Goal: Task Accomplishment & Management: Use online tool/utility

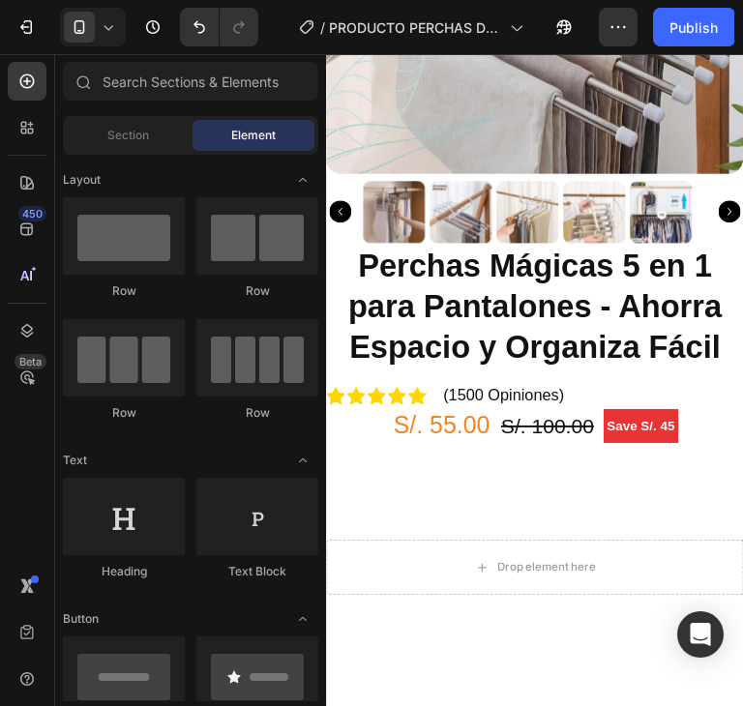
scroll to position [2901, 0]
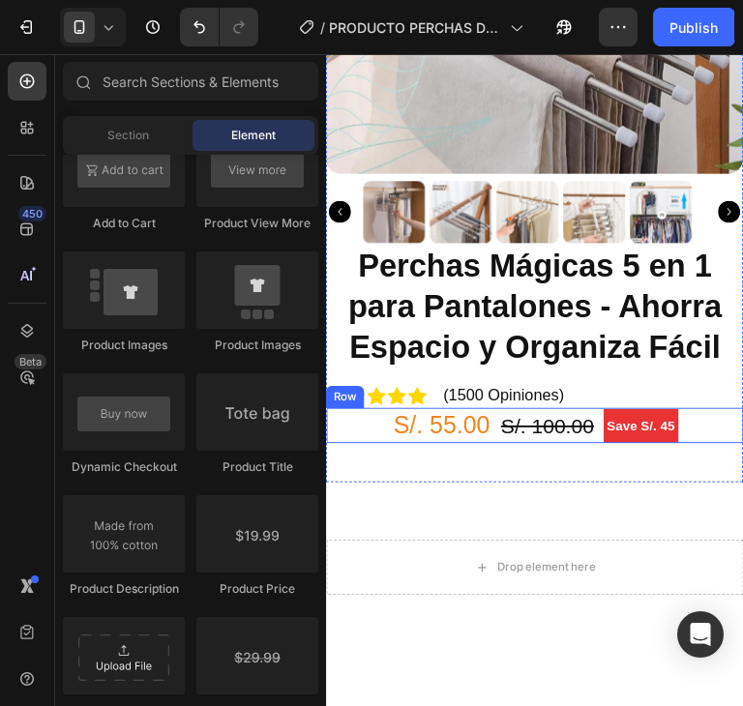
click at [729, 426] on div "S/. 55.00 (P) Price (P) Price S/. 100.00 (P) Price (P) Price Save S/. 45 Produc…" at bounding box center [543, 442] width 435 height 37
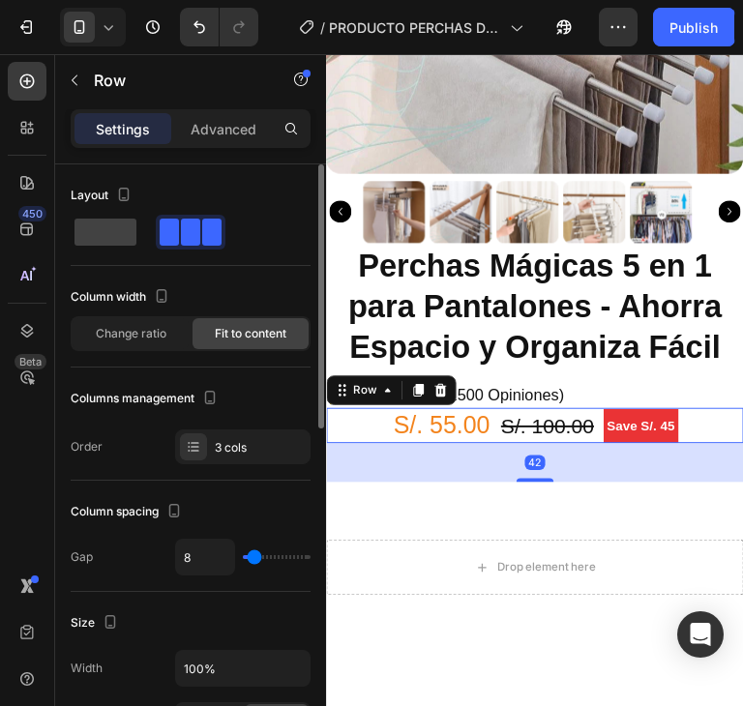
click at [226, 136] on p "Advanced" at bounding box center [224, 129] width 66 height 20
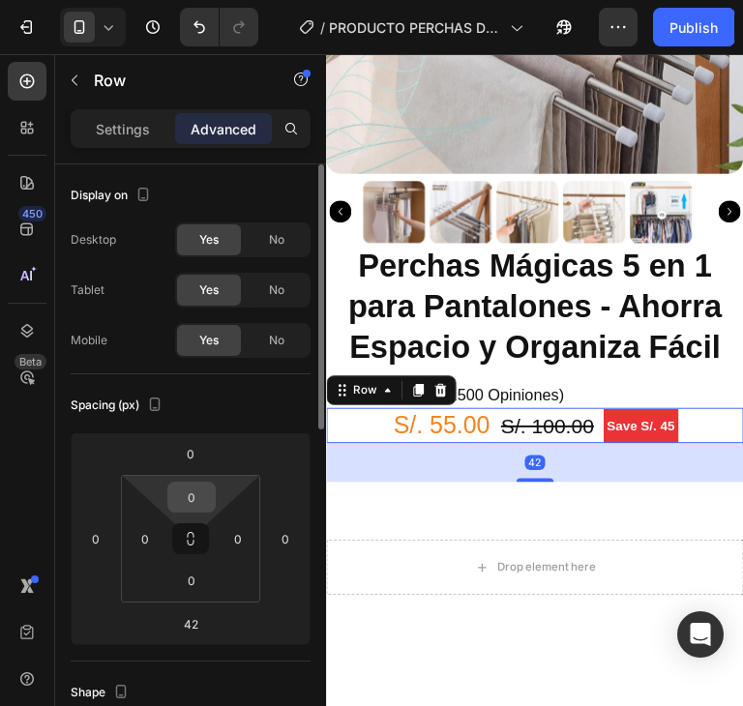
click at [189, 508] on input "0" at bounding box center [191, 497] width 39 height 29
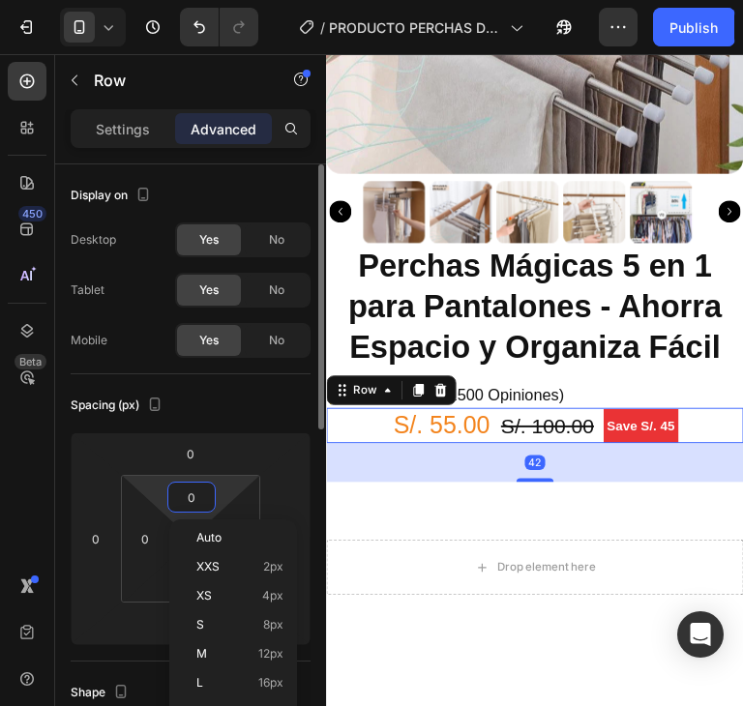
type input "5"
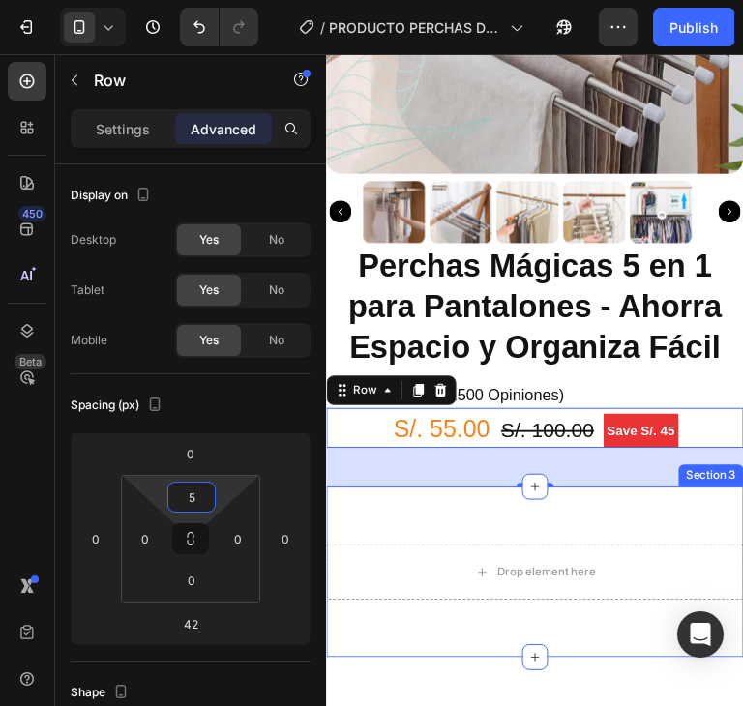
click at [443, 514] on div "Drop element here Row Section 3" at bounding box center [543, 595] width 435 height 178
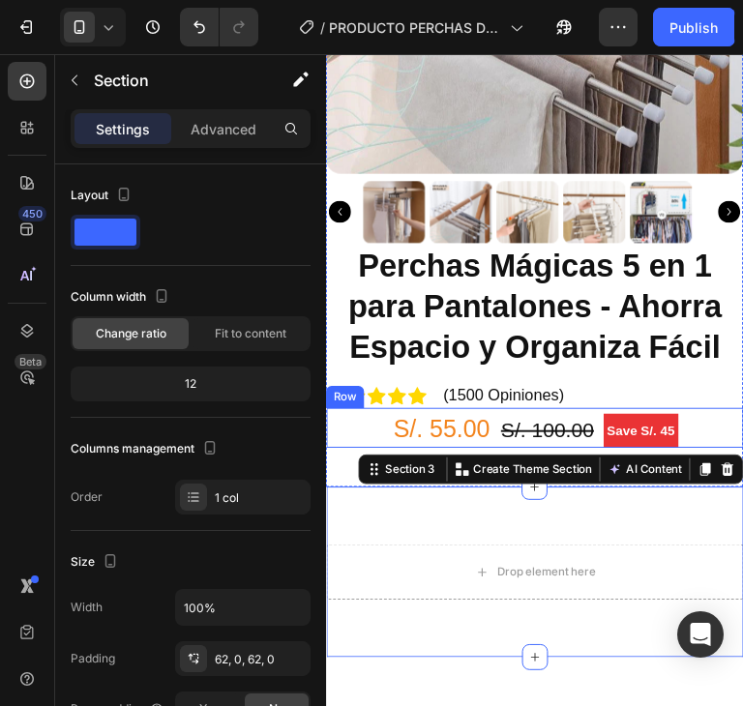
click at [705, 424] on div "S/. 55.00 (P) Price (P) Price S/. 100.00 (P) Price (P) Price Save S/. 45 Produc…" at bounding box center [543, 445] width 435 height 42
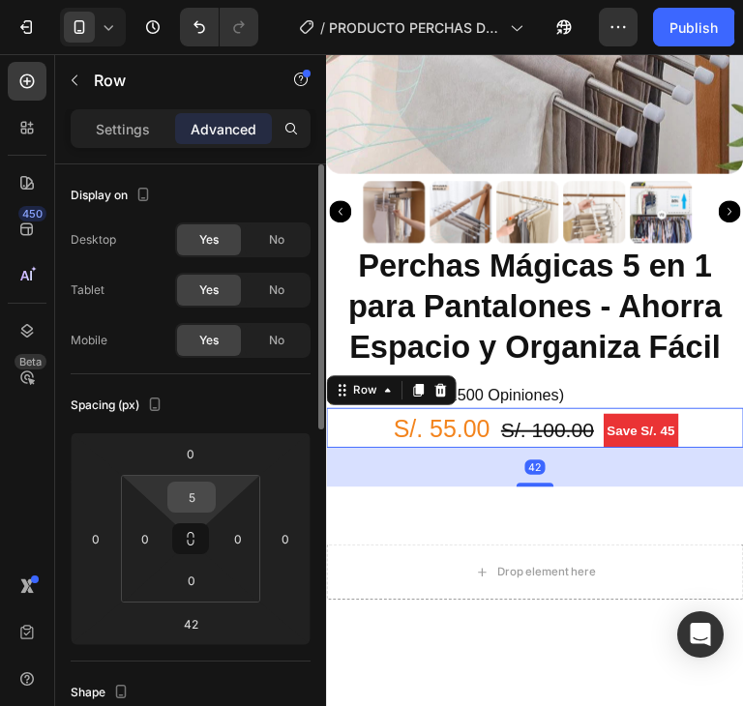
click at [193, 490] on input "5" at bounding box center [191, 497] width 39 height 29
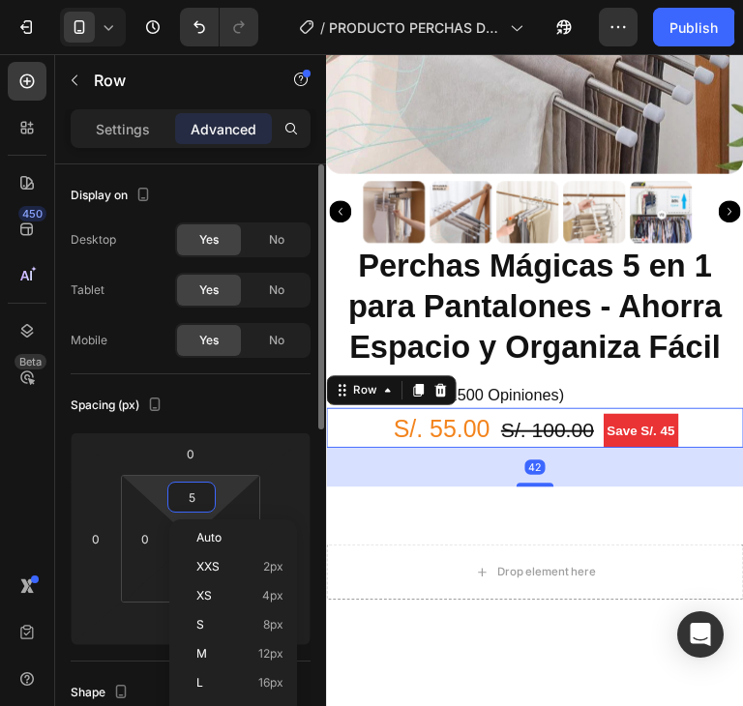
type input "7"
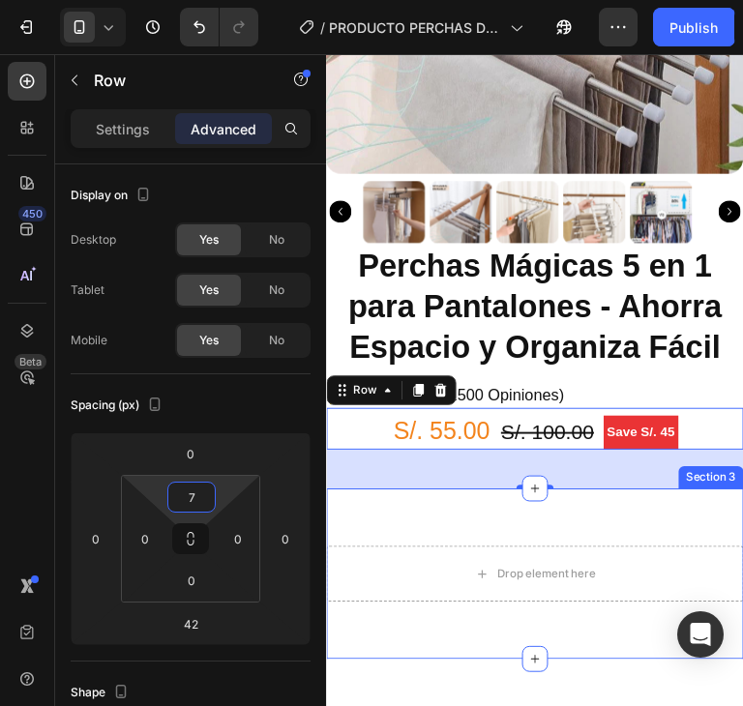
click at [394, 519] on div "Drop element here Row Section 3" at bounding box center [543, 597] width 435 height 178
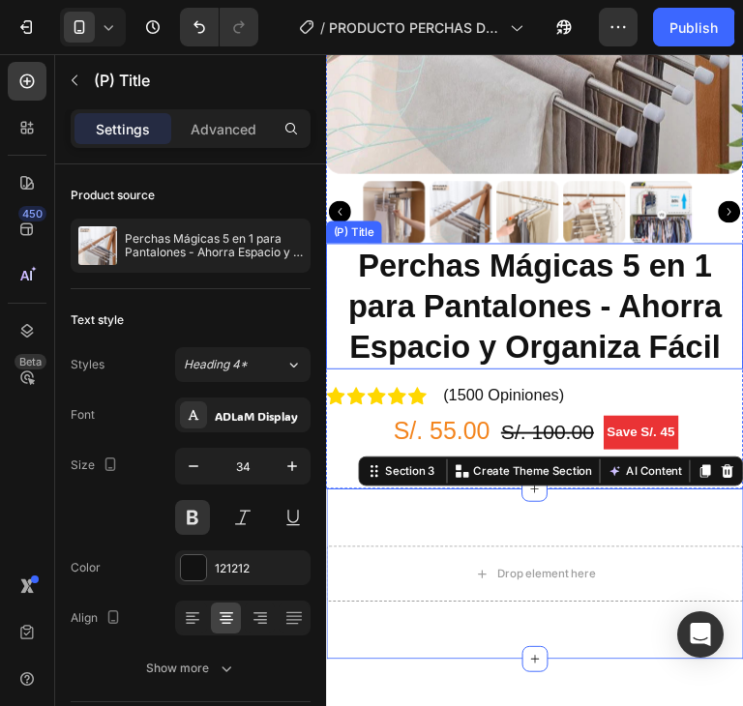
click at [639, 337] on h2 "Perchas Mágicas 5 en 1 para Pantalones - Ahorra Espacio y Organiza Fácil" at bounding box center [543, 317] width 435 height 132
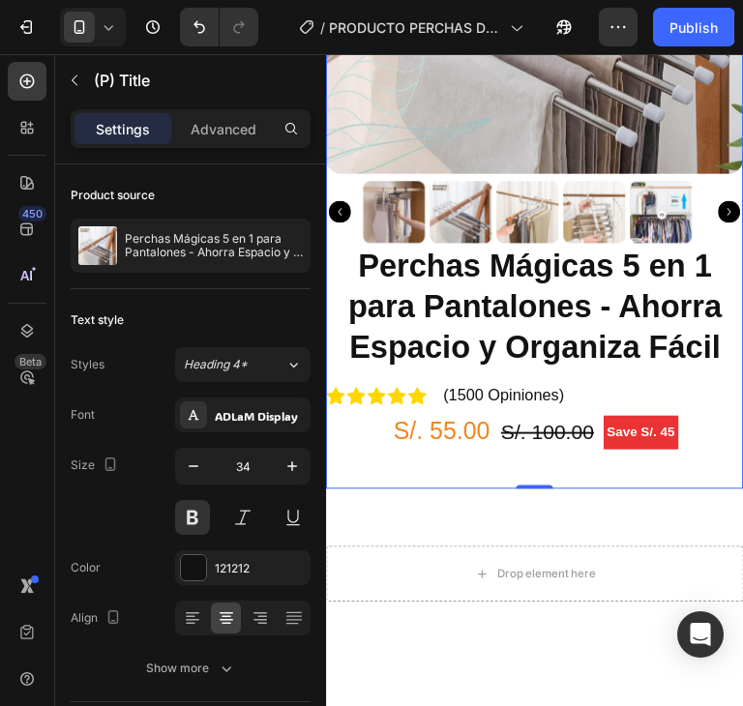
click at [599, 472] on div "Perchas Mágicas 5 en 1 para Pantalones - Ahorra Espacio y Organiza Fácil (P) Ti…" at bounding box center [543, 379] width 435 height 257
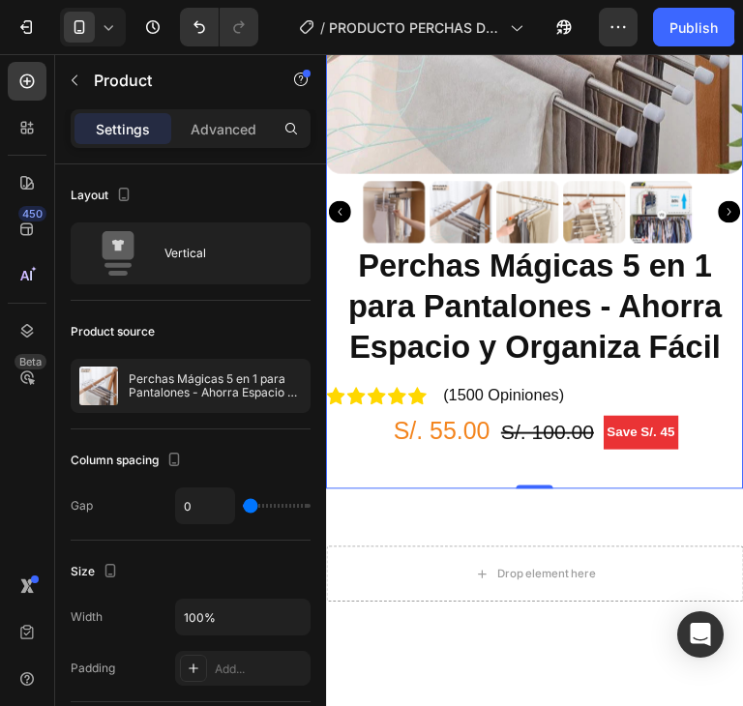
click at [707, 477] on div "Perchas Mágicas 5 en 1 para Pantalones - Ahorra Espacio y Organiza Fácil (P) Ti…" at bounding box center [543, 379] width 435 height 257
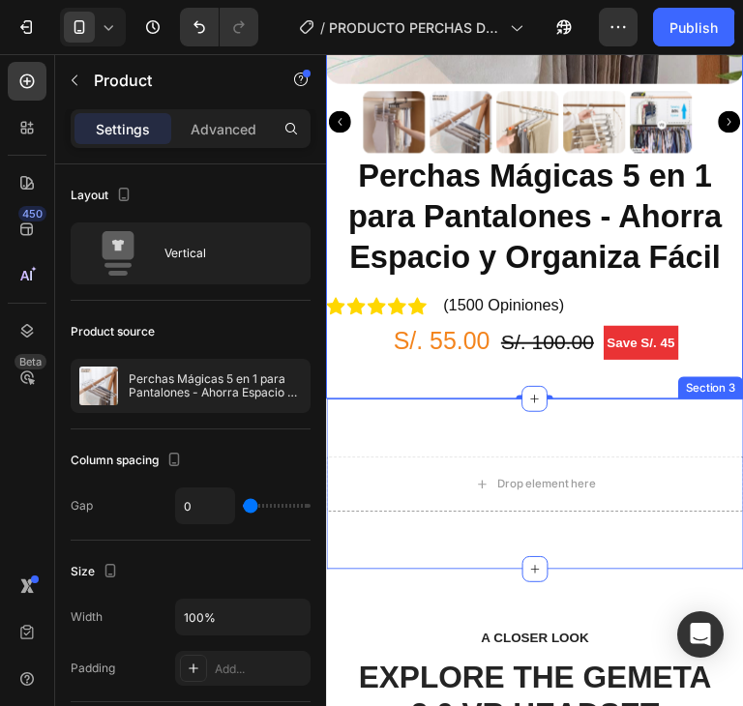
scroll to position [484, 0]
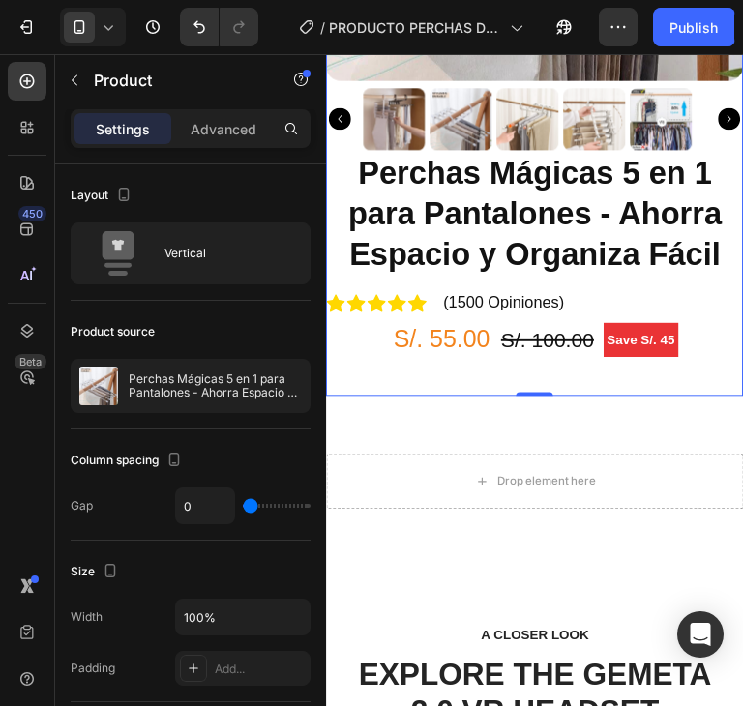
click at [707, 373] on div "Perchas Mágicas 5 en 1 para Pantalones - Ahorra Espacio y Organiza Fácil (P) Ti…" at bounding box center [543, 283] width 435 height 257
click at [193, 123] on p "Advanced" at bounding box center [224, 129] width 66 height 20
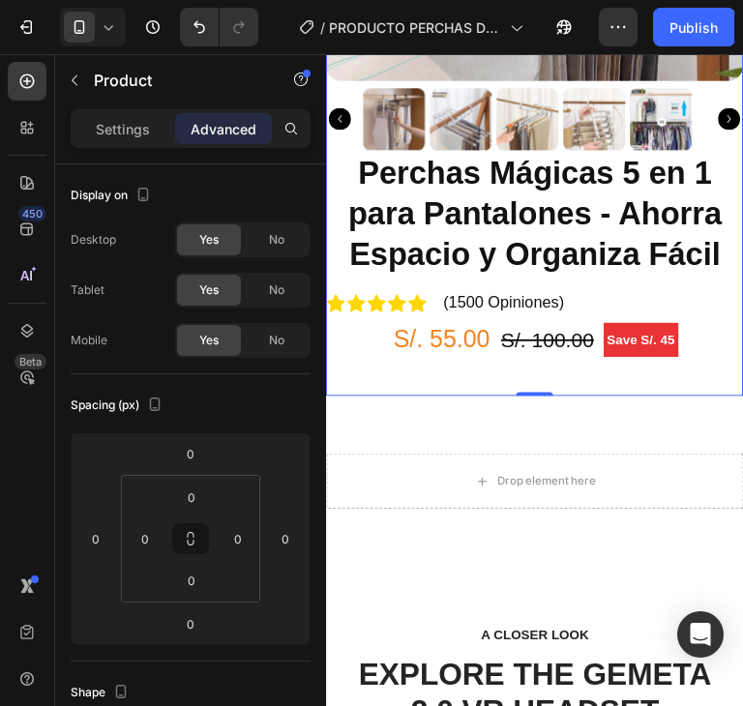
click at [600, 377] on div "Perchas Mágicas 5 en 1 para Pantalones - Ahorra Espacio y Organiza Fácil (P) Ti…" at bounding box center [543, 283] width 435 height 257
click at [725, 366] on div "Perchas Mágicas 5 en 1 para Pantalones - Ahorra Espacio y Organiza Fácil (P) Ti…" at bounding box center [543, 283] width 435 height 257
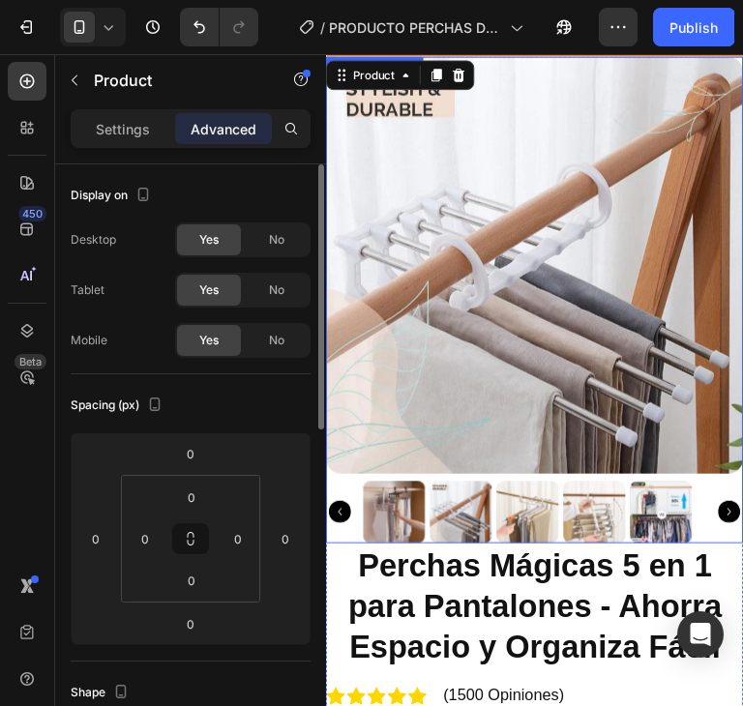
scroll to position [0, 0]
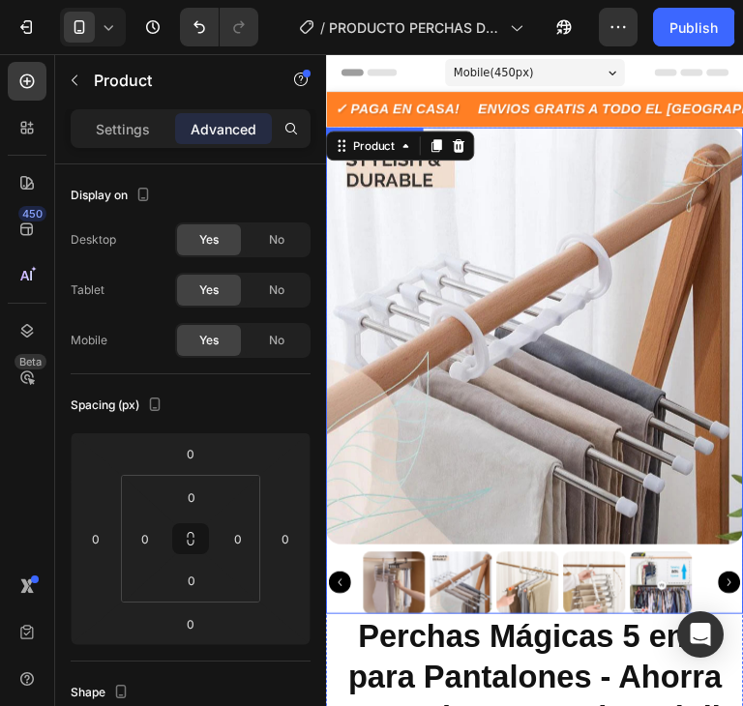
click at [581, 394] on img at bounding box center [543, 348] width 435 height 435
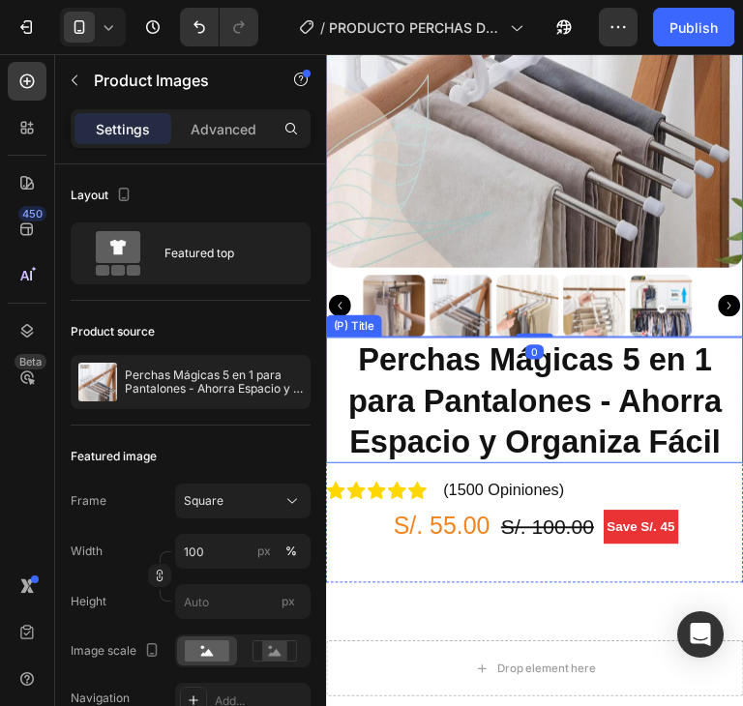
scroll to position [290, 0]
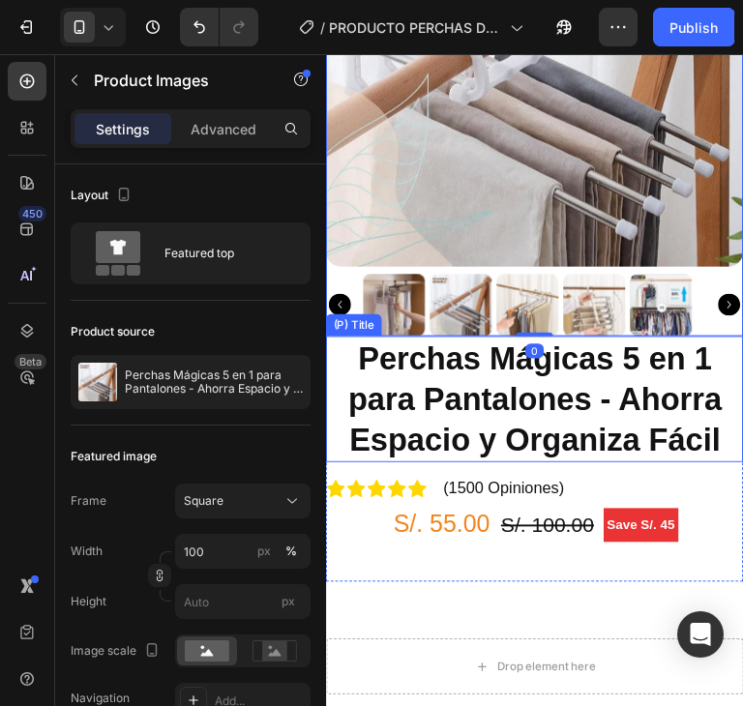
click at [611, 413] on h2 "Perchas Mágicas 5 en 1 para Pantalones - Ahorra Espacio y Organiza Fácil" at bounding box center [543, 414] width 435 height 132
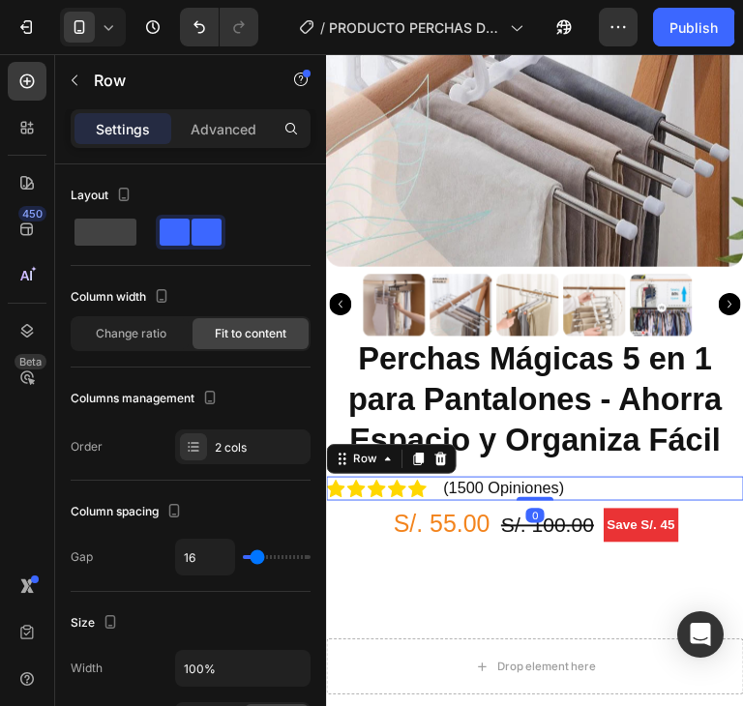
click at [594, 495] on div "Icon Icon Icon Icon Icon Icon List Hoz (1500 Opiniones) Text block Row 0" at bounding box center [543, 507] width 435 height 25
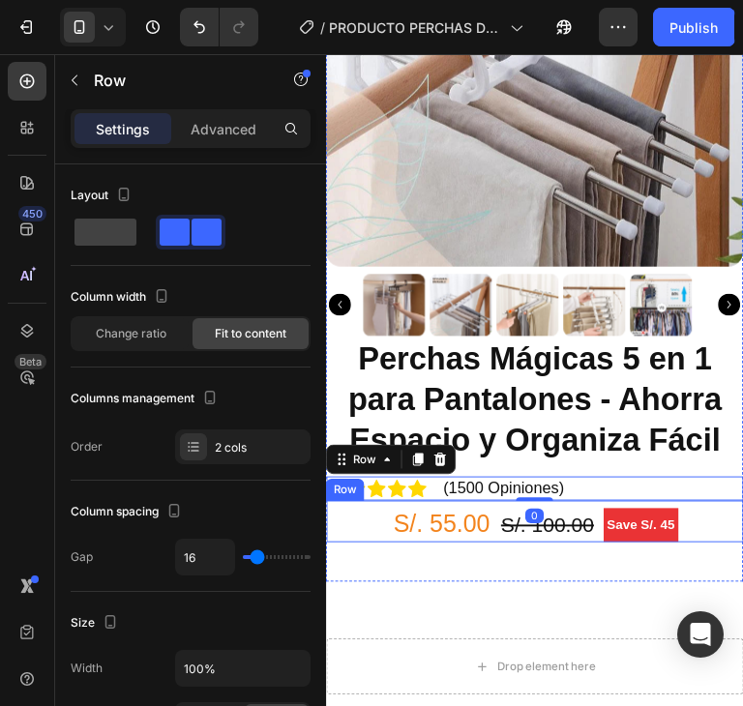
click at [355, 534] on div "S/. 55.00 (P) Price (P) Price S/. 100.00 (P) Price (P) Price Save S/. 45 Produc…" at bounding box center [543, 542] width 435 height 44
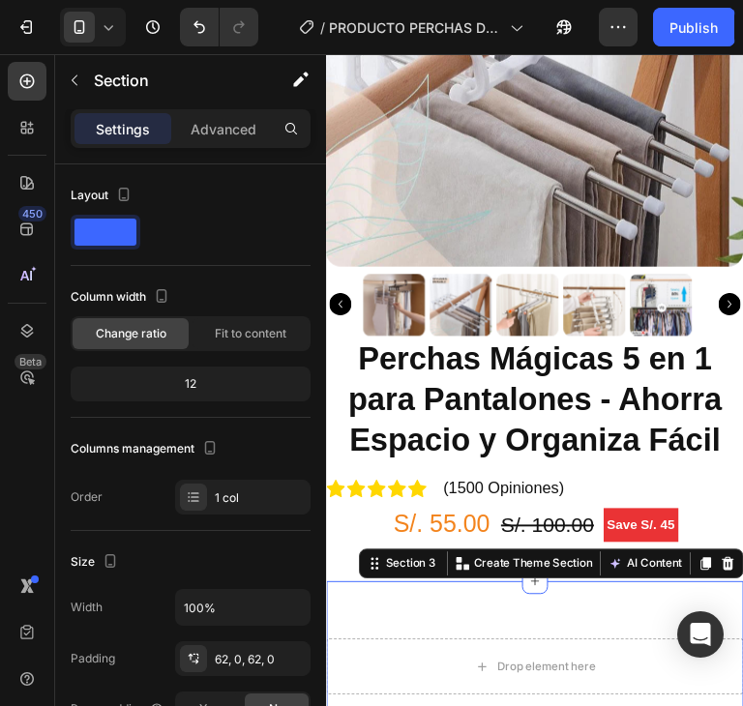
click at [416, 611] on div "Drop element here Row Section 3 You can create reusable sections Create Theme S…" at bounding box center [543, 693] width 435 height 178
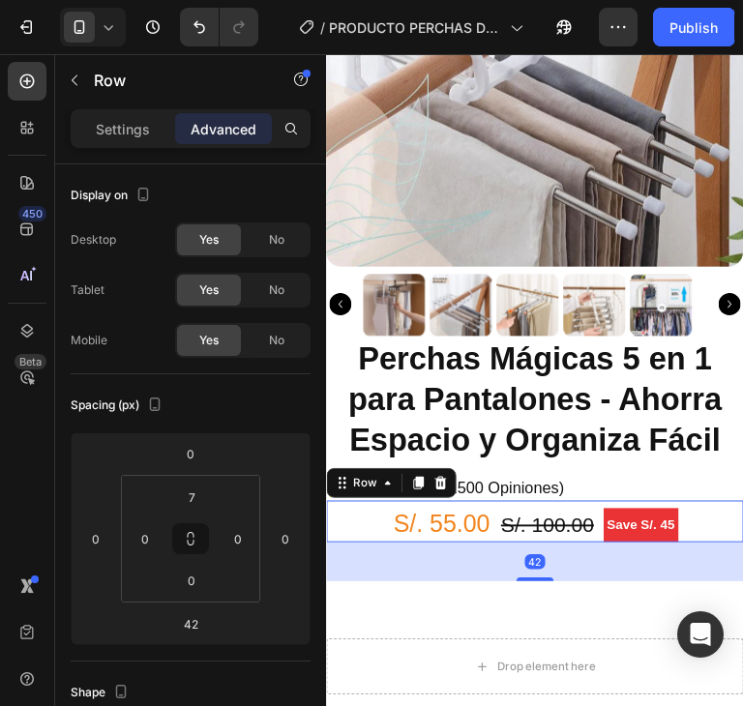
click at [346, 529] on div "S/. 55.00 (P) Price (P) Price S/. 100.00 (P) Price (P) Price Save S/. 45 Produc…" at bounding box center [543, 542] width 435 height 44
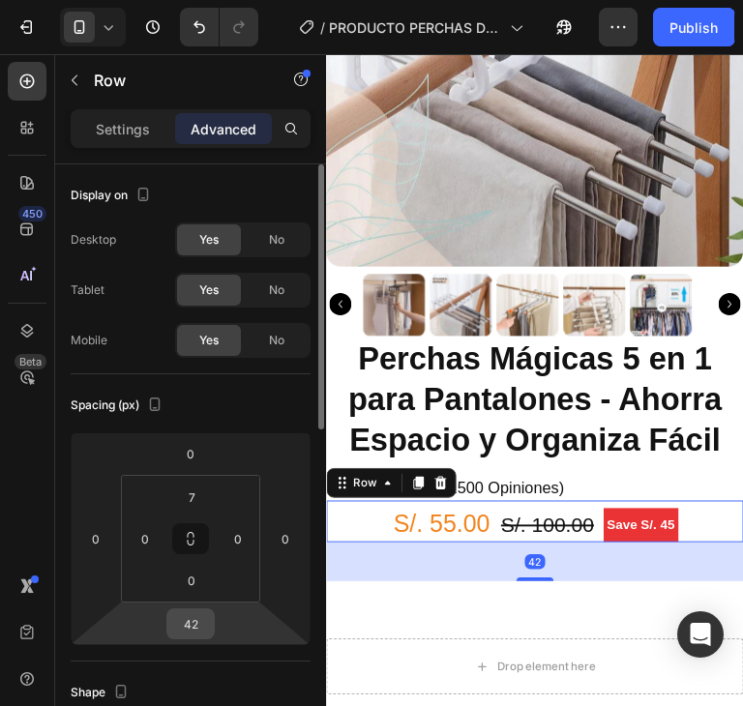
click at [202, 631] on input "42" at bounding box center [190, 623] width 39 height 29
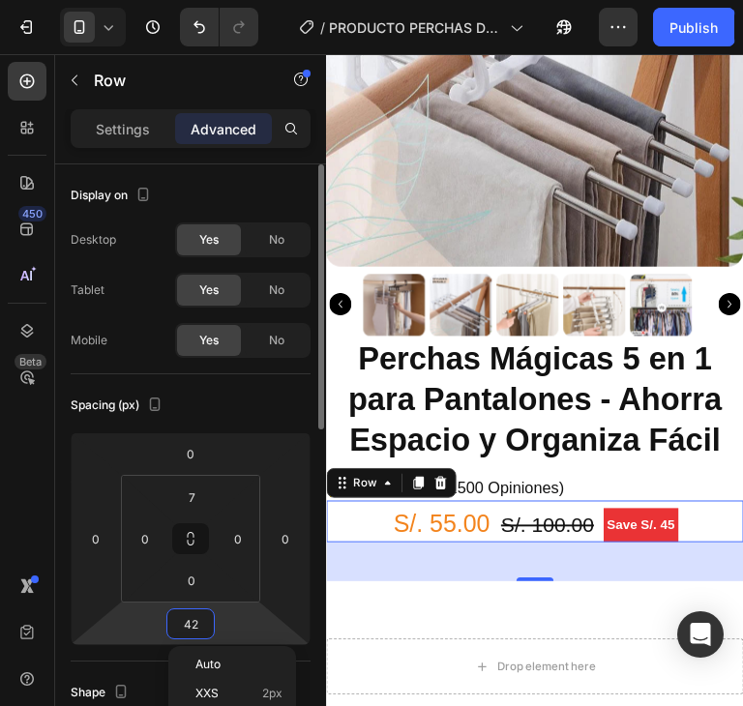
type input "0"
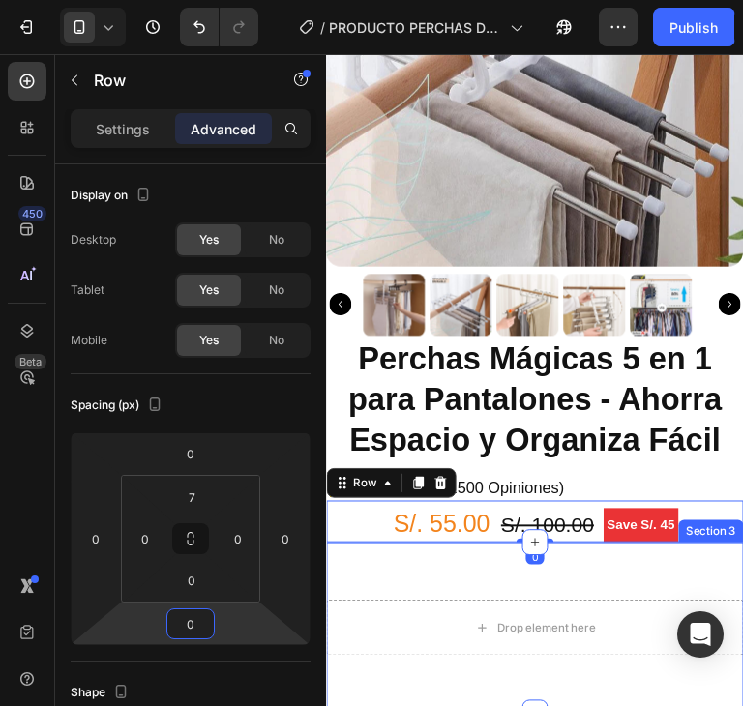
click at [407, 580] on div "Drop element here Row Section 3" at bounding box center [543, 653] width 435 height 178
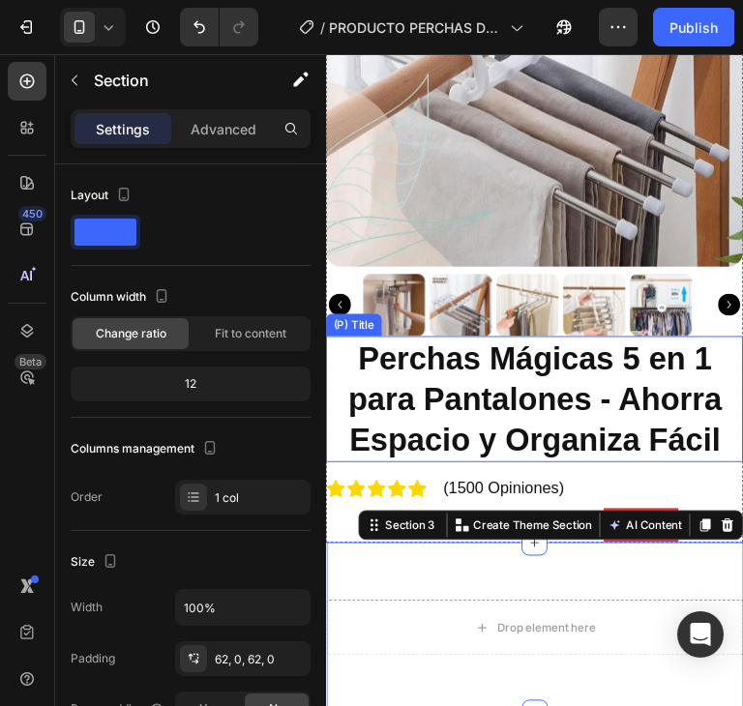
scroll to position [387, 0]
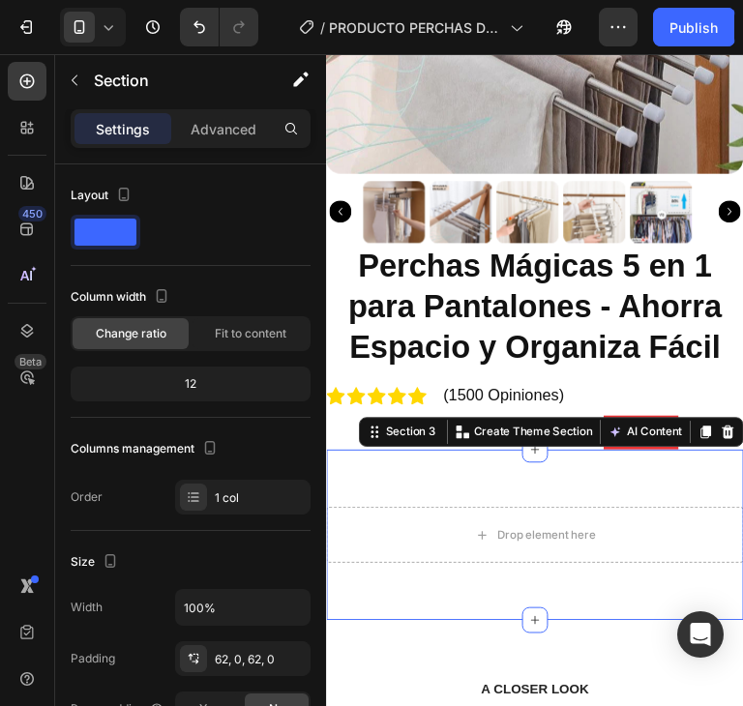
click at [628, 485] on div "Drop element here Row Section 3 You can create reusable sections Create Theme S…" at bounding box center [543, 556] width 435 height 178
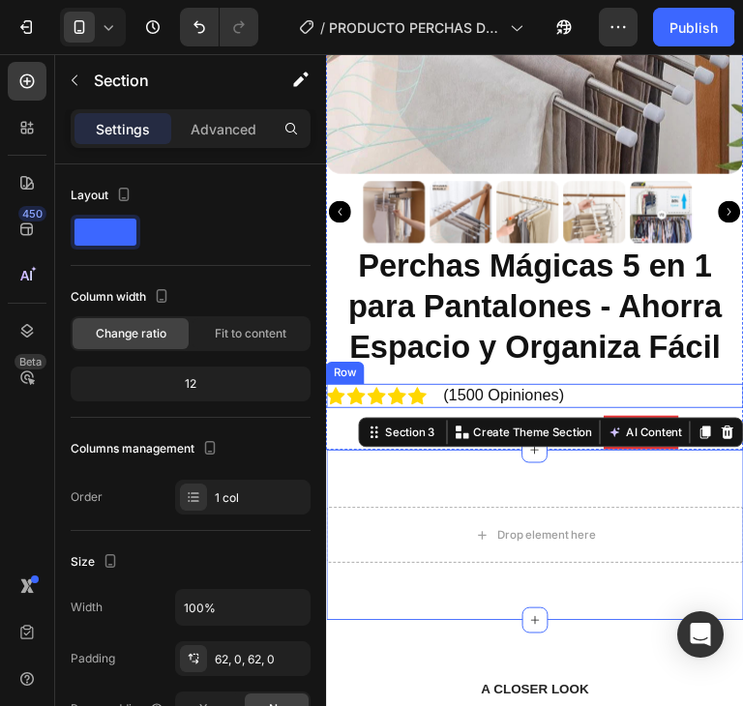
click at [640, 398] on div "Icon Icon Icon Icon Icon Icon List Hoz (1500 Opiniones) Text block Row" at bounding box center [543, 410] width 435 height 25
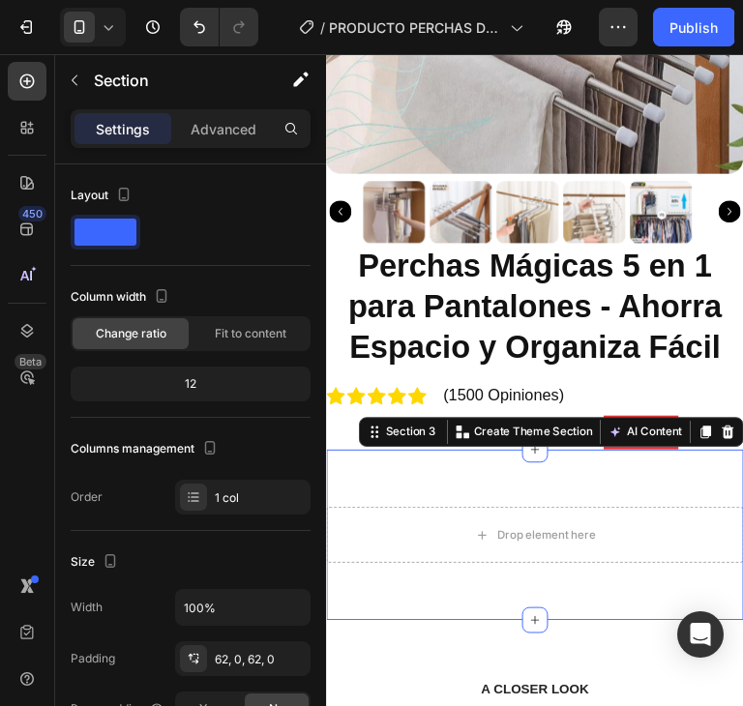
click at [613, 469] on div "Drop element here Row Section 3 You can create reusable sections Create Theme S…" at bounding box center [543, 556] width 435 height 178
click at [671, 566] on div "Drop element here" at bounding box center [543, 556] width 435 height 58
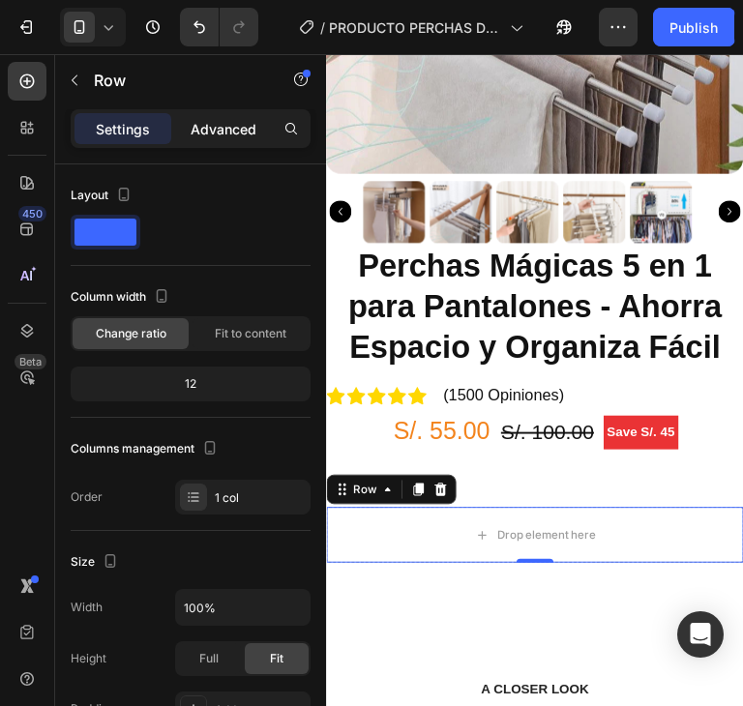
click at [191, 128] on p "Advanced" at bounding box center [224, 129] width 66 height 20
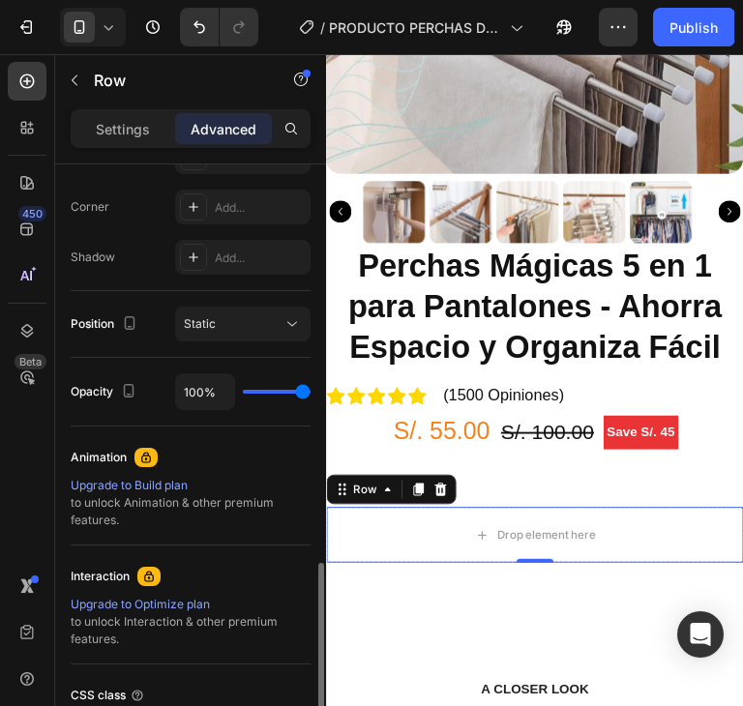
scroll to position [744, 0]
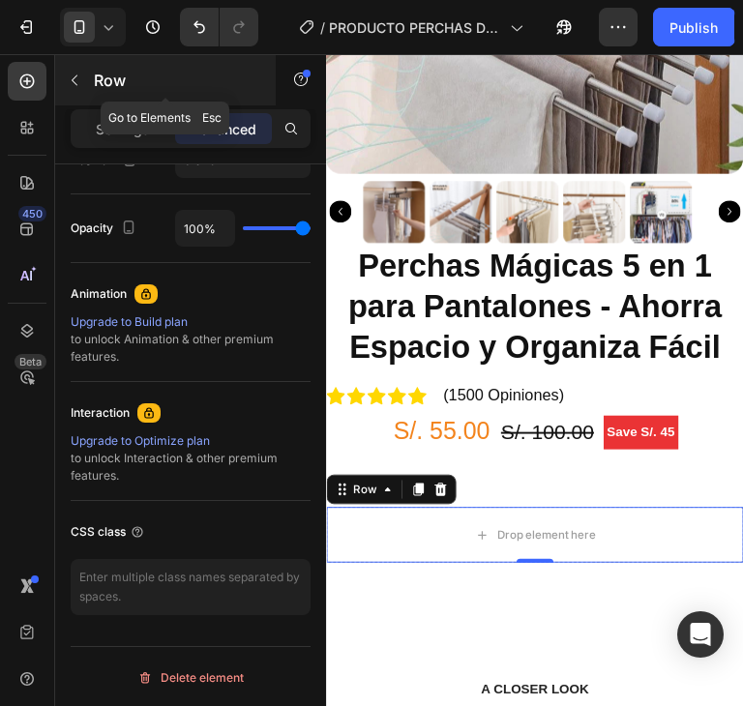
click at [94, 88] on p "Row" at bounding box center [176, 80] width 164 height 23
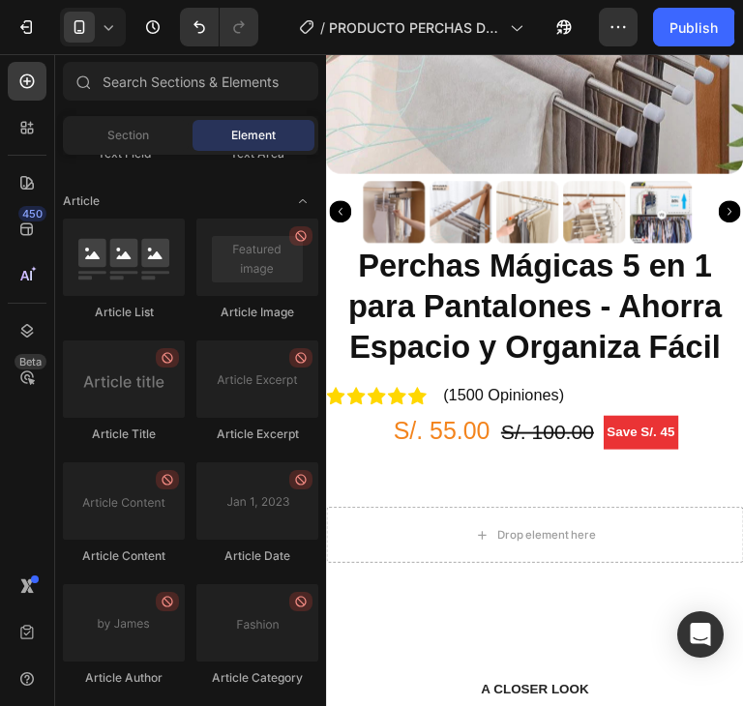
scroll to position [5313, 0]
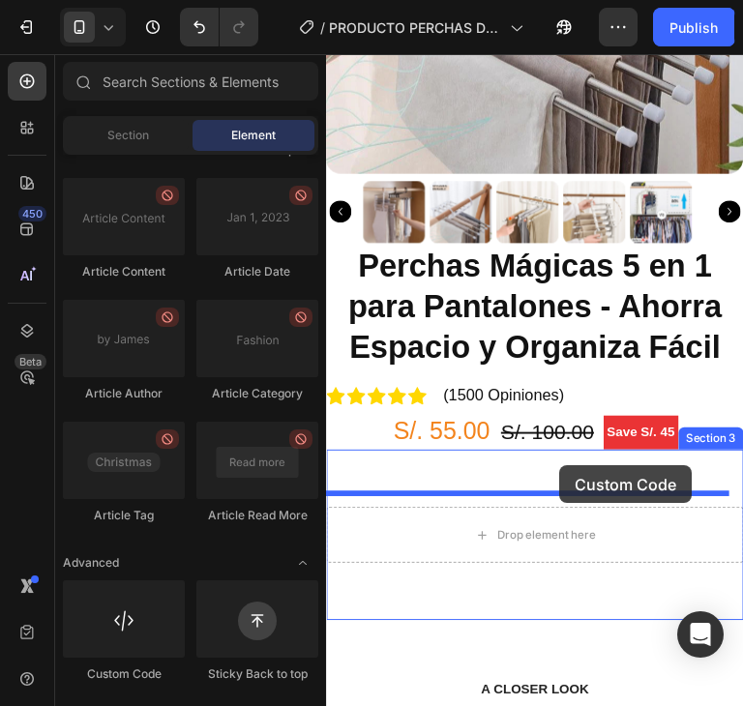
drag, startPoint x: 450, startPoint y: 684, endPoint x: 570, endPoint y: 484, distance: 233.4
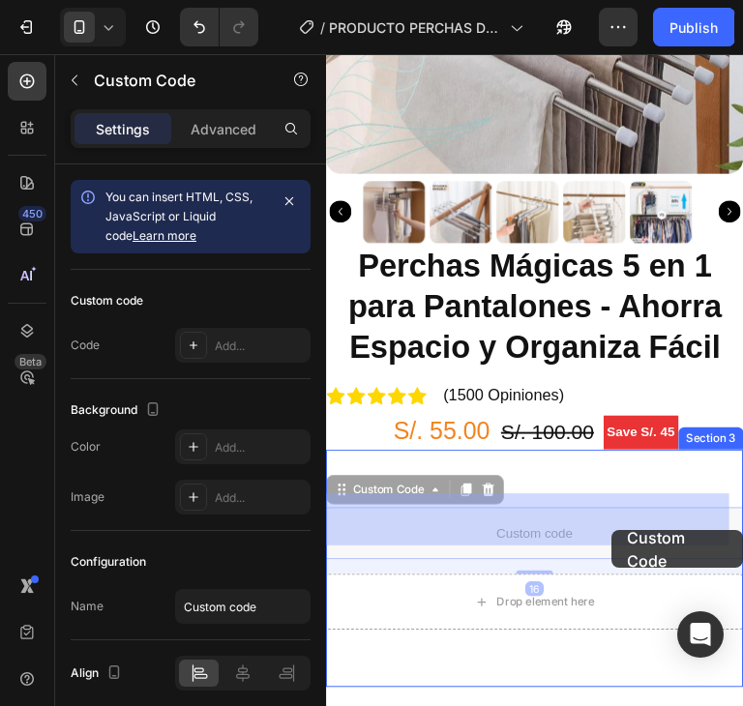
drag, startPoint x: 611, startPoint y: 531, endPoint x: 624, endPoint y: 551, distance: 23.9
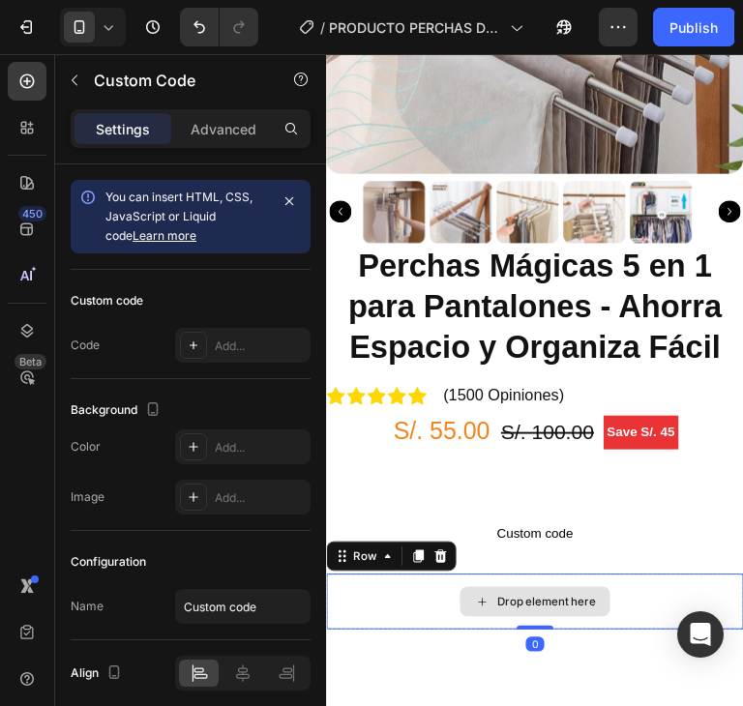
click at [662, 609] on div "Drop element here" at bounding box center [543, 626] width 435 height 58
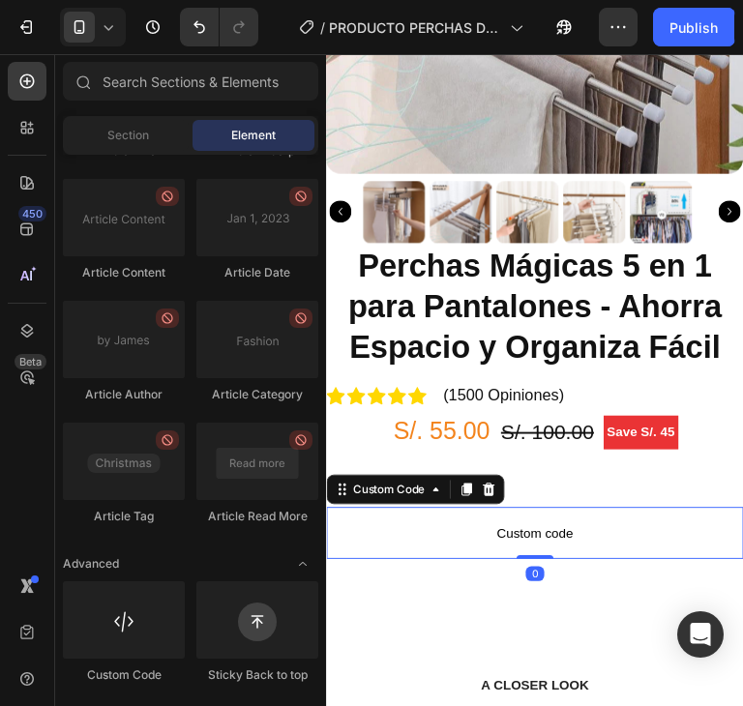
click at [613, 543] on span "Custom code" at bounding box center [543, 554] width 435 height 23
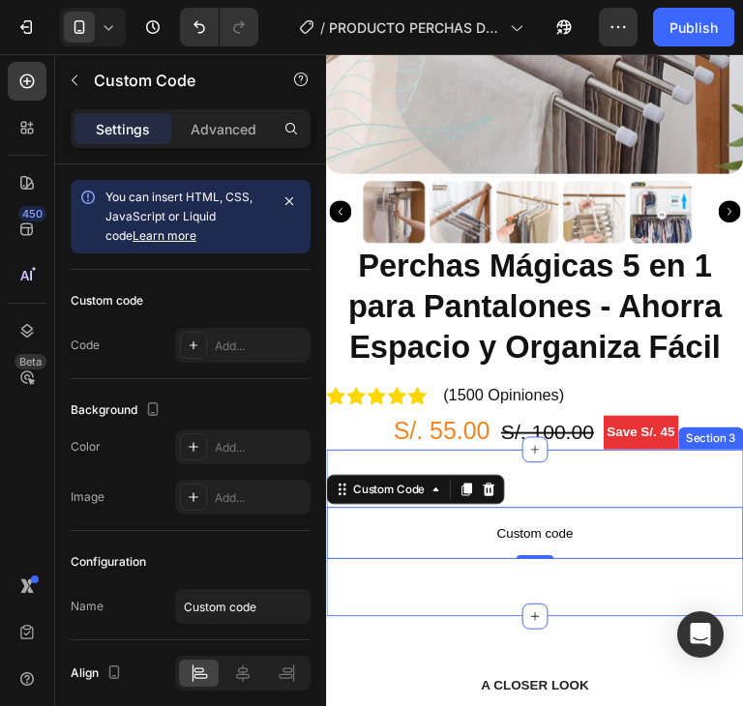
click at [613, 482] on div "Custom code Custom Code 0 Section 3" at bounding box center [543, 554] width 435 height 174
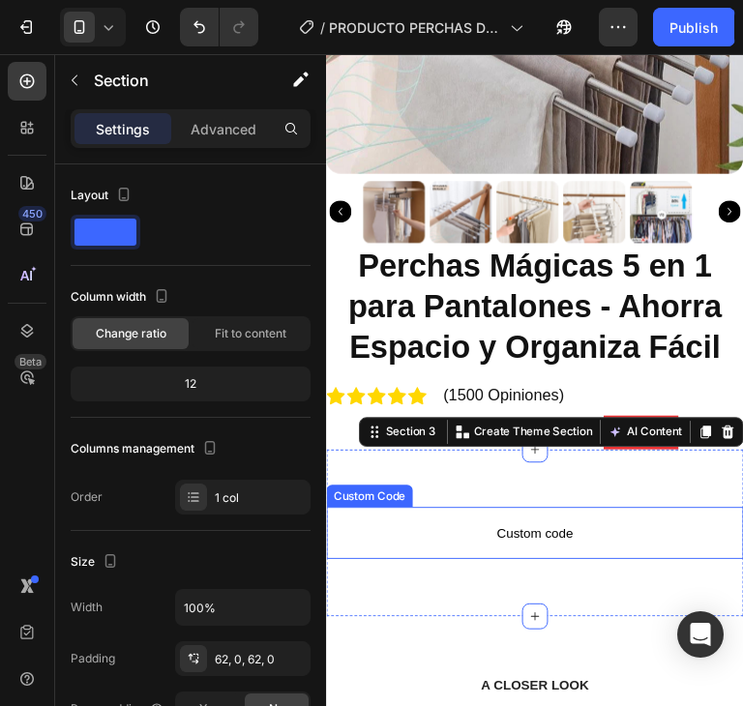
click at [625, 527] on p "Custom code" at bounding box center [543, 554] width 435 height 54
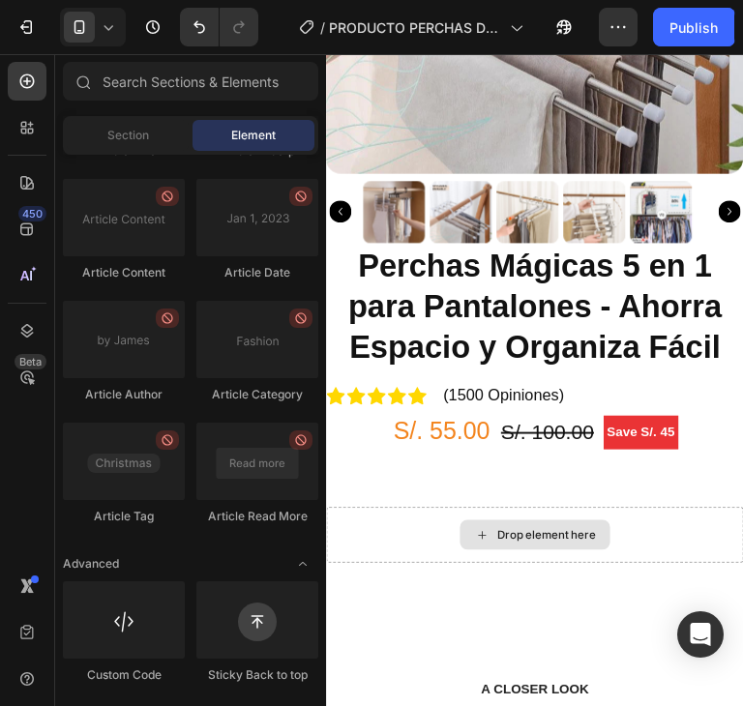
click at [672, 527] on div "Drop element here" at bounding box center [543, 556] width 435 height 58
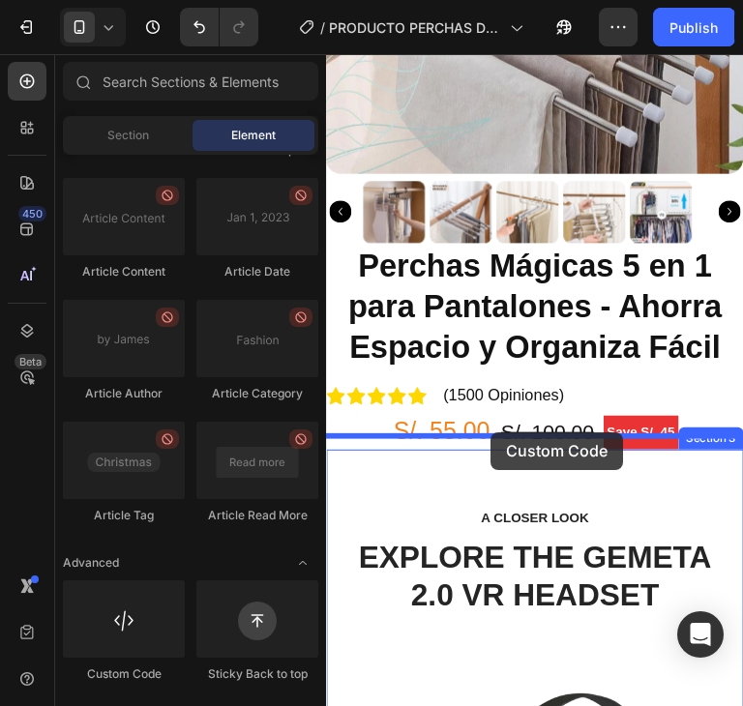
drag, startPoint x: 512, startPoint y: 672, endPoint x: 497, endPoint y: 449, distance: 223.9
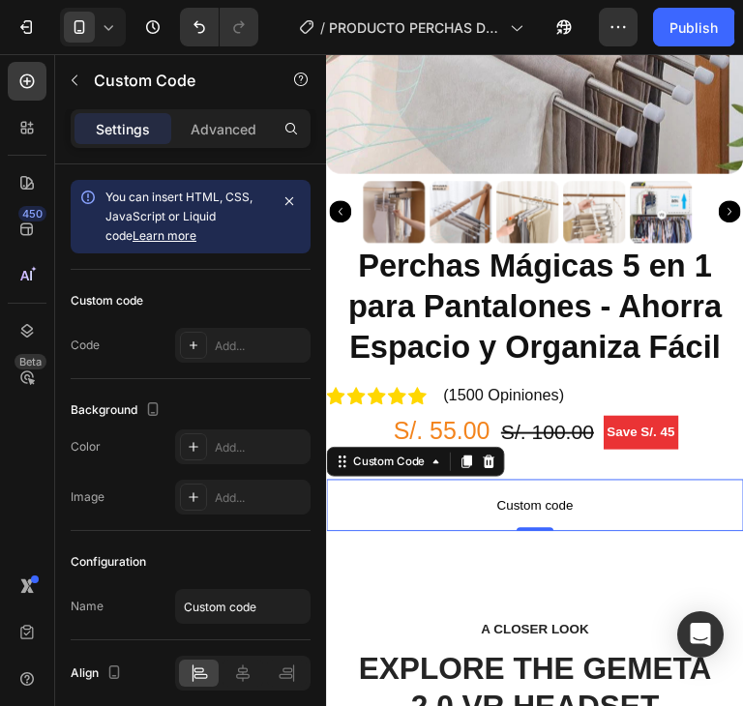
click at [628, 514] on span "Custom code" at bounding box center [543, 525] width 435 height 23
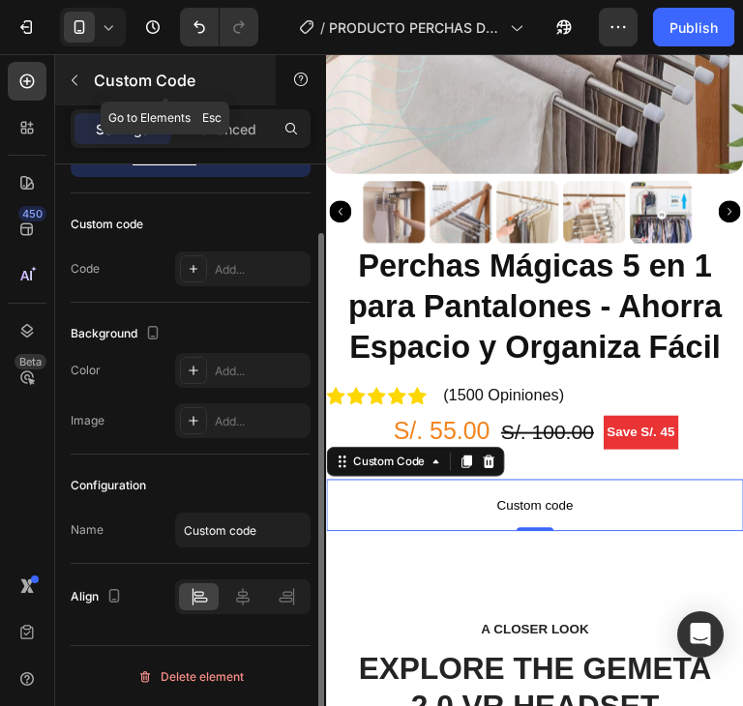
click at [92, 78] on div "Custom Code" at bounding box center [165, 80] width 220 height 50
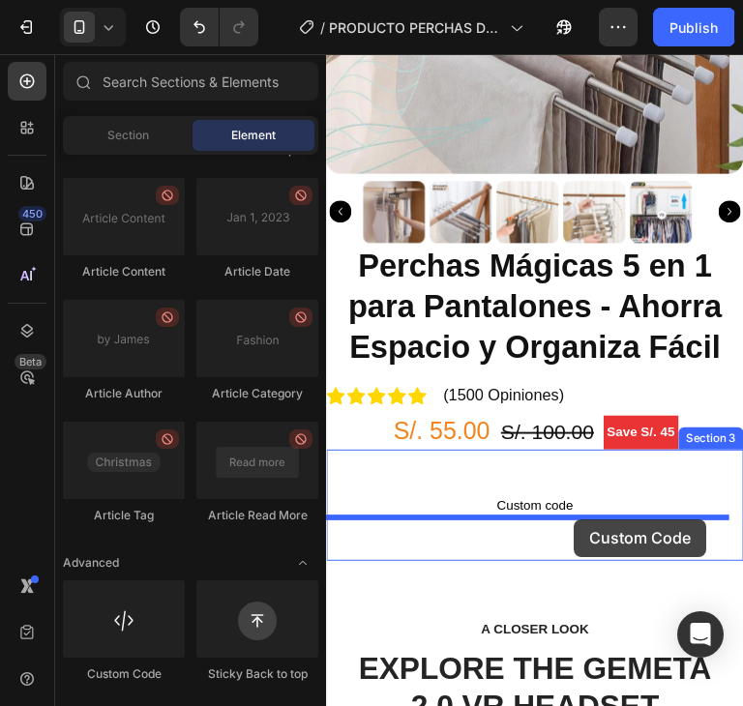
drag, startPoint x: 539, startPoint y: 666, endPoint x: 584, endPoint y: 540, distance: 134.6
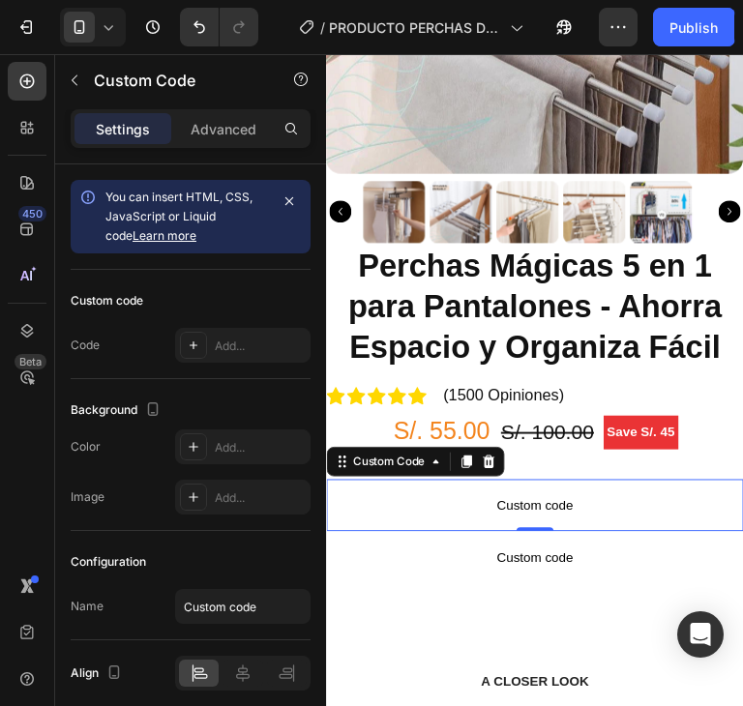
click at [648, 517] on span "Custom code" at bounding box center [543, 525] width 435 height 23
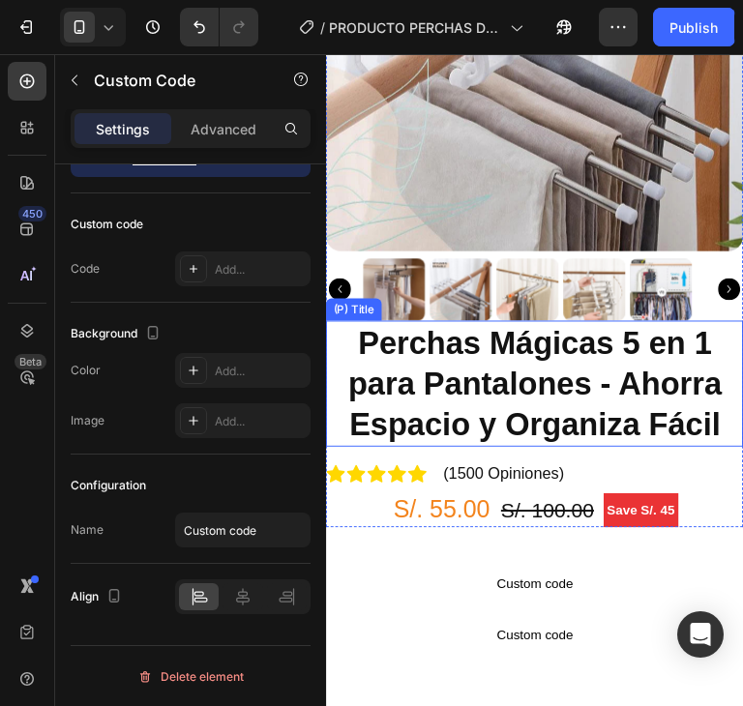
scroll to position [387, 0]
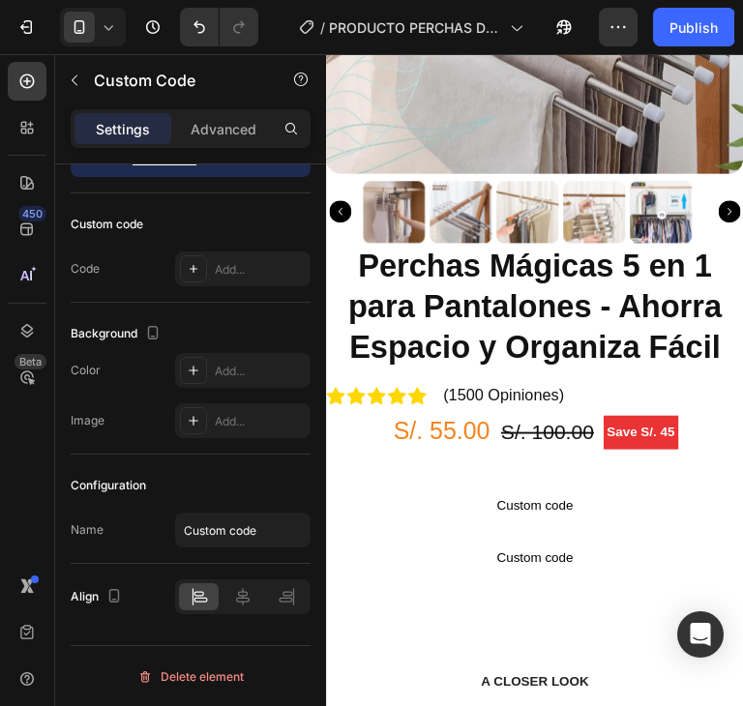
click at [619, 514] on span "Custom code" at bounding box center [543, 525] width 435 height 23
click at [511, 514] on span "Custom code" at bounding box center [543, 525] width 435 height 23
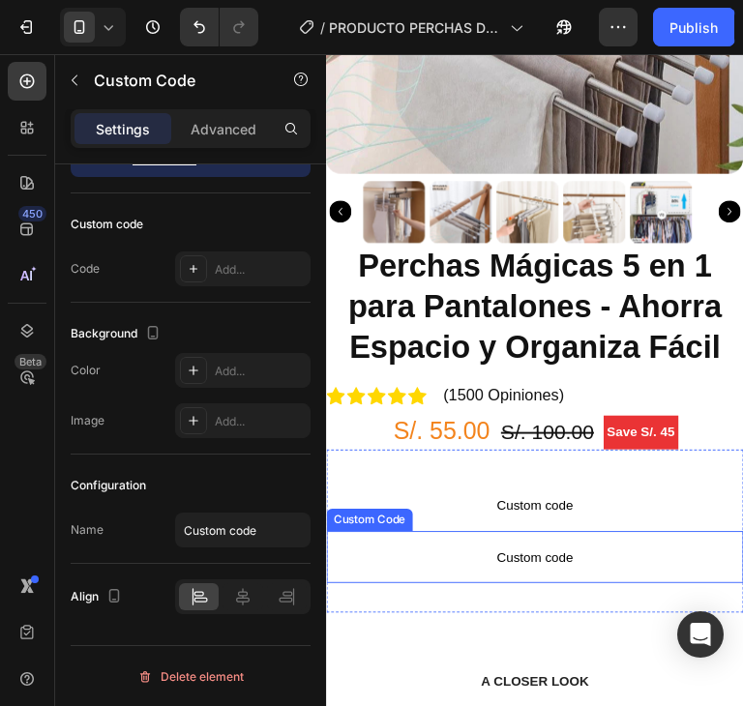
click at [542, 552] on p "Custom code" at bounding box center [543, 579] width 435 height 54
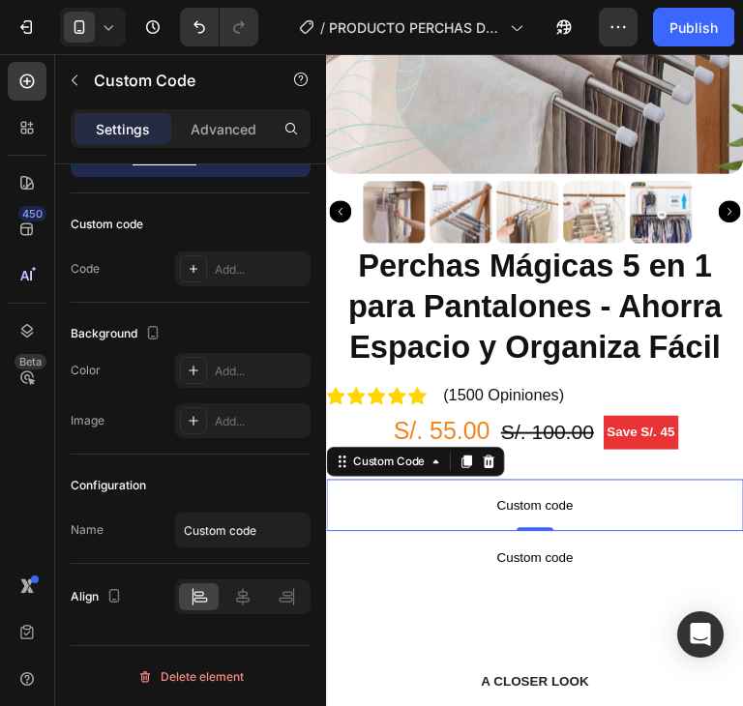
click at [545, 514] on span "Custom code" at bounding box center [543, 525] width 435 height 23
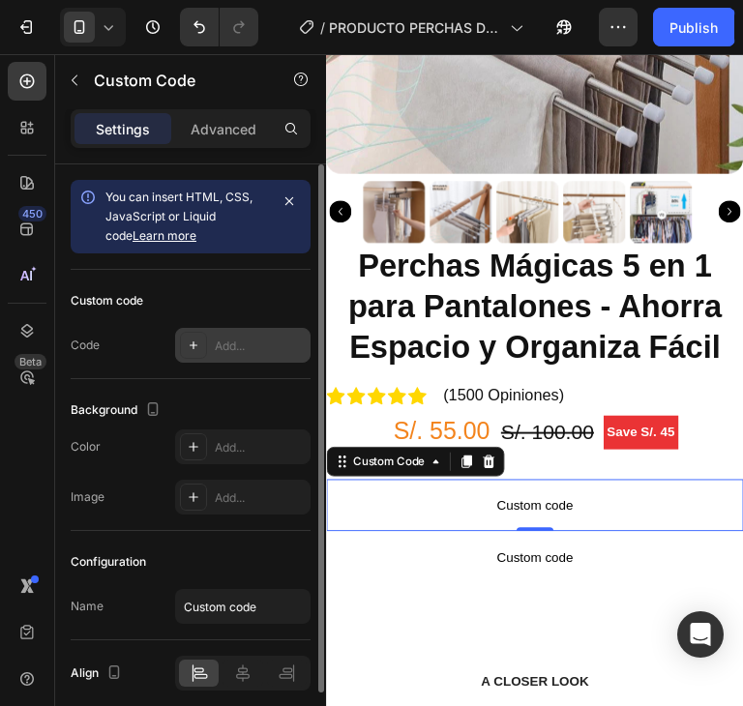
click at [258, 346] on div "Add..." at bounding box center [260, 346] width 91 height 17
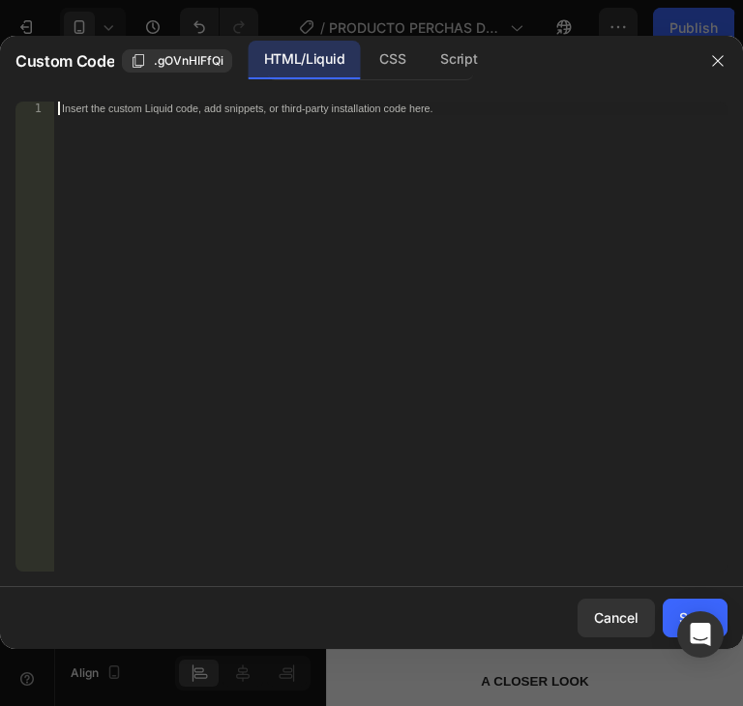
click at [259, 128] on div "Insert the custom Liquid code, add snippets, or third-party installation code h…" at bounding box center [390, 350] width 673 height 497
paste textarea "<div class="_rsi-cod-form-is-gempage"></div><div class="_rsi-cod-form-gempages-…"
type textarea "<div class="_rsi-cod-form-is-gempage"></div><div class="_rsi-cod-form-gempages-…"
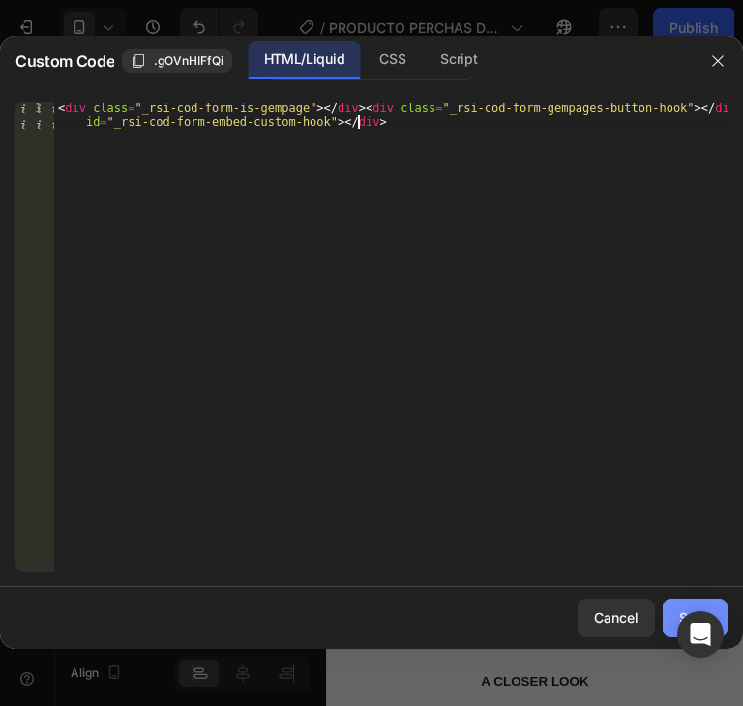
click at [669, 610] on button "Save" at bounding box center [694, 618] width 65 height 39
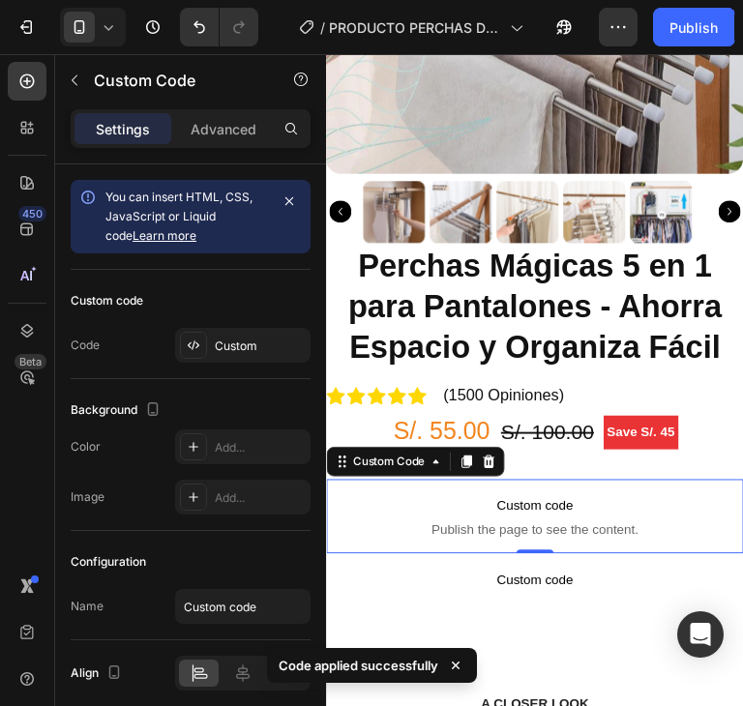
click at [686, 515] on span "Custom code" at bounding box center [543, 525] width 435 height 23
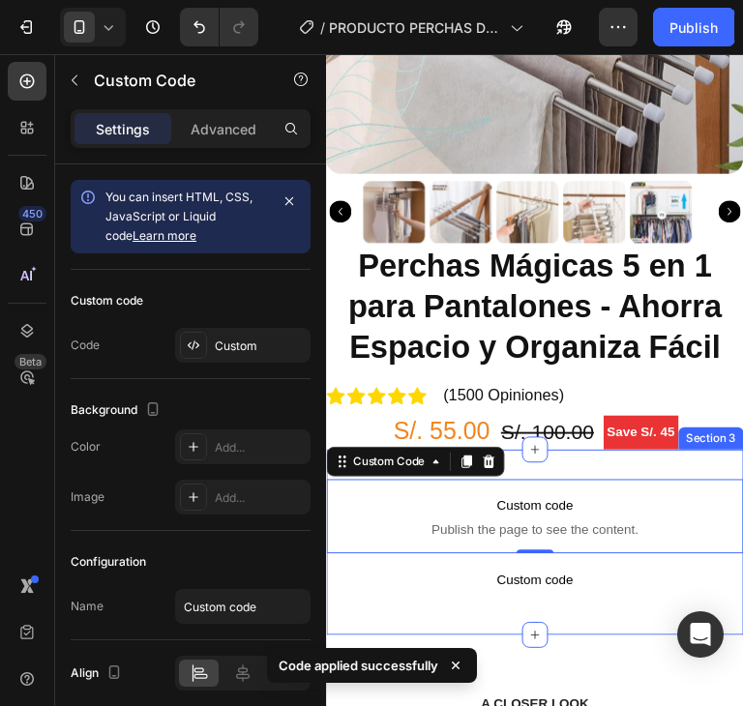
click at [710, 467] on div "Custom code Publish the page to see the content. Custom Code 0 Custom code Cust…" at bounding box center [543, 563] width 435 height 193
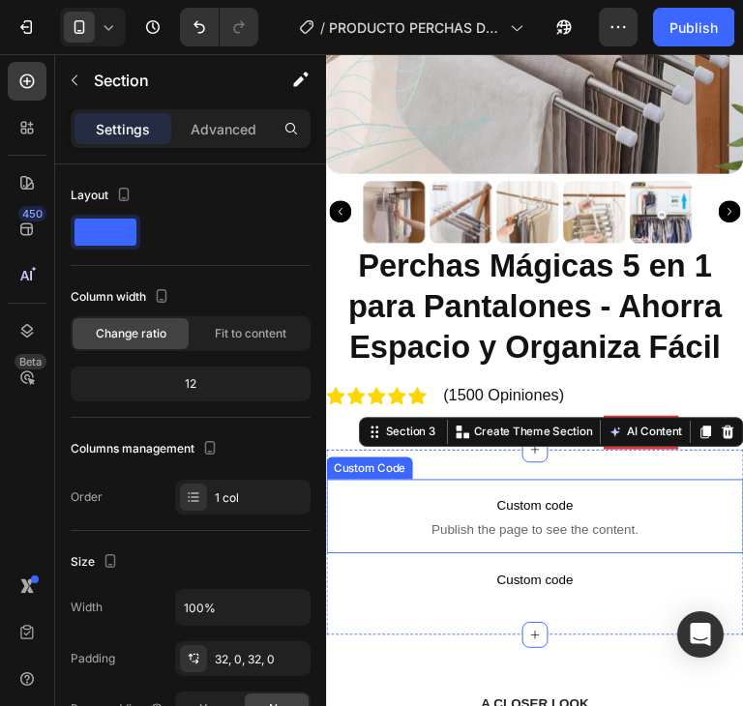
click at [440, 515] on span "Custom code" at bounding box center [543, 525] width 435 height 23
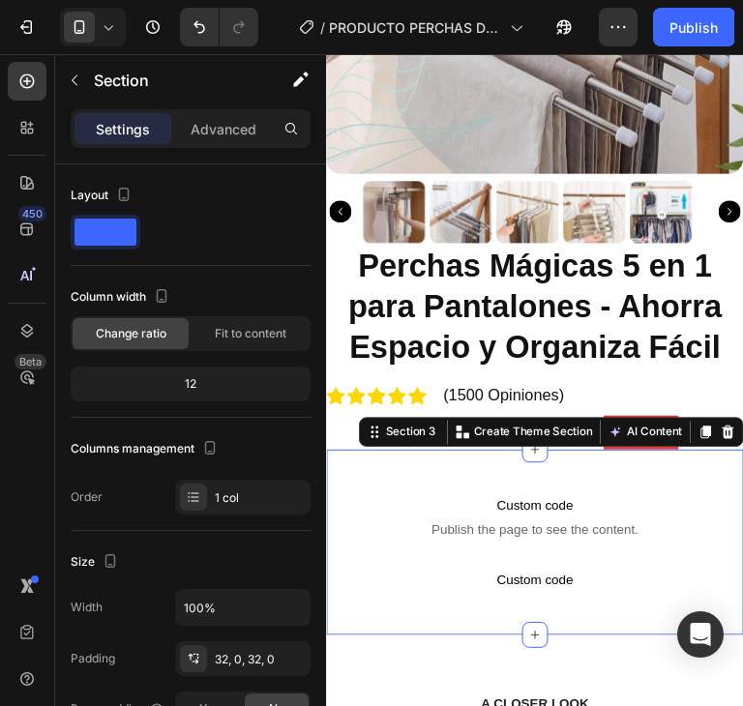
click at [648, 467] on div "Custom code Publish the page to see the content. Custom Code Custom code Custom…" at bounding box center [543, 563] width 435 height 193
click at [231, 125] on p "Advanced" at bounding box center [224, 129] width 66 height 20
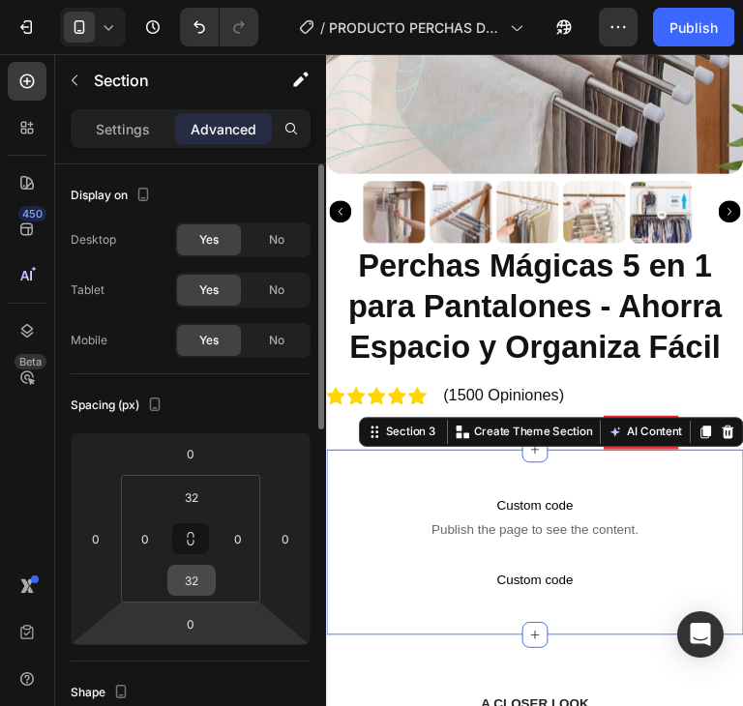
click at [198, 580] on input "32" at bounding box center [191, 580] width 39 height 29
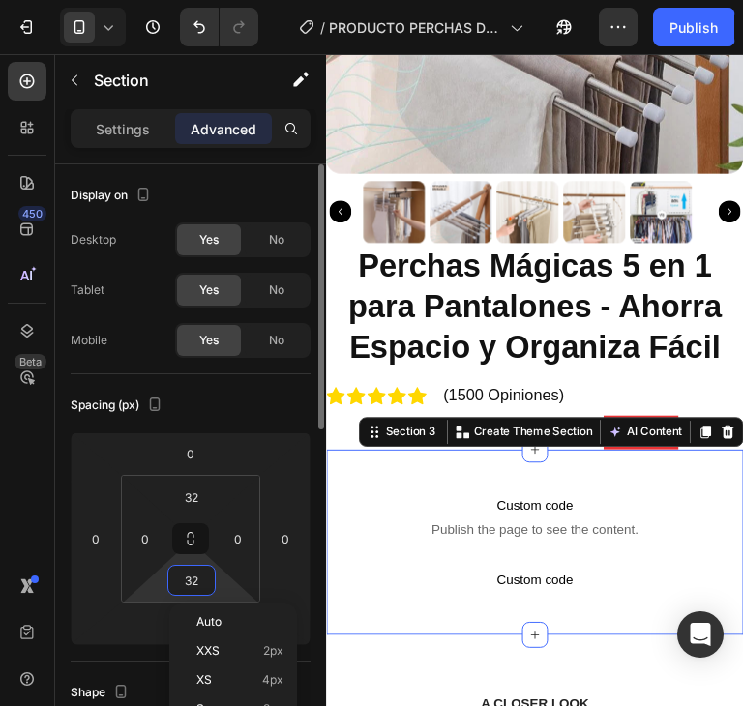
click at [199, 580] on input "32" at bounding box center [191, 580] width 39 height 29
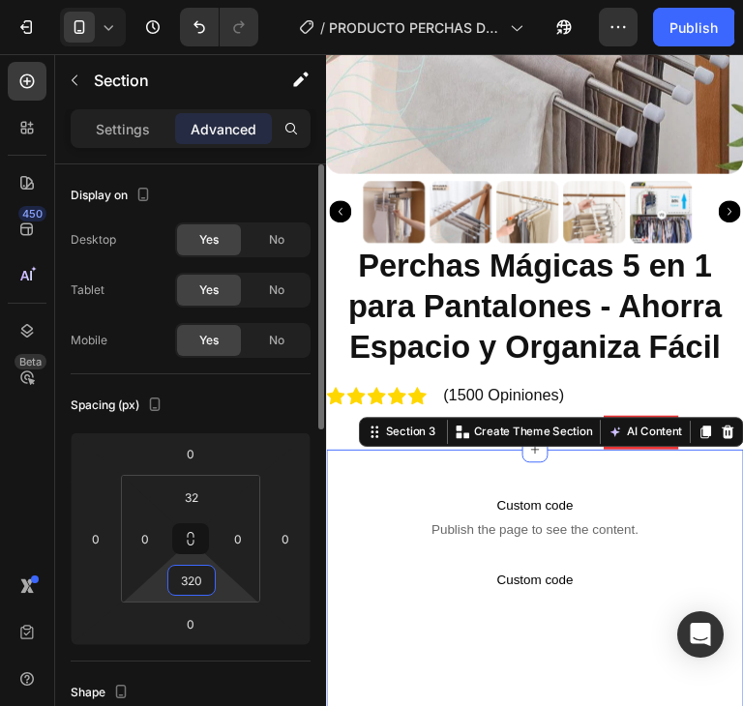
click at [199, 580] on input "320" at bounding box center [191, 580] width 39 height 29
click at [196, 580] on input "320" at bounding box center [191, 580] width 39 height 29
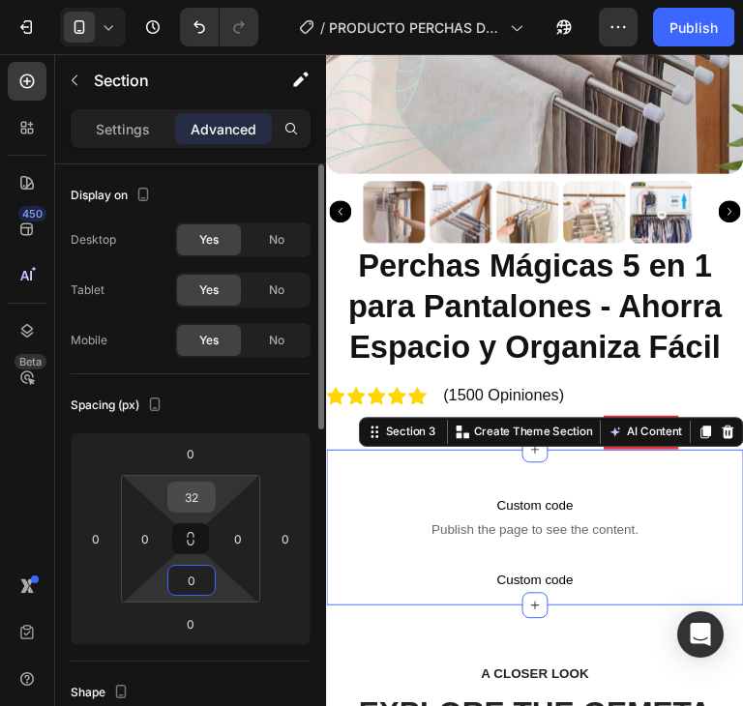
type input "0"
click at [187, 495] on input "32" at bounding box center [191, 497] width 39 height 29
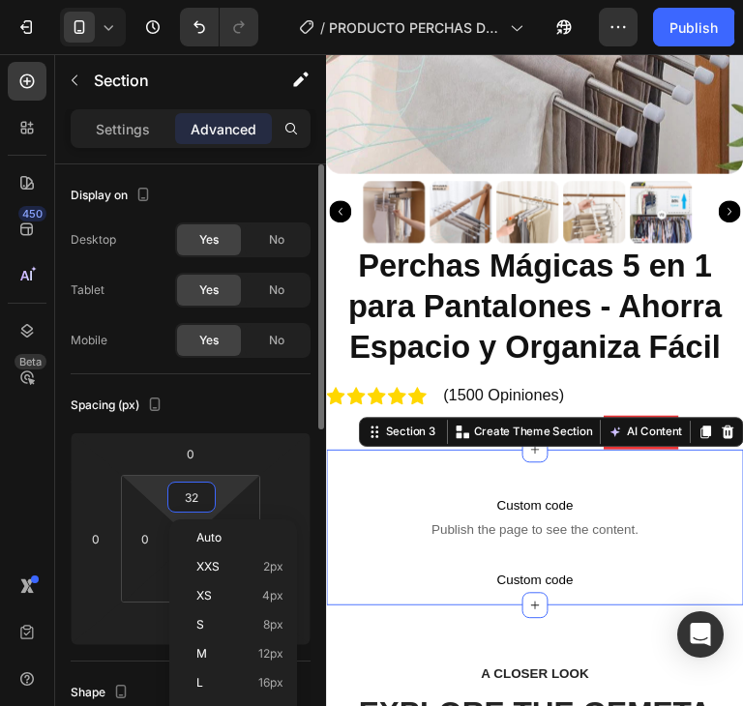
type input "0"
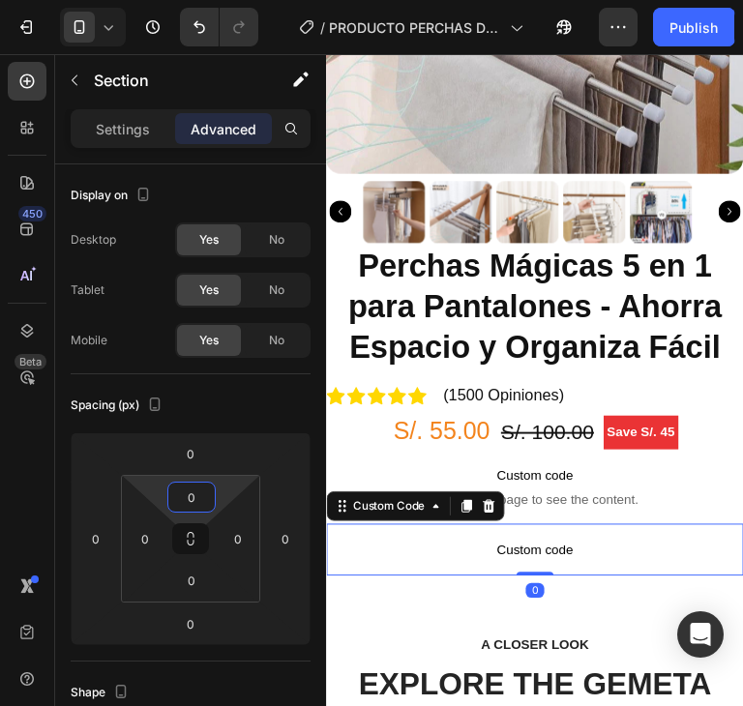
click at [642, 544] on p "Custom code" at bounding box center [543, 571] width 435 height 54
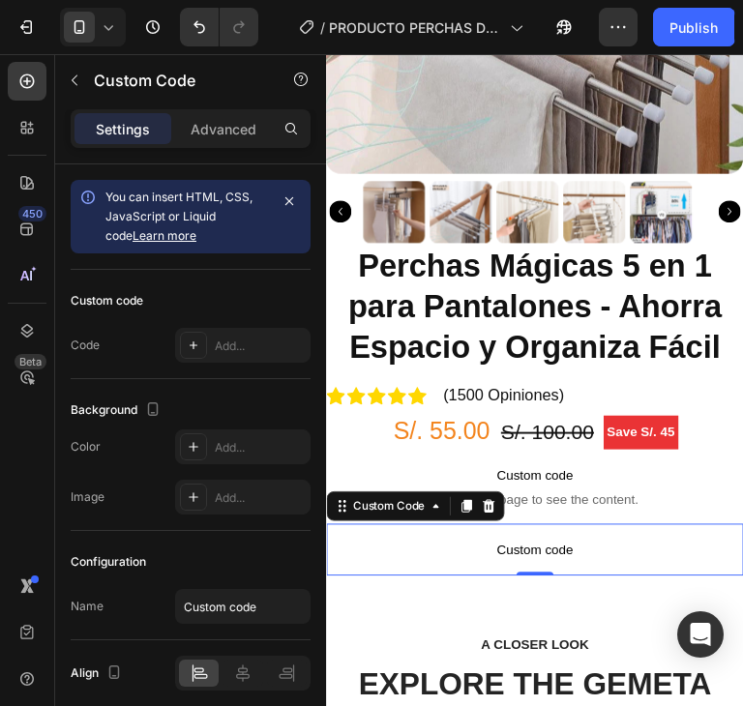
click at [562, 571] on p "Custom code" at bounding box center [543, 571] width 435 height 54
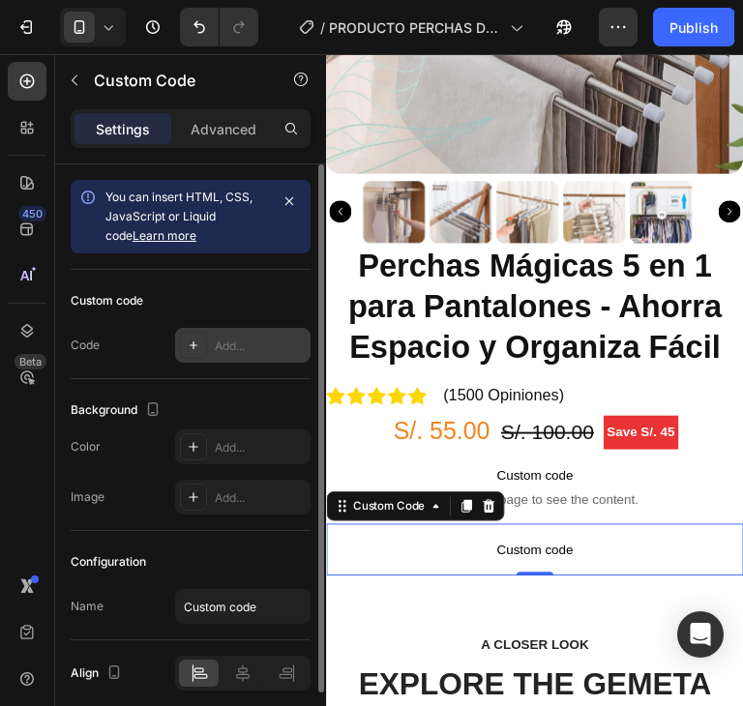
click at [267, 347] on div "Add..." at bounding box center [260, 346] width 91 height 17
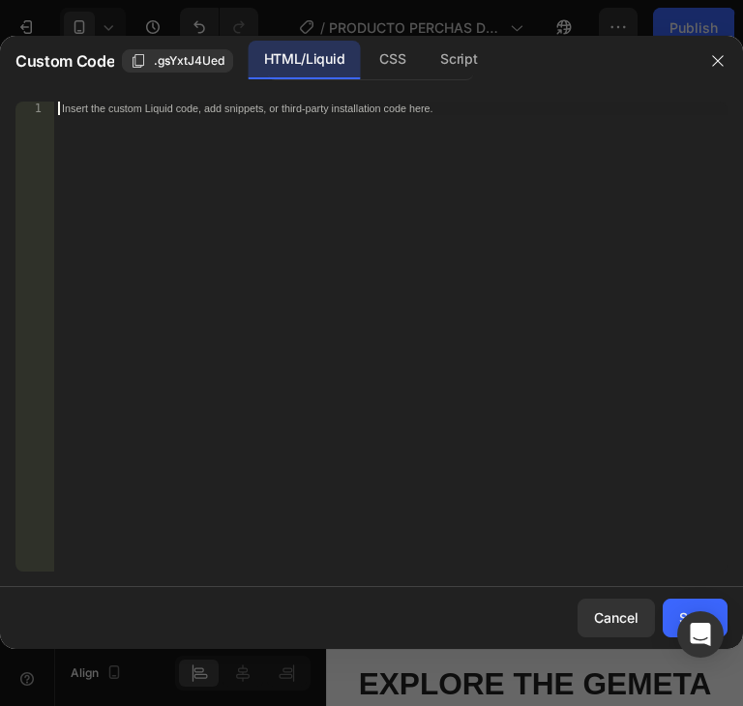
click at [306, 119] on div "Insert the custom Liquid code, add snippets, or third-party installation code h…" at bounding box center [390, 350] width 673 height 497
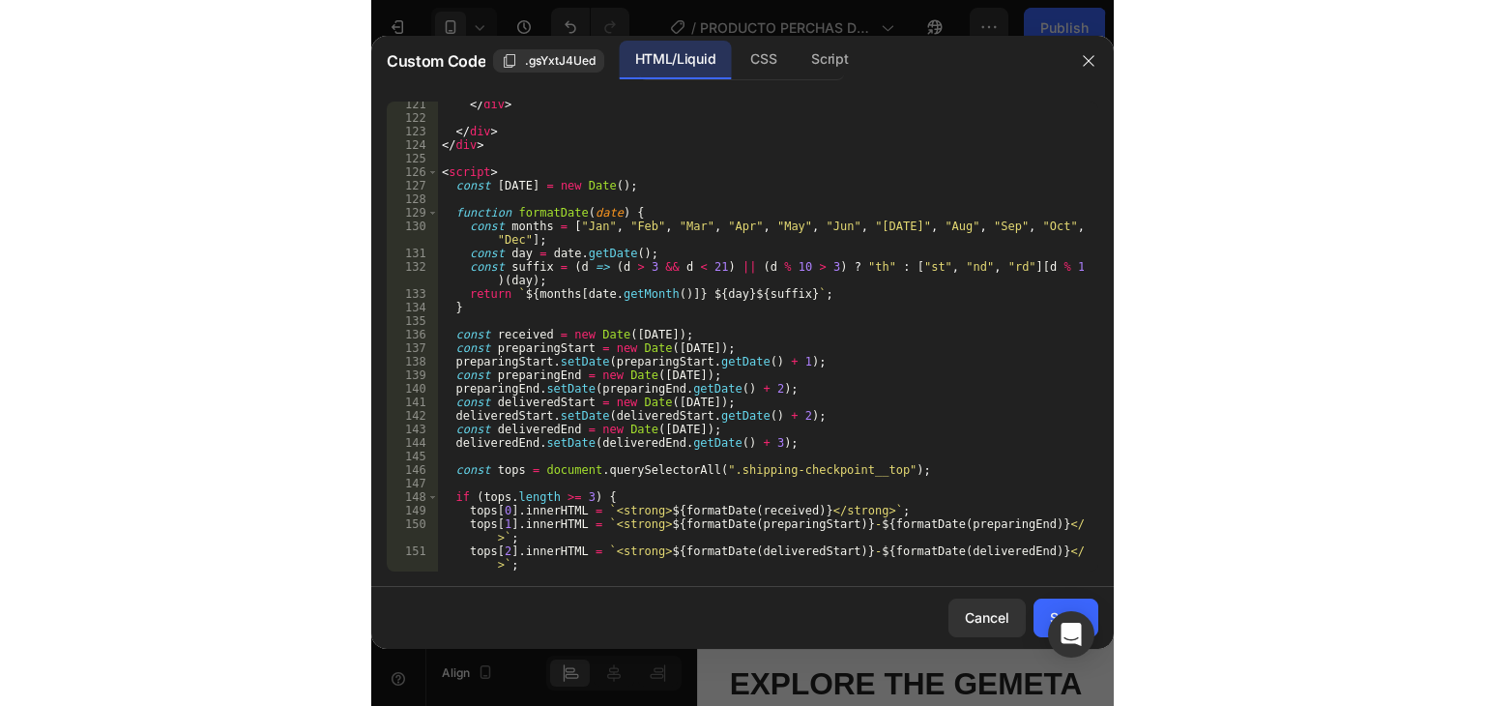
scroll to position [1629, 0]
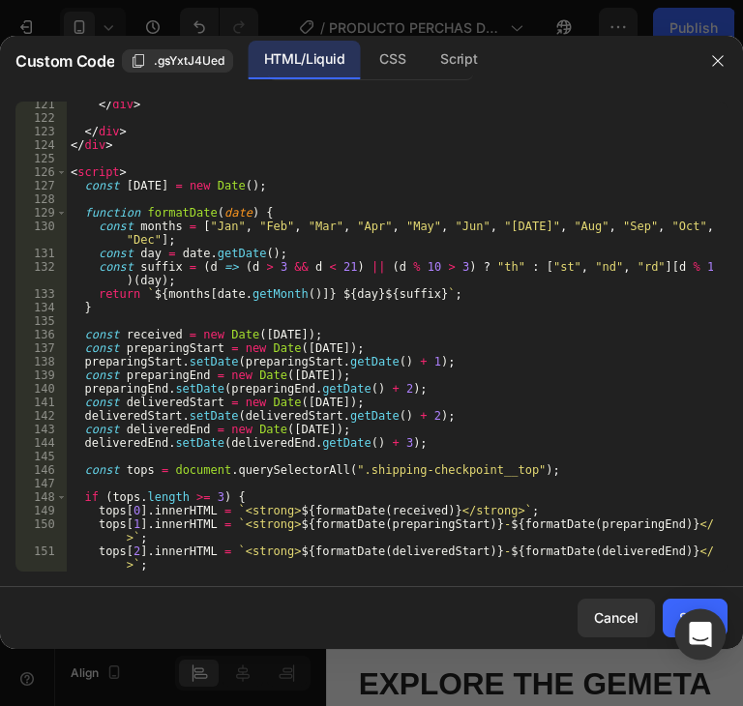
click at [675, 0] on body "7 / PRODUCTO PERCHAS DE PANTALON Need republishing Preview 1 product assigned S…" at bounding box center [371, 0] width 743 height 0
click at [677, 605] on button "Save" at bounding box center [694, 618] width 65 height 39
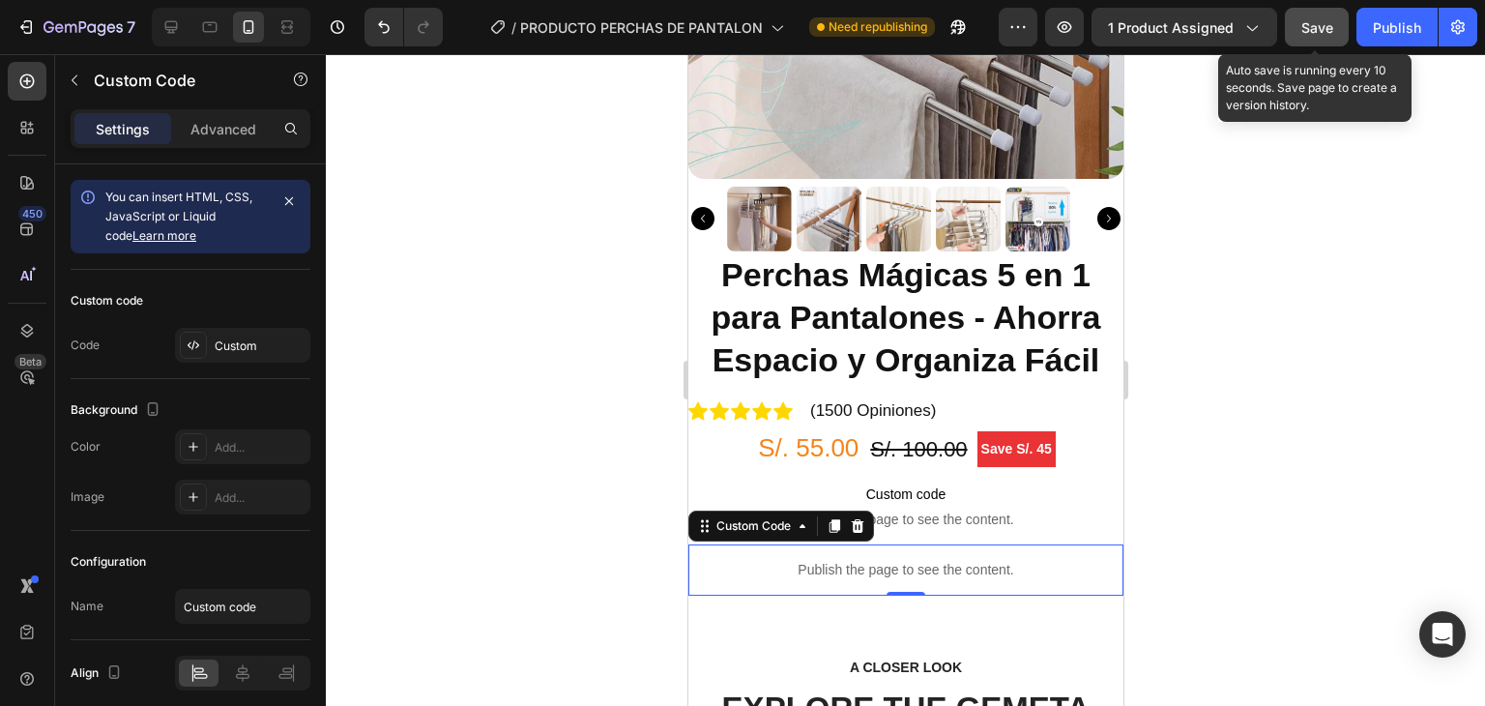
click at [742, 19] on span "Save" at bounding box center [1318, 27] width 32 height 16
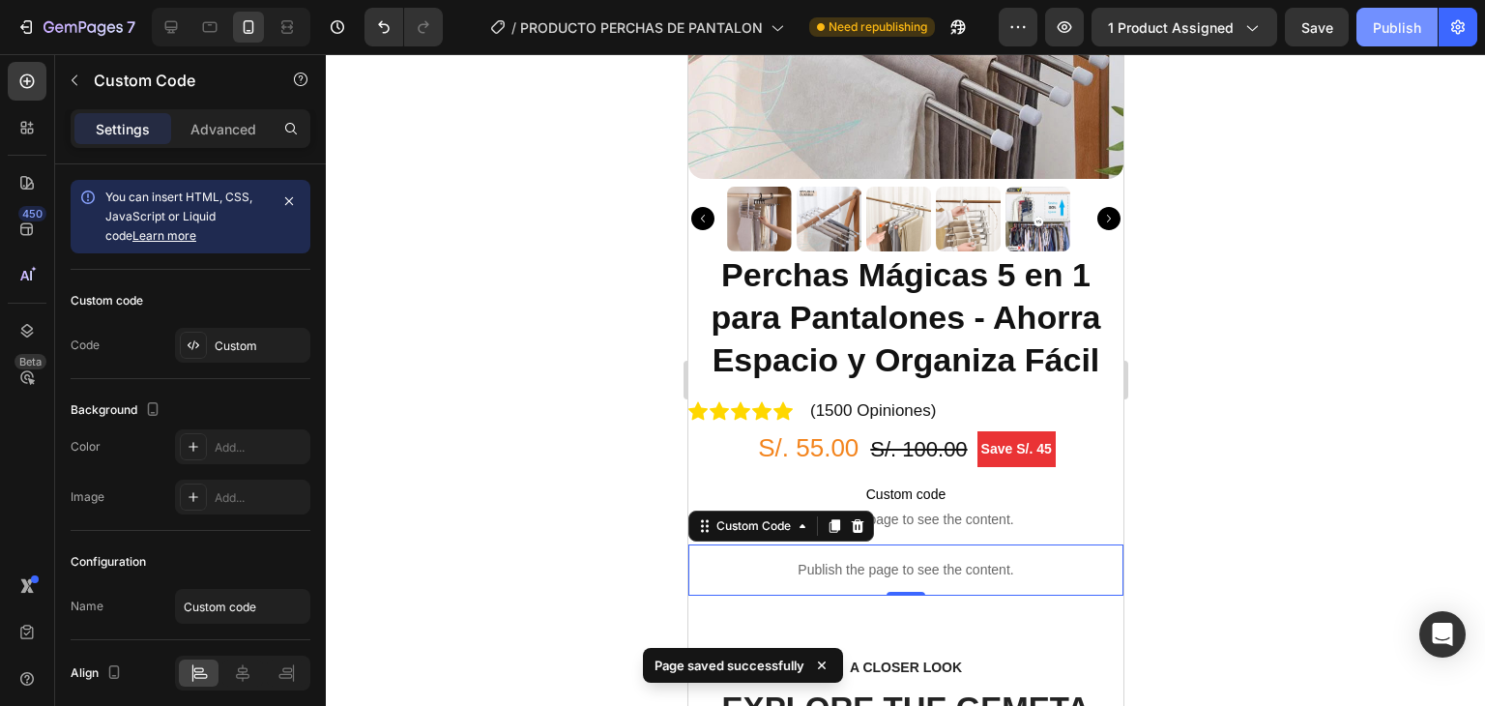
click at [742, 42] on button "Publish" at bounding box center [1397, 27] width 81 height 39
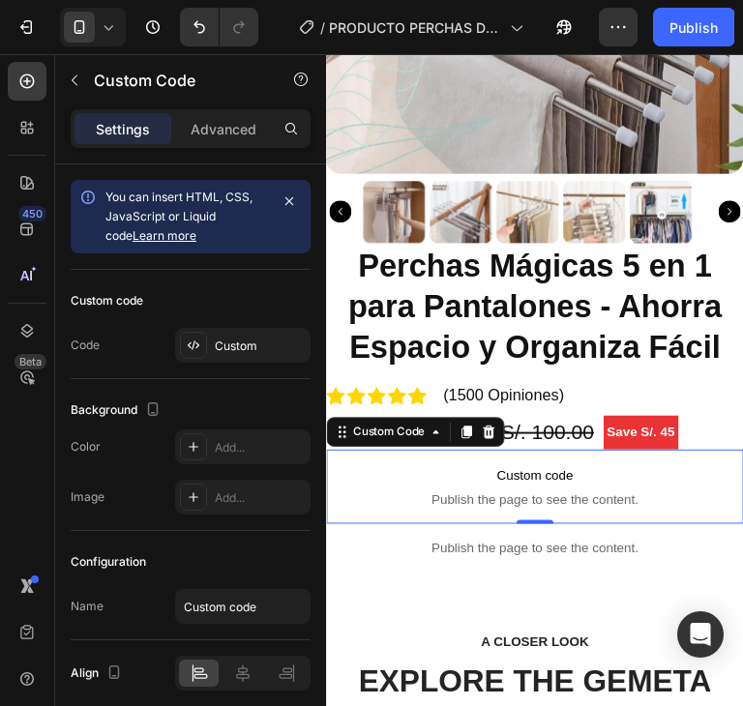
click at [585, 510] on span "Publish the page to see the content." at bounding box center [543, 519] width 435 height 19
click at [586, 510] on span "Publish the page to see the content." at bounding box center [543, 519] width 435 height 19
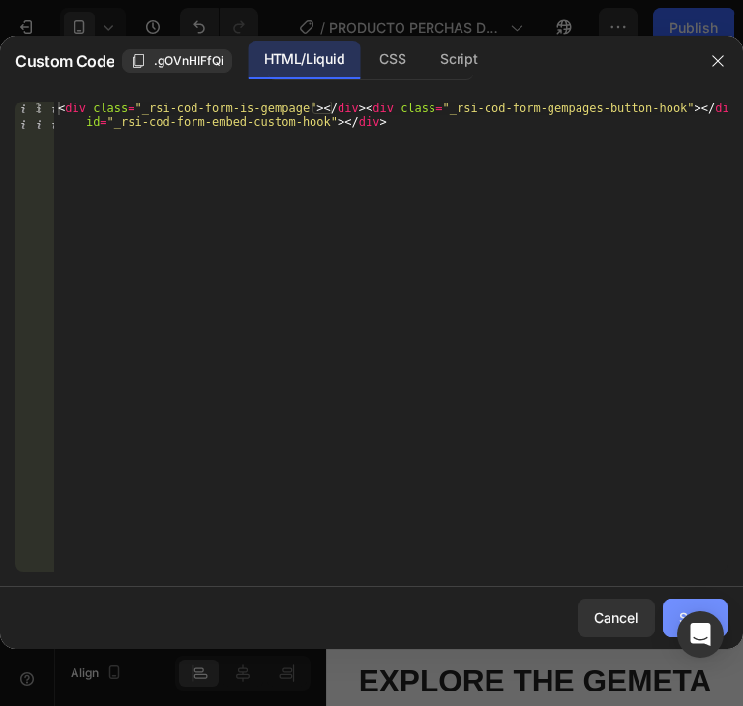
click at [673, 607] on button "Save" at bounding box center [694, 618] width 65 height 39
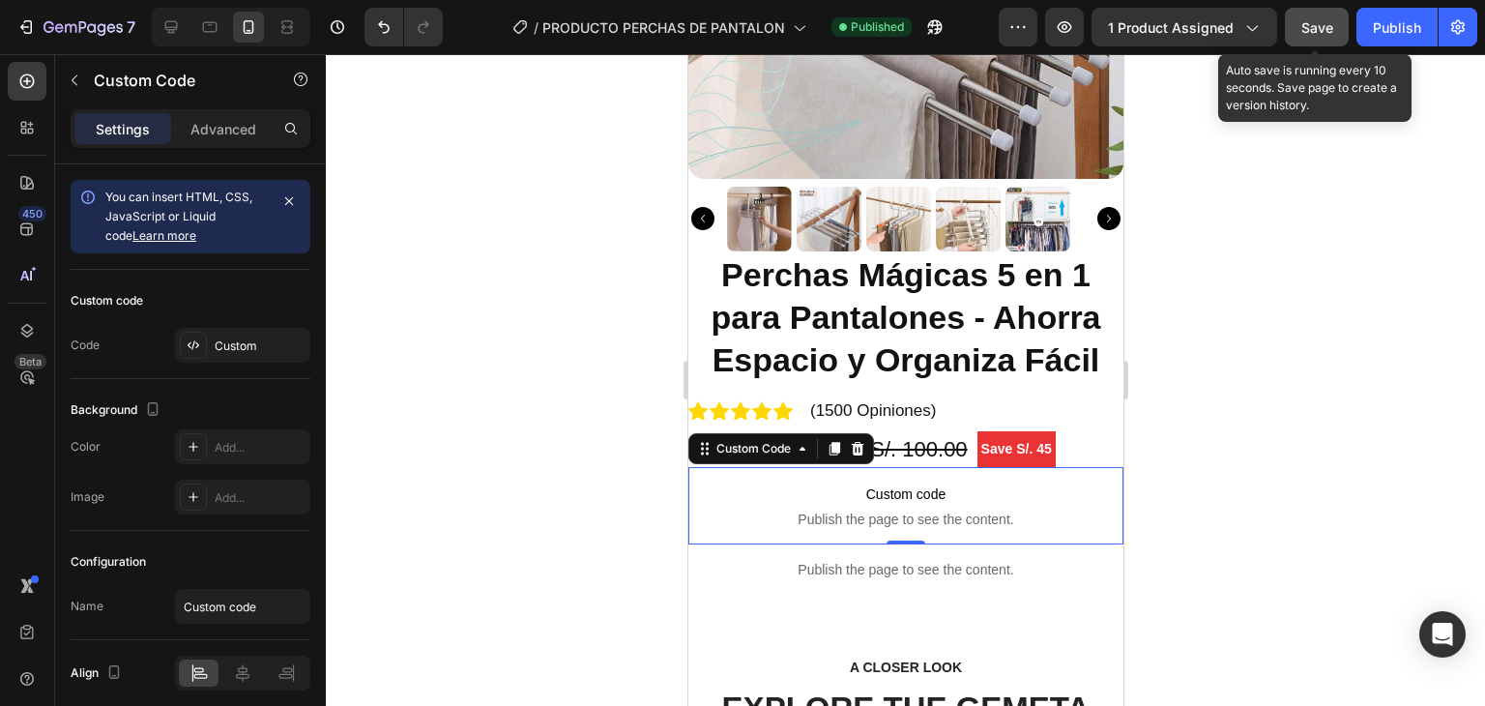
click at [742, 30] on span "Save" at bounding box center [1318, 27] width 32 height 16
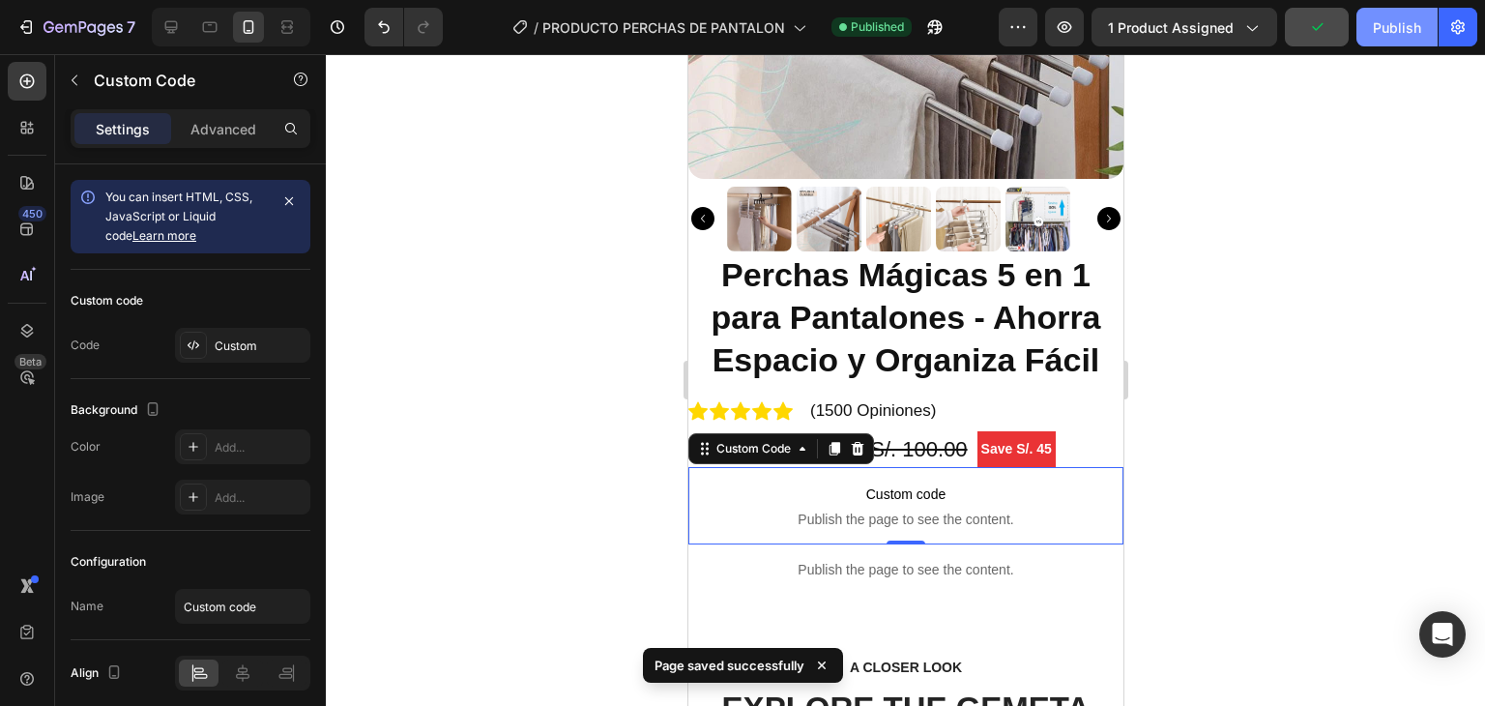
click at [742, 25] on div "Publish" at bounding box center [1397, 27] width 48 height 20
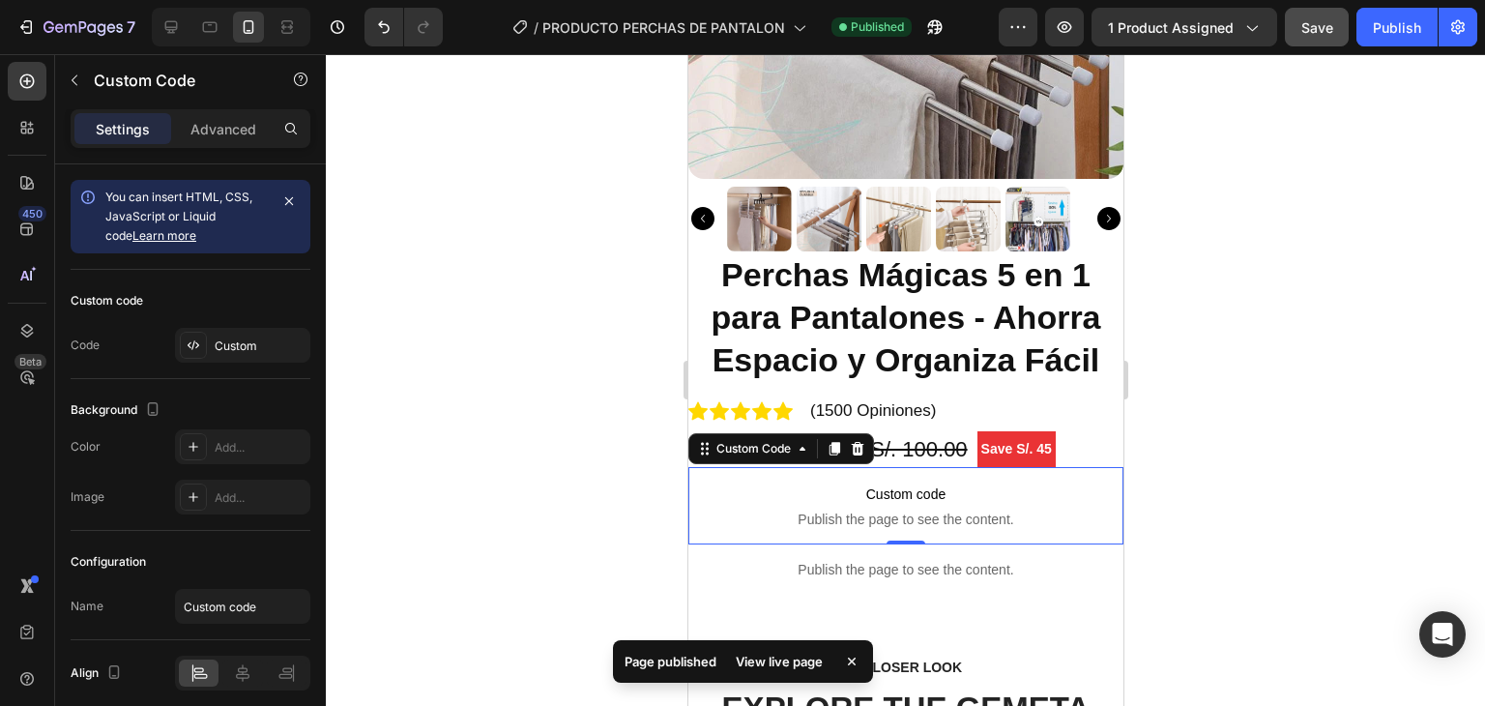
click at [742, 402] on div at bounding box center [906, 380] width 1160 height 652
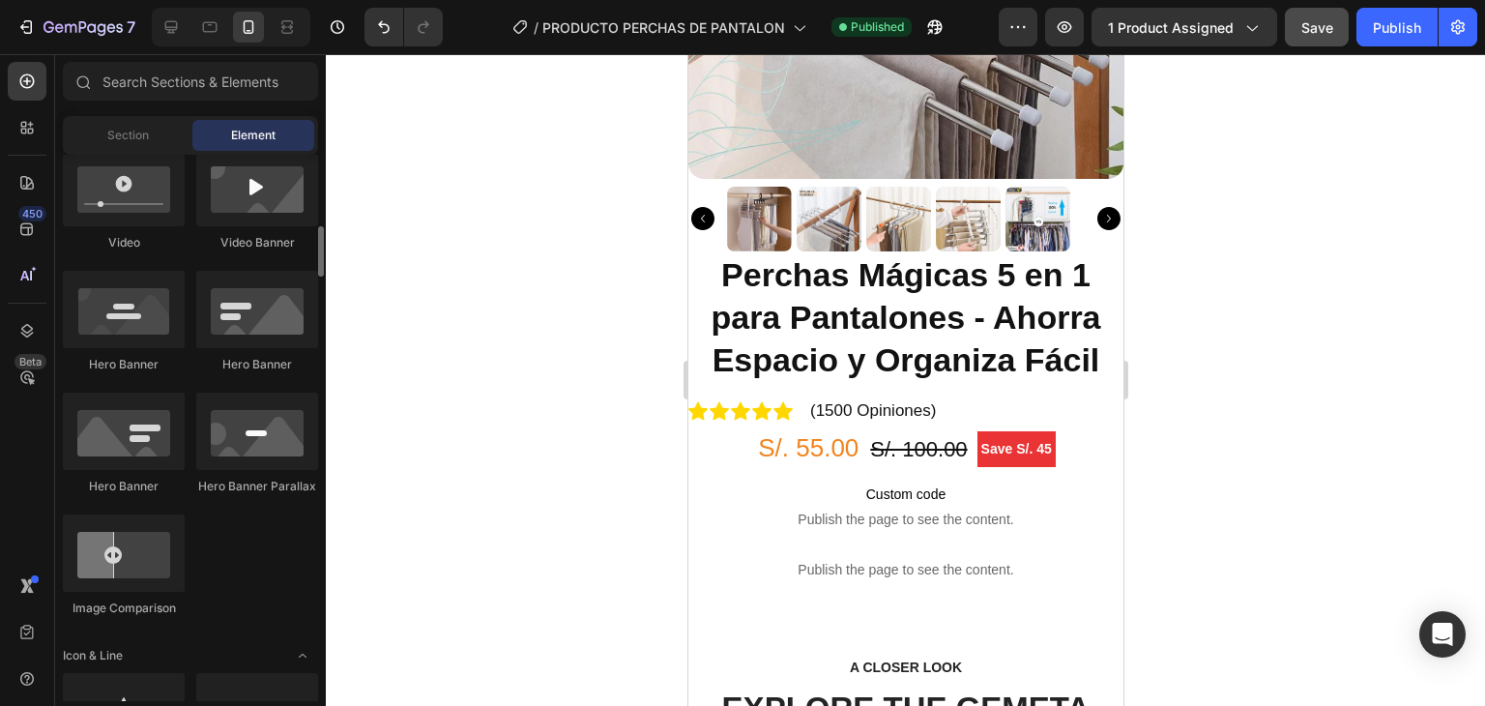
scroll to position [0, 0]
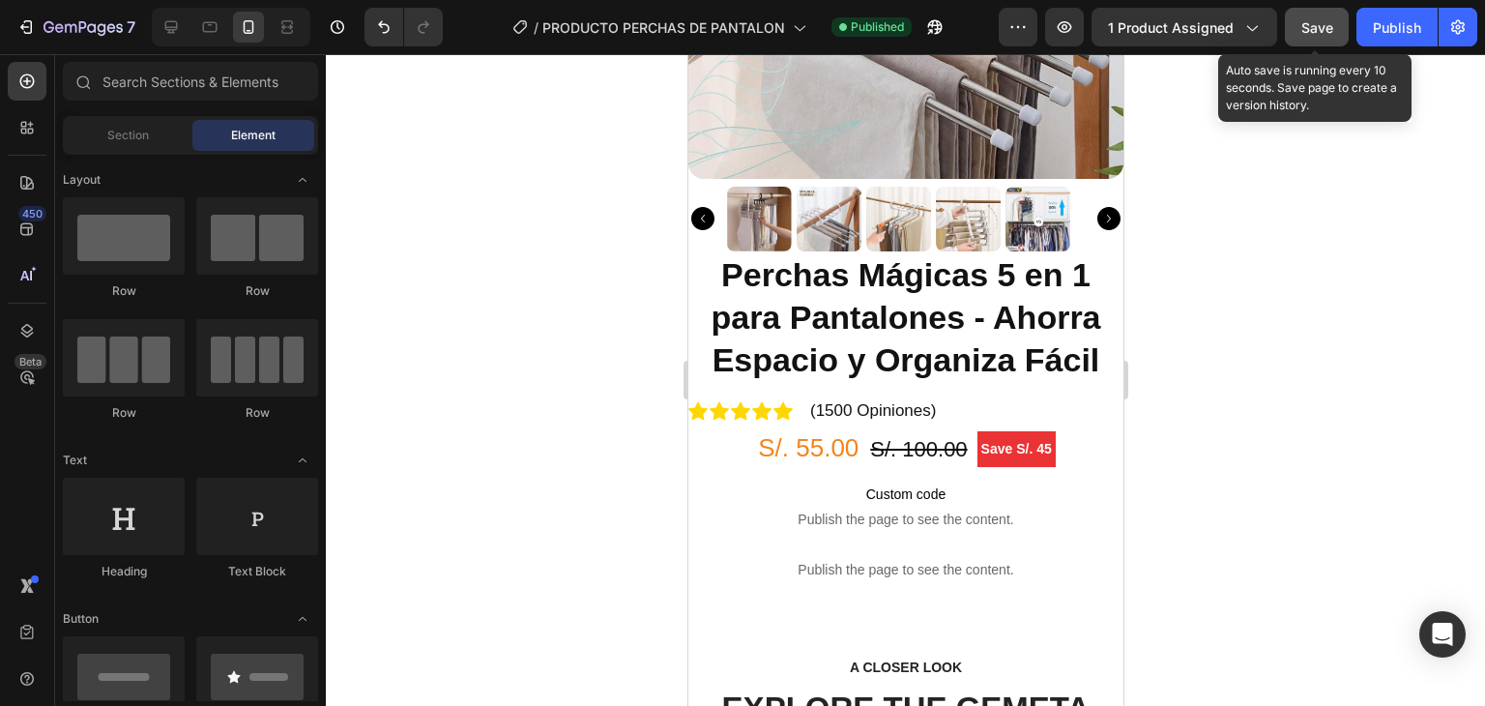
click at [742, 19] on span "Save" at bounding box center [1318, 27] width 32 height 16
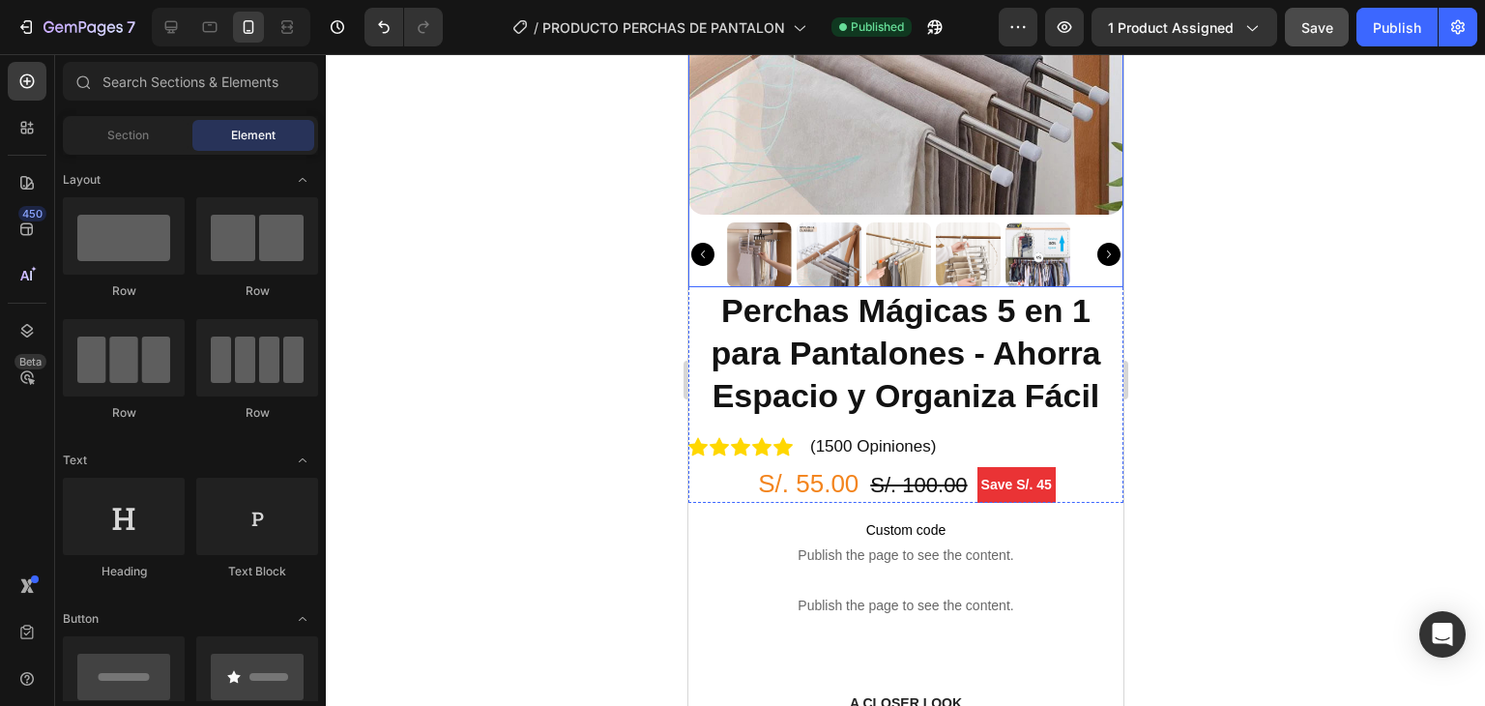
scroll to position [290, 0]
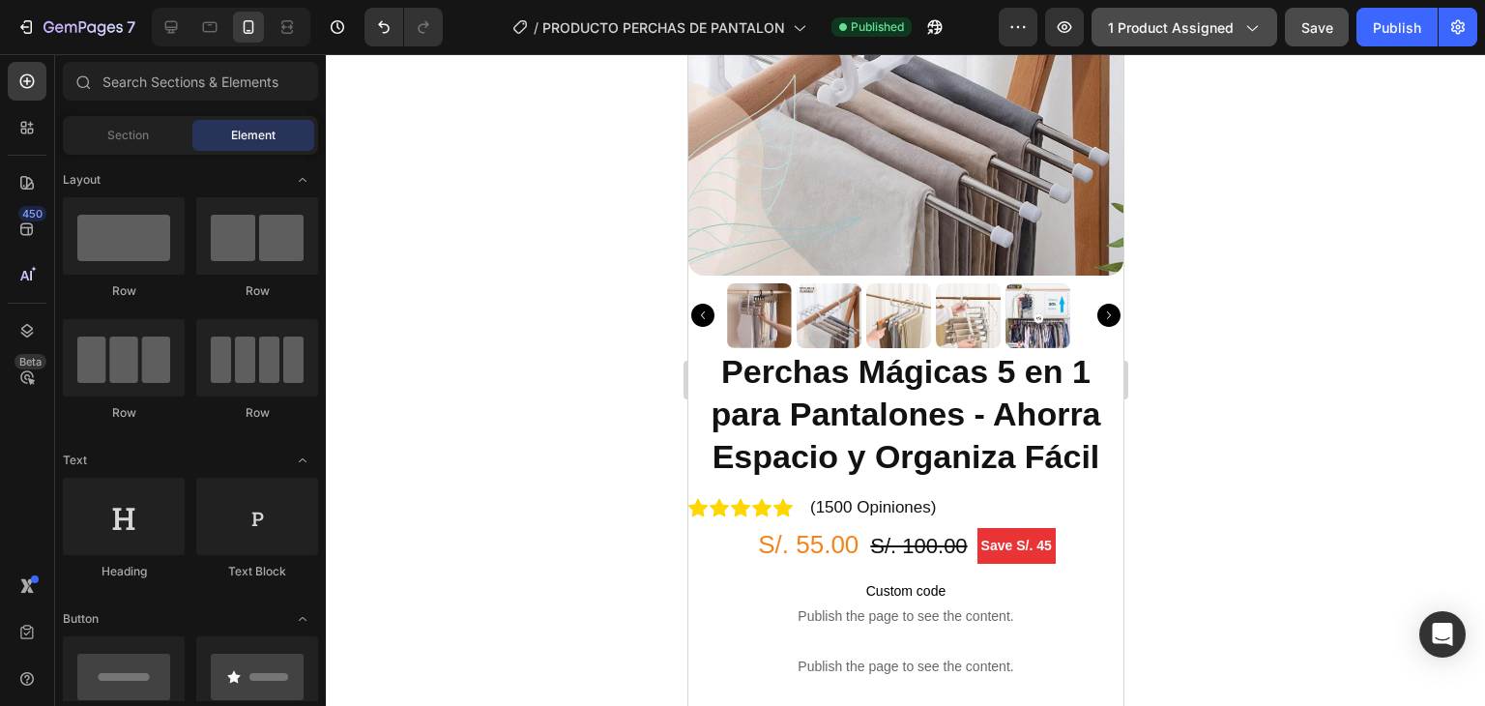
click at [742, 31] on span "1 product assigned" at bounding box center [1171, 27] width 126 height 20
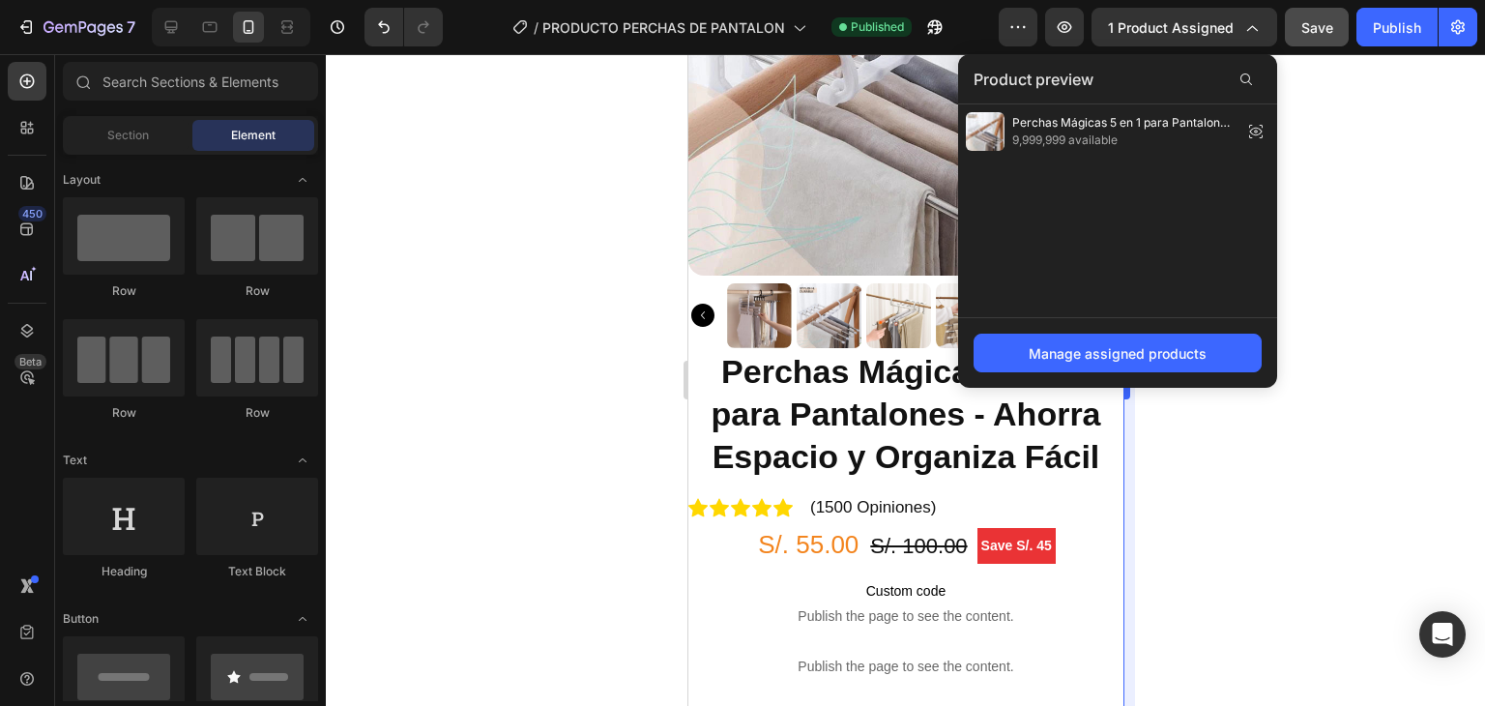
click at [742, 141] on span "9,999,999 available" at bounding box center [1124, 140] width 222 height 17
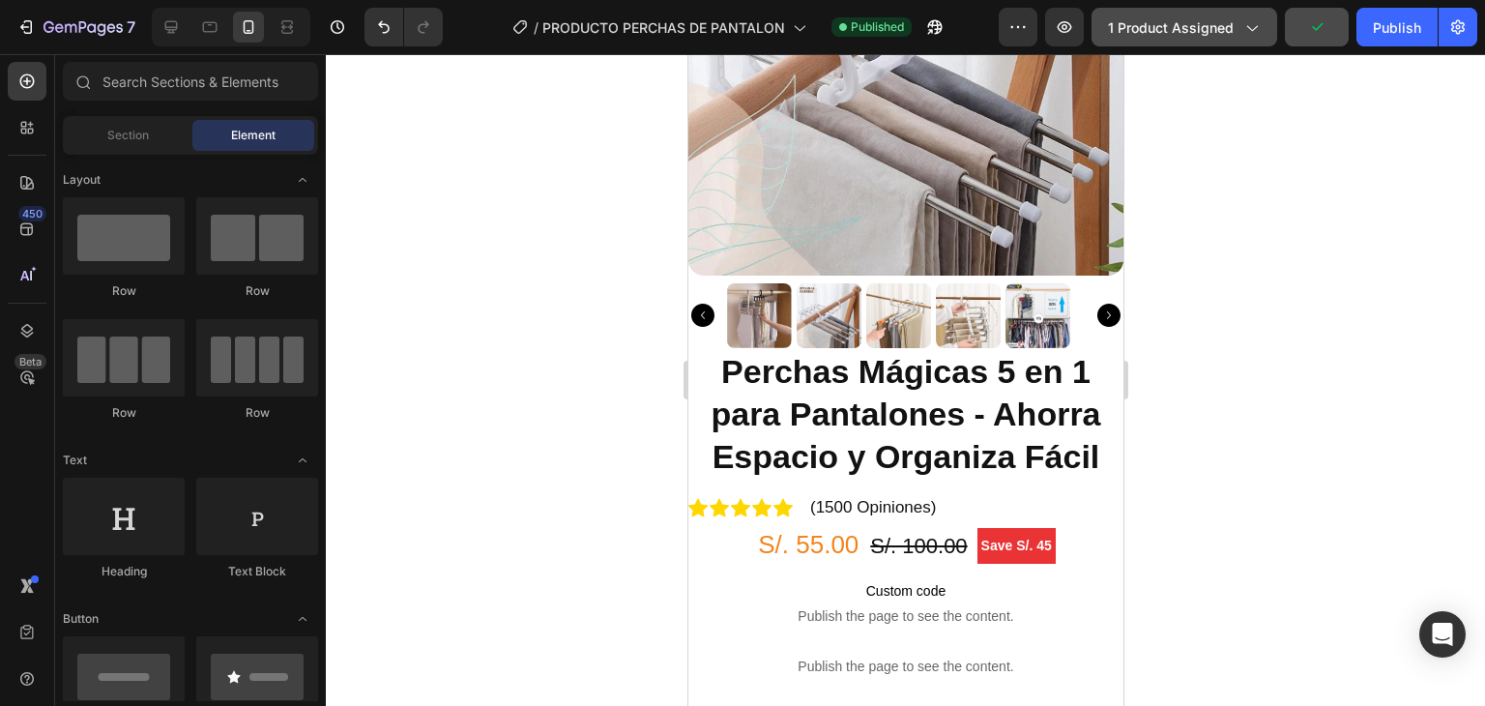
click at [742, 35] on icon "button" at bounding box center [1251, 26] width 19 height 19
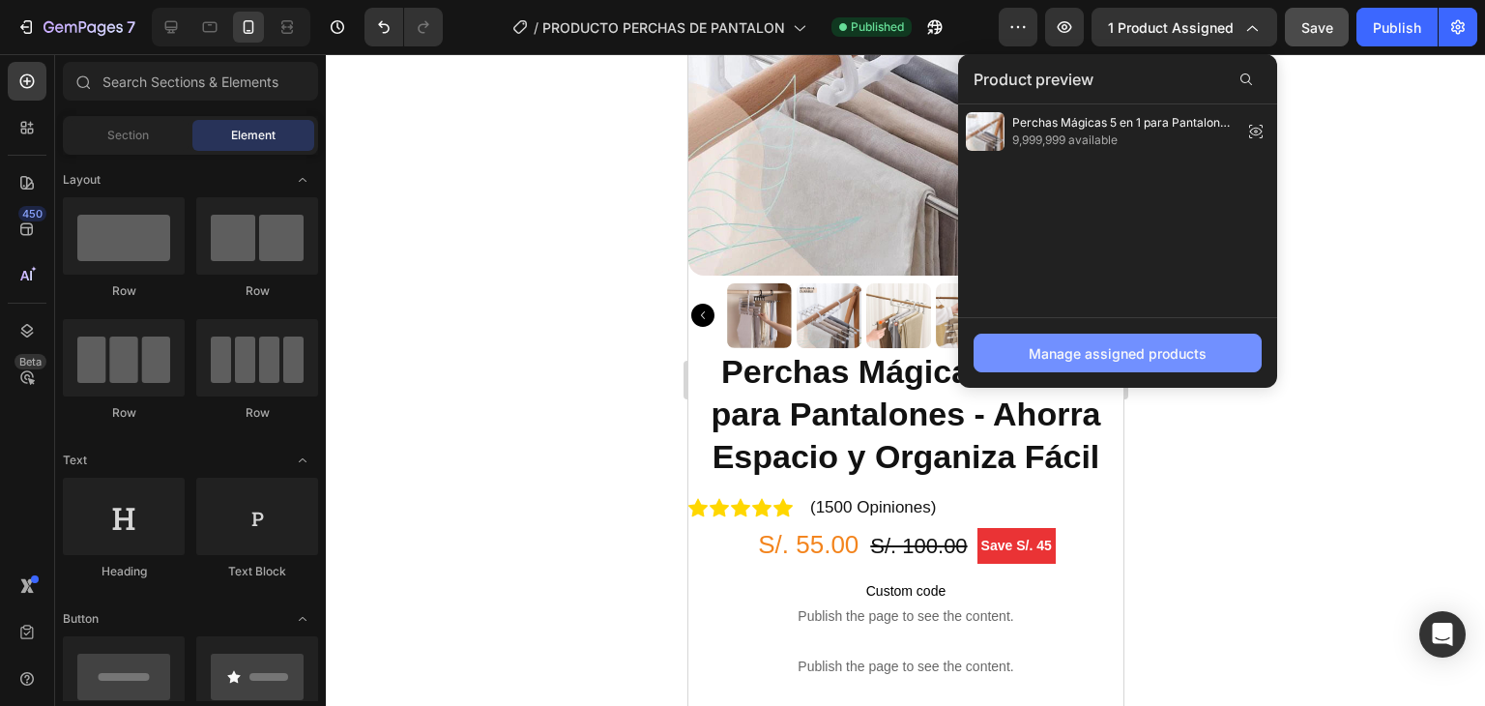
click at [742, 347] on div "Manage assigned products" at bounding box center [1118, 353] width 178 height 20
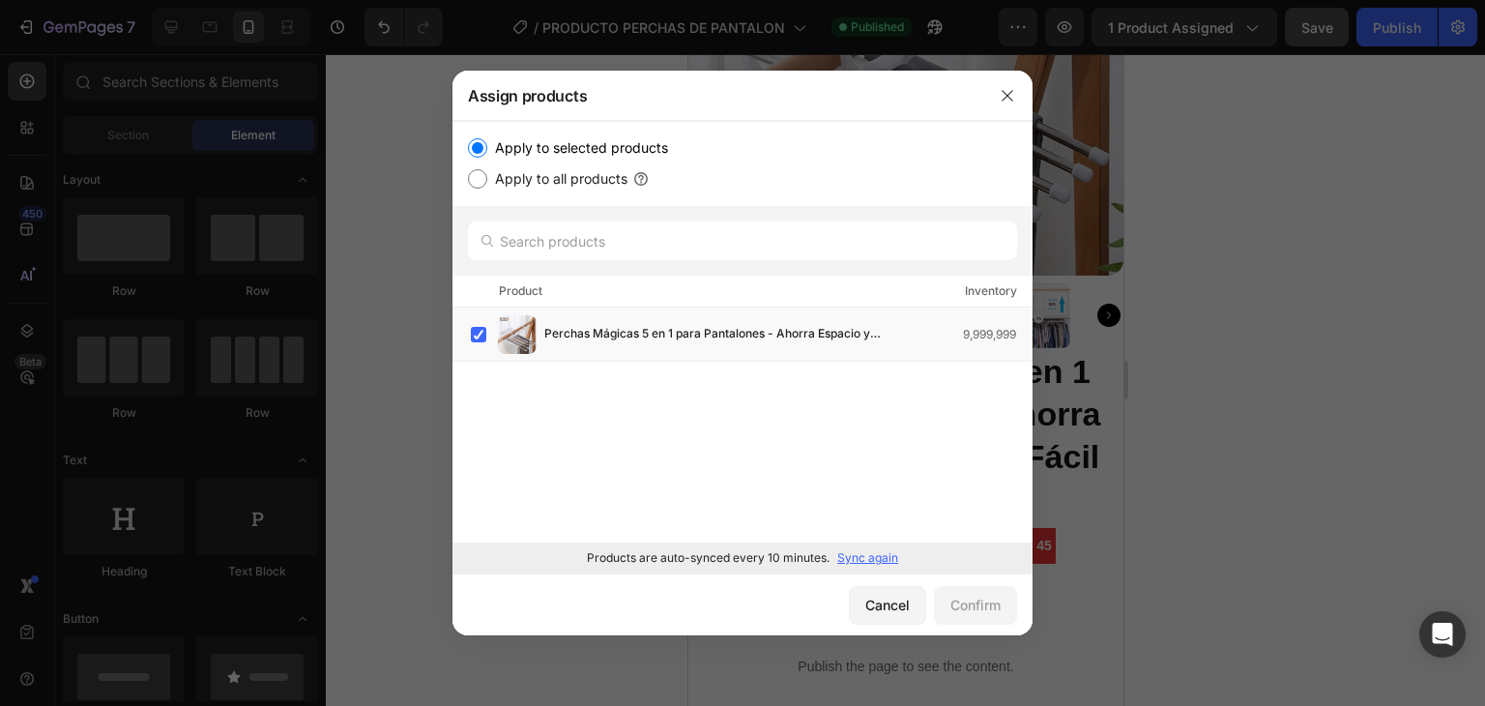
click at [742, 555] on p "Sync again" at bounding box center [868, 557] width 61 height 17
click at [564, 340] on span "Perchas Mágicas 5 en 1 para Pantalones - Ahorra Espacio y Organiza Fácil" at bounding box center [712, 334] width 337 height 21
click at [742, 596] on div "Confirm" at bounding box center [976, 605] width 50 height 20
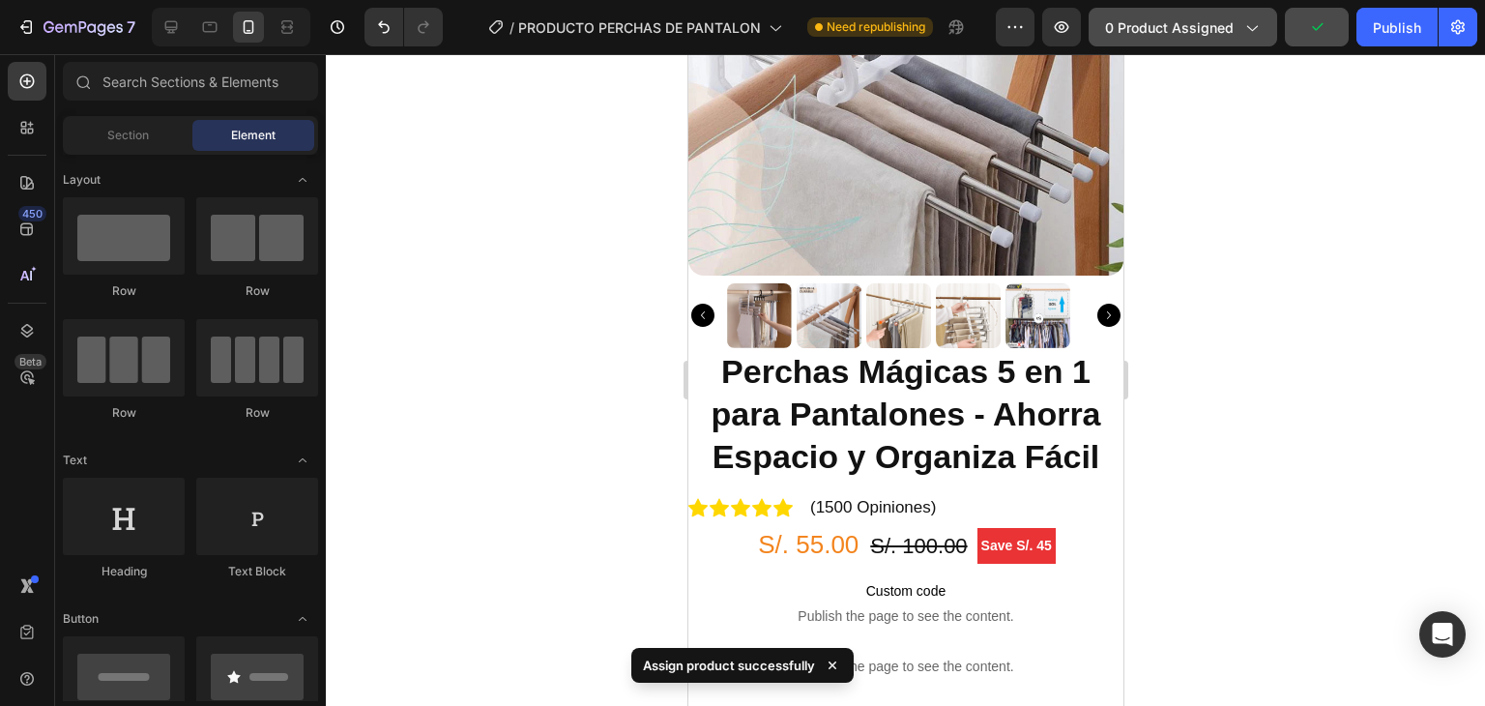
click at [742, 39] on button "0 product assigned" at bounding box center [1183, 27] width 189 height 39
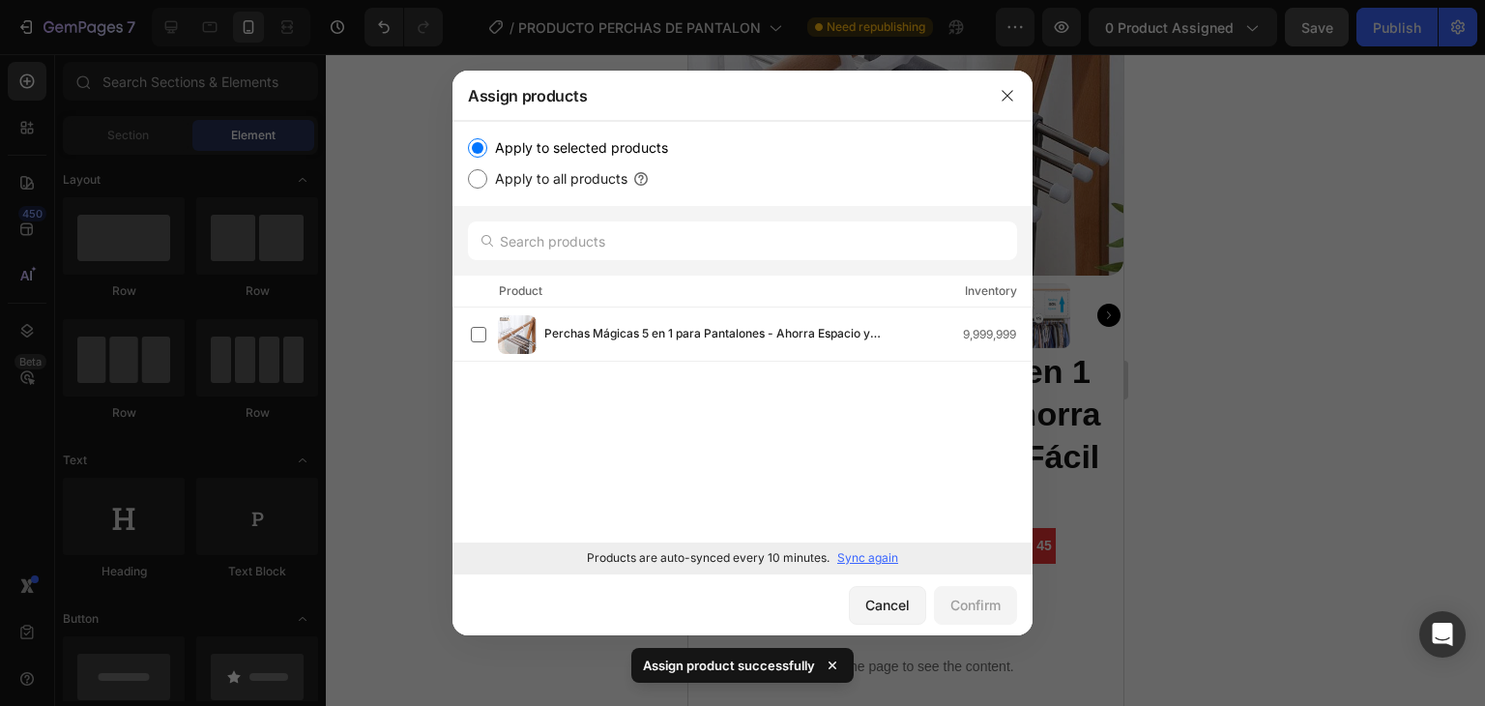
click at [742, 558] on p "Sync again" at bounding box center [868, 557] width 61 height 17
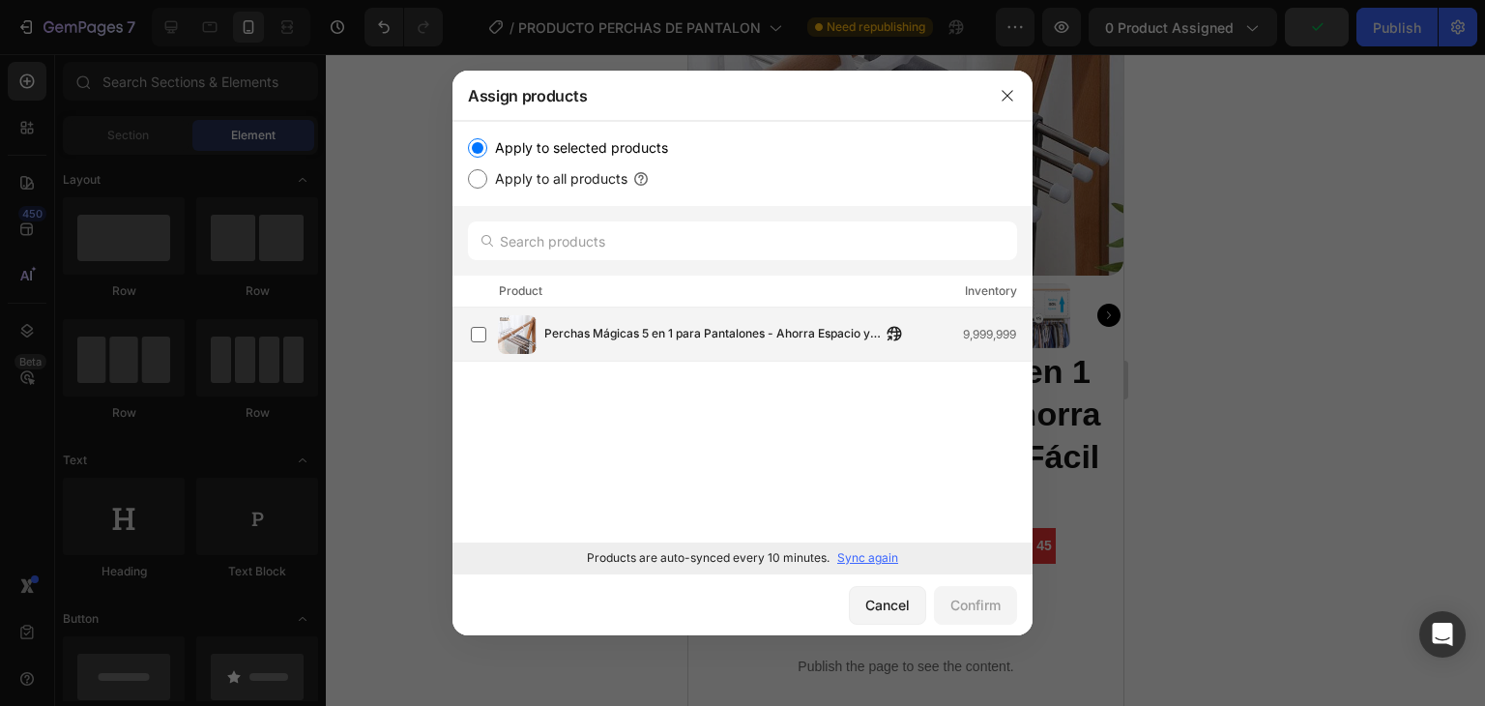
click at [728, 355] on div "Perchas Mágicas 5 en 1 para Pantalones - Ahorra Espacio y Organiza Fácil 9,999,…" at bounding box center [743, 335] width 580 height 54
click at [742, 611] on div "Confirm" at bounding box center [976, 605] width 50 height 20
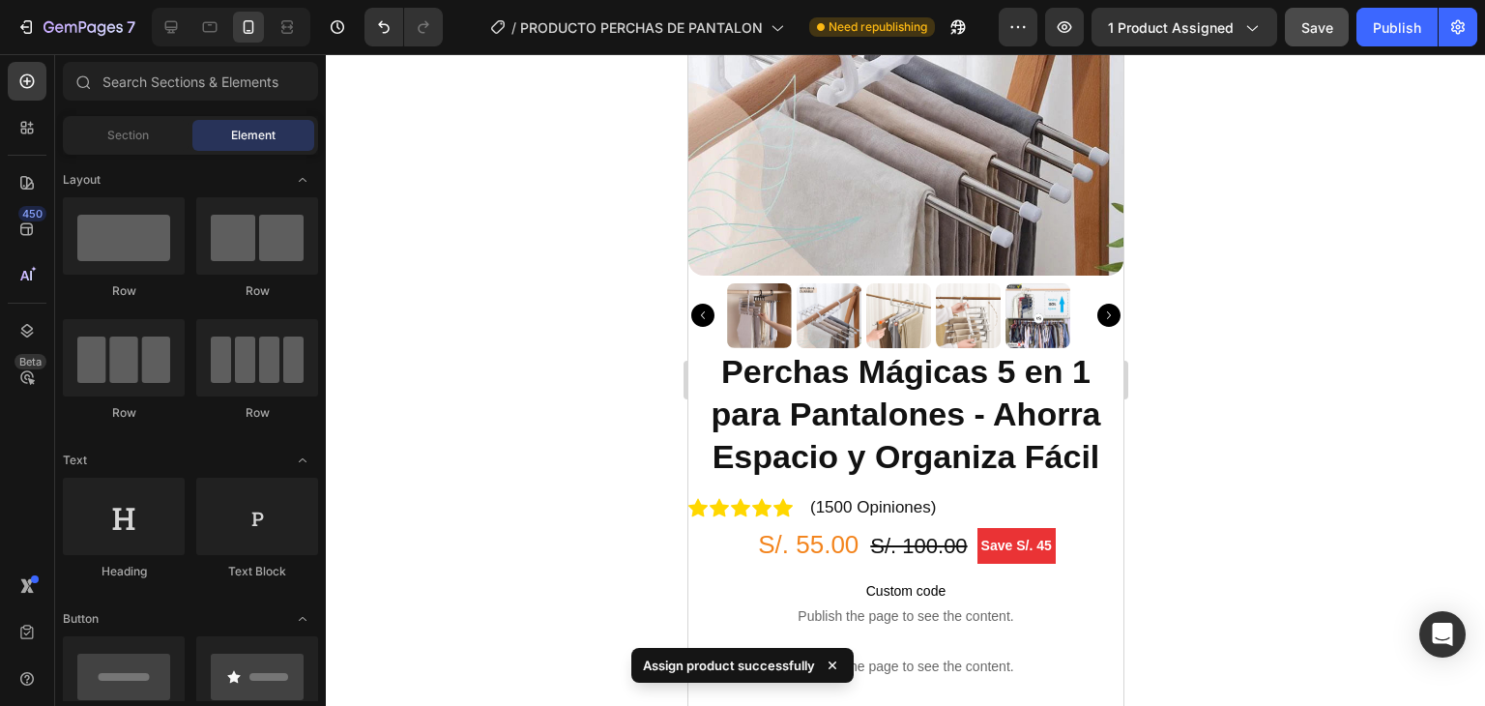
click at [742, 439] on div at bounding box center [906, 380] width 1160 height 652
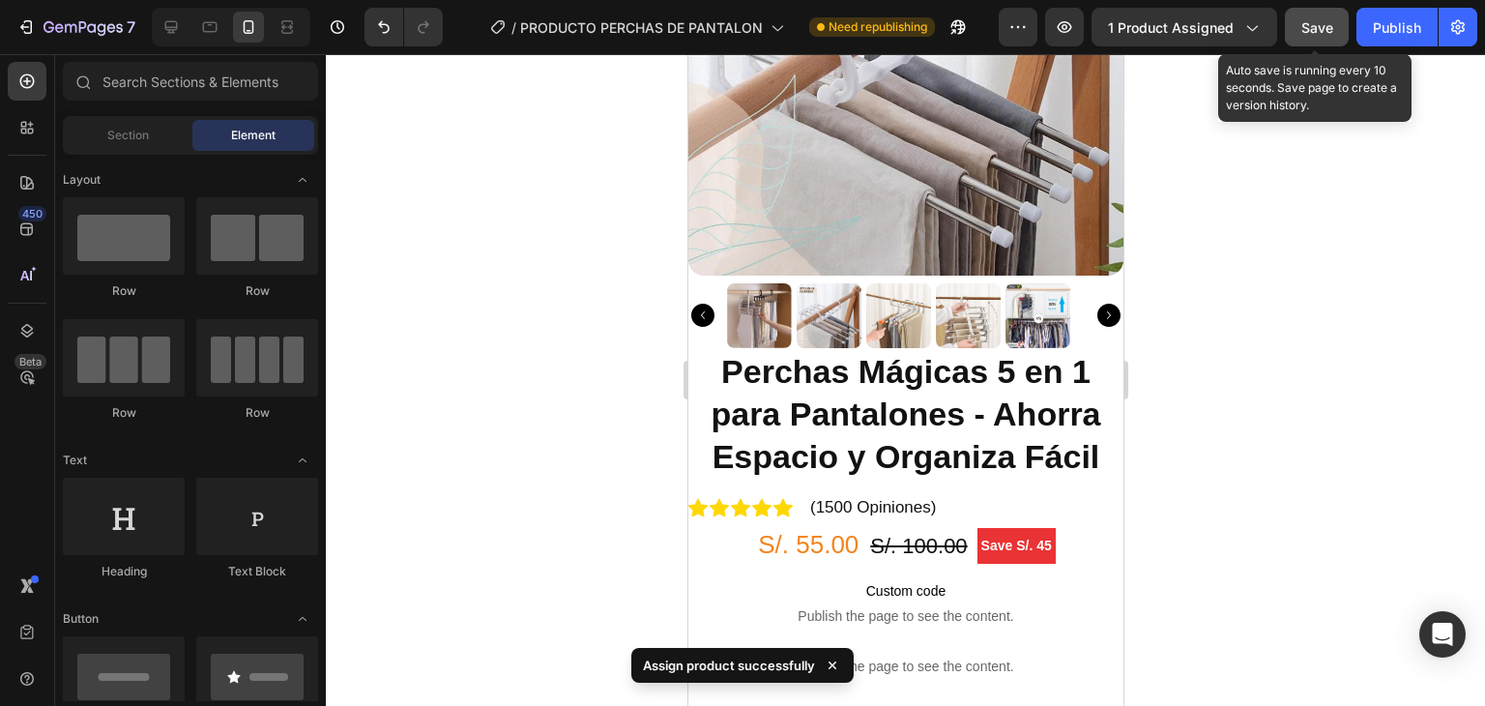
click at [742, 32] on span "Save" at bounding box center [1318, 27] width 32 height 16
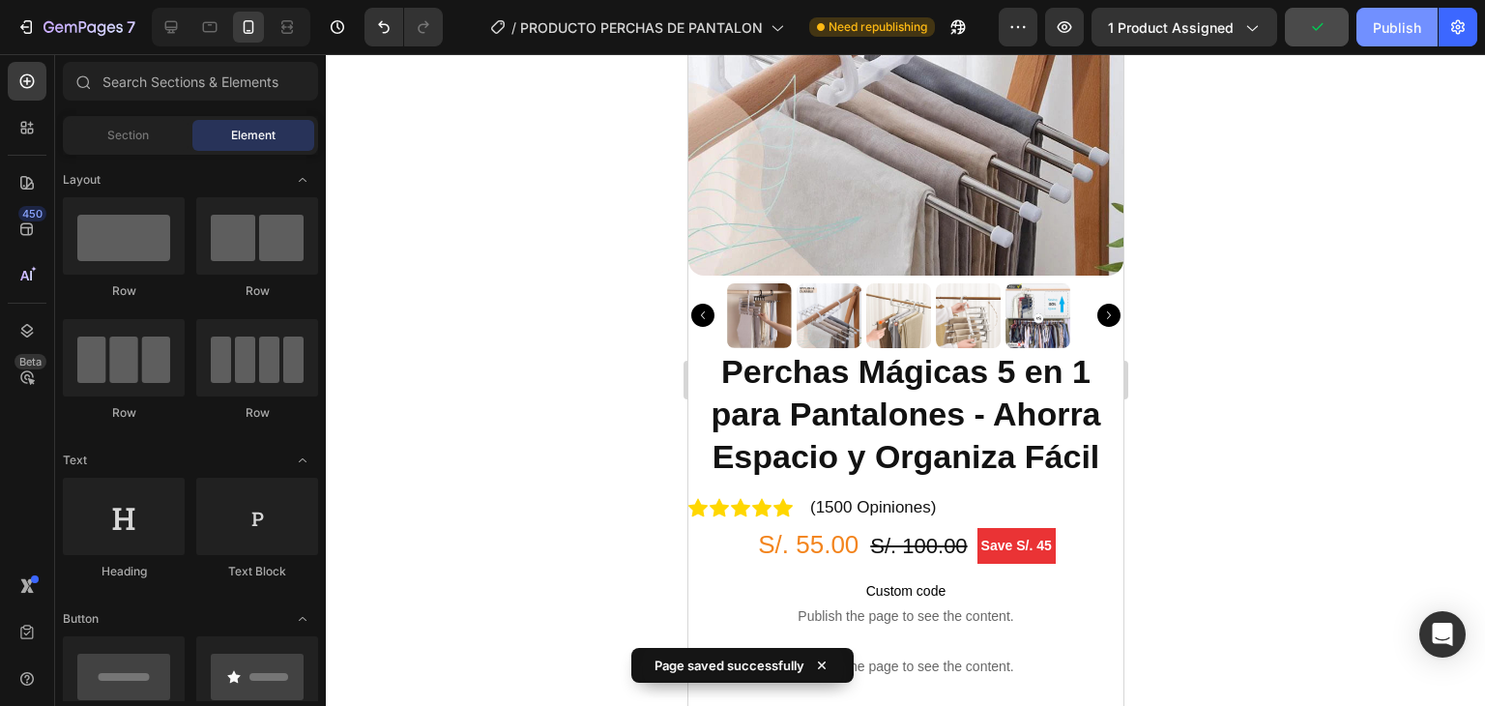
click at [742, 17] on div "Publish" at bounding box center [1397, 27] width 48 height 20
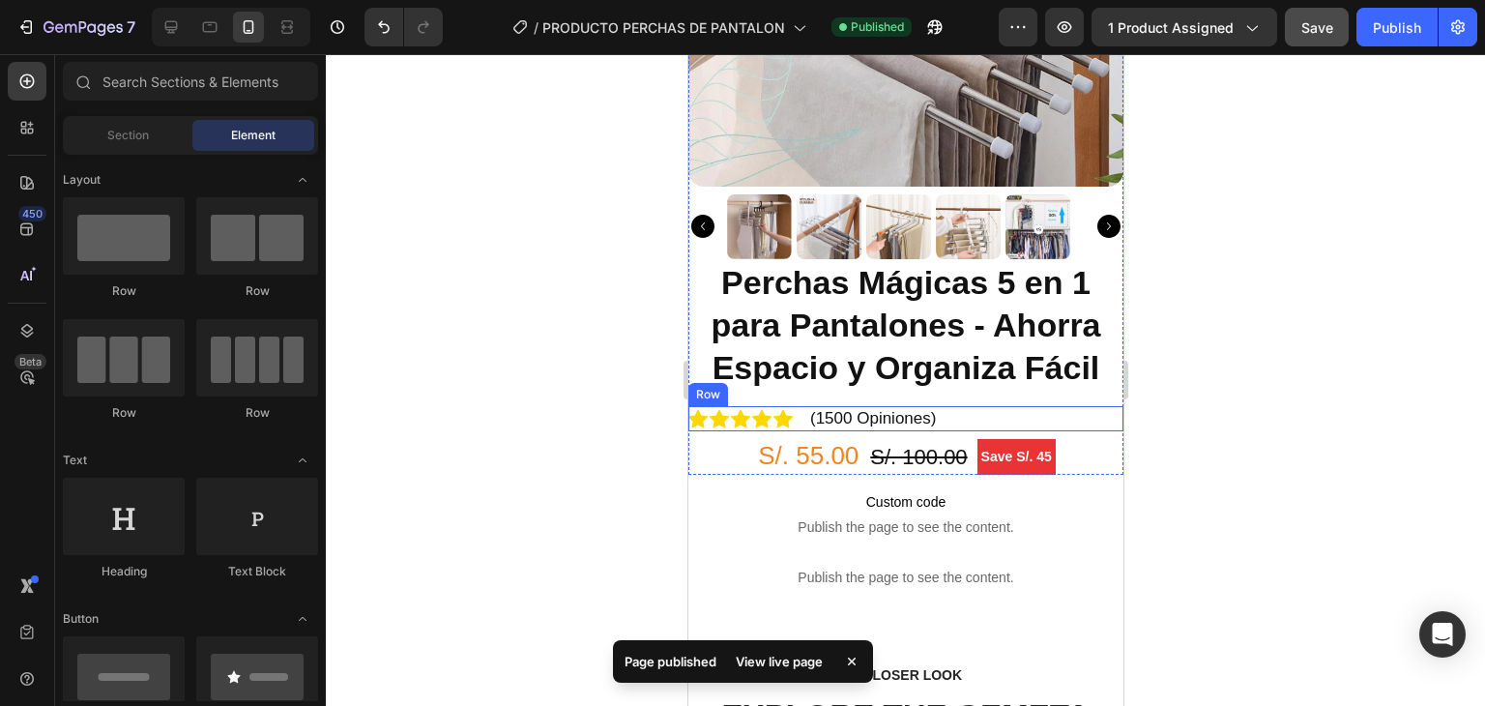
scroll to position [387, 0]
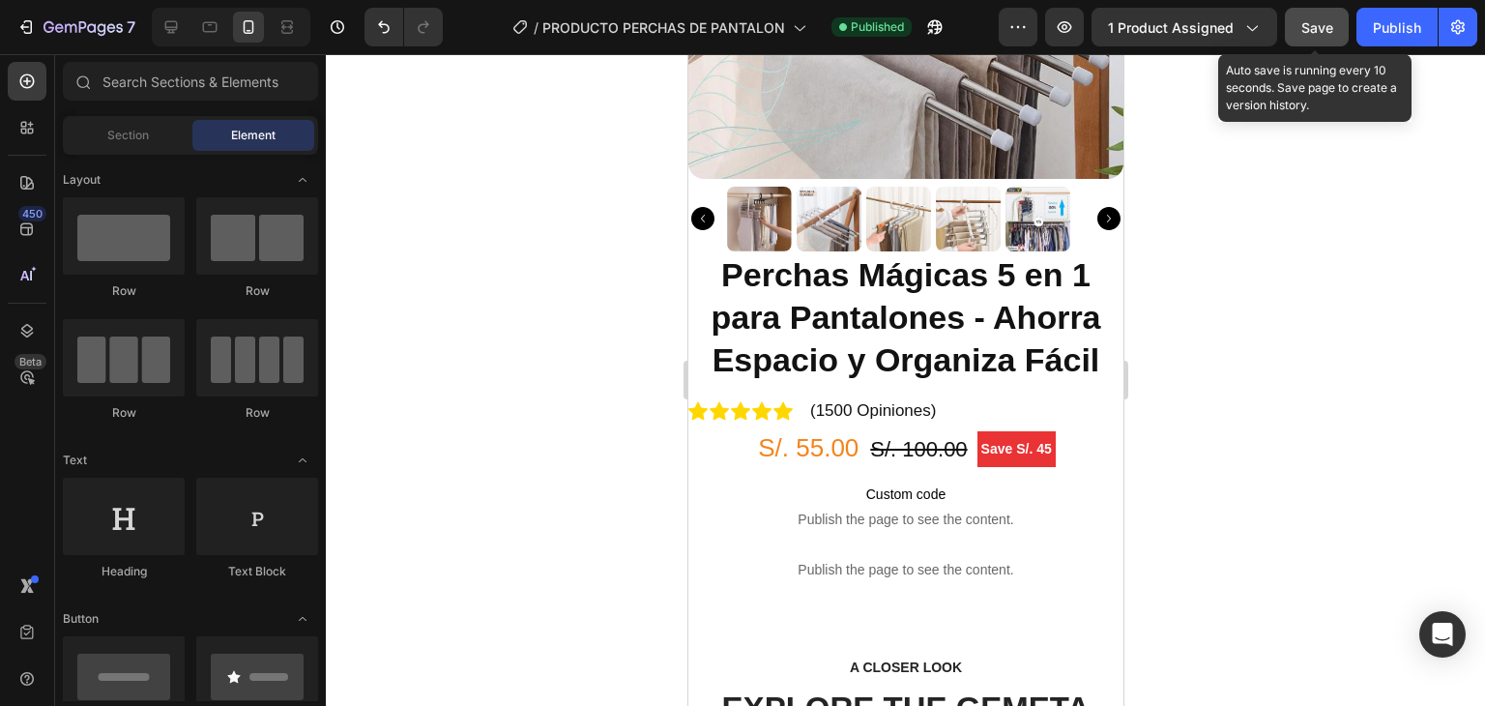
click at [742, 26] on span "Save" at bounding box center [1318, 27] width 32 height 16
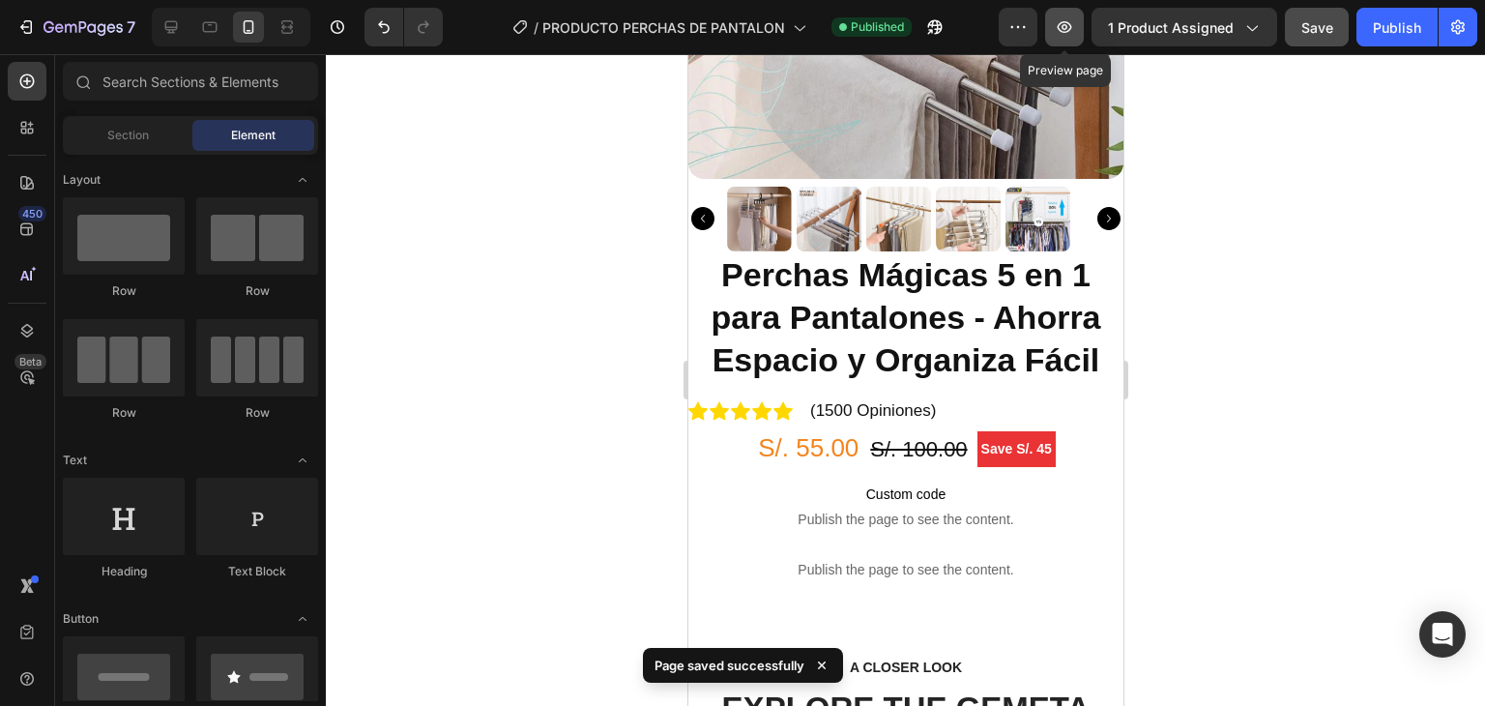
click at [742, 21] on icon "button" at bounding box center [1064, 26] width 19 height 19
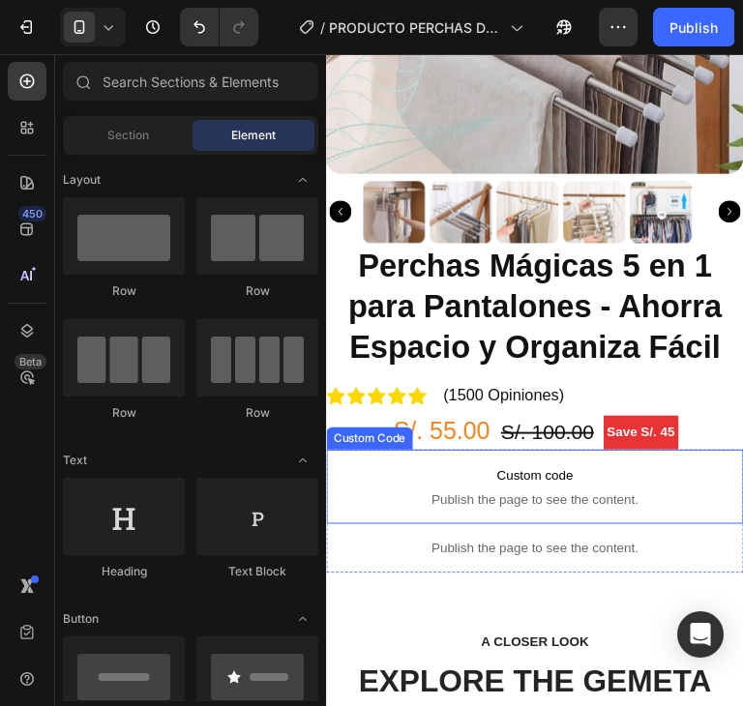
click at [668, 486] on span "Custom code" at bounding box center [543, 494] width 435 height 23
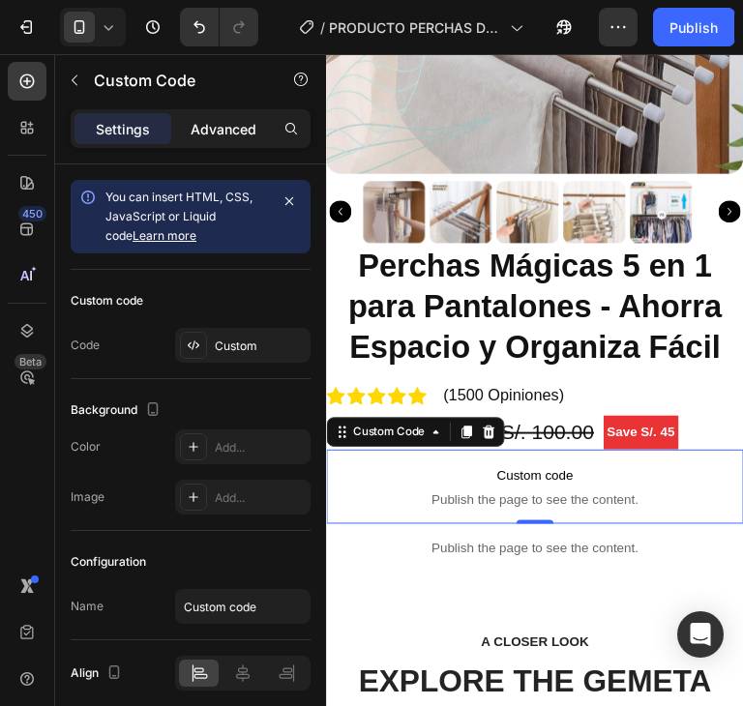
click at [212, 132] on p "Advanced" at bounding box center [224, 129] width 66 height 20
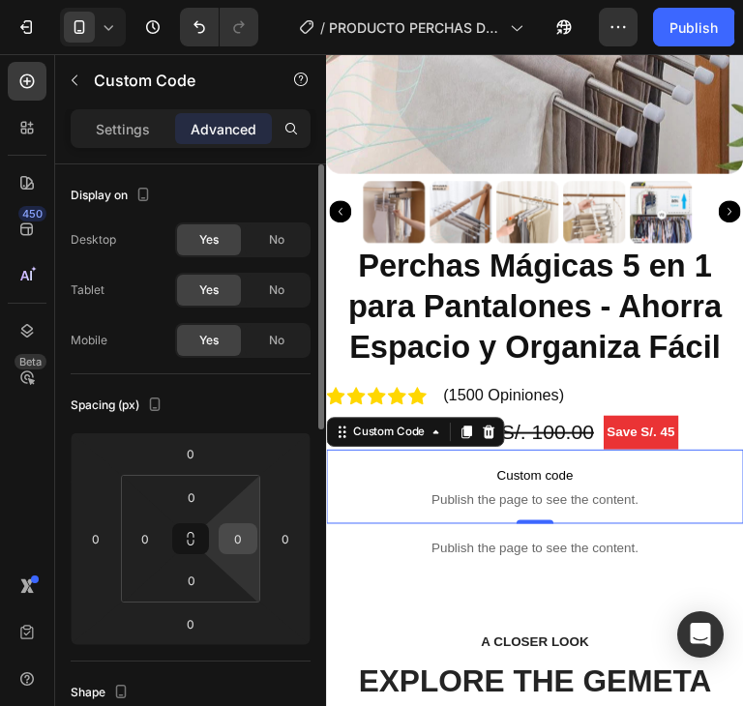
click at [240, 535] on input "0" at bounding box center [237, 538] width 29 height 29
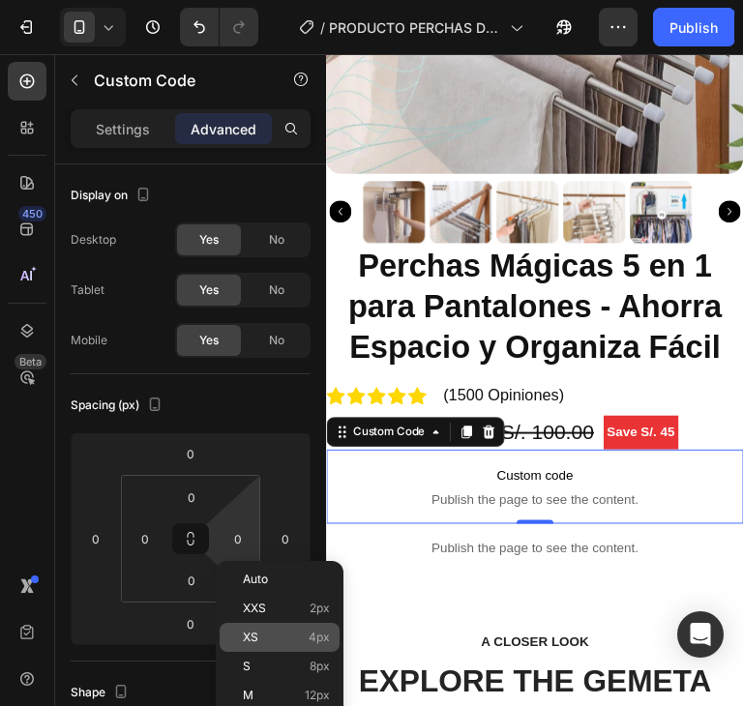
click at [306, 641] on p "XS 4px" at bounding box center [286, 638] width 87 height 14
type input "4"
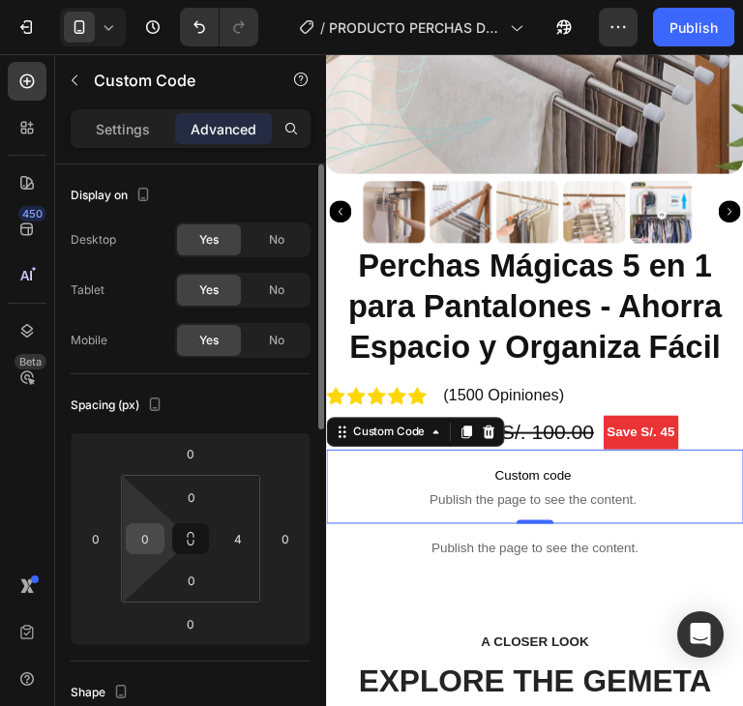
click at [147, 535] on input "0" at bounding box center [145, 538] width 29 height 29
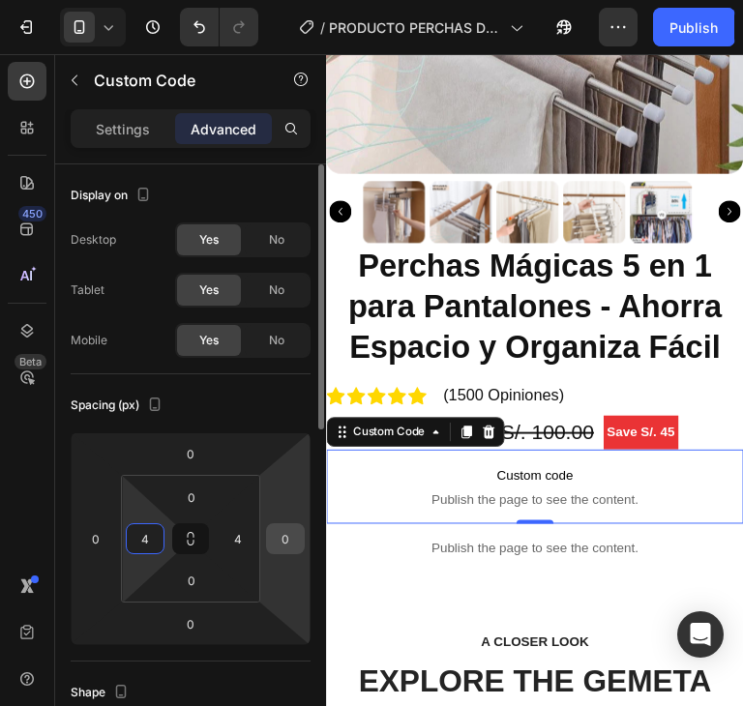
type input "4"
click at [282, 531] on input "0" at bounding box center [285, 538] width 29 height 29
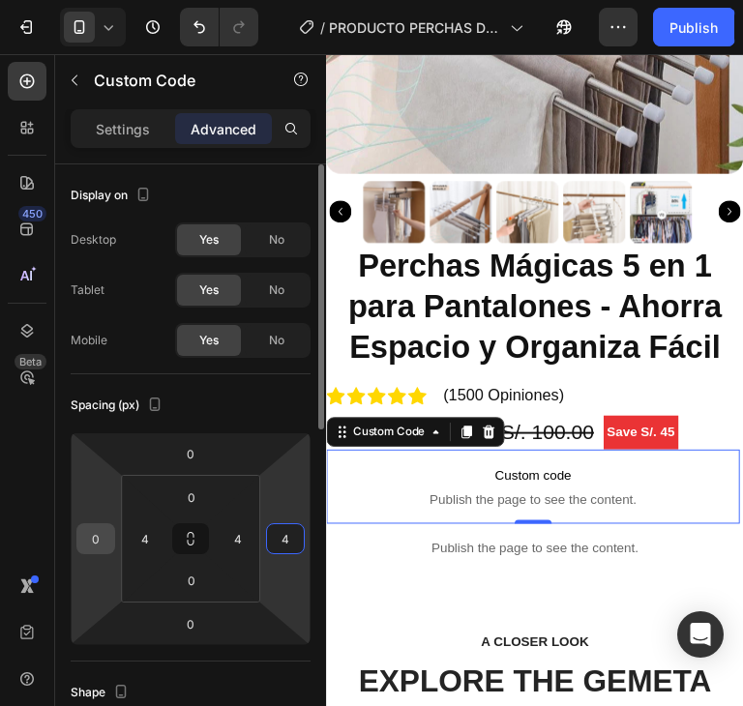
type input "4"
click at [101, 540] on input "0" at bounding box center [95, 538] width 29 height 29
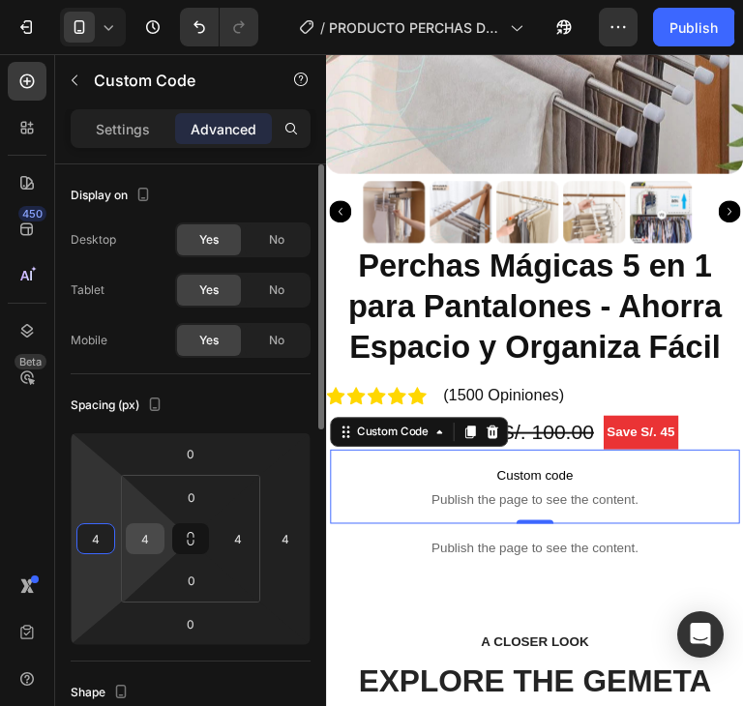
type input "4"
click at [139, 538] on input "4" at bounding box center [145, 538] width 29 height 29
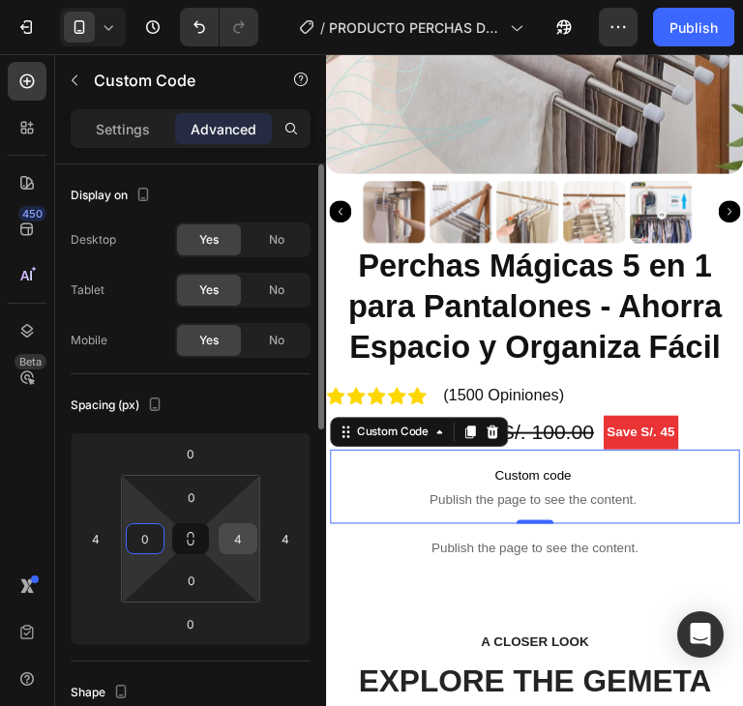
type input "0"
click at [225, 531] on input "4" at bounding box center [237, 538] width 29 height 29
type input "0"
click at [0, 0] on div "Spacing (px) 0 4 0 4 0 0 0 0" at bounding box center [0, 0] width 0 height 0
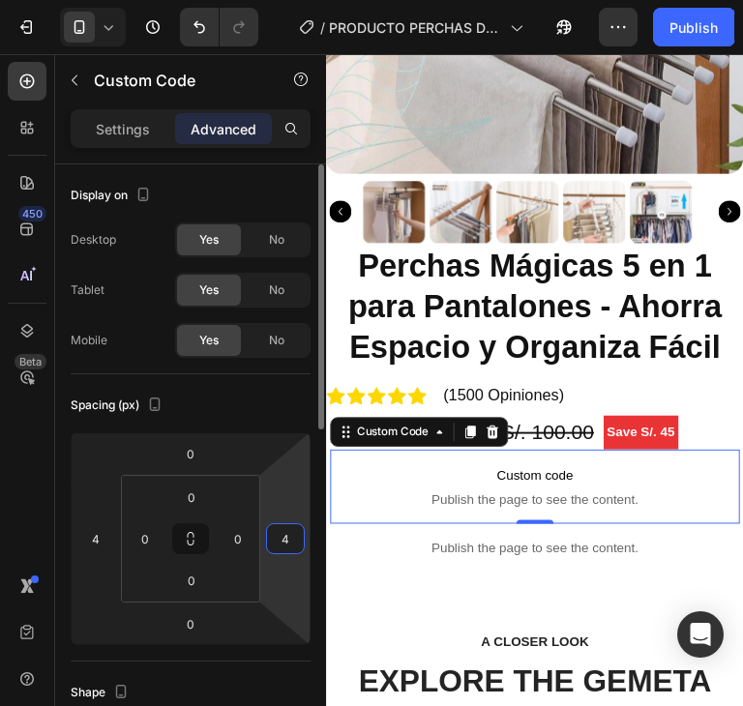
click at [288, 544] on input "4" at bounding box center [285, 538] width 29 height 29
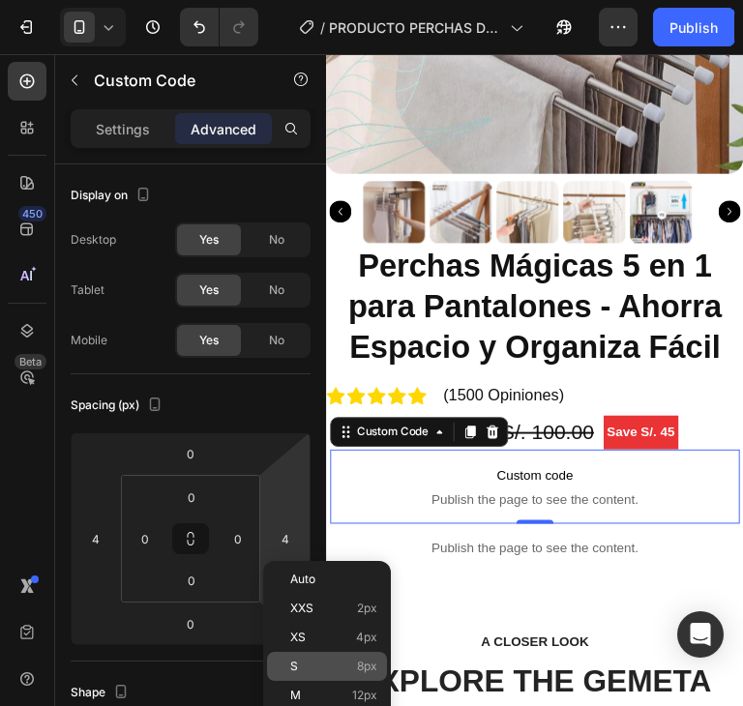
click at [347, 661] on p "S 8px" at bounding box center [333, 667] width 87 height 14
type input "8"
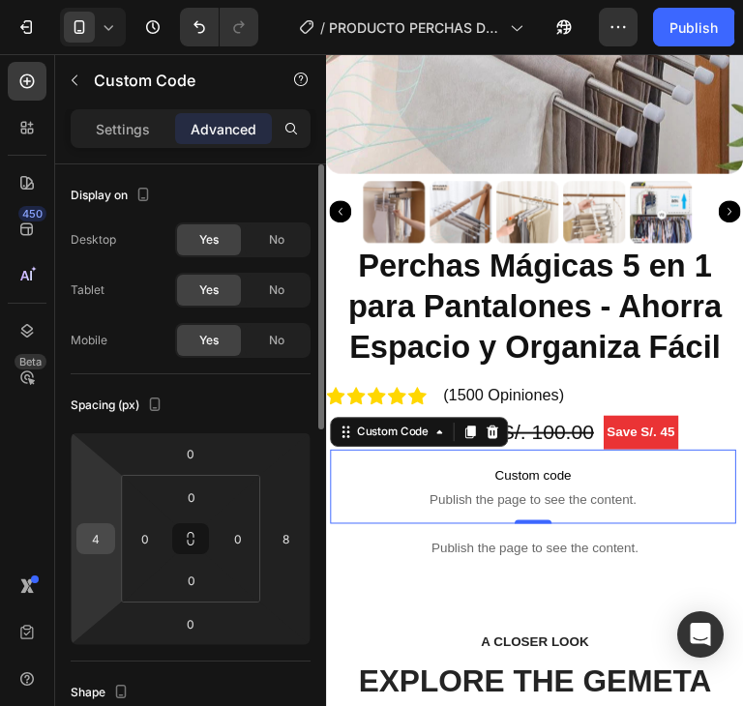
click at [93, 542] on input "4" at bounding box center [95, 538] width 29 height 29
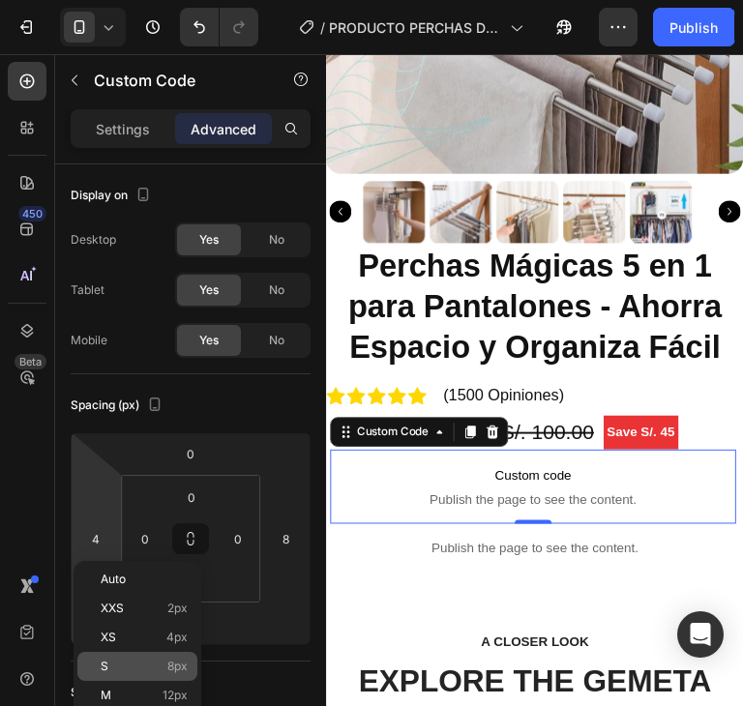
click at [181, 670] on span "8px" at bounding box center [177, 667] width 20 height 14
type input "8"
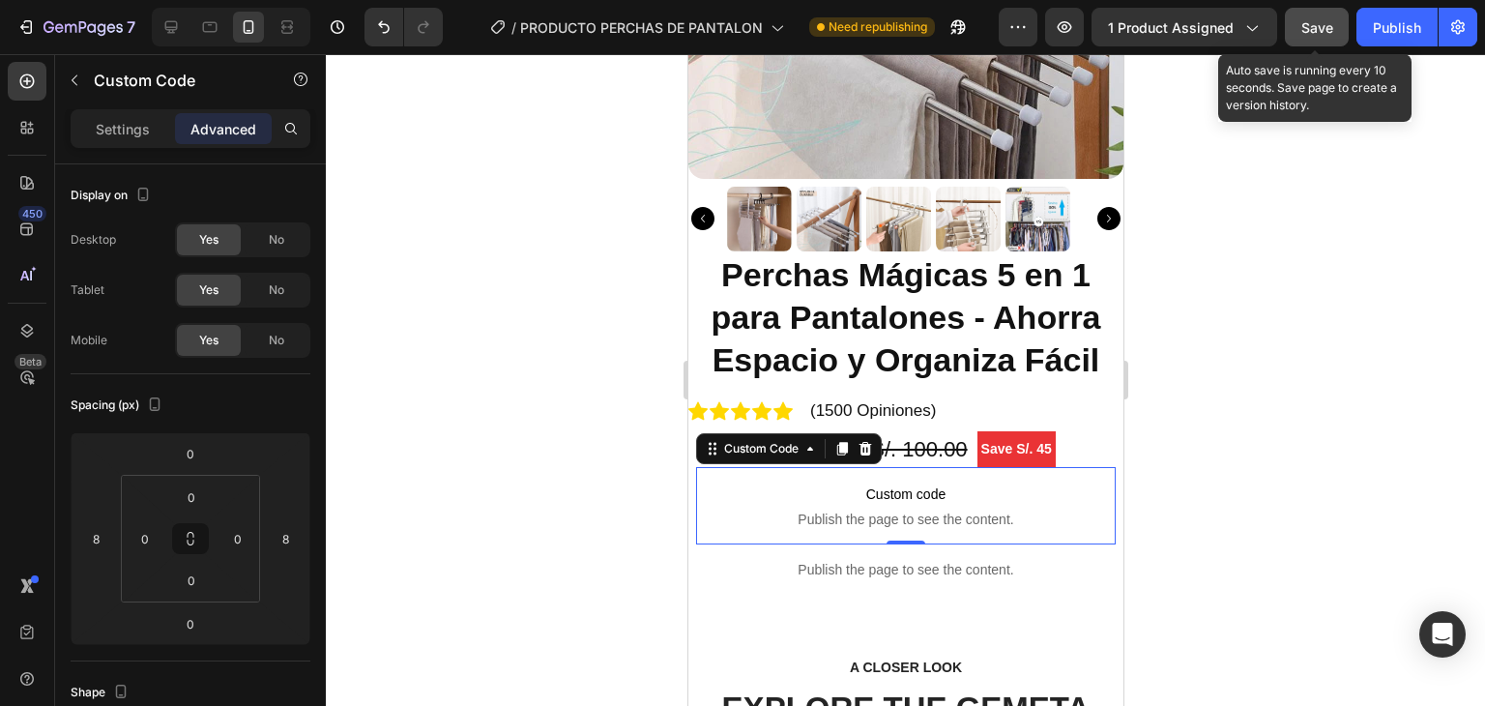
click at [742, 20] on span "Save" at bounding box center [1318, 27] width 32 height 16
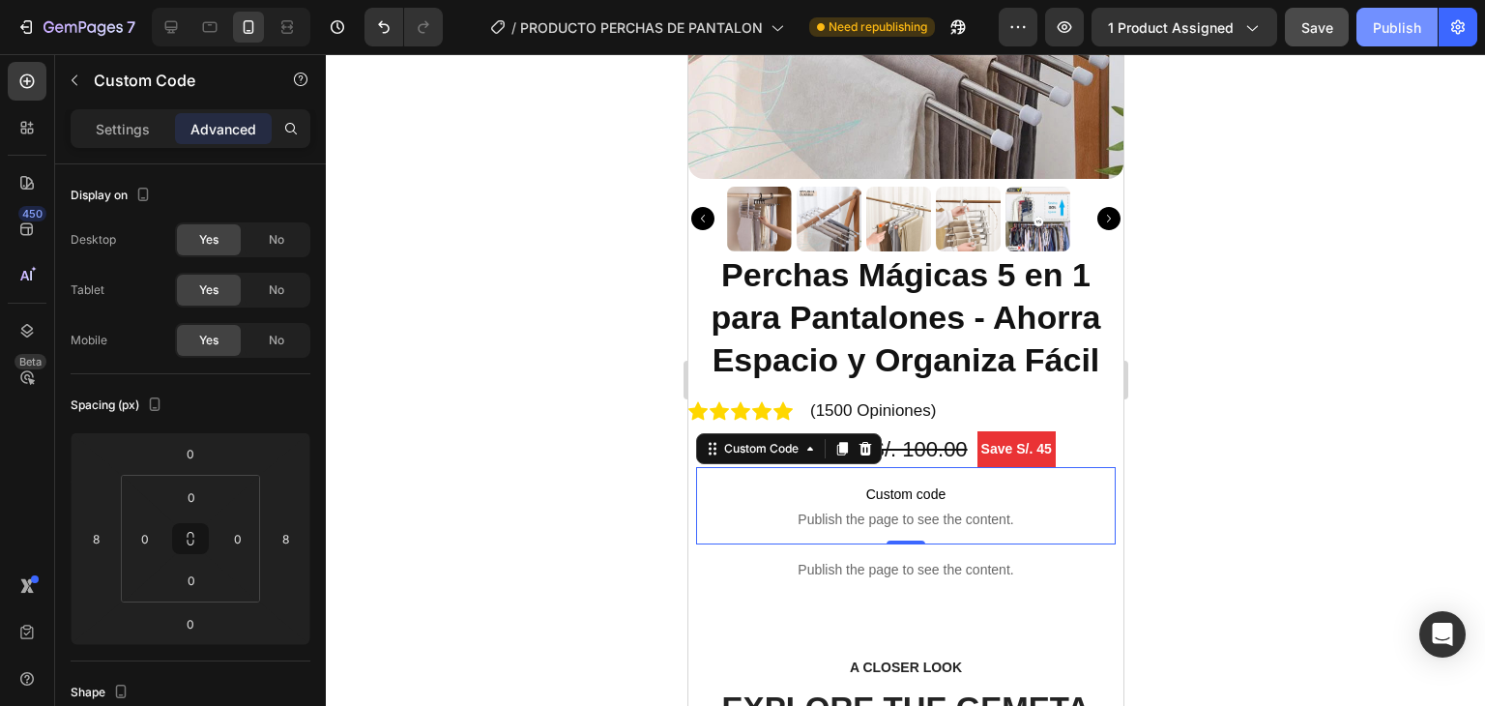
click at [742, 13] on button "Publish" at bounding box center [1397, 27] width 81 height 39
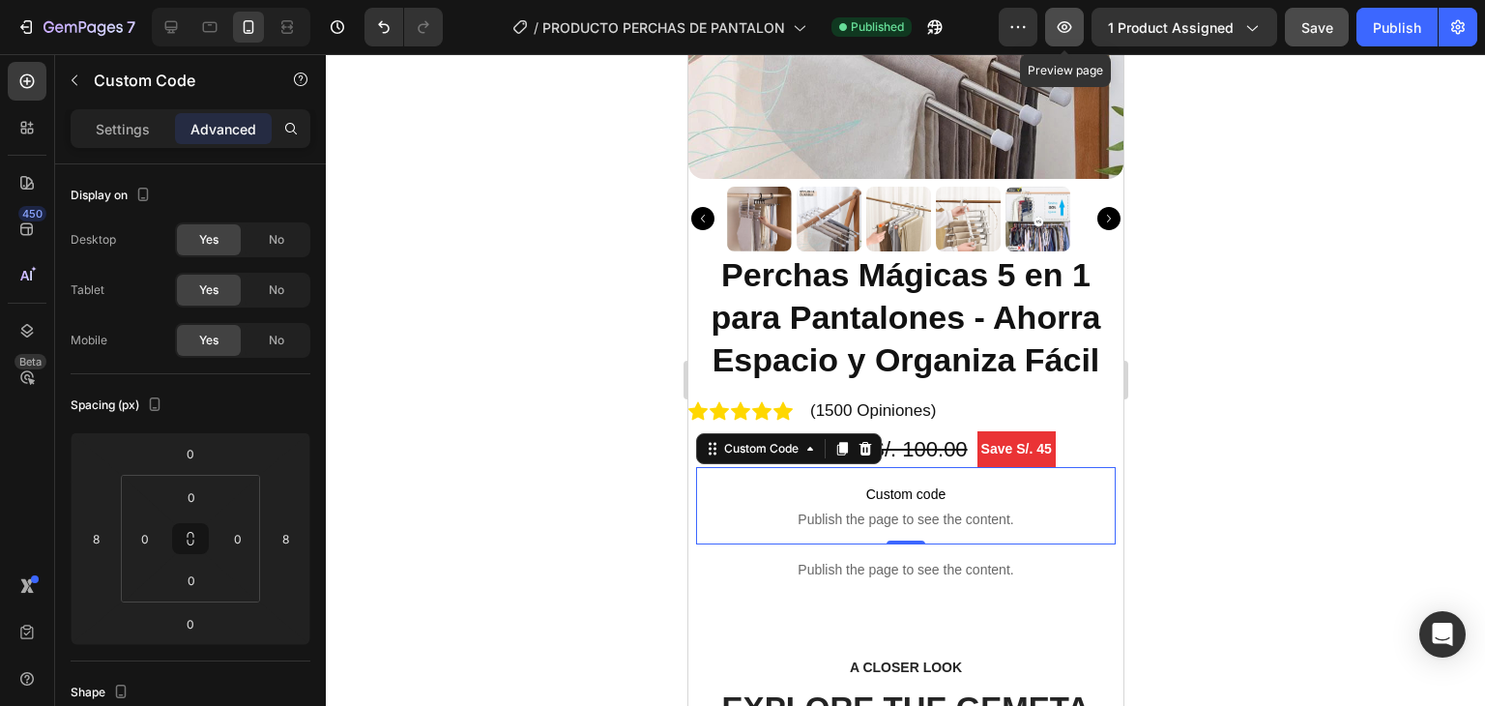
click at [742, 20] on icon "button" at bounding box center [1064, 26] width 19 height 19
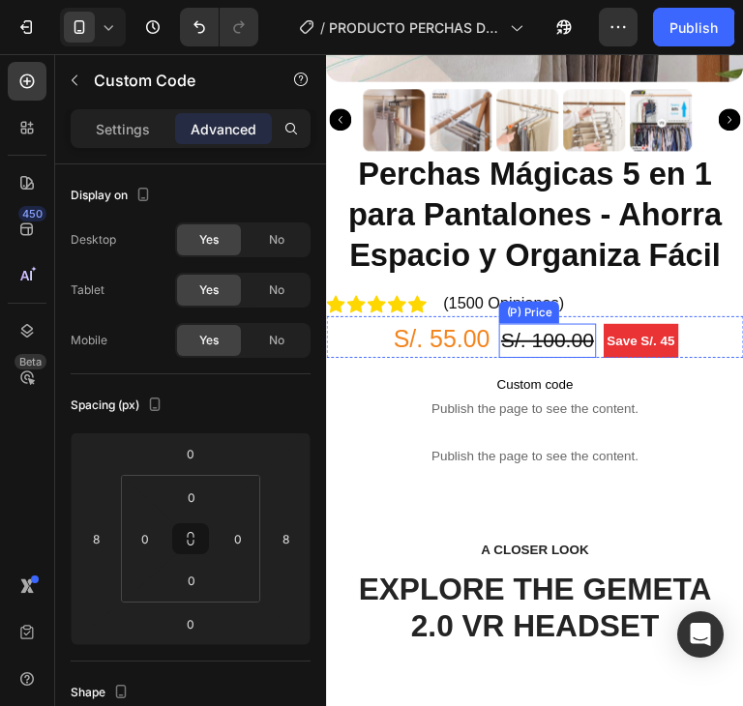
scroll to position [484, 0]
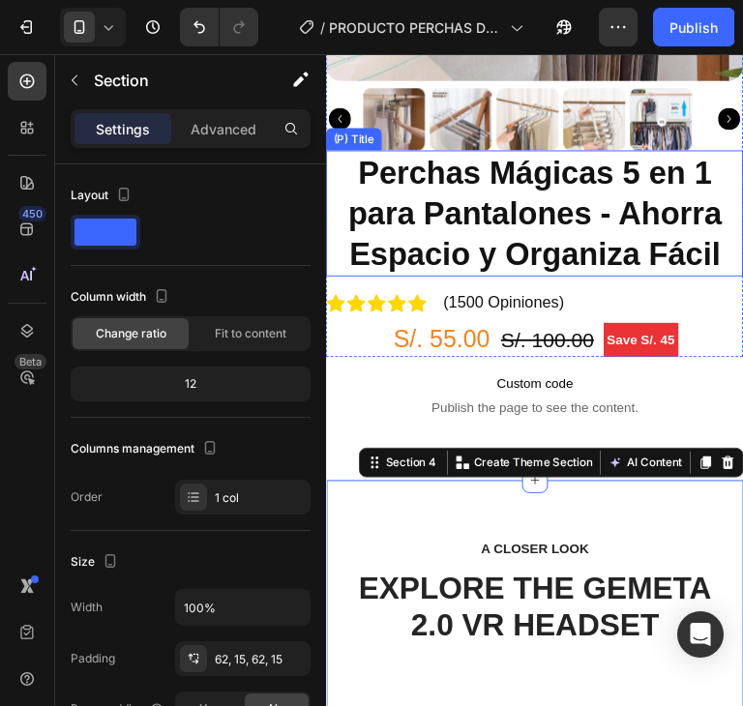
click at [479, 178] on h2 "Perchas Mágicas 5 en 1 para Pantalones - Ahorra Espacio y Organiza Fácil" at bounding box center [543, 221] width 435 height 132
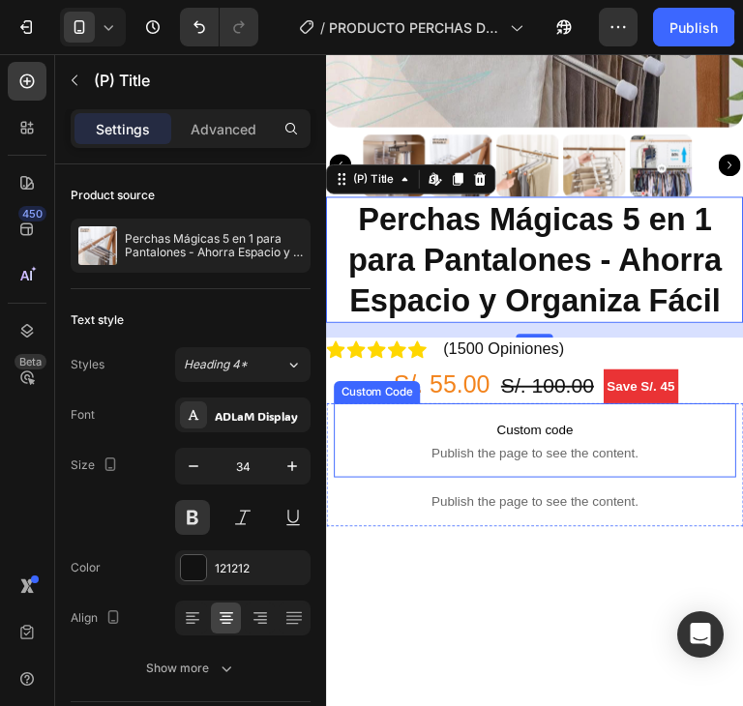
scroll to position [193, 0]
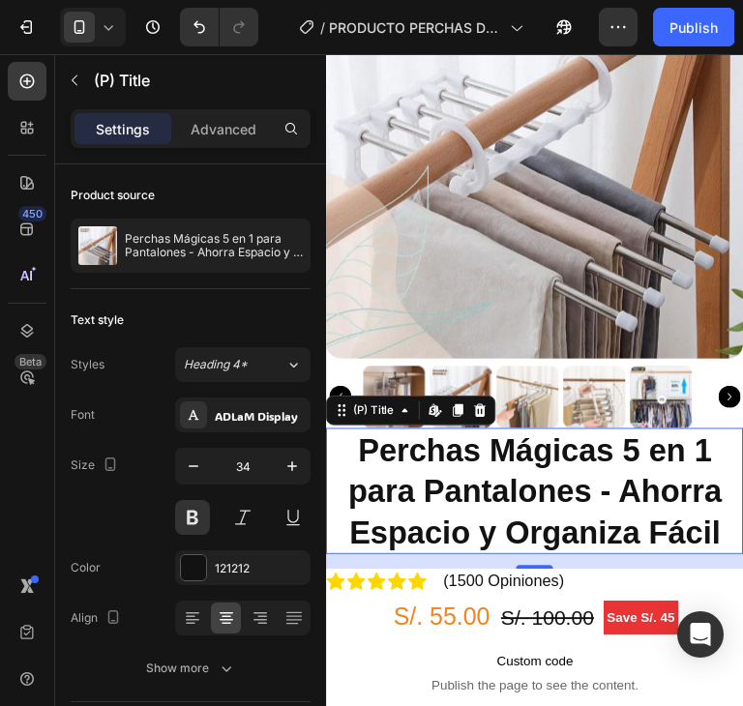
click at [588, 490] on h2 "Perchas Mágicas 5 en 1 para Pantalones - Ahorra Espacio y Organiza Fácil" at bounding box center [543, 511] width 435 height 132
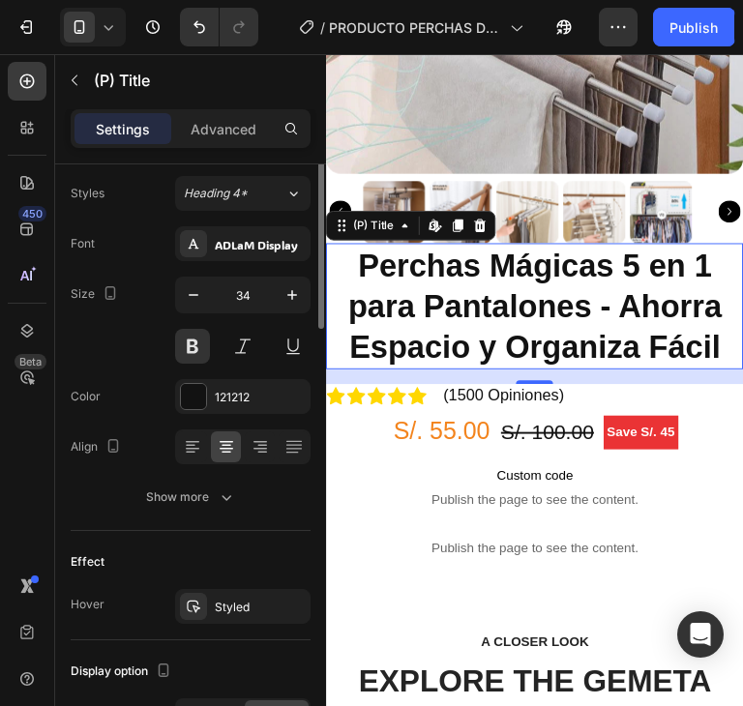
scroll to position [0, 0]
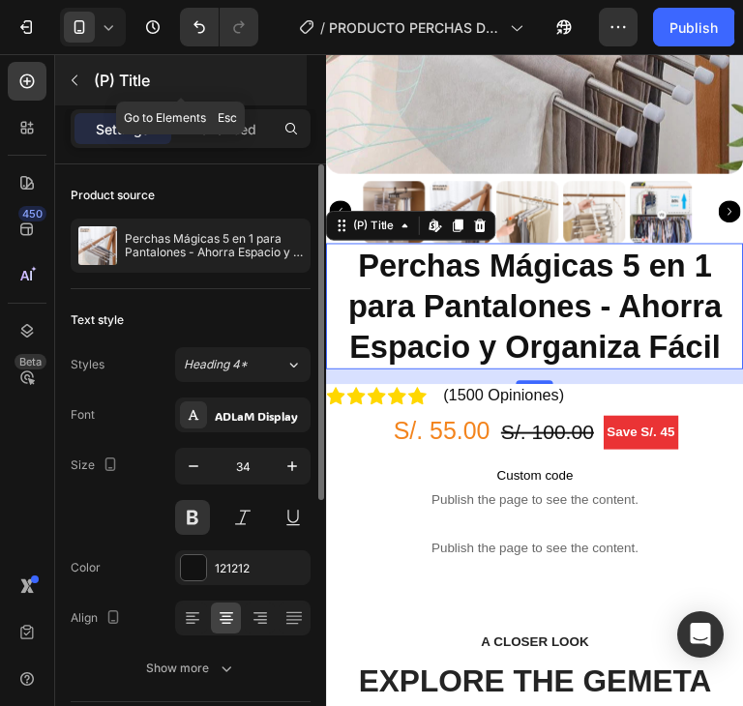
click at [77, 87] on button "button" at bounding box center [74, 80] width 31 height 31
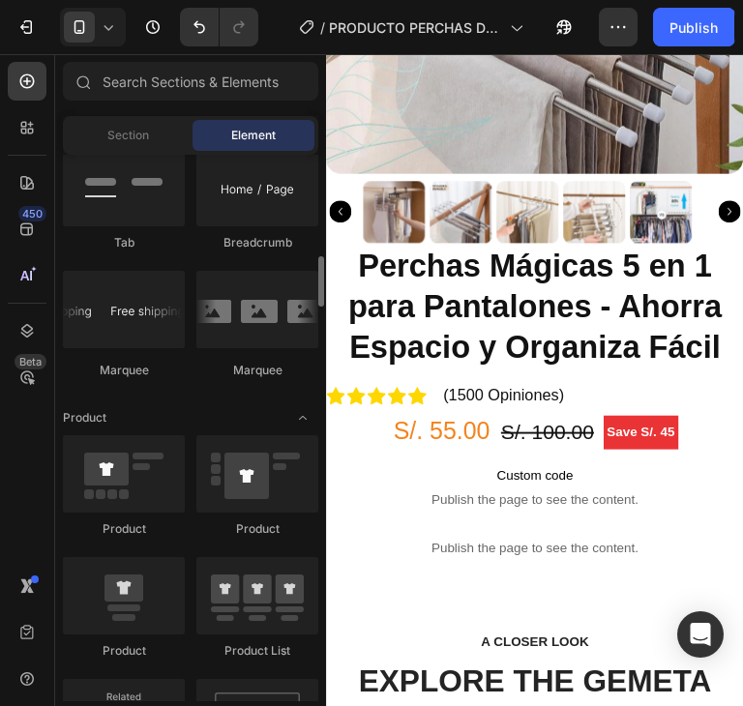
scroll to position [2128, 0]
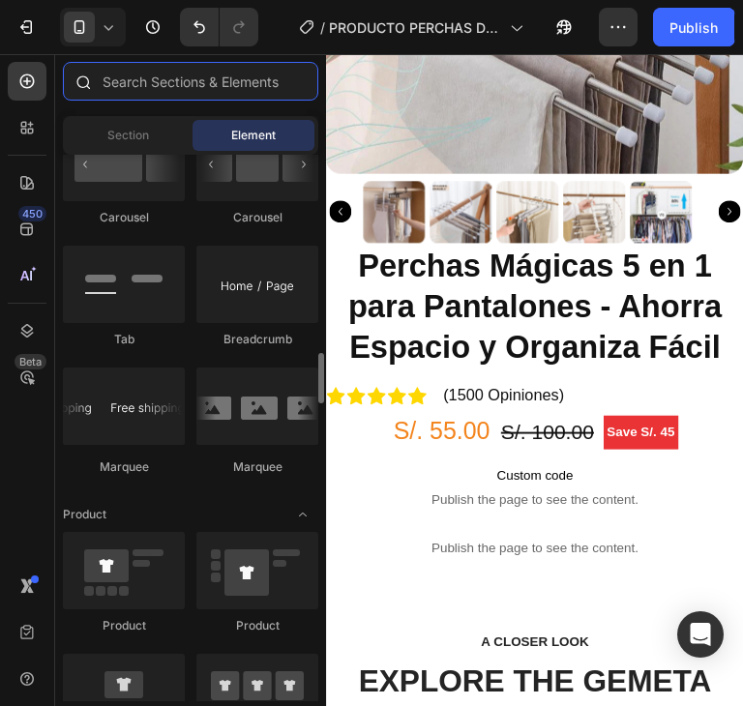
click at [144, 85] on input "text" at bounding box center [190, 81] width 255 height 39
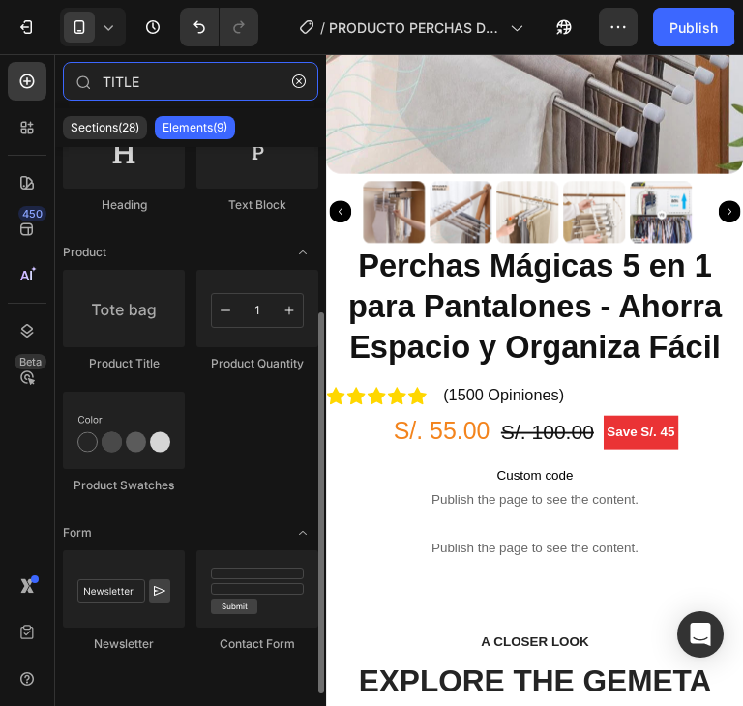
scroll to position [0, 0]
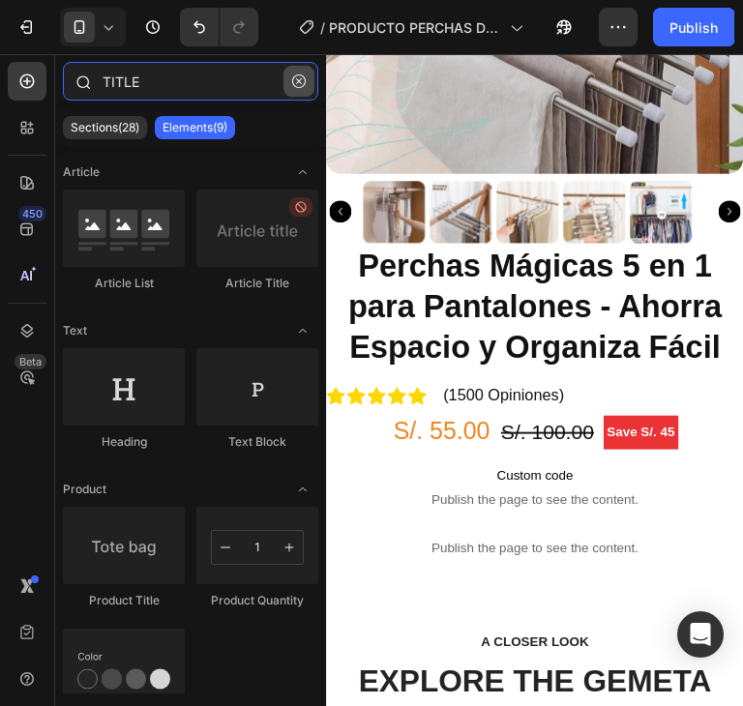
type input "TITLE"
click at [286, 78] on button "button" at bounding box center [298, 81] width 31 height 31
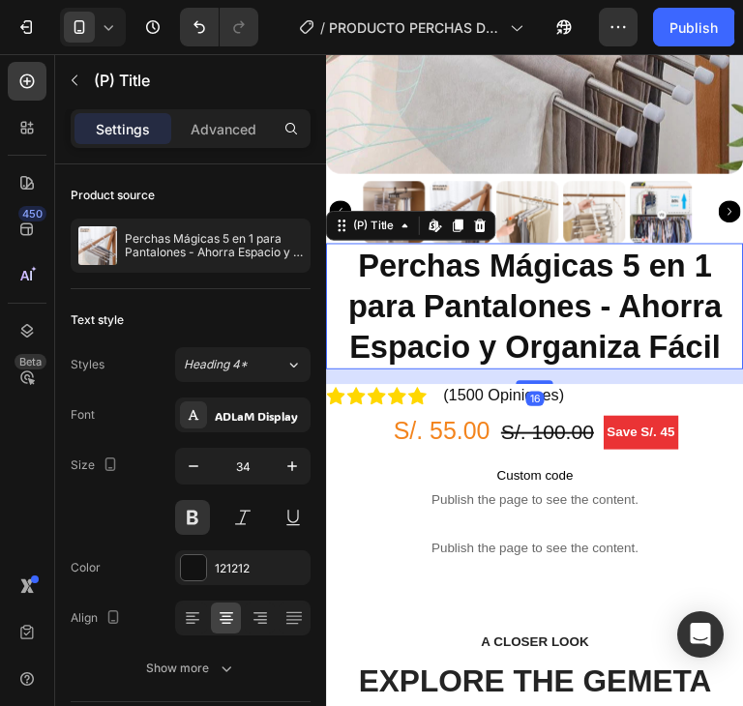
click at [550, 265] on h2 "Perchas Mágicas 5 en 1 para Pantalones - Ahorra Espacio y Organiza Fácil" at bounding box center [543, 317] width 435 height 132
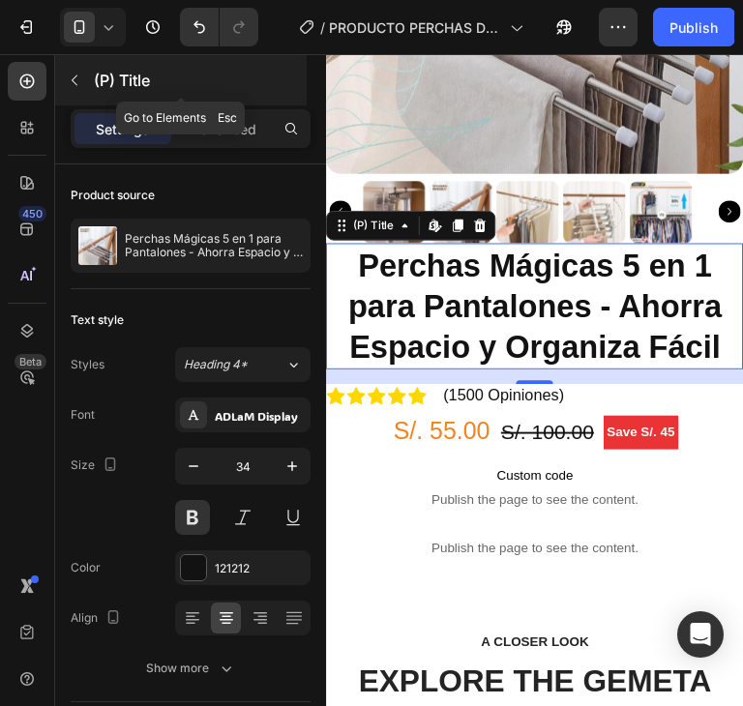
click at [76, 77] on icon "button" at bounding box center [74, 80] width 15 height 15
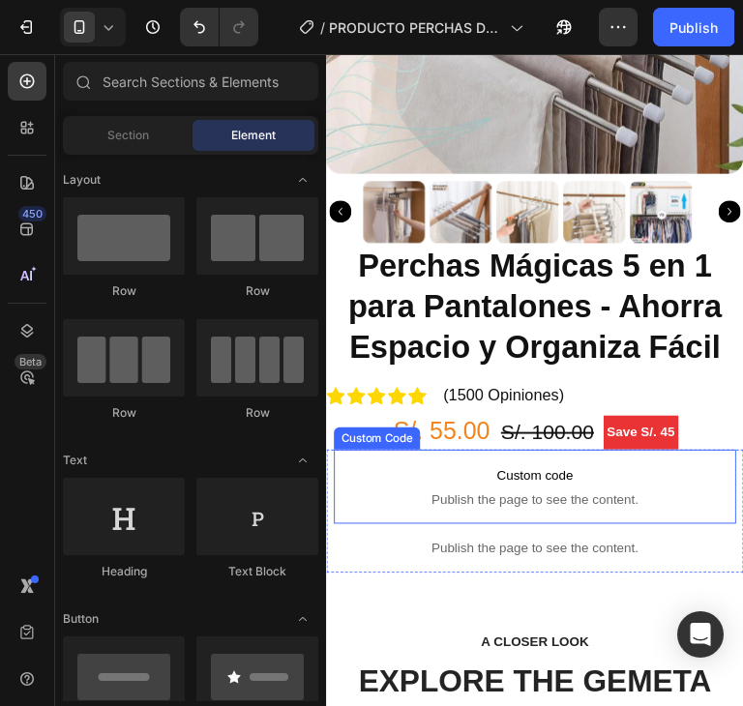
click at [375, 483] on span "Custom code" at bounding box center [544, 494] width 420 height 23
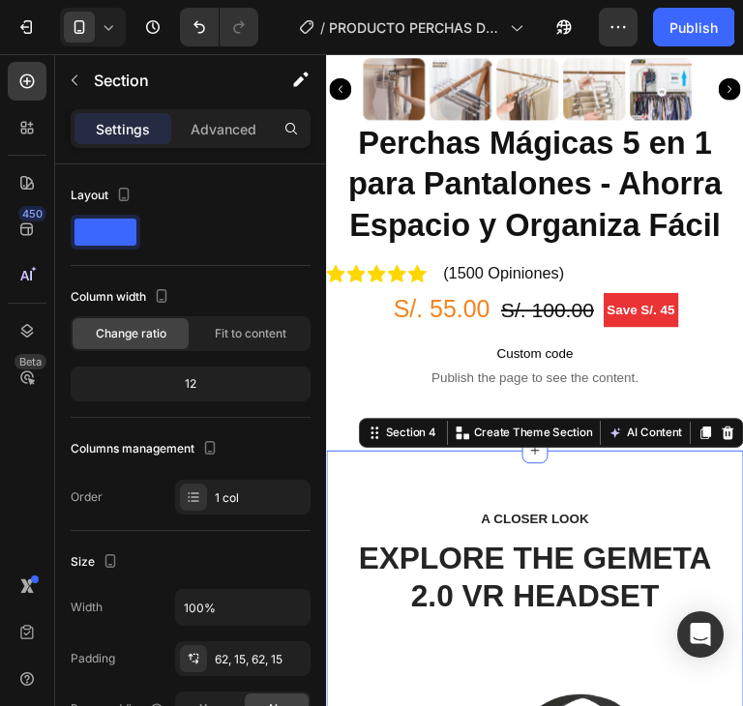
scroll to position [484, 0]
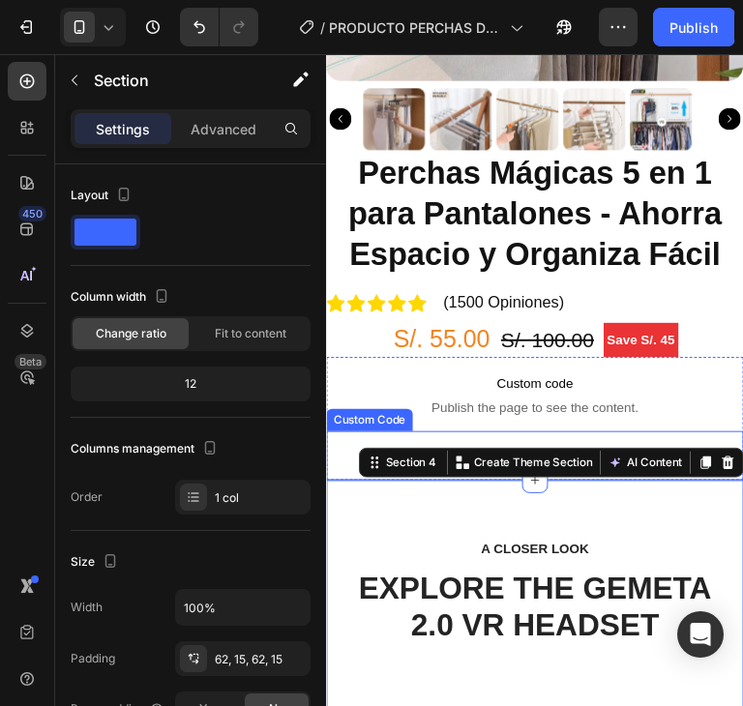
click at [331, 448] on div "Publish the page to see the content." at bounding box center [543, 473] width 435 height 51
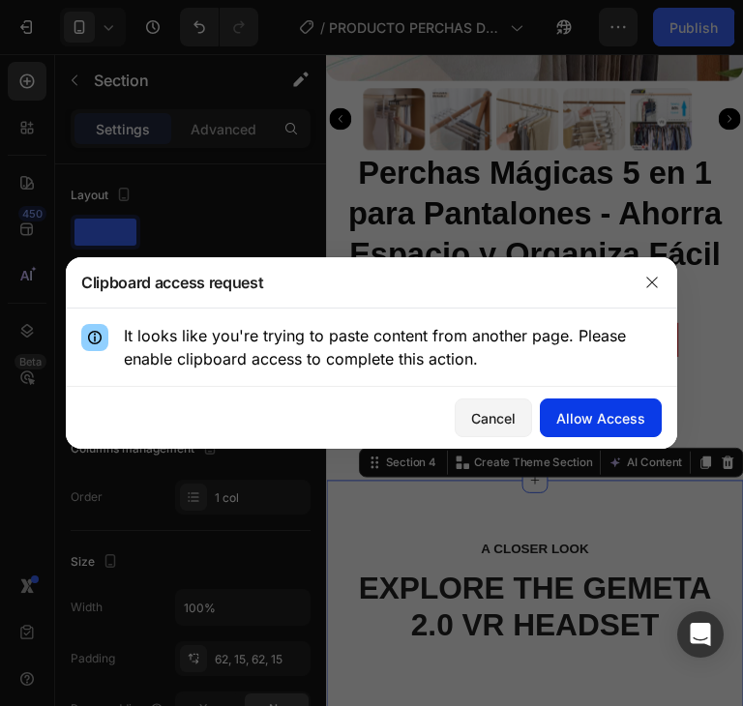
click at [581, 415] on div "Allow Access" at bounding box center [600, 418] width 89 height 20
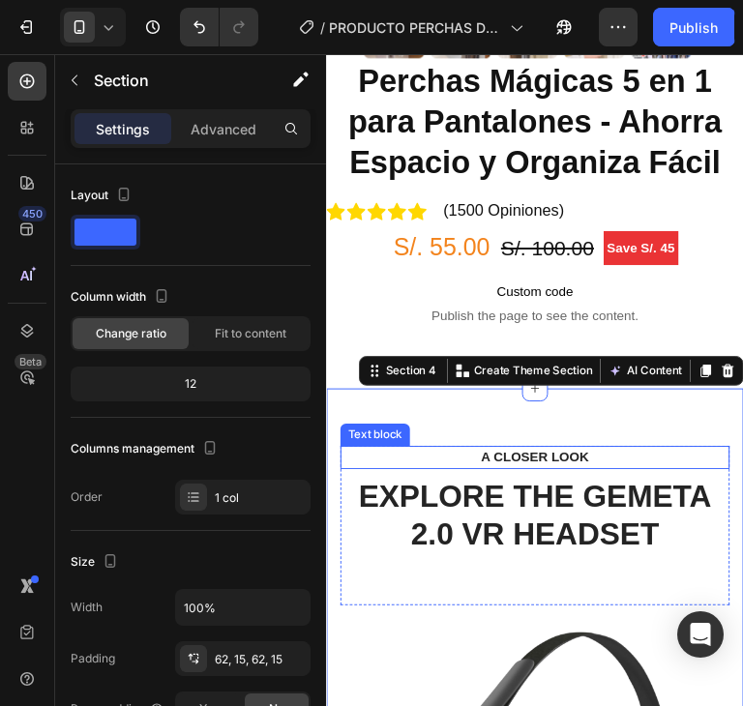
scroll to position [580, 0]
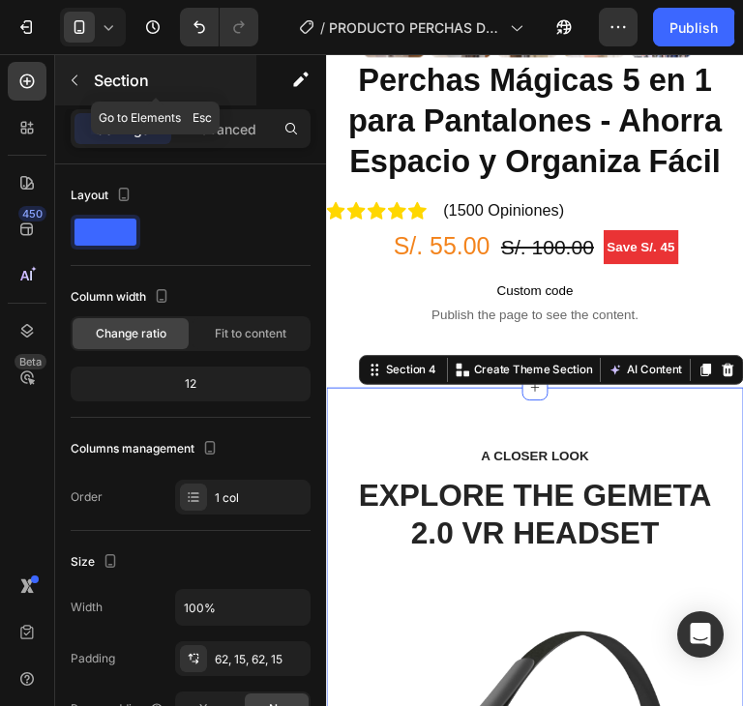
click at [77, 84] on icon "button" at bounding box center [74, 80] width 15 height 15
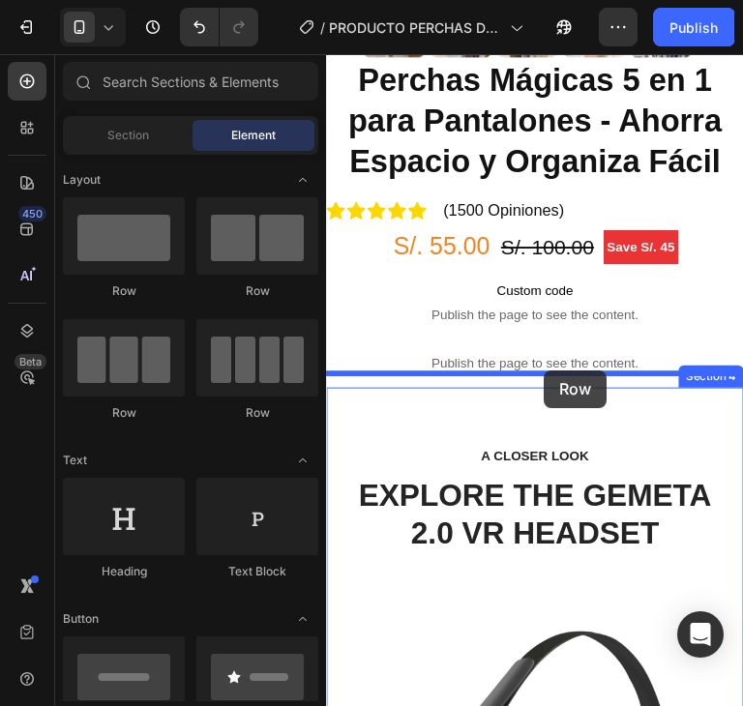
drag, startPoint x: 459, startPoint y: 314, endPoint x: 553, endPoint y: 384, distance: 116.8
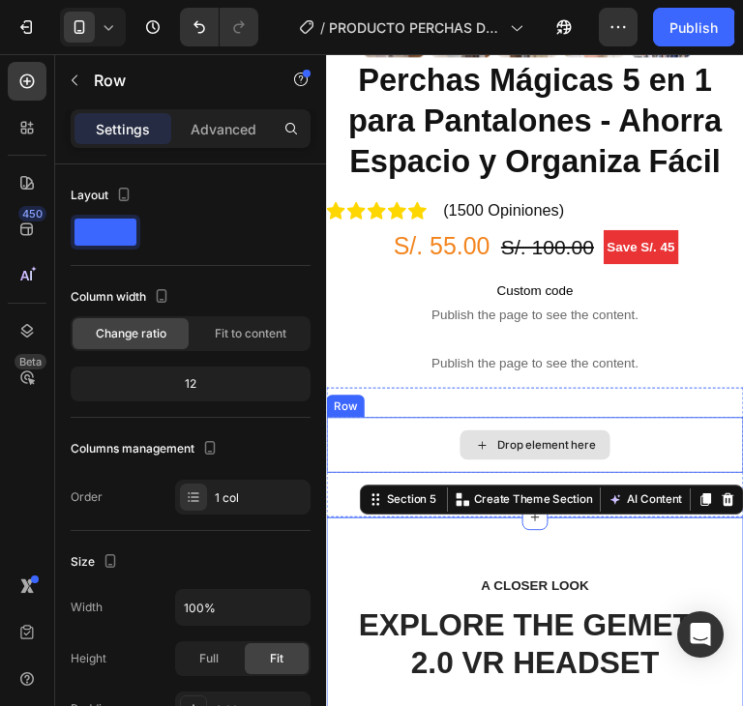
click at [655, 433] on div "Drop element here" at bounding box center [543, 462] width 435 height 58
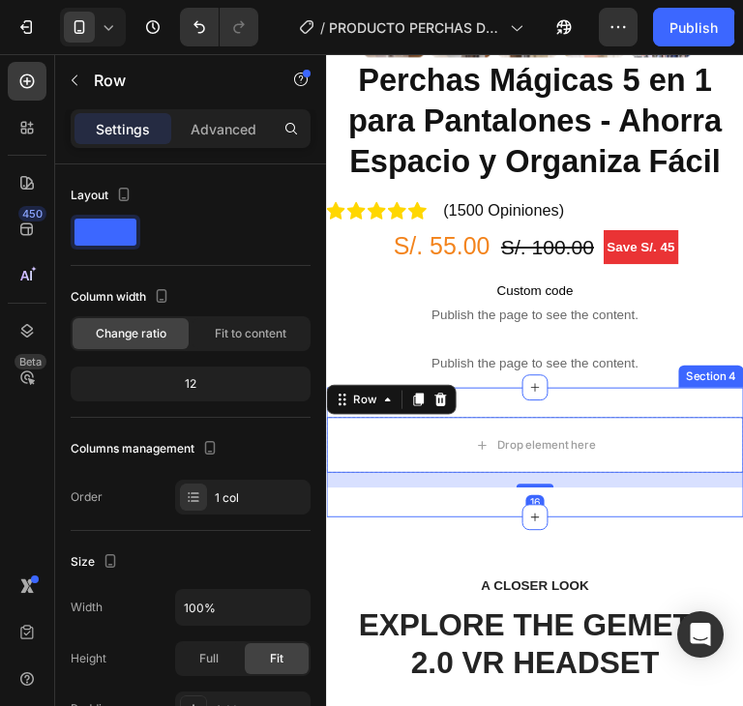
click at [674, 402] on div "Drop element here Row 16 Section 4" at bounding box center [543, 469] width 435 height 135
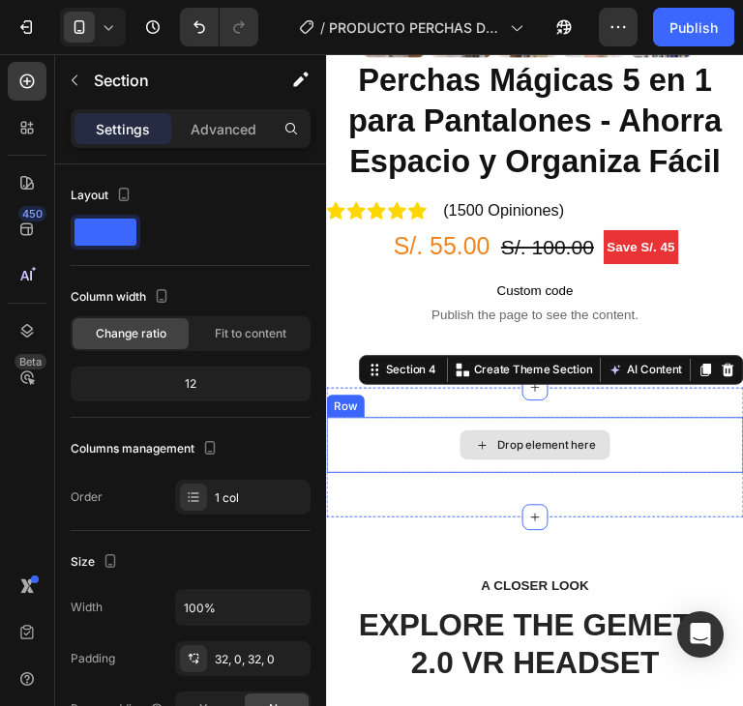
click at [641, 447] on div "Drop element here" at bounding box center [543, 462] width 435 height 58
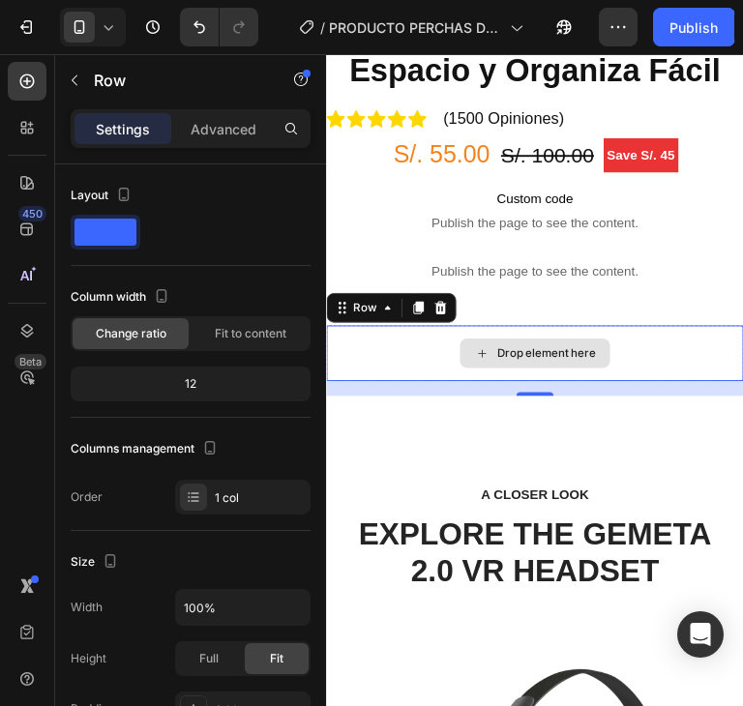
scroll to position [677, 0]
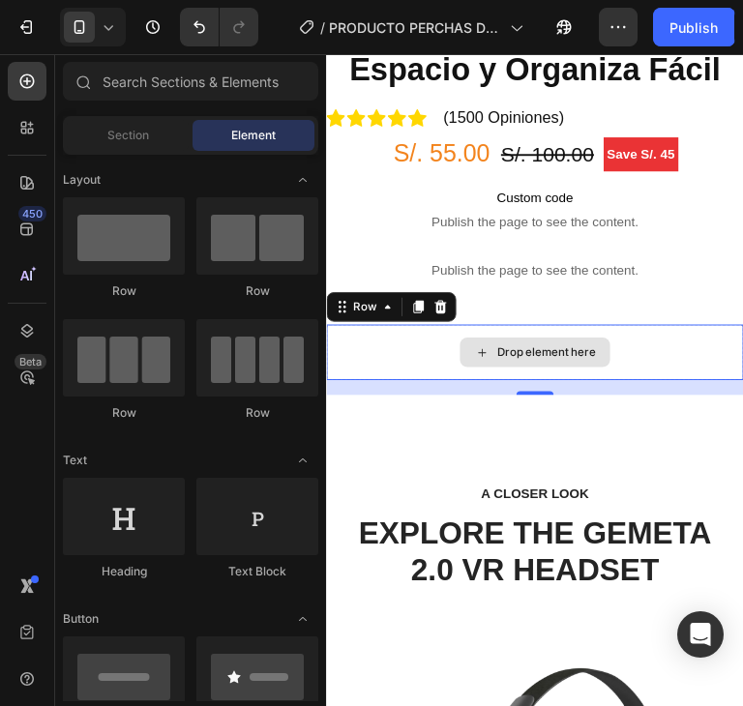
click at [584, 358] on div "Drop element here" at bounding box center [555, 365] width 103 height 15
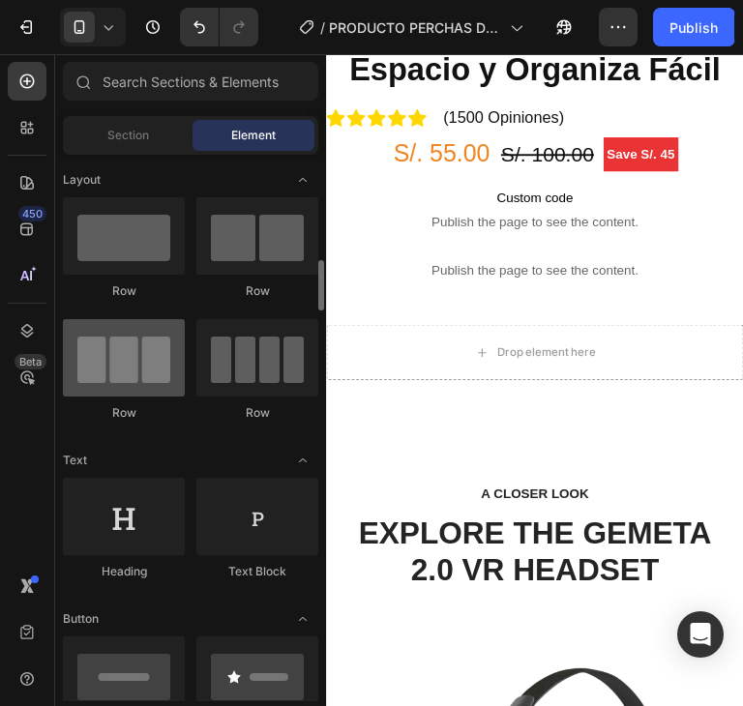
scroll to position [193, 0]
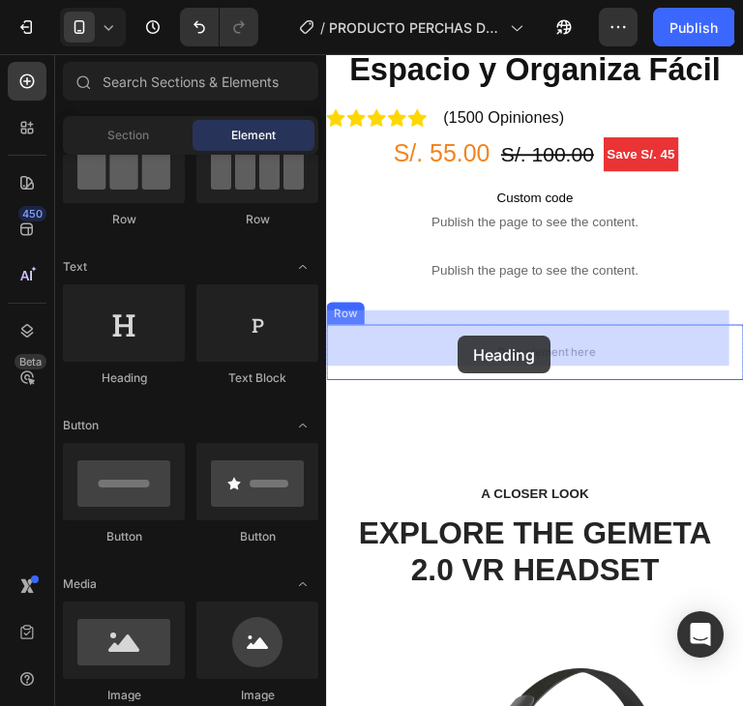
drag, startPoint x: 442, startPoint y: 380, endPoint x: 463, endPoint y: 348, distance: 38.4
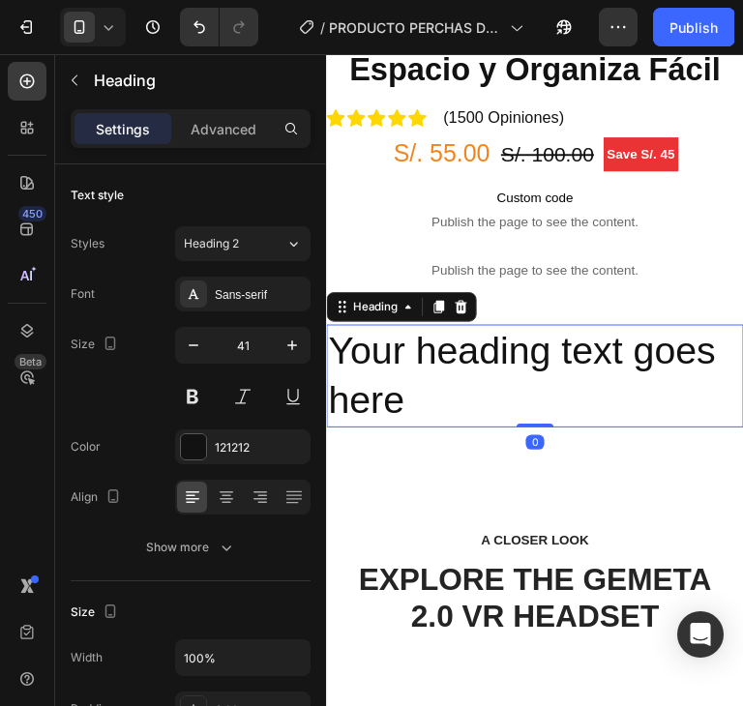
click at [512, 370] on h2 "Your heading text goes here" at bounding box center [543, 390] width 435 height 107
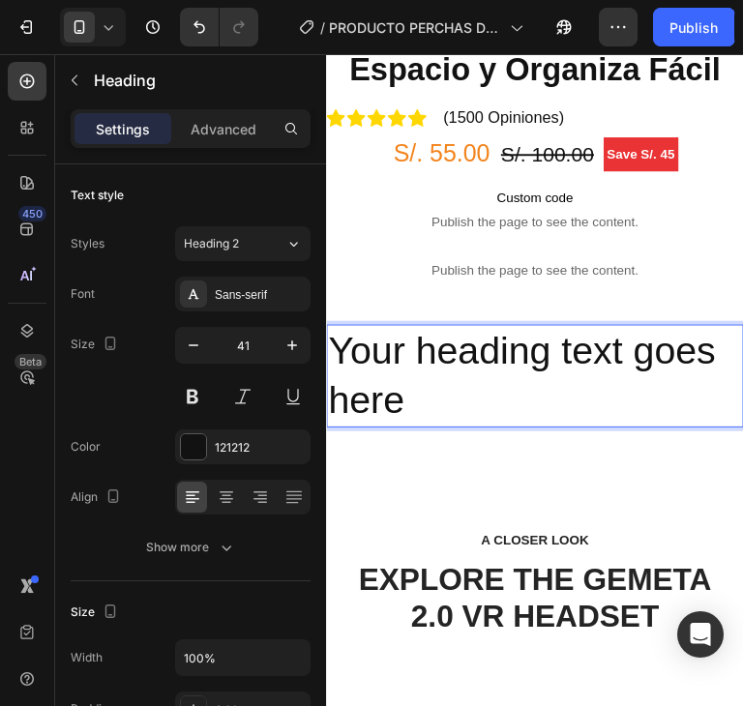
click at [501, 364] on p "Your heading text goes here" at bounding box center [543, 389] width 431 height 103
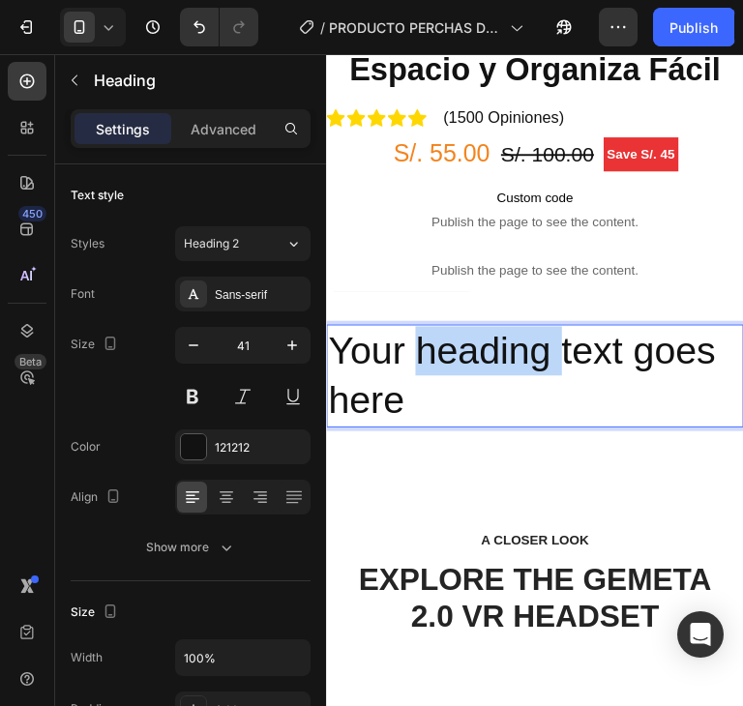
click at [501, 364] on p "Your heading text goes here" at bounding box center [543, 389] width 431 height 103
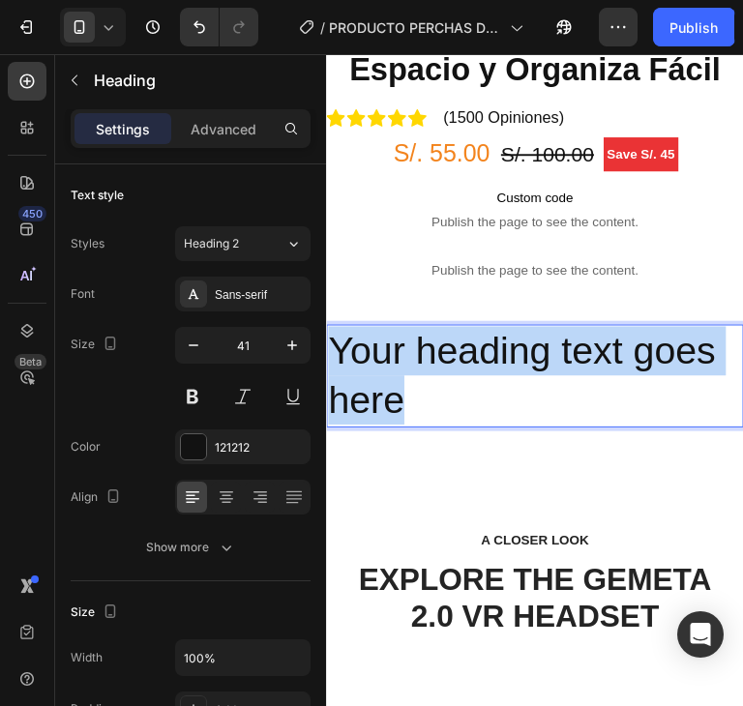
click at [501, 364] on p "Your heading text goes here" at bounding box center [543, 389] width 431 height 103
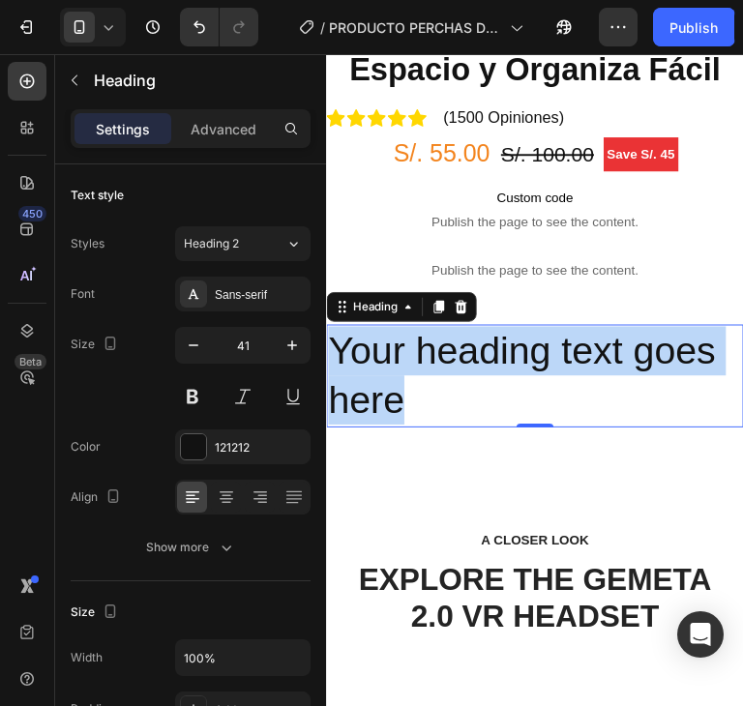
drag, startPoint x: 510, startPoint y: 397, endPoint x: 500, endPoint y: 401, distance: 10.4
click at [510, 397] on p "Your heading text goes here" at bounding box center [543, 389] width 431 height 103
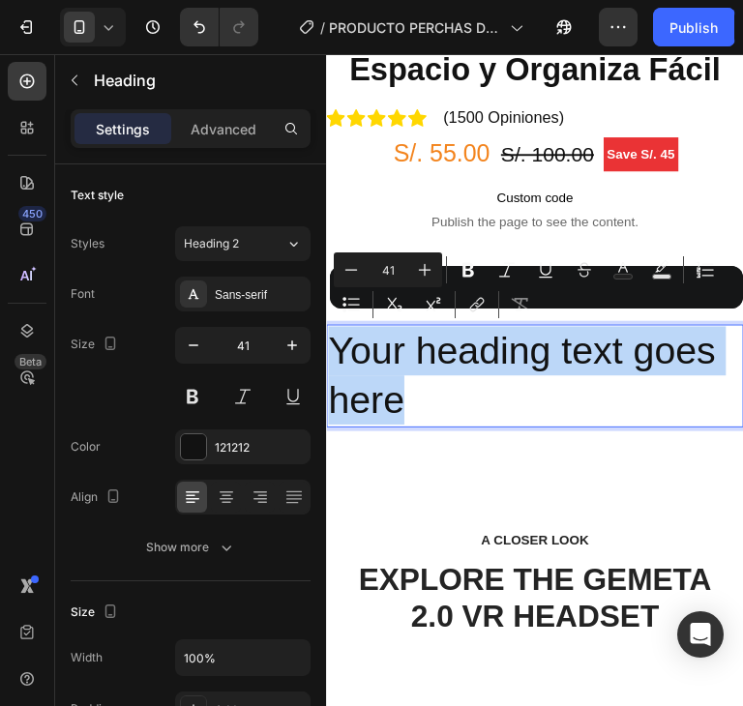
drag, startPoint x: 438, startPoint y: 409, endPoint x: 337, endPoint y: 335, distance: 125.9
click at [337, 338] on p "Your heading text goes here" at bounding box center [543, 389] width 431 height 103
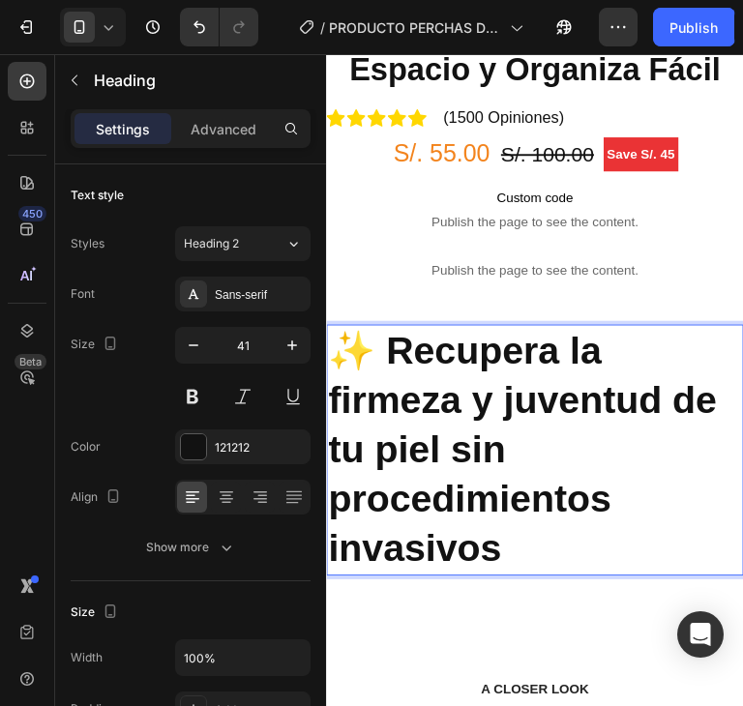
click at [663, 466] on p "✨ Recupera la firmeza y juventud de tu piel sin procedimientos invasivos" at bounding box center [543, 466] width 431 height 257
click at [588, 540] on p "✨ Recupera la firmeza y juventud de tu piel sin procedimientos invasivos" at bounding box center [543, 466] width 431 height 257
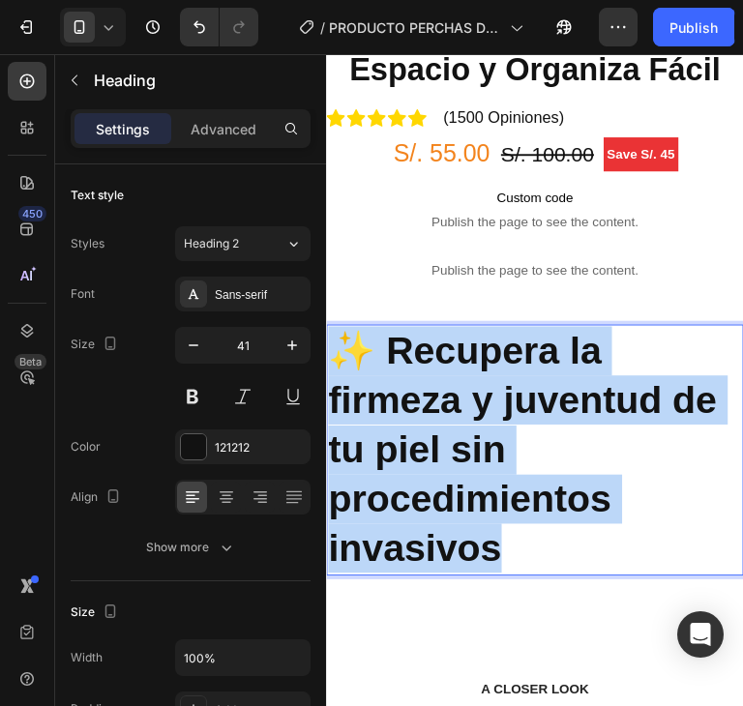
drag, startPoint x: 558, startPoint y: 545, endPoint x: 338, endPoint y: 339, distance: 301.0
click at [338, 339] on p "✨ Recupera la firmeza y juventud de tu piel sin procedimientos invasivos" at bounding box center [543, 466] width 431 height 257
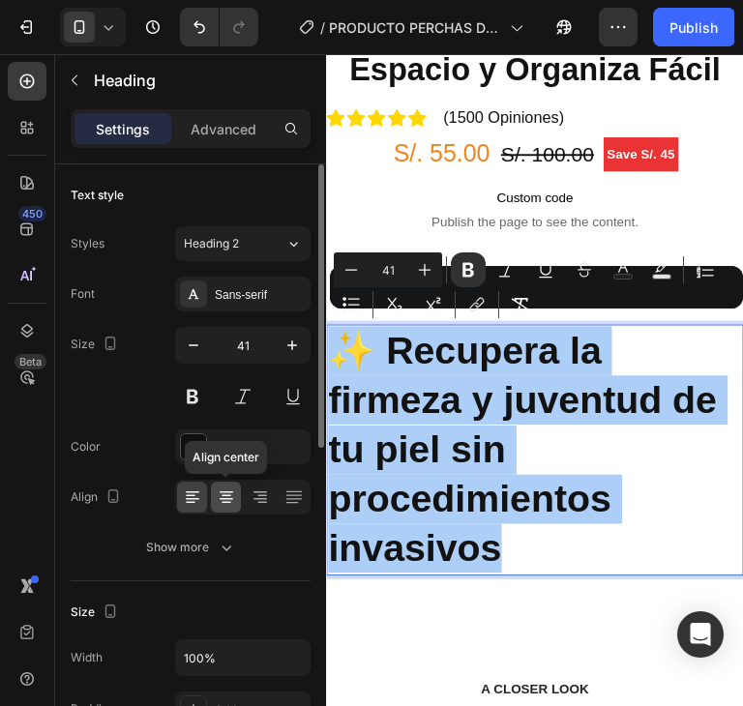
click at [229, 495] on icon at bounding box center [226, 496] width 19 height 19
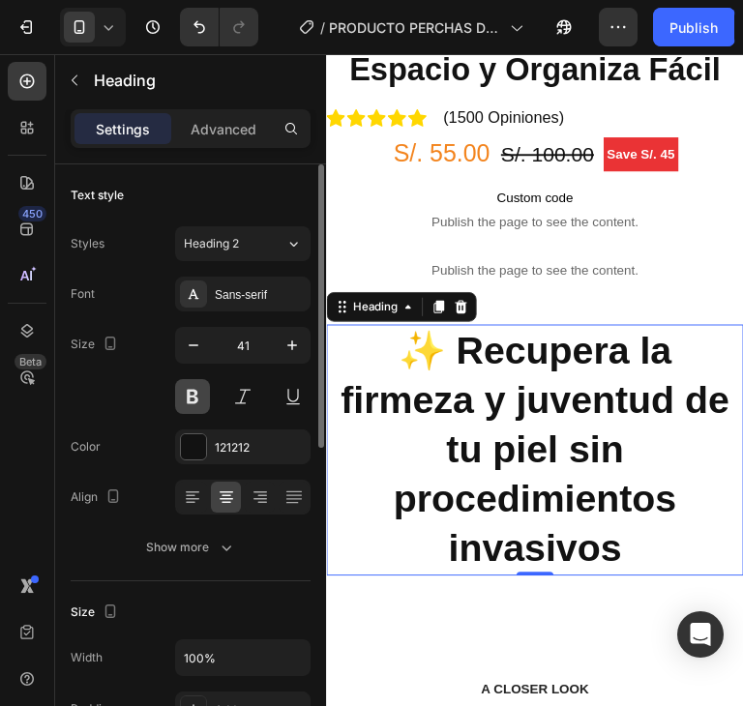
click at [184, 392] on button at bounding box center [192, 396] width 35 height 35
click at [248, 282] on div "Sans-serif" at bounding box center [242, 294] width 135 height 35
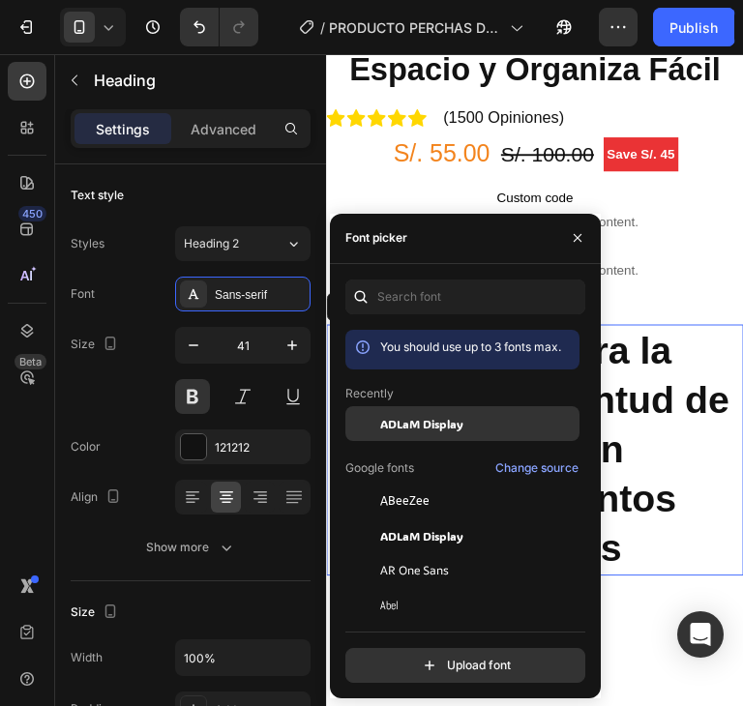
click at [442, 422] on span "ADLaM Display" at bounding box center [421, 423] width 83 height 17
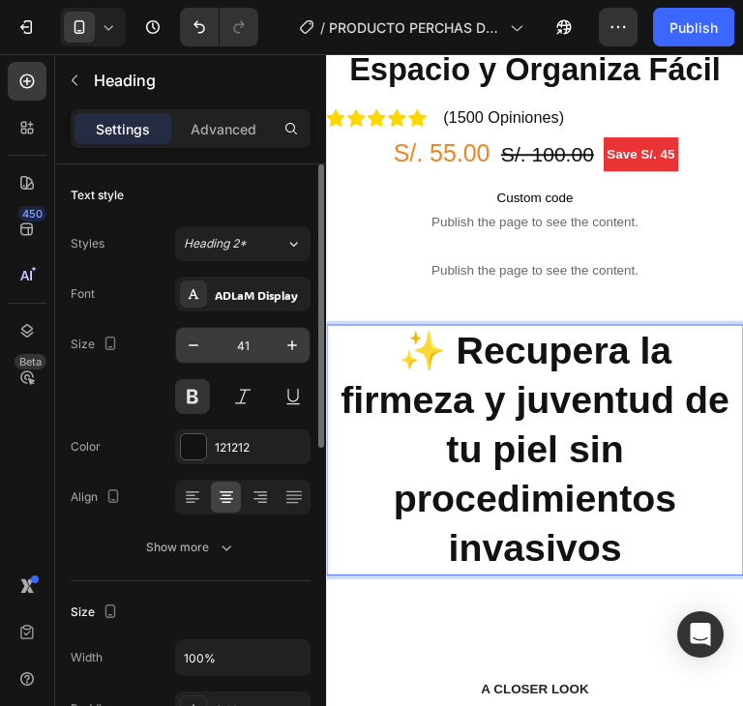
click at [247, 349] on input "41" at bounding box center [243, 345] width 64 height 35
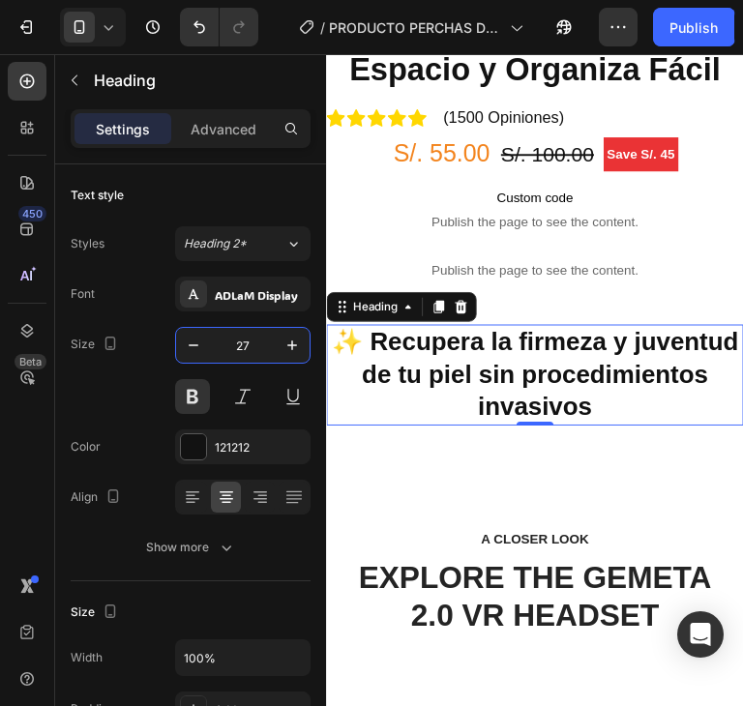
type input "27"
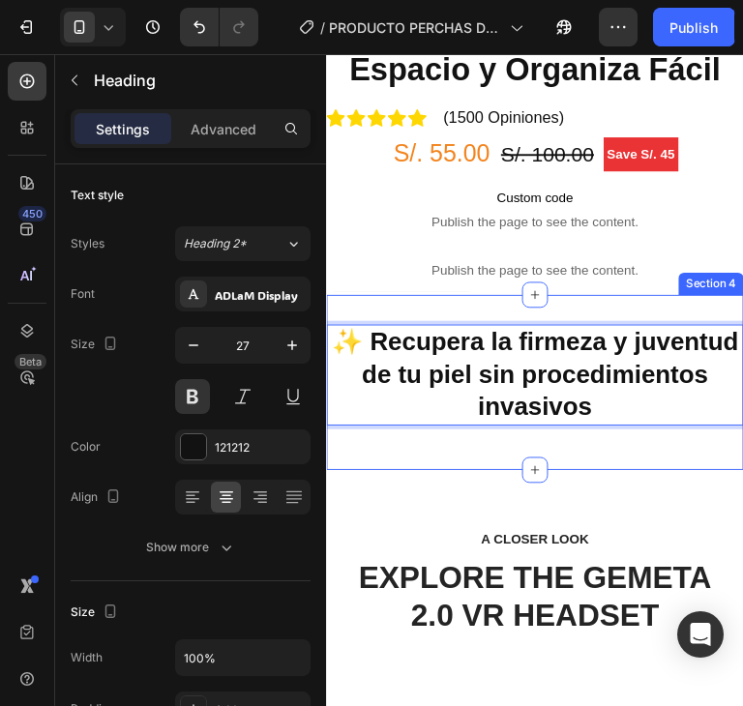
click at [683, 436] on div "✨ Recupera la firmeza y juventud de tu piel sin procedimientos invasivos Headin…" at bounding box center [543, 397] width 435 height 121
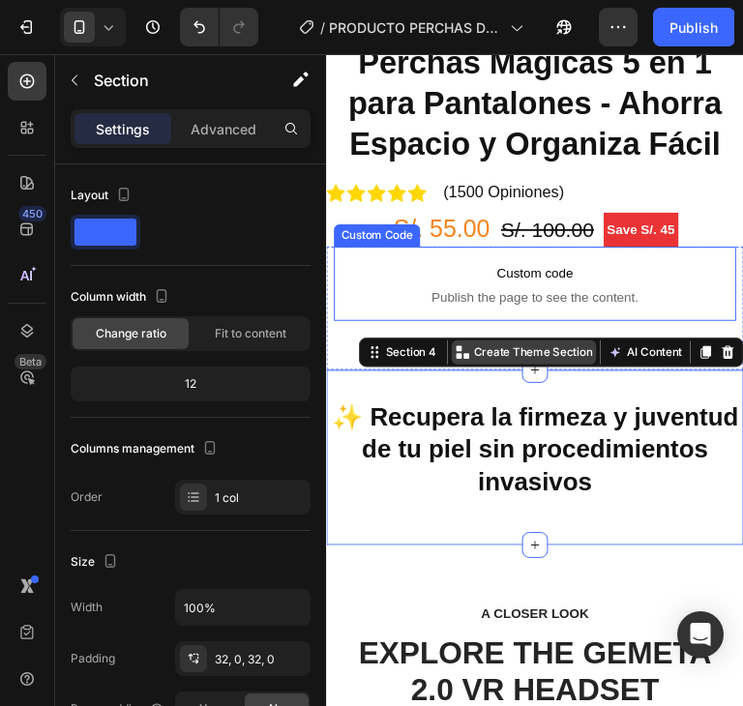
scroll to position [580, 0]
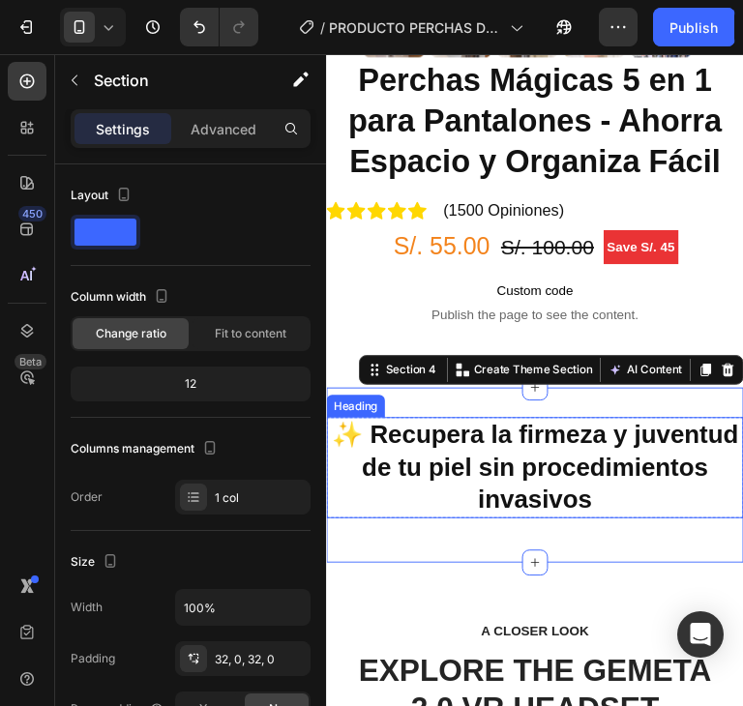
click at [571, 453] on strong "✨ Recupera la firmeza y juventud de tu piel sin procedimientos invasivos" at bounding box center [543, 485] width 425 height 97
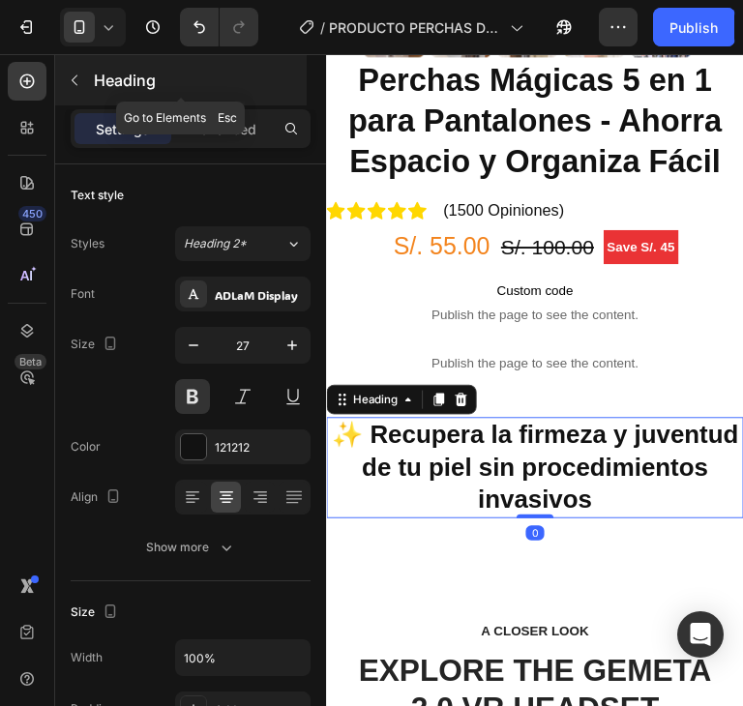
click at [81, 79] on icon "button" at bounding box center [74, 80] width 15 height 15
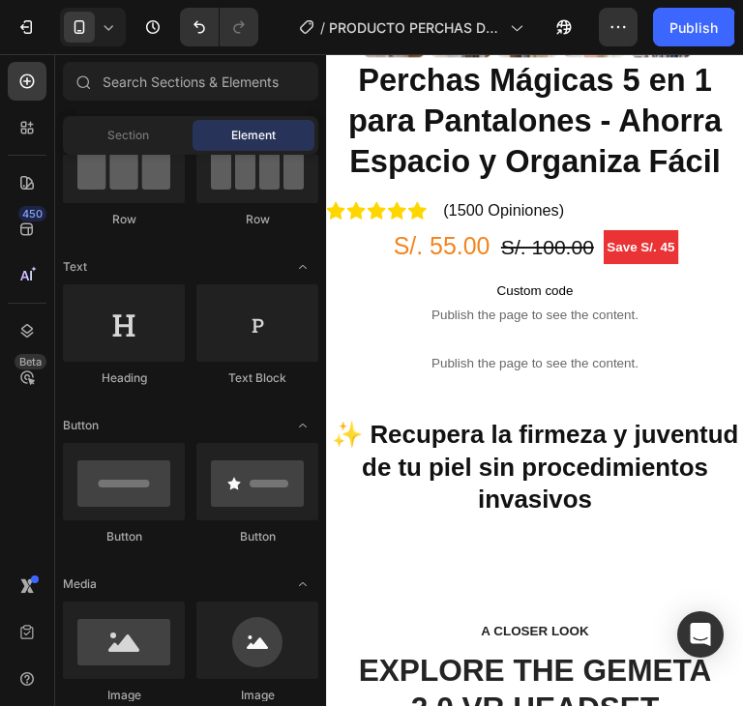
scroll to position [0, 0]
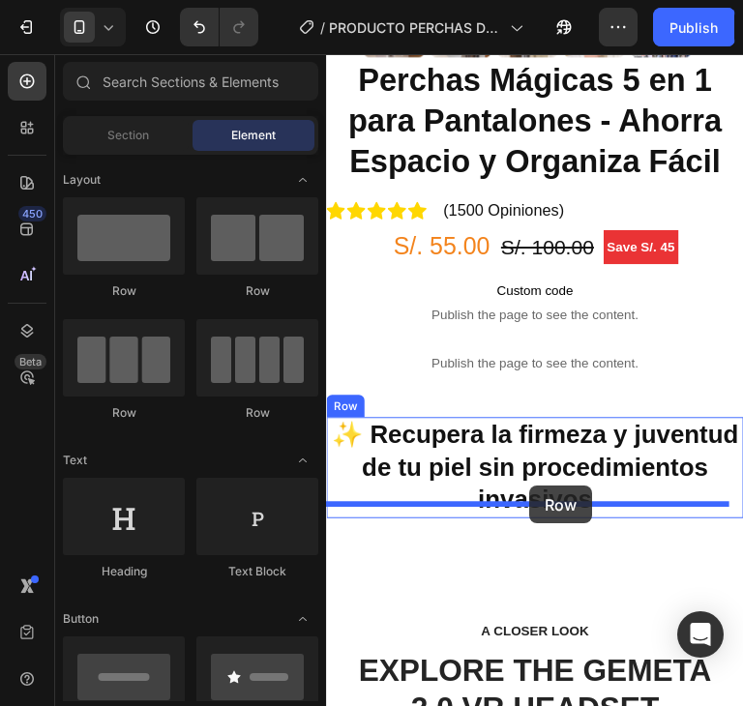
drag, startPoint x: 458, startPoint y: 301, endPoint x: 538, endPoint y: 505, distance: 218.9
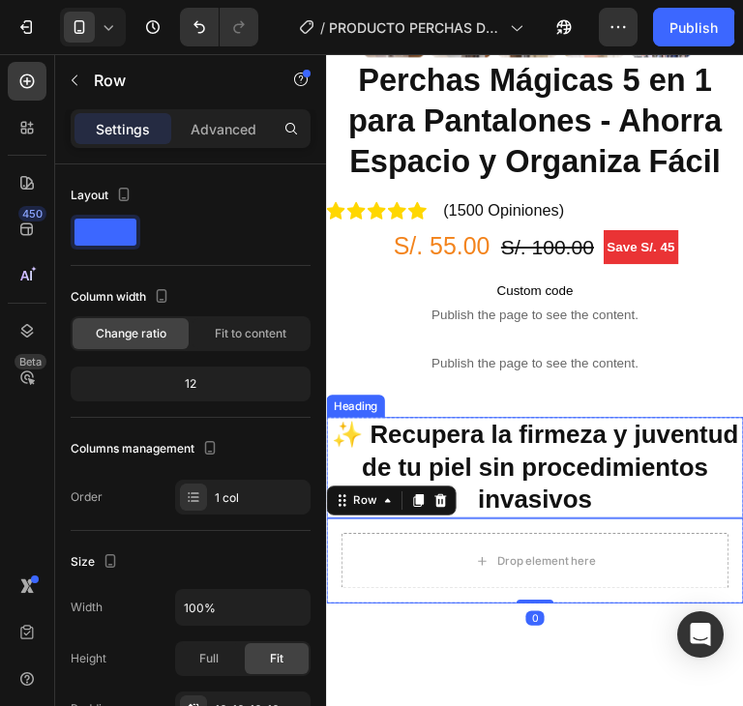
click at [606, 467] on strong "✨ Recupera la firmeza y juventud de tu piel sin procedimientos invasivos" at bounding box center [543, 485] width 425 height 97
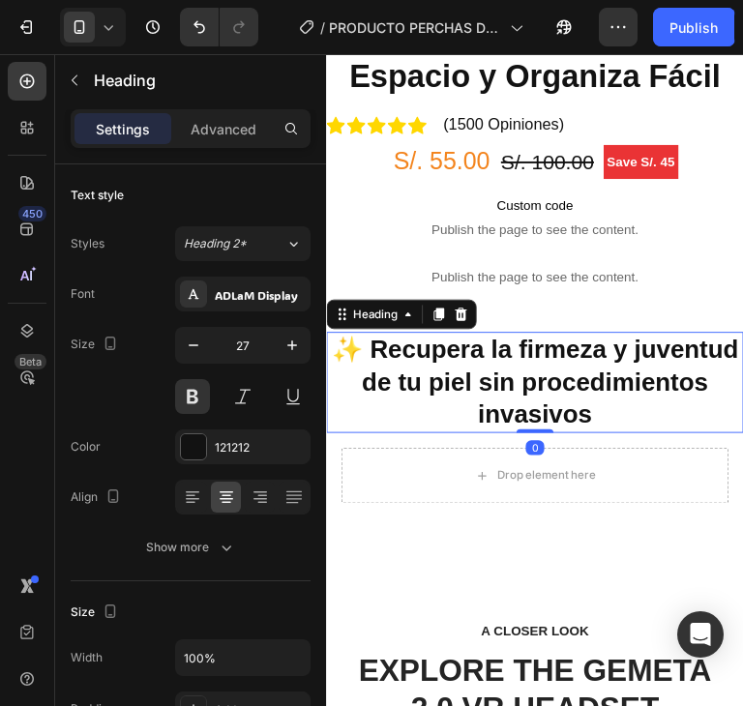
scroll to position [677, 0]
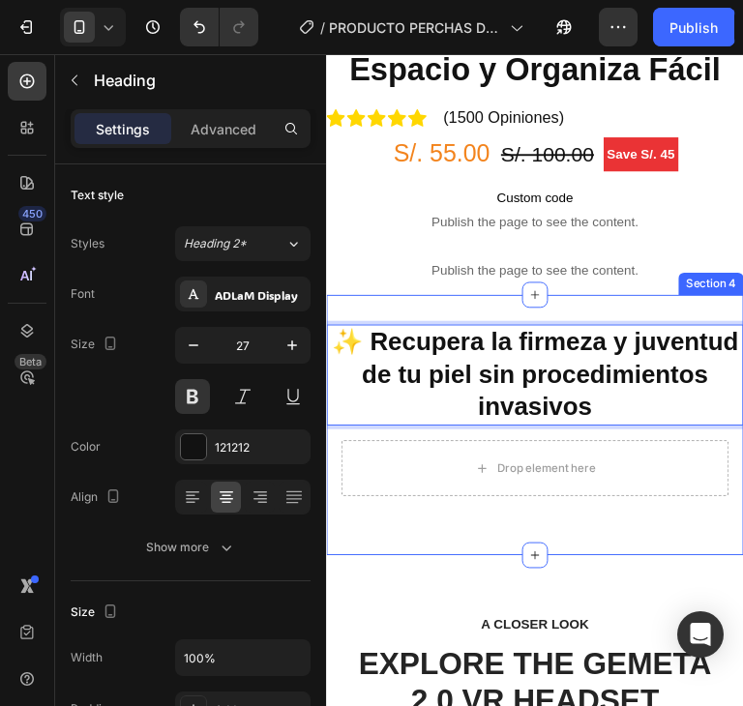
click at [705, 309] on div "✨ Recupera la firmeza y juventud de tu piel sin procedimientos invasivos Headin…" at bounding box center [543, 442] width 435 height 272
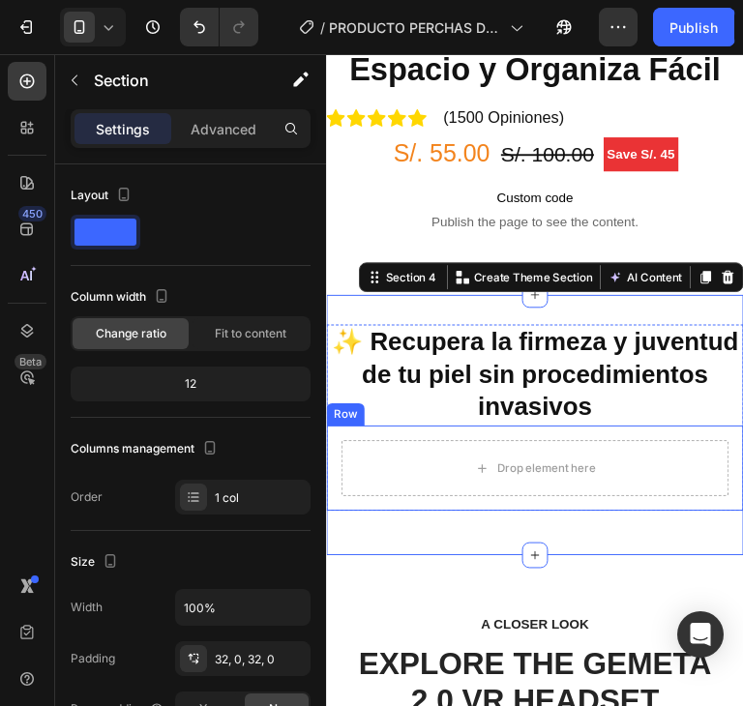
click at [675, 442] on div "Drop element here Row" at bounding box center [543, 486] width 435 height 89
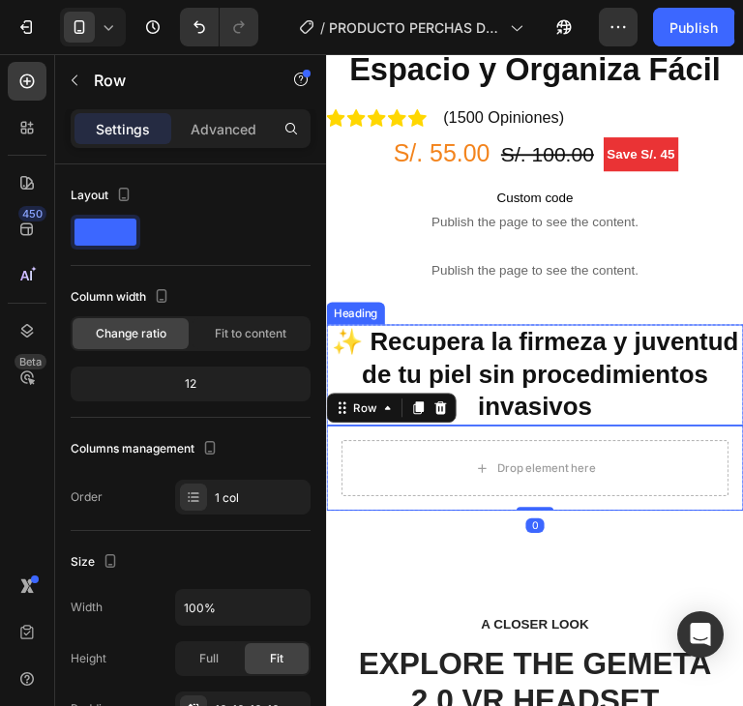
click at [632, 368] on strong "✨ Recupera la firmeza y juventud de tu piel sin procedimientos invasivos" at bounding box center [543, 388] width 425 height 97
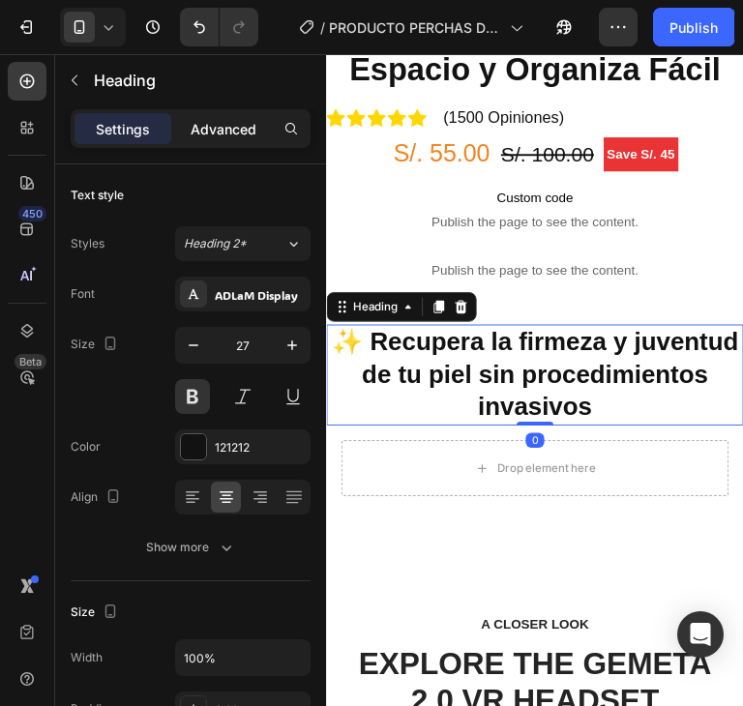
click at [210, 133] on p "Advanced" at bounding box center [224, 129] width 66 height 20
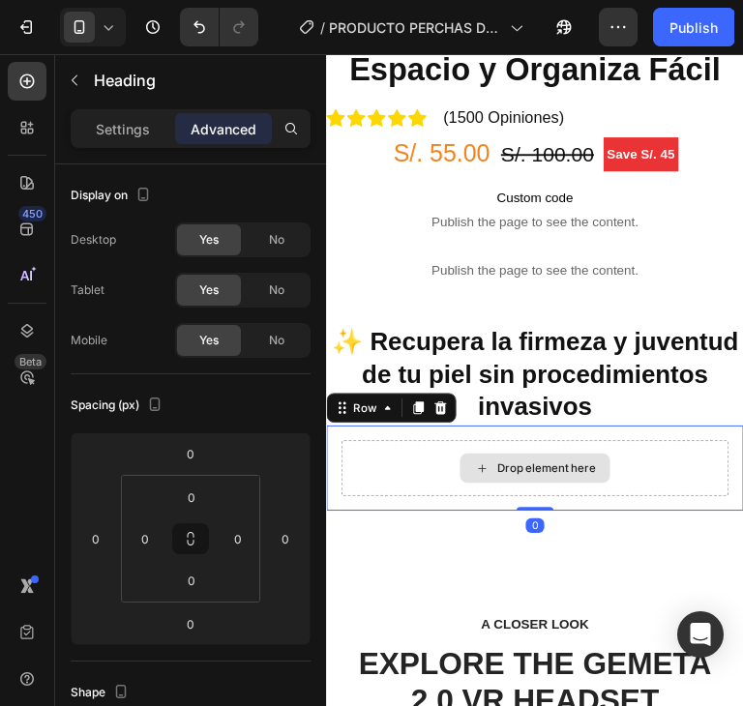
click at [670, 475] on div "Drop element here" at bounding box center [543, 486] width 404 height 58
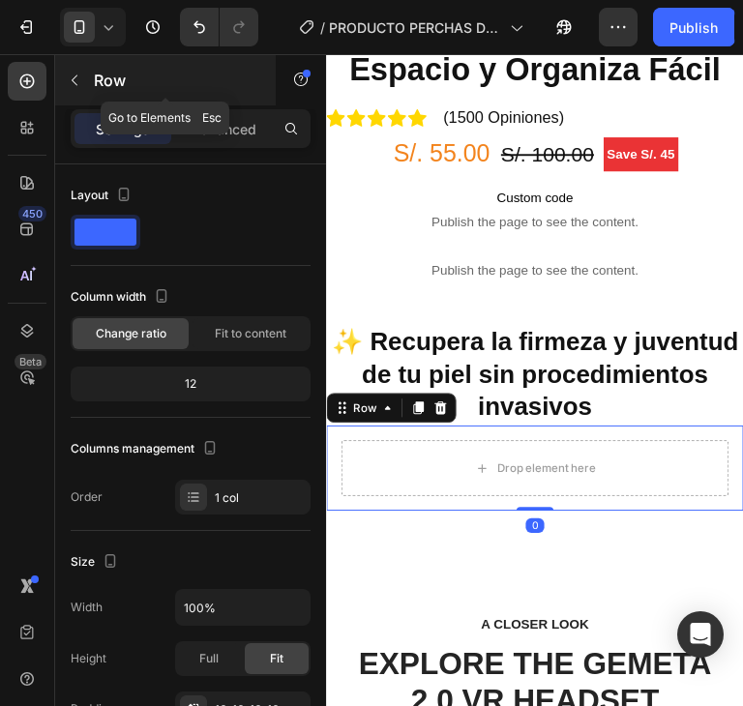
click at [86, 78] on button "button" at bounding box center [74, 80] width 31 height 31
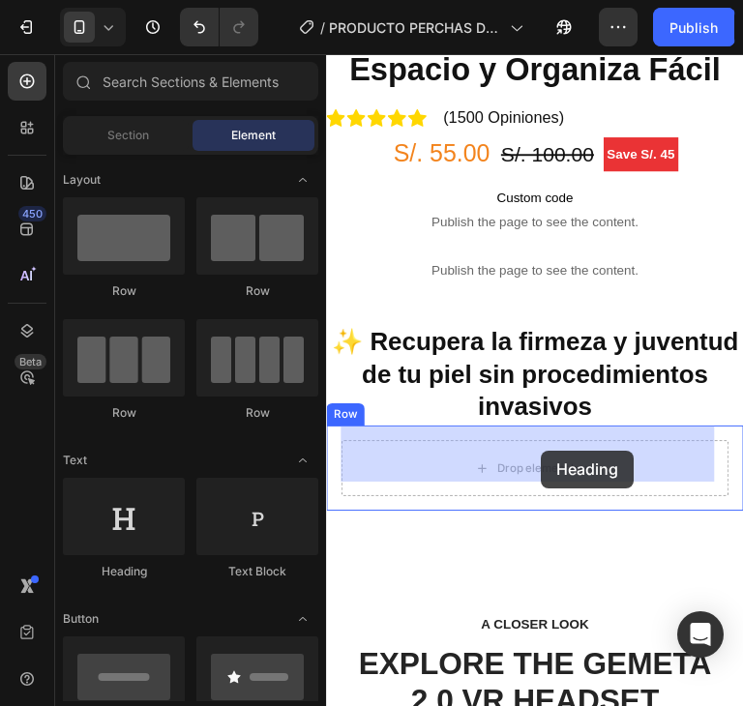
drag, startPoint x: 472, startPoint y: 563, endPoint x: 551, endPoint y: 468, distance: 123.6
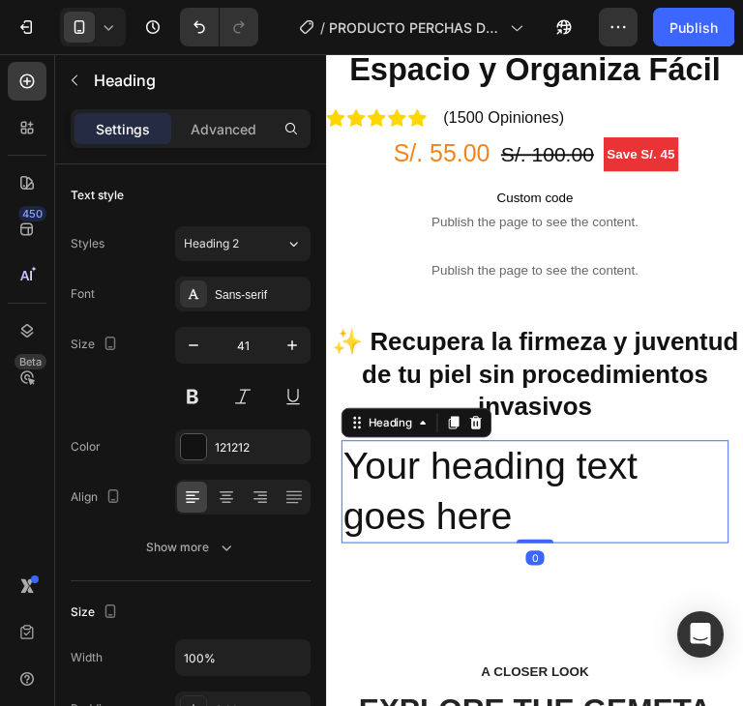
click at [526, 477] on h2 "Your heading text goes here" at bounding box center [543, 510] width 404 height 107
click at [561, 481] on p "Your heading text goes here" at bounding box center [543, 510] width 400 height 103
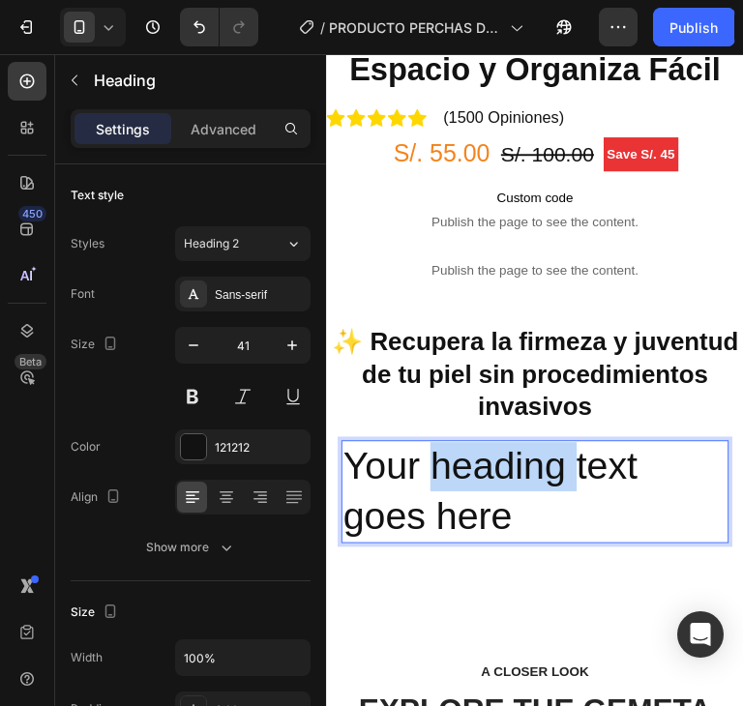
click at [561, 481] on p "Your heading text goes here" at bounding box center [543, 510] width 400 height 103
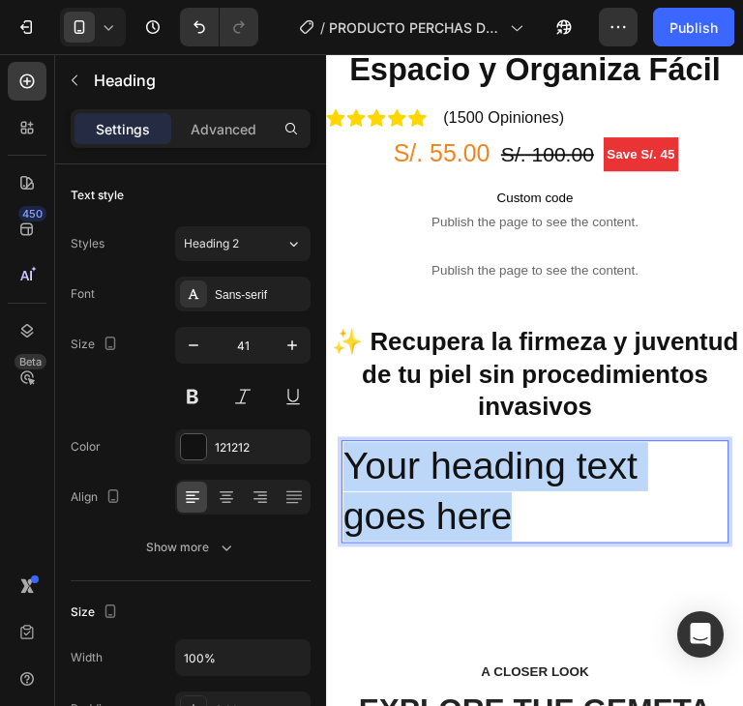
click at [561, 481] on p "Your heading text goes here" at bounding box center [543, 510] width 400 height 103
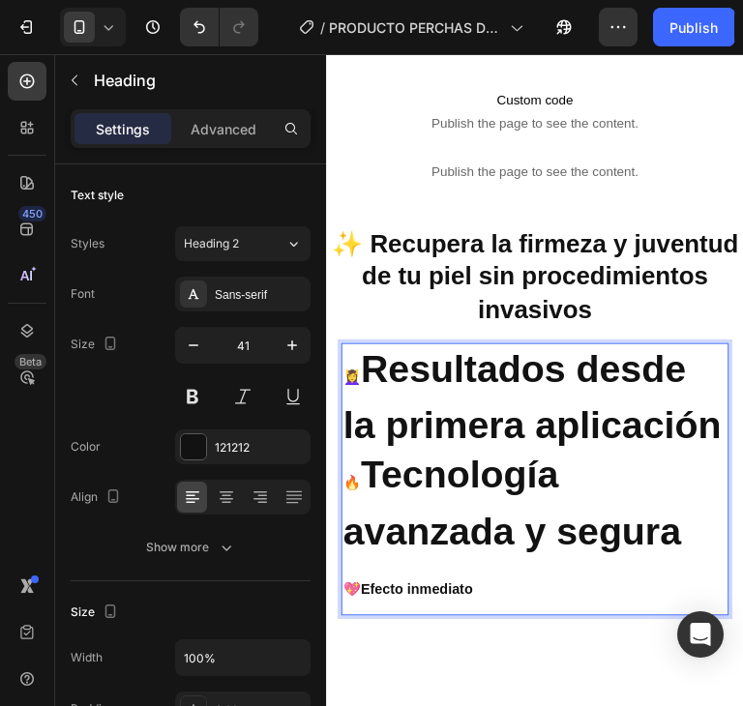
scroll to position [917, 0]
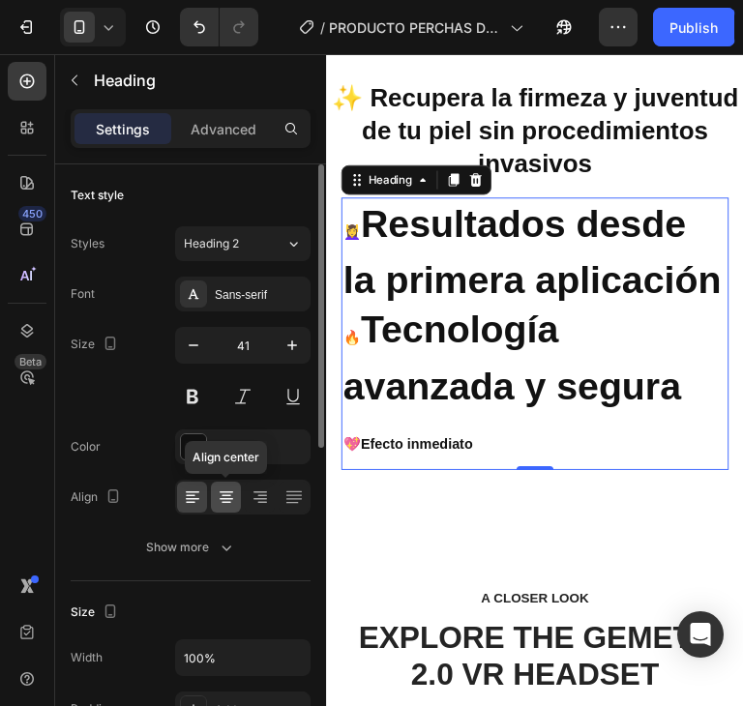
click at [235, 500] on icon at bounding box center [226, 496] width 19 height 19
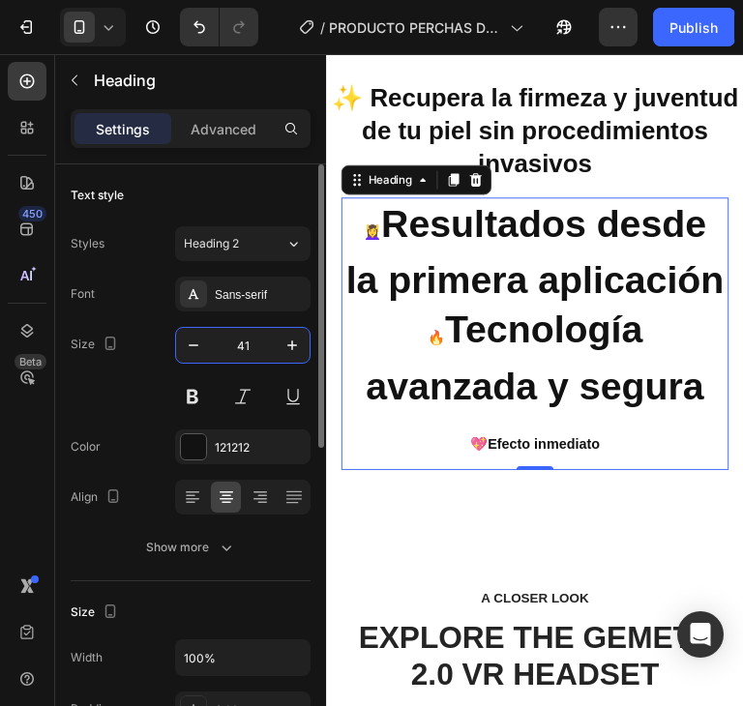
click at [269, 351] on input "41" at bounding box center [243, 345] width 64 height 35
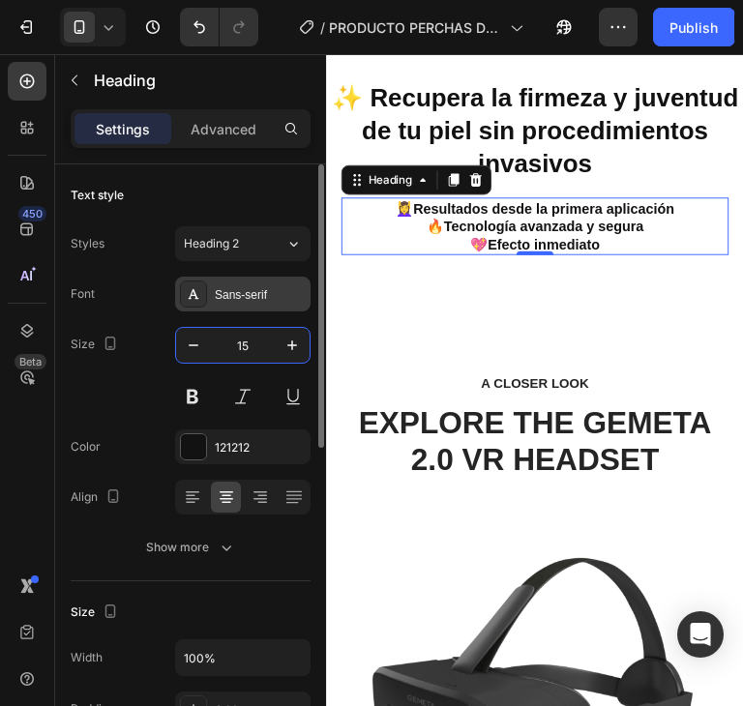
type input "15"
click at [239, 295] on div "Sans-serif" at bounding box center [260, 294] width 91 height 17
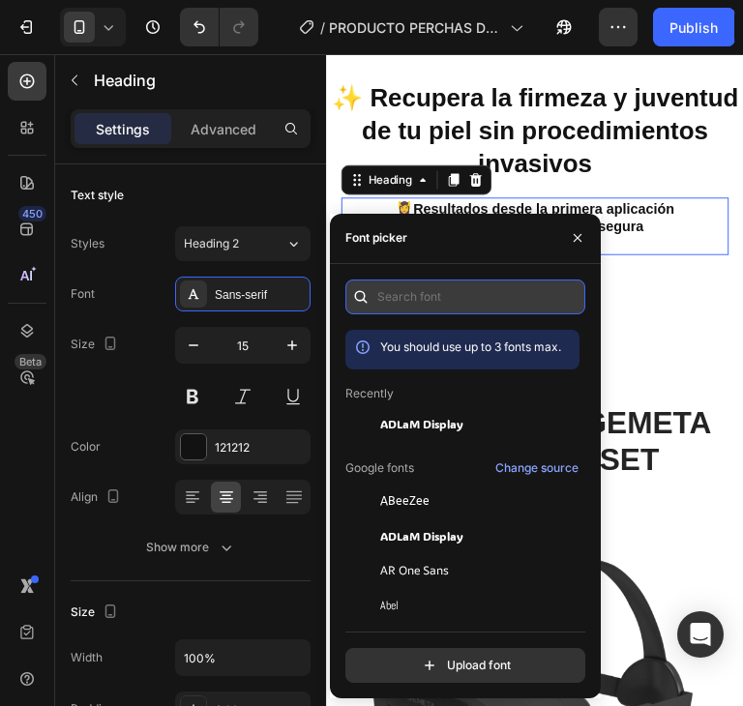
click at [448, 307] on input "text" at bounding box center [465, 296] width 240 height 35
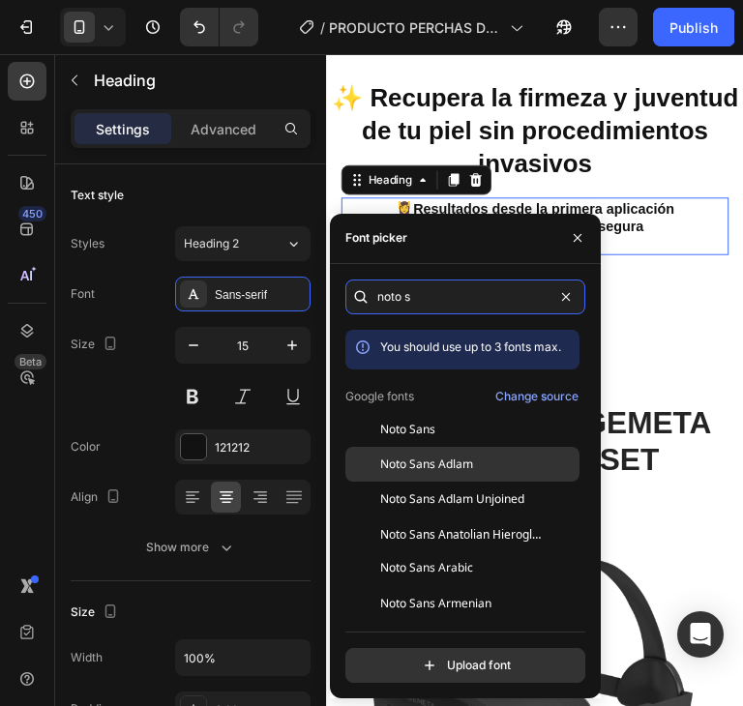
type input "noto s"
click at [468, 466] on span "Noto Sans Adlam" at bounding box center [426, 464] width 93 height 17
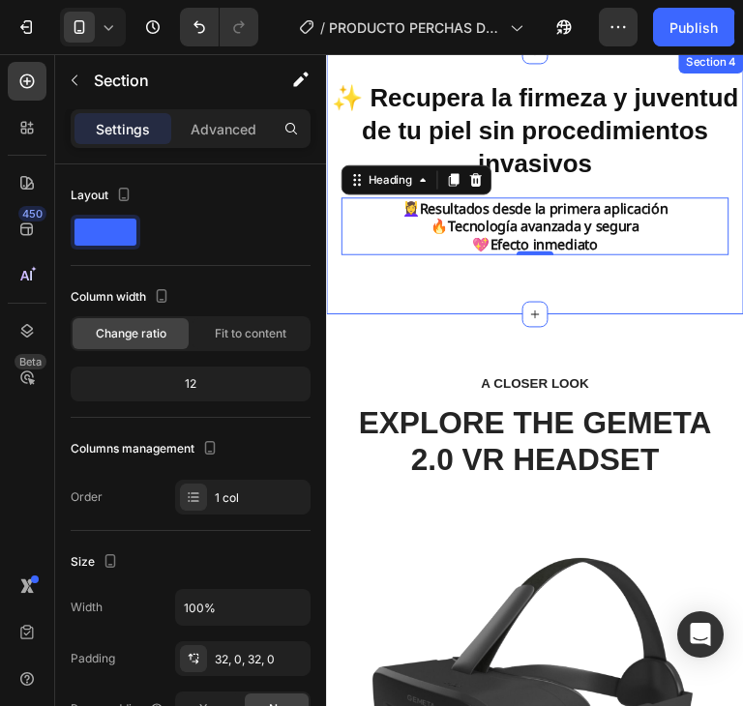
click at [644, 294] on div "⁠⁠⁠⁠⁠⁠⁠ ✨ Recupera la firmeza y juventud de tu piel sin procedimientos invasivo…" at bounding box center [543, 188] width 435 height 213
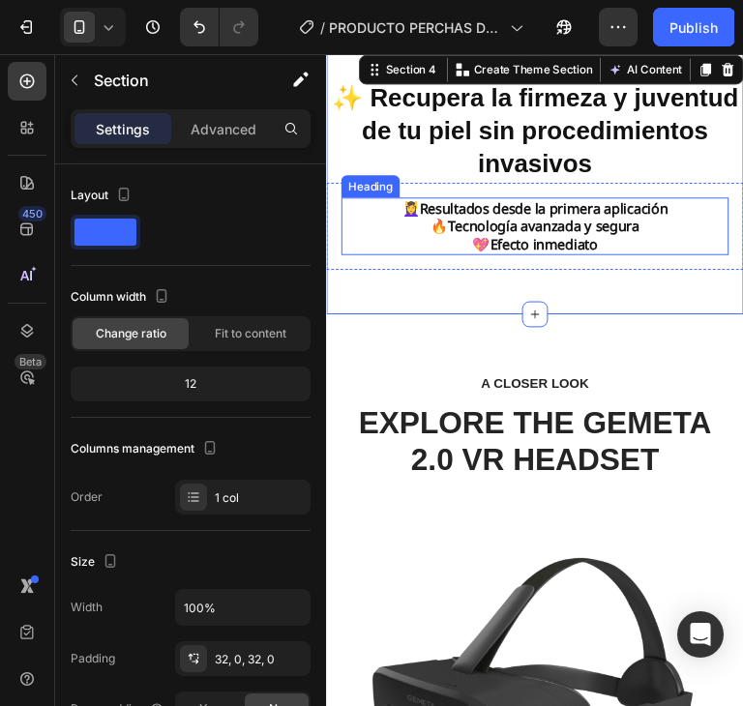
click at [577, 231] on strong "Tecnología avanzada y segura" at bounding box center [553, 232] width 199 height 19
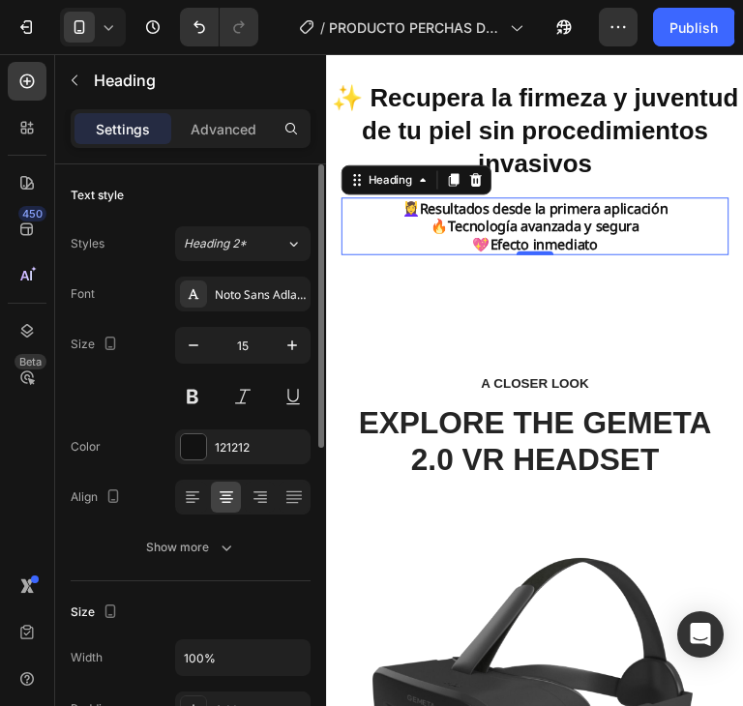
scroll to position [193, 0]
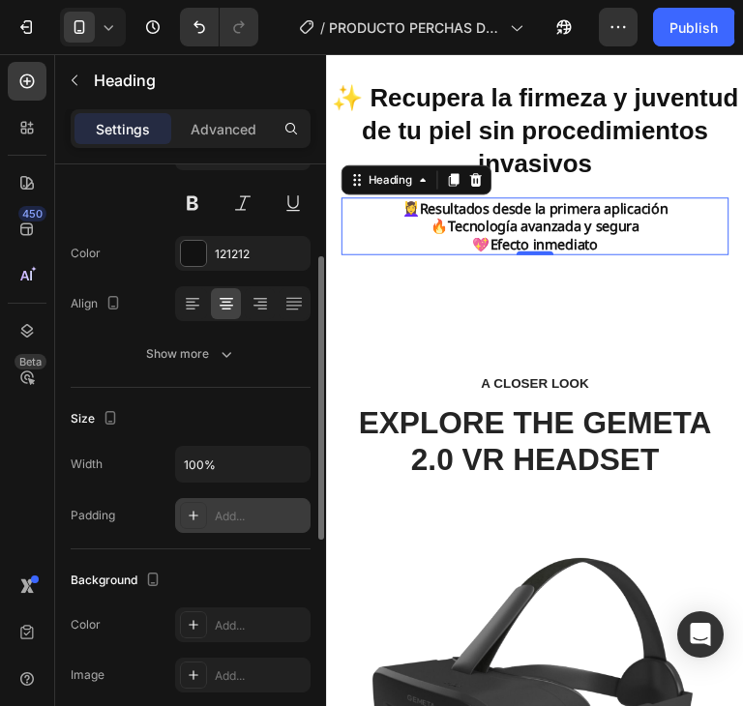
click at [262, 515] on div "Add..." at bounding box center [260, 516] width 91 height 17
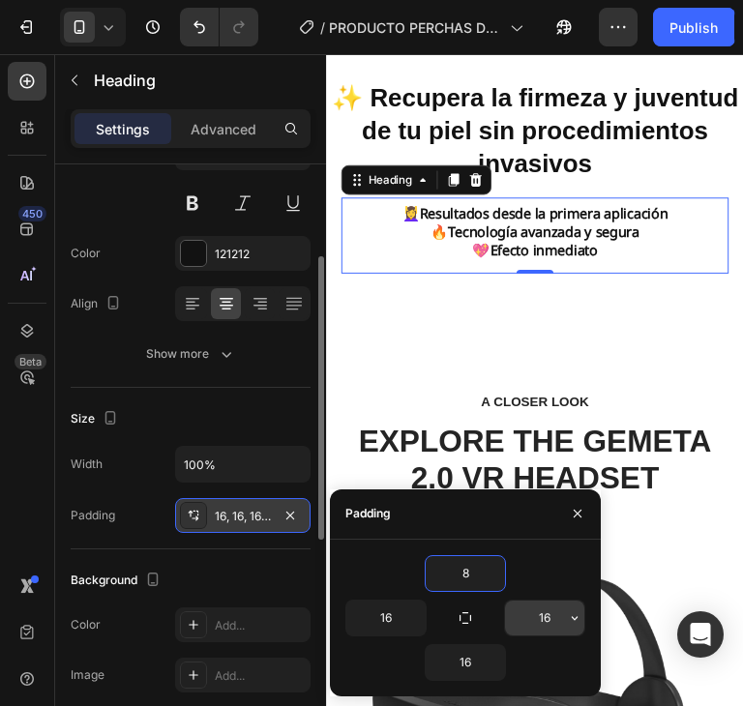
type input "8"
click at [537, 603] on input "16" at bounding box center [544, 618] width 79 height 35
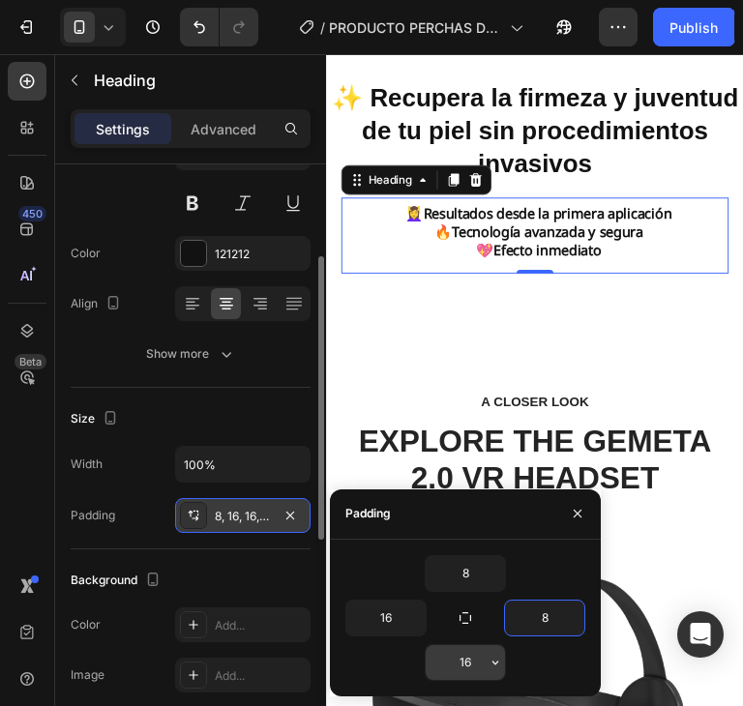
type input "8"
click at [473, 652] on input "16" at bounding box center [465, 662] width 79 height 35
type input "0"
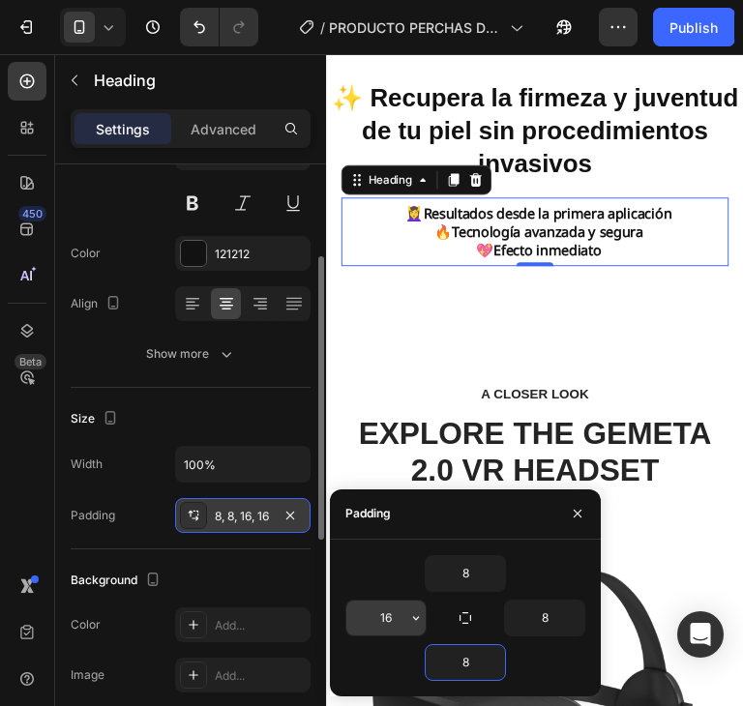
type input "8"
click at [388, 612] on input "16" at bounding box center [385, 618] width 79 height 35
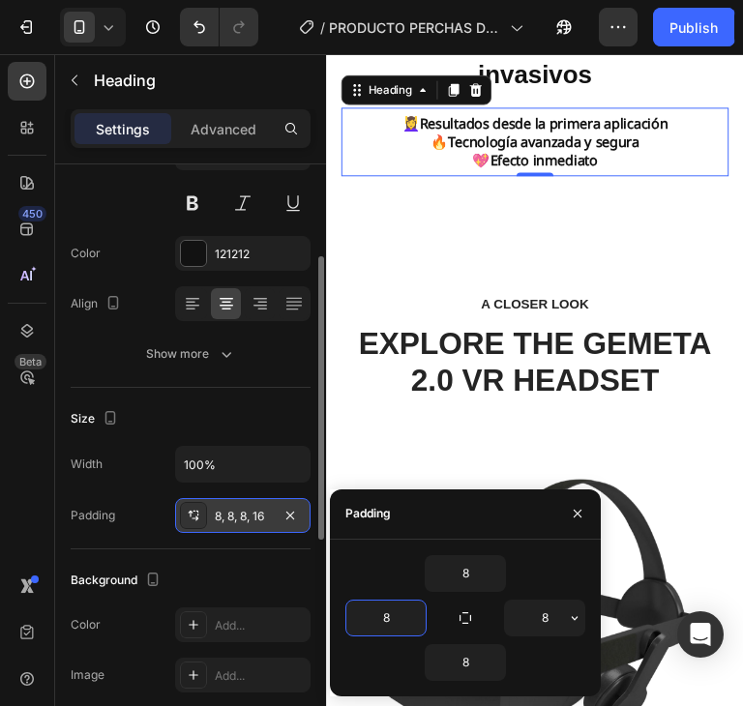
scroll to position [1014, 0]
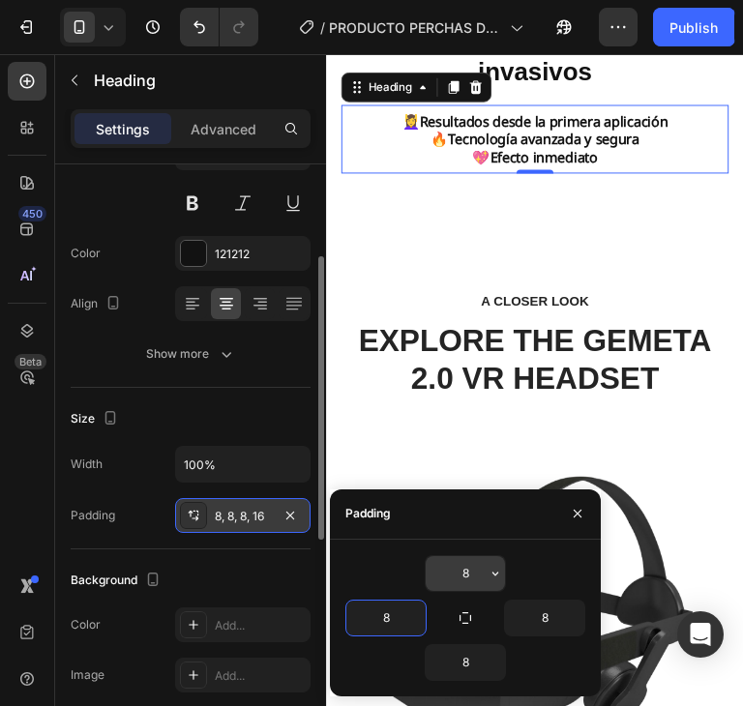
type input "8"
click at [450, 569] on input "8" at bounding box center [465, 573] width 79 height 35
click at [545, 560] on div "8" at bounding box center [465, 573] width 240 height 37
click at [573, 512] on icon "button" at bounding box center [577, 513] width 15 height 15
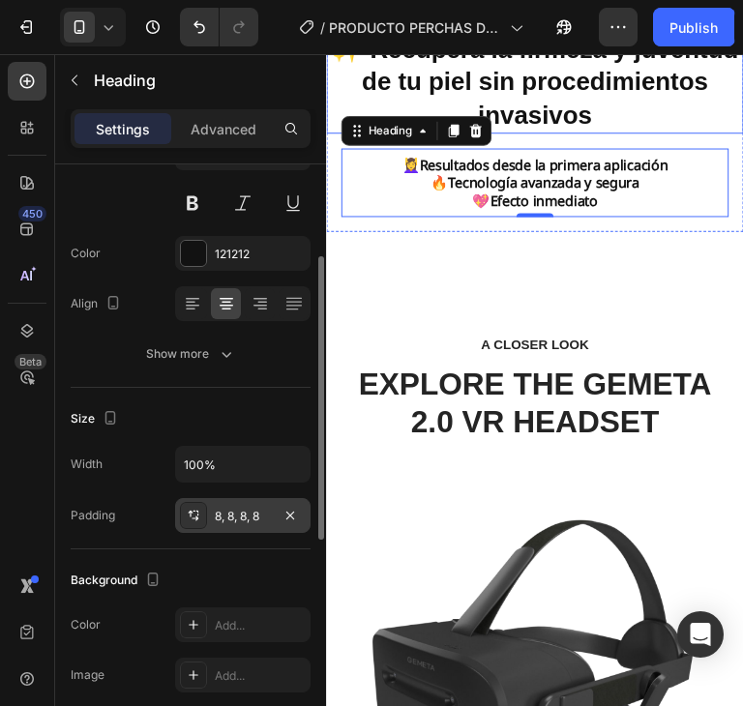
scroll to position [820, 0]
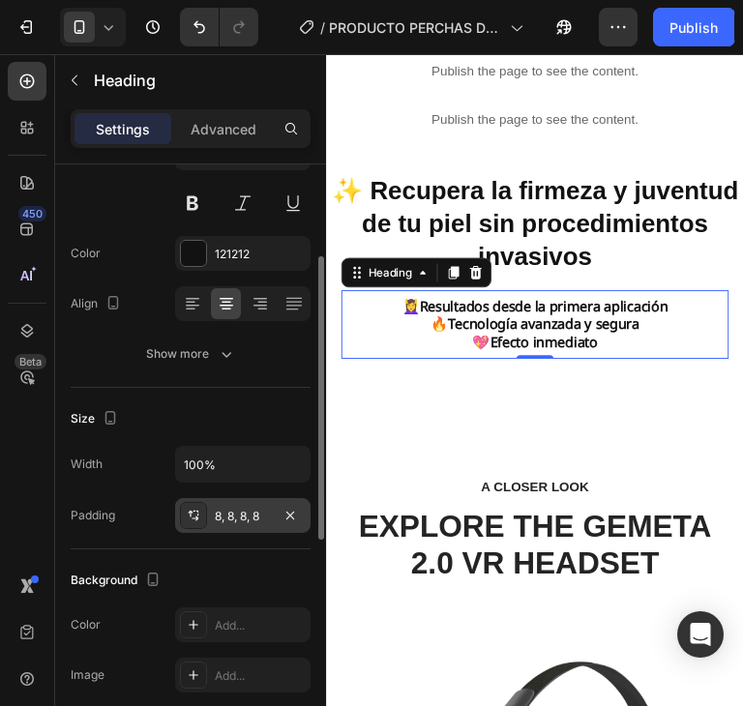
click at [657, 305] on h2 "⁠⁠⁠⁠⁠⁠⁠ 💆‍♀️ Resultados desde la primera aplicación 🔥 Tecnología avanzada y seg…" at bounding box center [543, 337] width 404 height 73
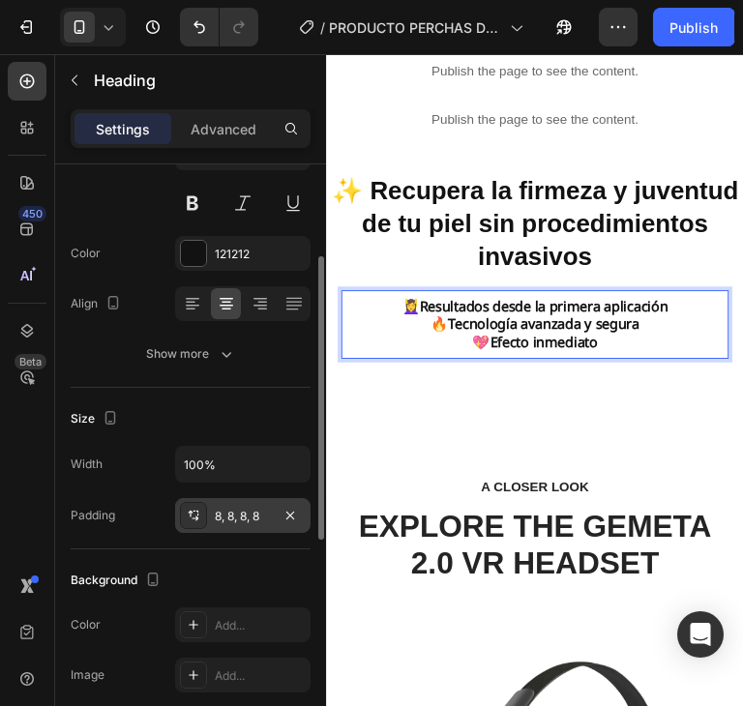
click at [705, 359] on p "💆‍♀️ Resultados desde la primera aplicación 🔥 Tecnología avanzada y segura 💖 Ef…" at bounding box center [543, 337] width 389 height 57
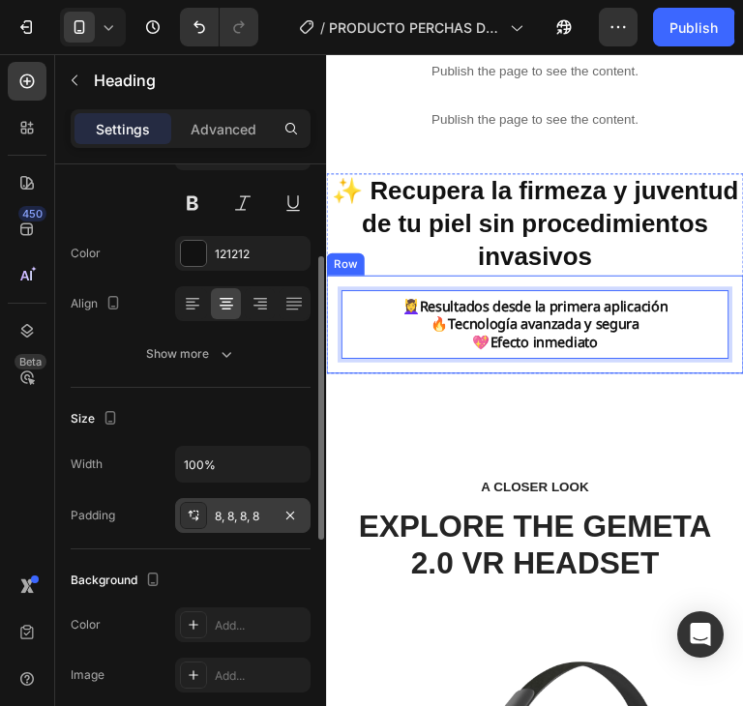
click at [675, 398] on div "⁠⁠⁠⁠⁠⁠⁠ ✨ Recupera la firmeza y juventud de tu piel sin procedimientos invasivo…" at bounding box center [543, 291] width 435 height 224
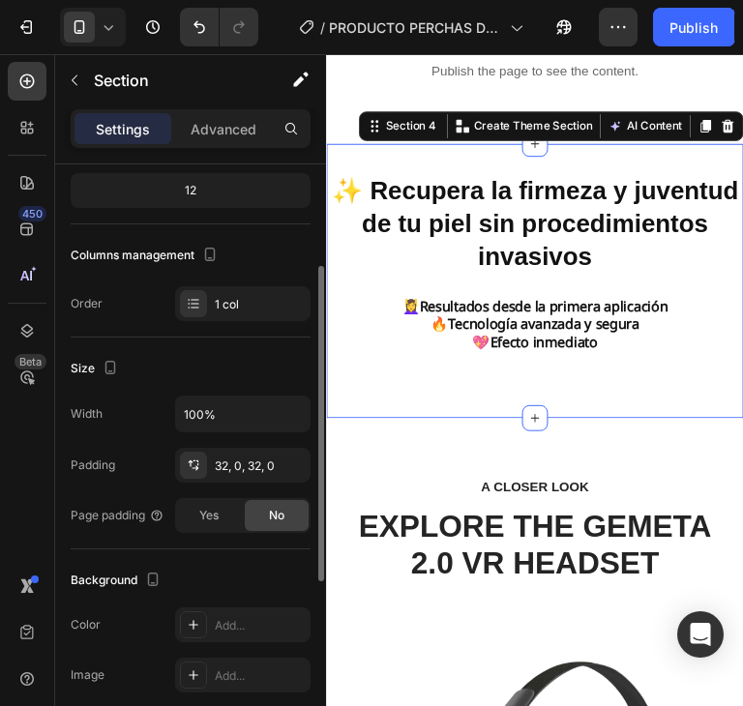
scroll to position [0, 0]
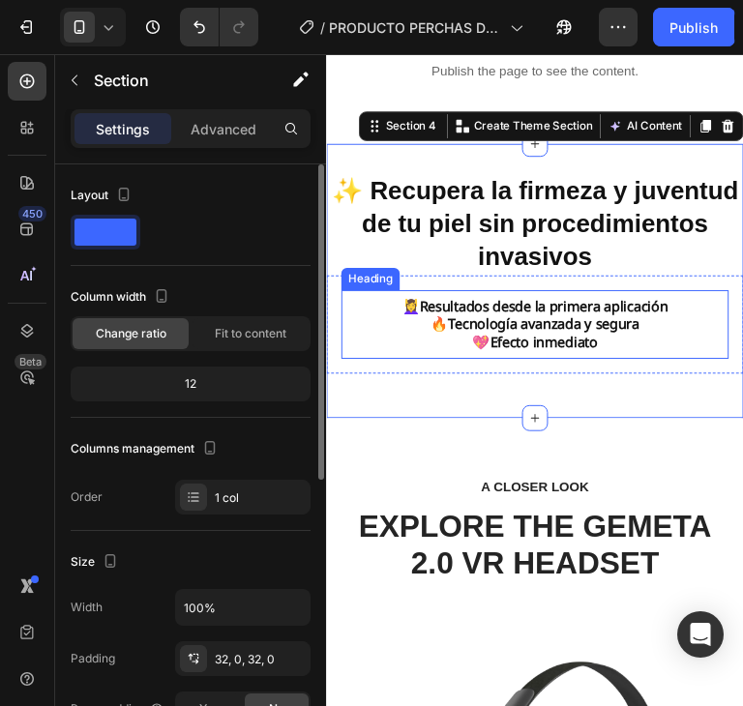
click at [661, 340] on p "⁠⁠⁠⁠⁠⁠⁠ 💆‍♀️ Resultados desde la primera aplicación 🔥 Tecnología avanzada y seg…" at bounding box center [543, 337] width 389 height 57
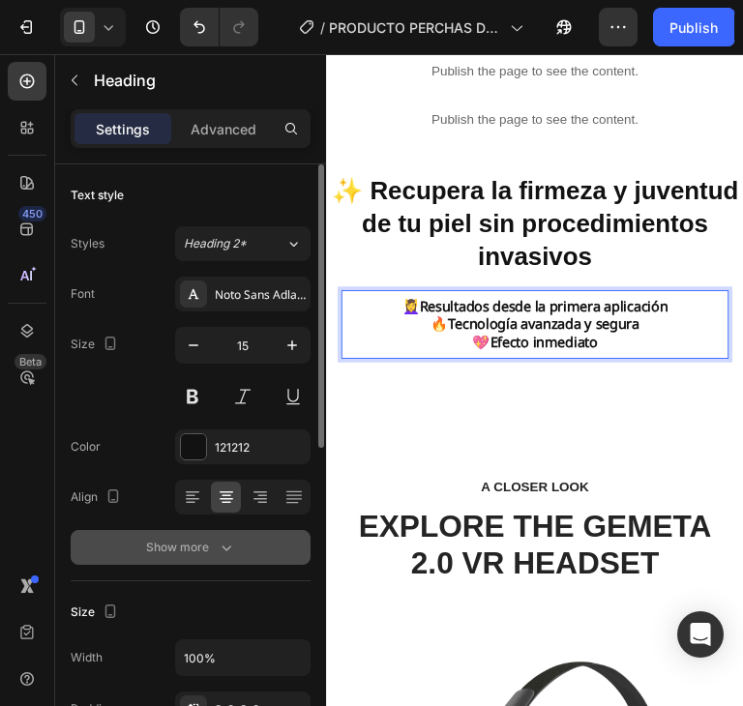
click at [198, 554] on div "Show more" at bounding box center [191, 547] width 90 height 19
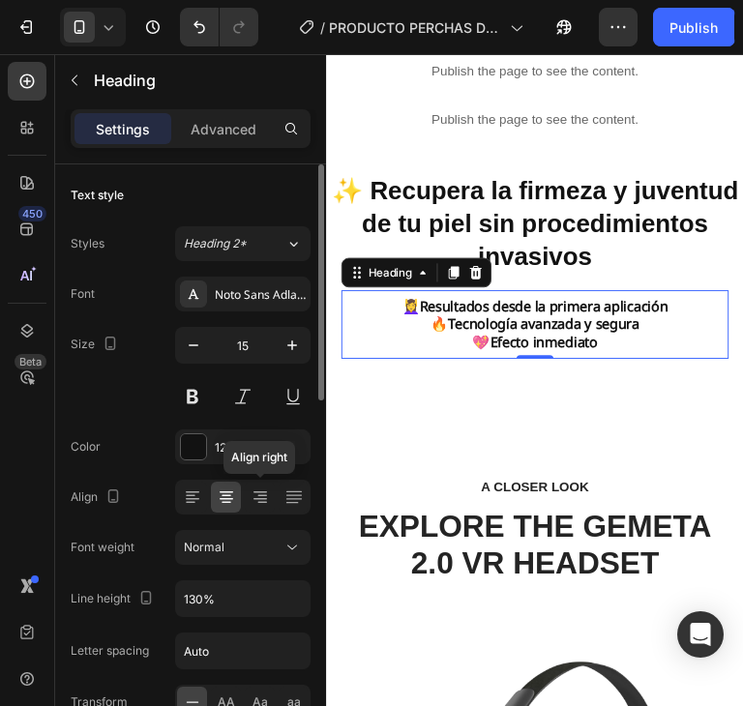
scroll to position [193, 0]
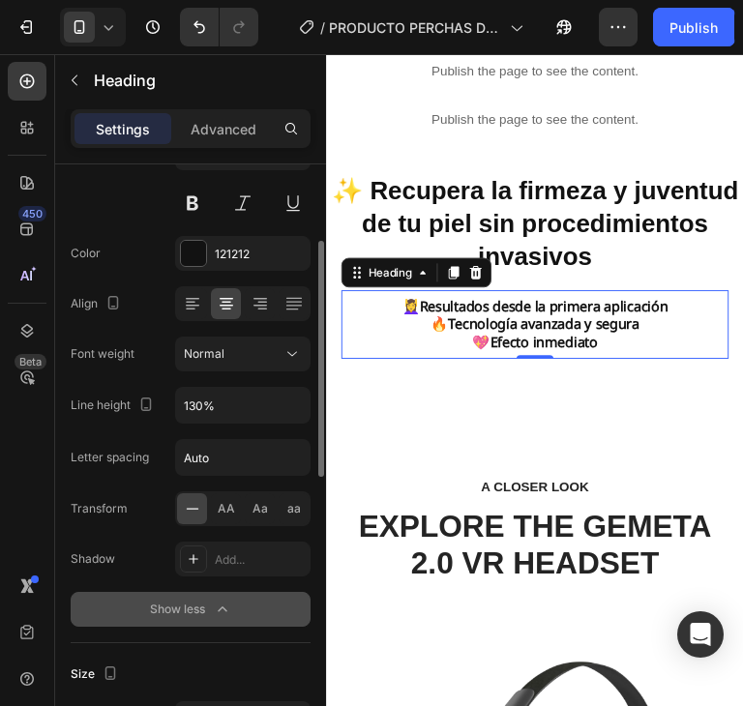
click at [228, 600] on icon "button" at bounding box center [222, 609] width 19 height 19
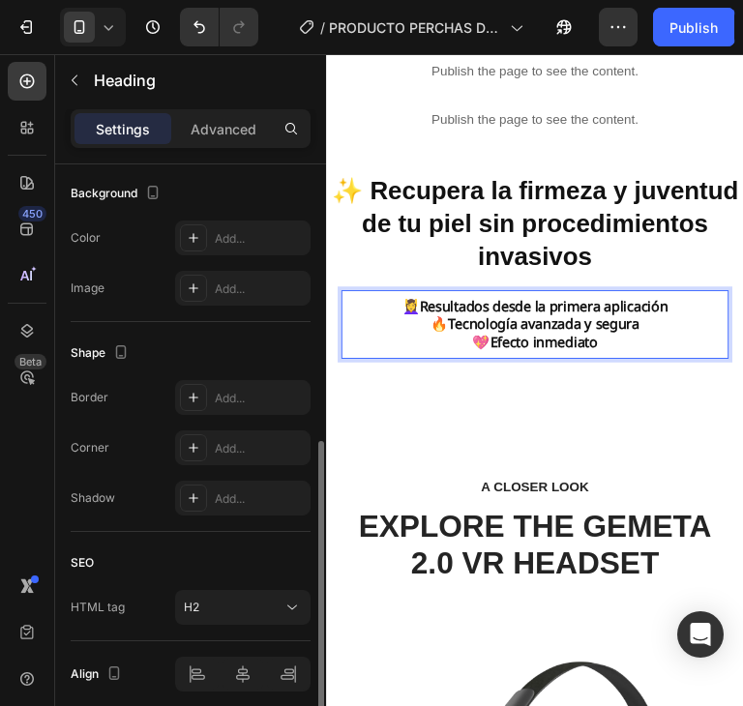
scroll to position [657, 0]
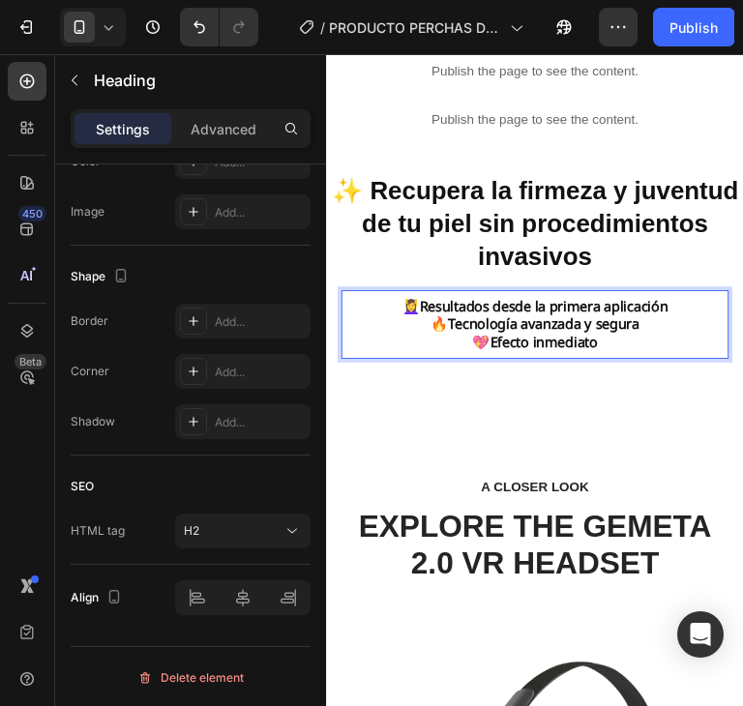
click at [543, 314] on strong "Resultados desde la primera aplicación" at bounding box center [553, 317] width 259 height 19
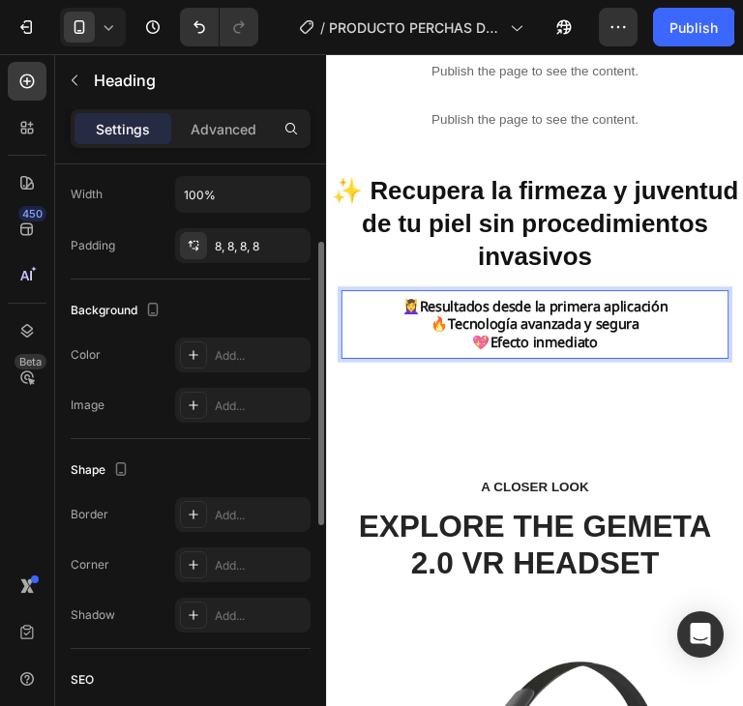
scroll to position [367, 0]
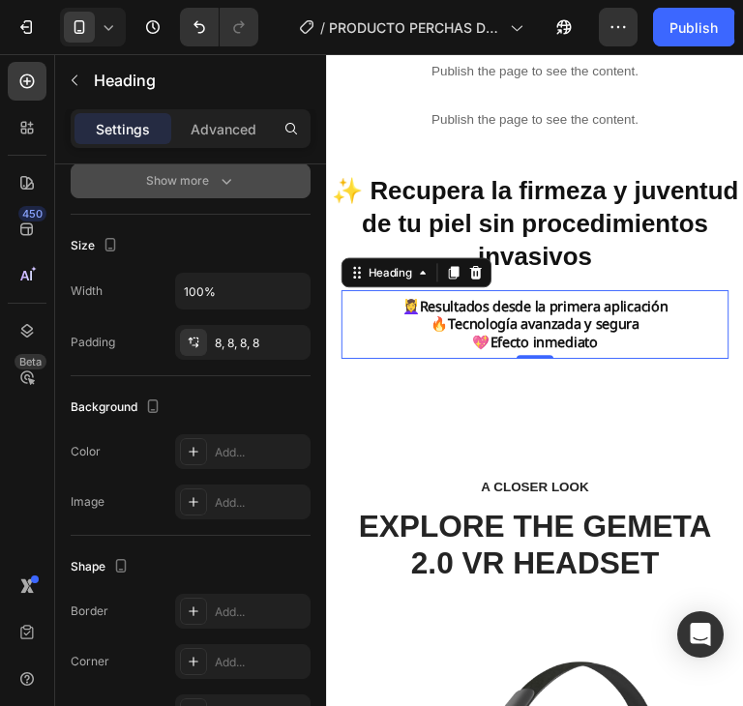
click at [628, 352] on p "💆‍♀️ Resultados desde la primera aplicación 🔥 Tecnología avanzada y segura 💖 Ef…" at bounding box center [543, 337] width 389 height 57
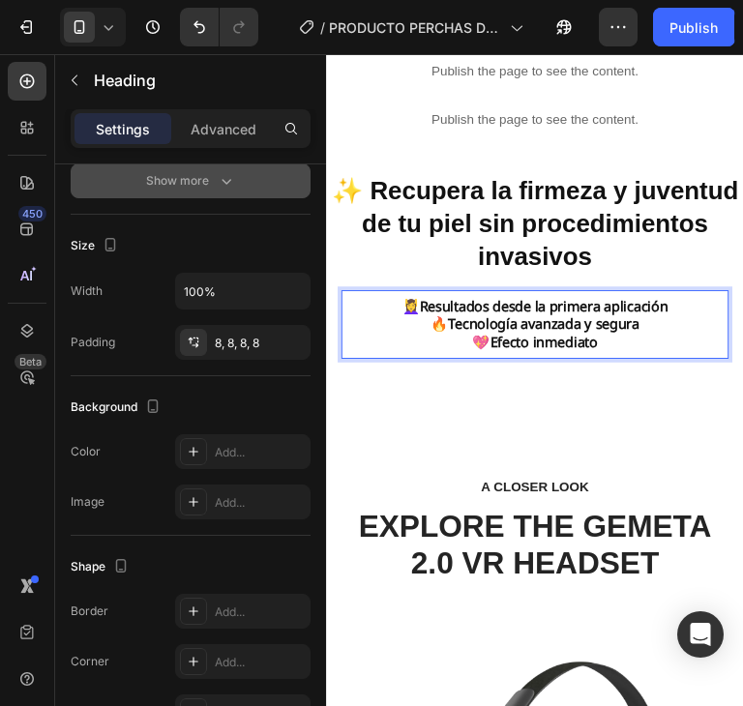
click at [628, 352] on p "💆‍♀️ Resultados desde la primera aplicación 🔥 Tecnología avanzada y segura 💖 Ef…" at bounding box center [543, 337] width 389 height 57
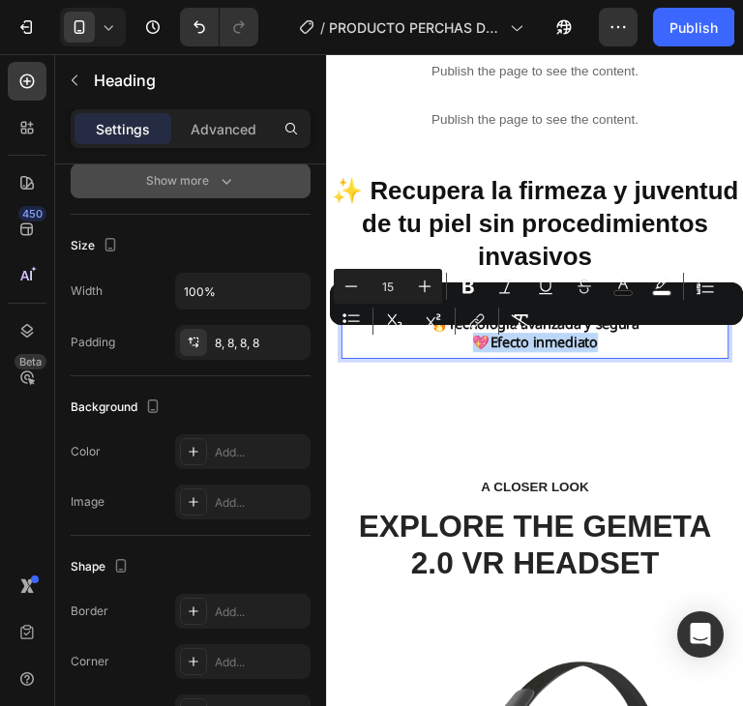
click at [628, 352] on p "💆‍♀️ Resultados desde la primera aplicación 🔥 Tecnología avanzada y segura 💖 Ef…" at bounding box center [543, 337] width 389 height 57
click at [624, 359] on p "💆‍♀️ Resultados desde la primera aplicación 🔥 Tecnología avanzada y segura 💖 Ef…" at bounding box center [543, 337] width 389 height 57
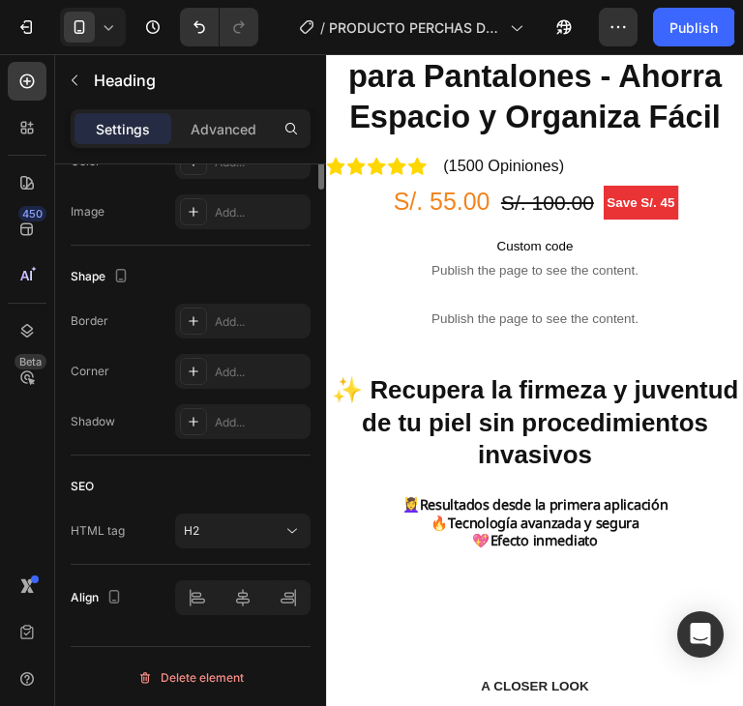
scroll to position [270, 0]
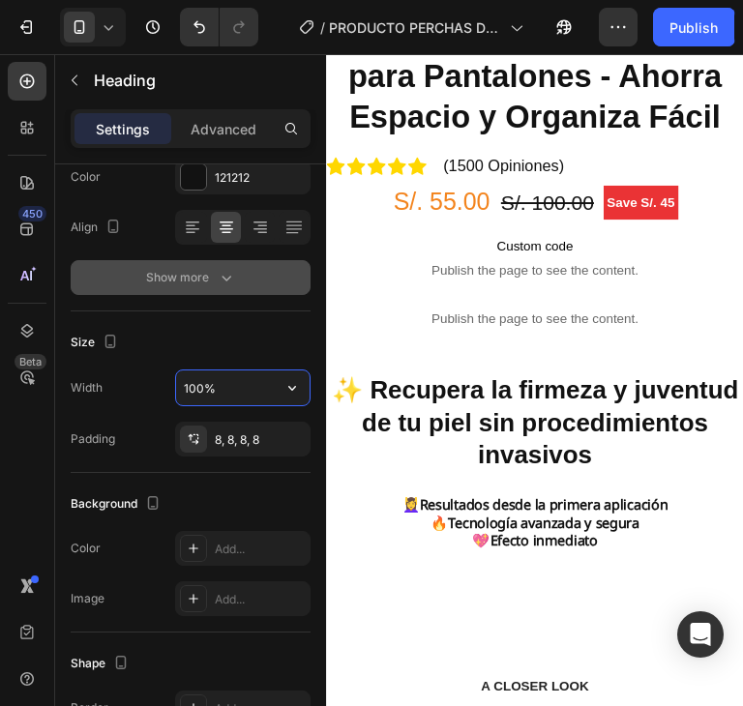
click at [240, 378] on input "100%" at bounding box center [242, 387] width 133 height 35
click at [297, 392] on icon "button" at bounding box center [291, 387] width 19 height 19
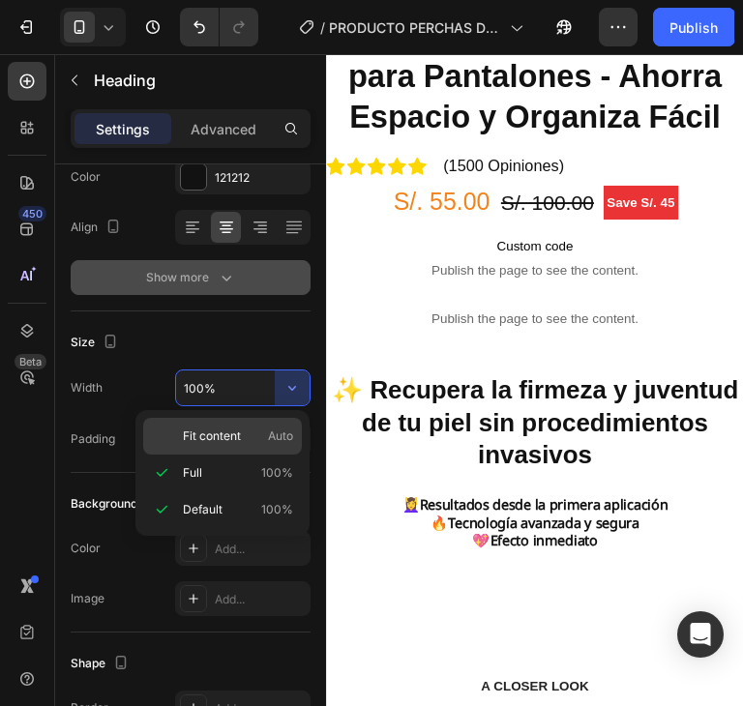
click at [243, 431] on p "Fit content Auto" at bounding box center [238, 435] width 110 height 17
type input "Auto"
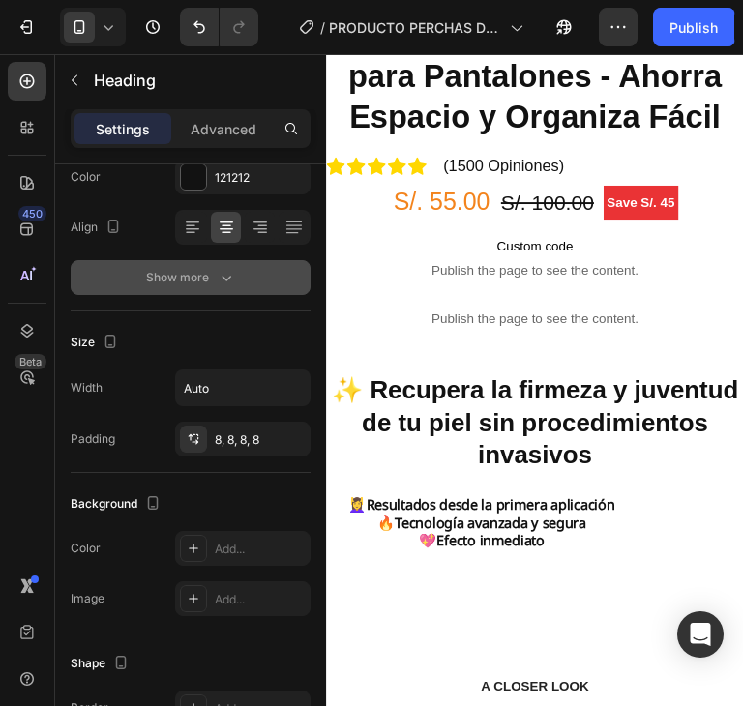
click at [561, 514] on strong "Resultados desde la primera aplicación" at bounding box center [496, 523] width 259 height 19
click at [560, 534] on strong "Tecnología avanzada y segura" at bounding box center [496, 543] width 199 height 19
drag, startPoint x: 567, startPoint y: 544, endPoint x: 565, endPoint y: 554, distance: 10.8
click at [565, 550] on p "💆‍♀️ Resultados desde la primera aplicación 🔥 Tecnología avanzada y segura 💖 Ef…" at bounding box center [488, 543] width 278 height 57
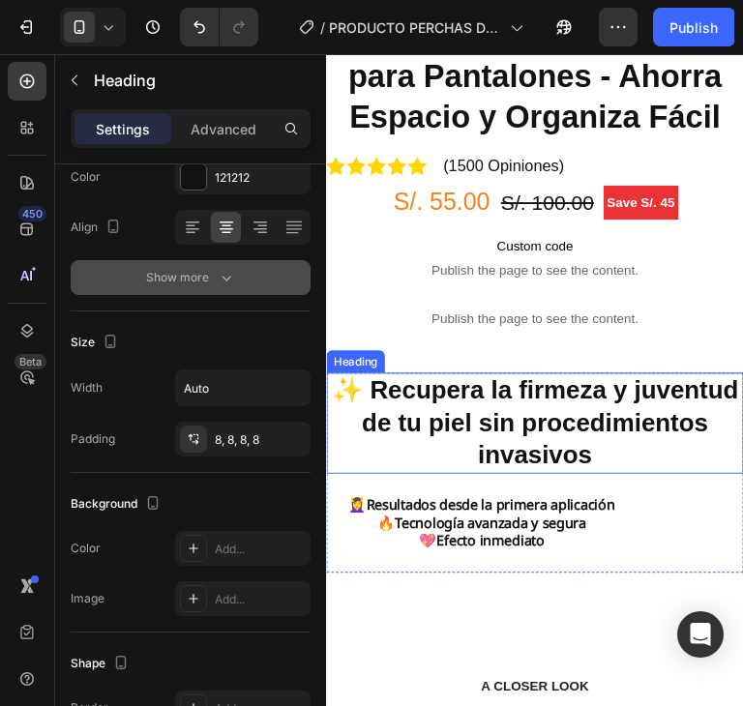
click at [648, 427] on strong "✨ Recupera la firmeza y juventud de tu piel sin procedimientos invasivos" at bounding box center [543, 439] width 425 height 97
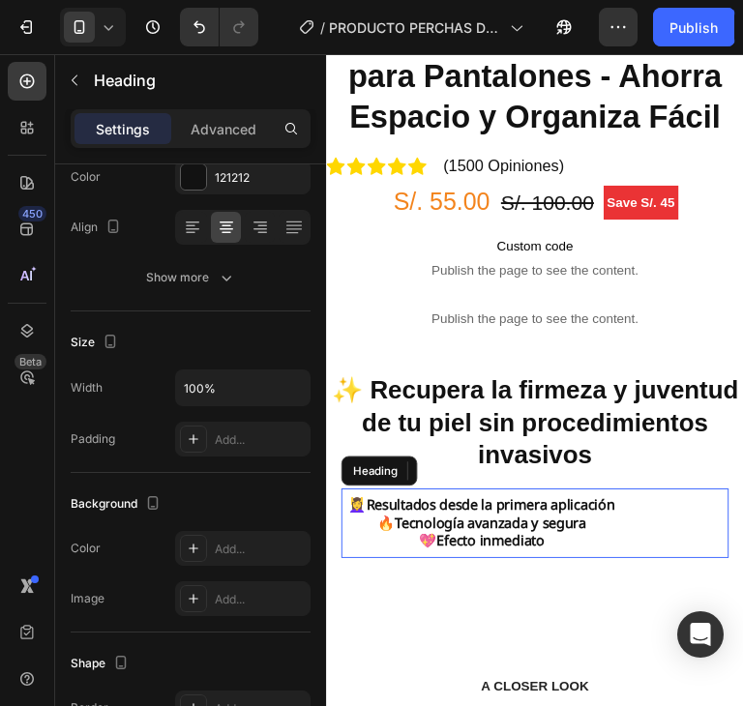
click at [646, 520] on div "⁠⁠⁠⁠⁠⁠⁠ 💆‍♀️ Resultados desde la primera aplicación 🔥 Tecnología avanzada y seg…" at bounding box center [543, 544] width 404 height 73
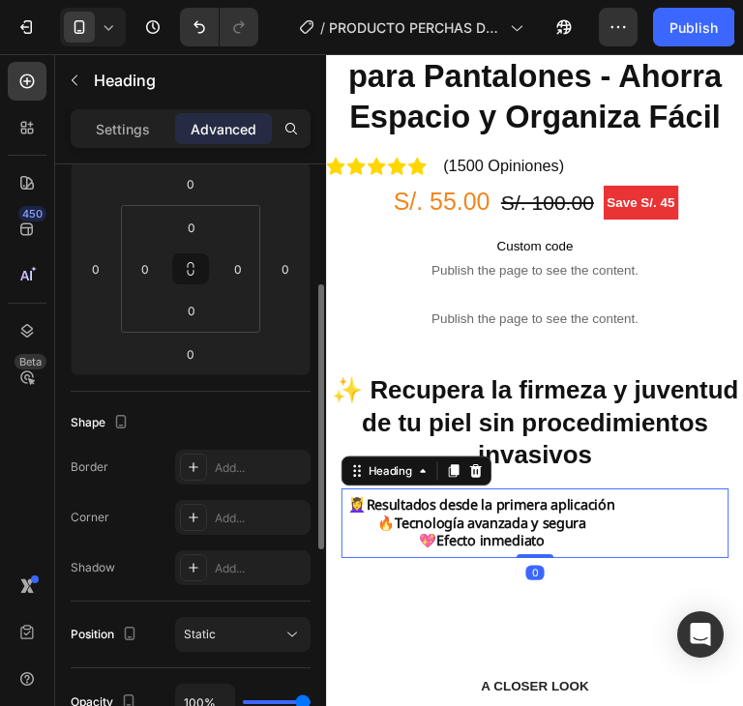
scroll to position [76, 0]
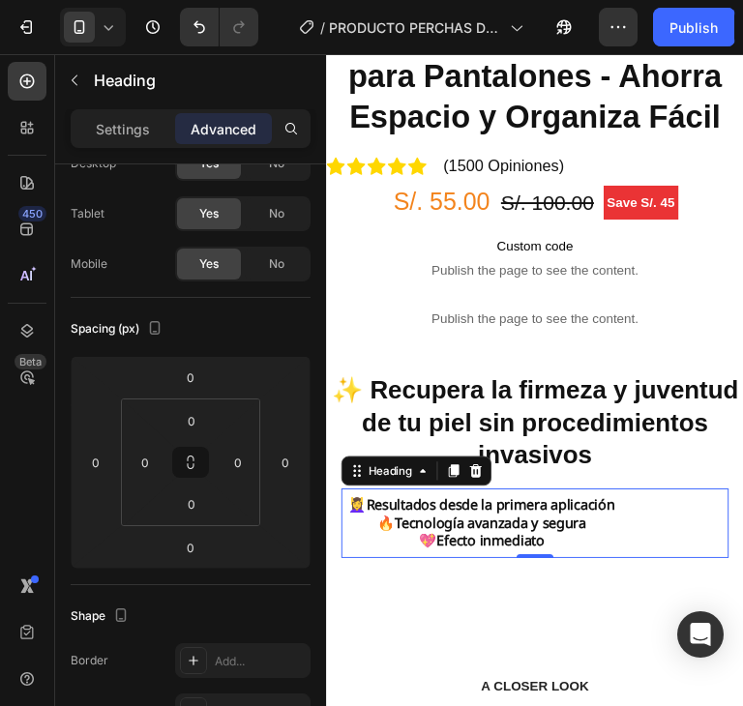
click at [111, 144] on div "Settings Advanced" at bounding box center [191, 128] width 240 height 39
click at [122, 136] on p "Settings" at bounding box center [123, 129] width 54 height 20
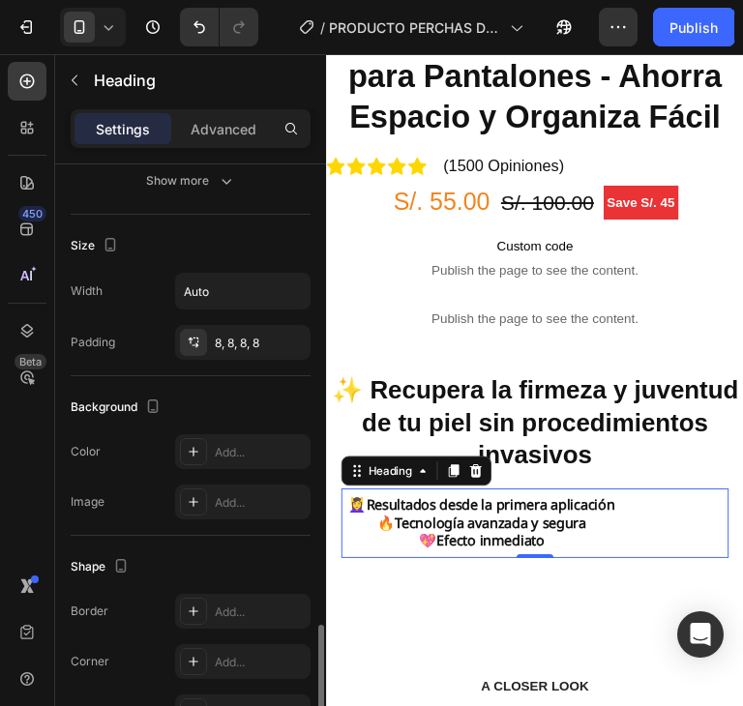
scroll to position [657, 0]
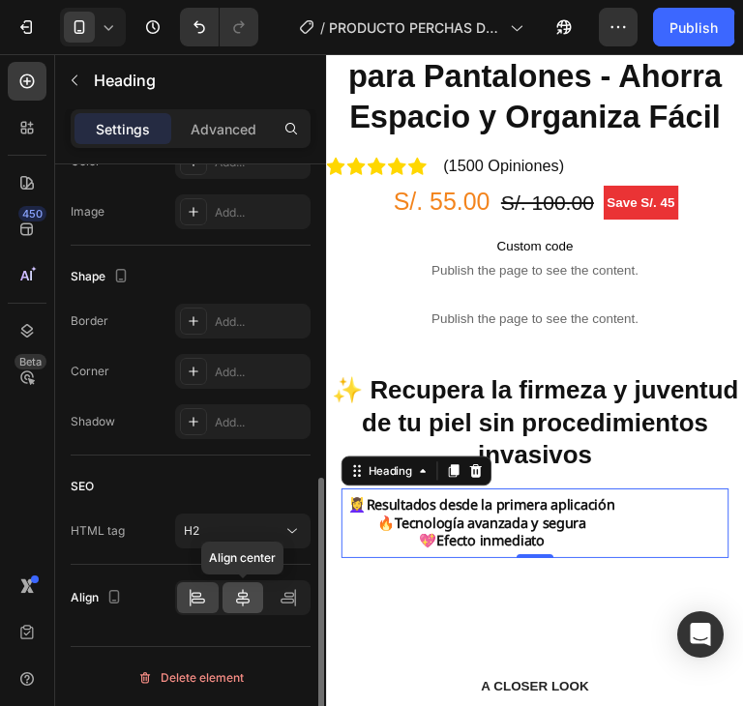
click at [247, 601] on icon at bounding box center [243, 597] width 14 height 17
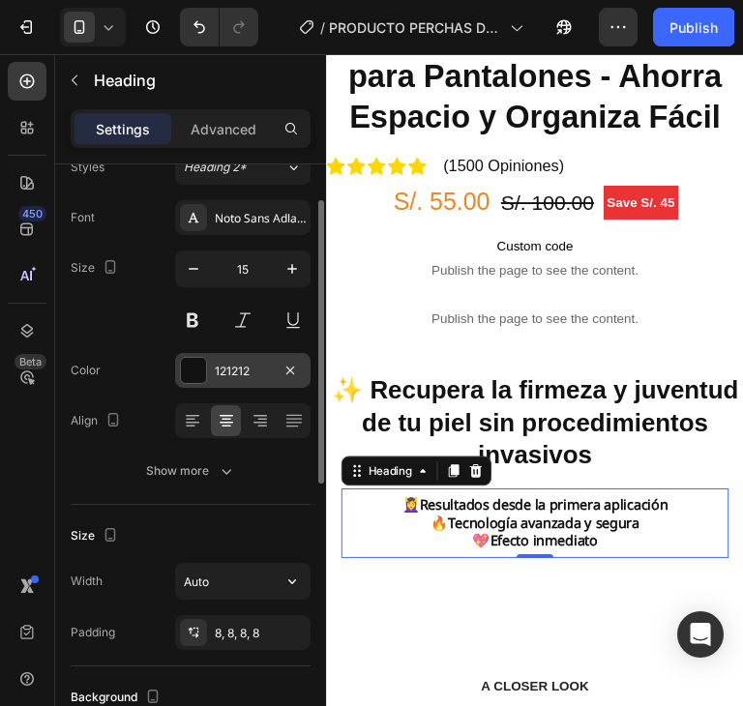
scroll to position [0, 0]
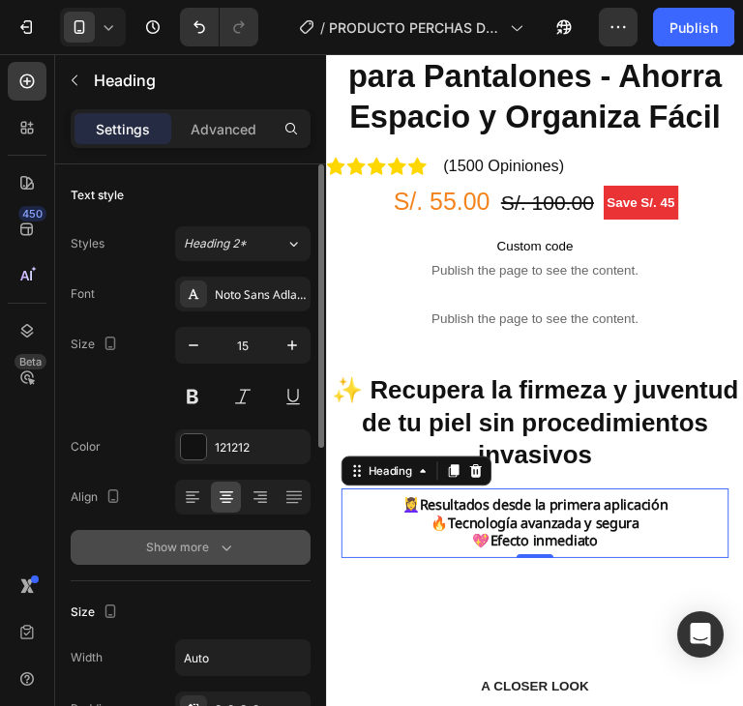
click at [226, 543] on icon "button" at bounding box center [226, 547] width 19 height 19
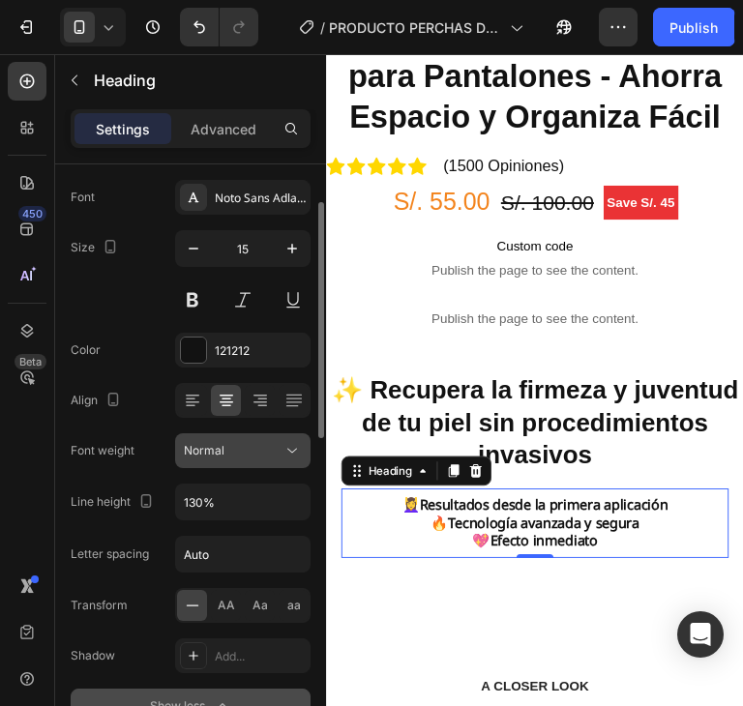
scroll to position [290, 0]
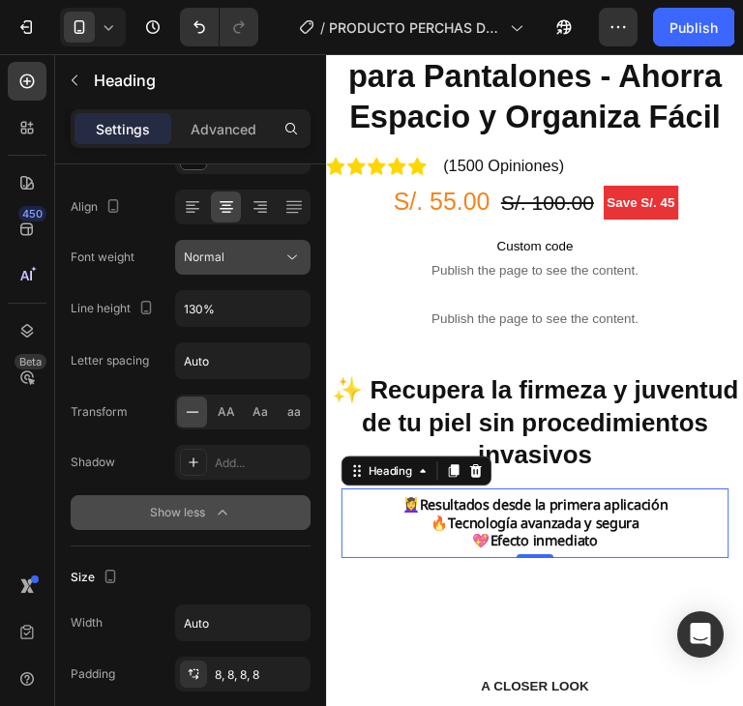
click at [271, 259] on div "Normal" at bounding box center [233, 257] width 99 height 17
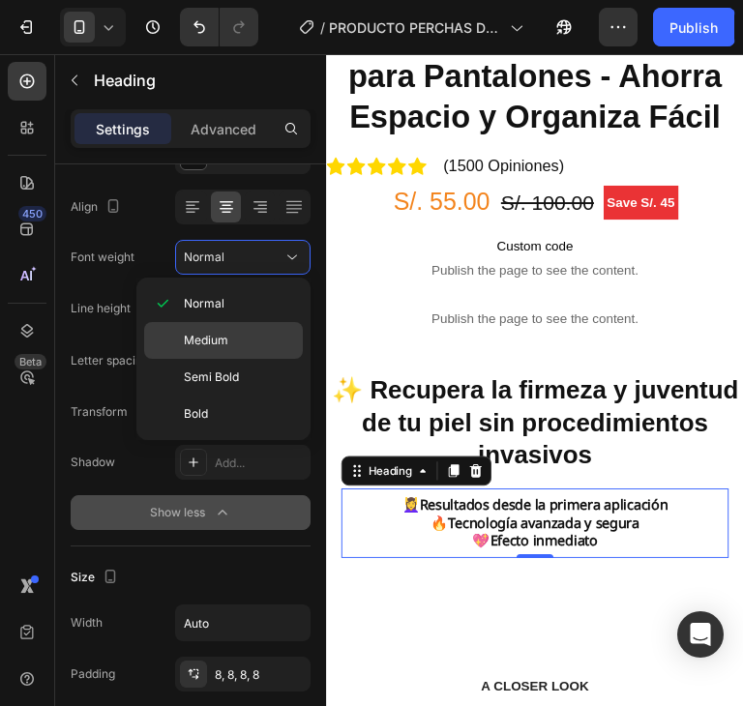
click at [249, 344] on p "Medium" at bounding box center [239, 340] width 110 height 17
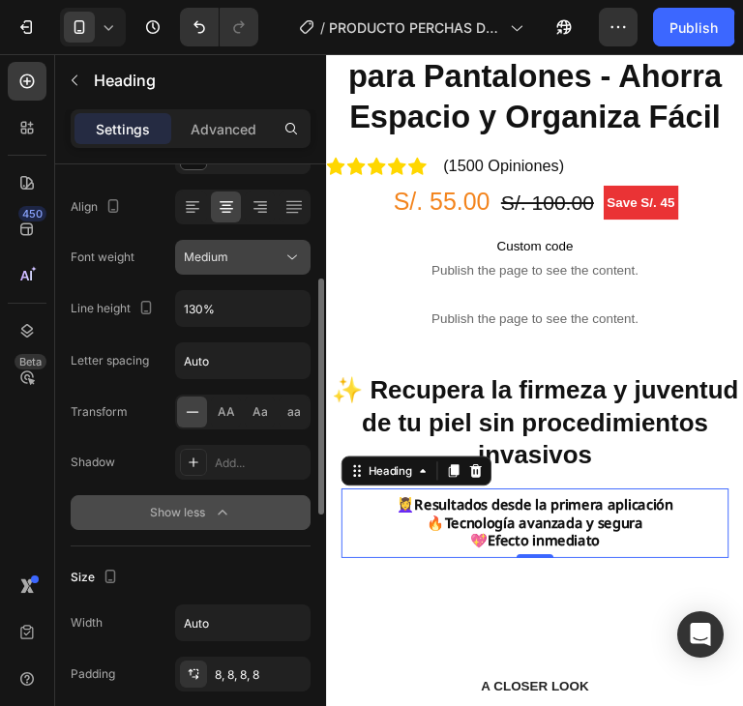
click at [254, 252] on div "Medium" at bounding box center [233, 257] width 99 height 17
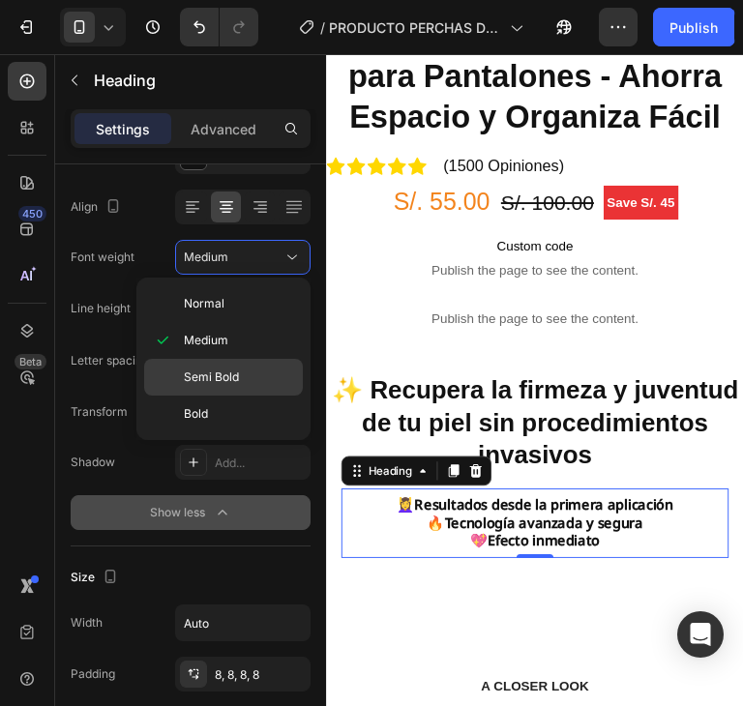
click at [233, 382] on span "Semi Bold" at bounding box center [211, 376] width 55 height 17
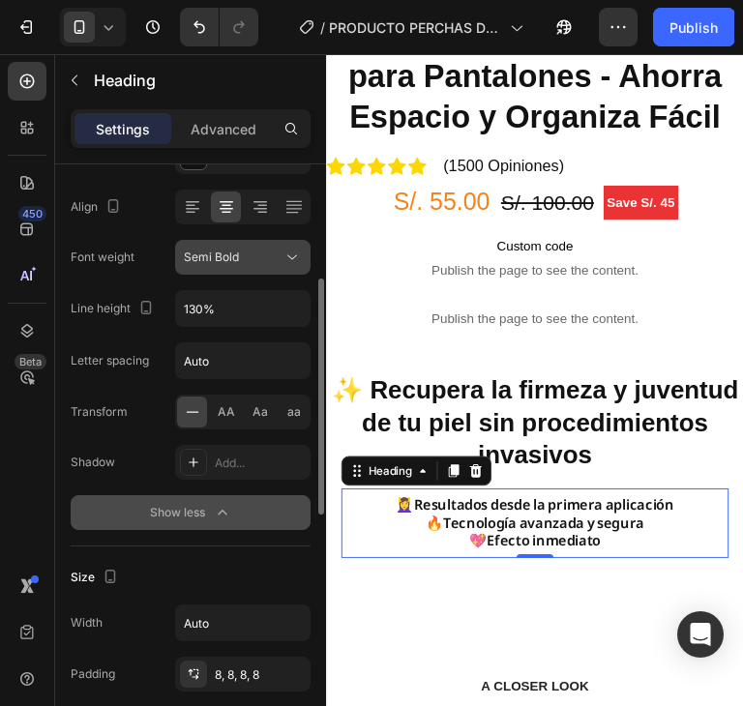
click at [259, 260] on div "Semi Bold" at bounding box center [233, 257] width 99 height 17
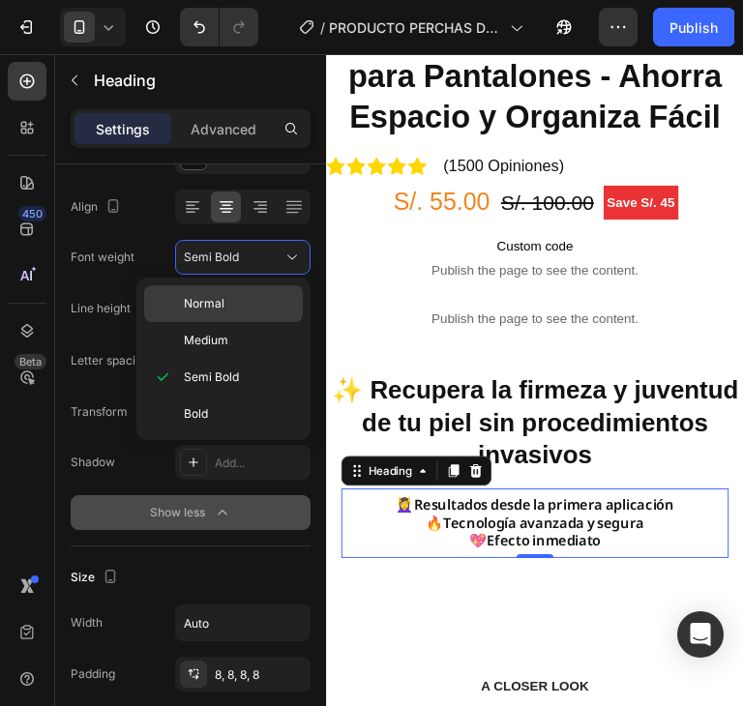
click at [251, 322] on div "Normal" at bounding box center [223, 340] width 159 height 37
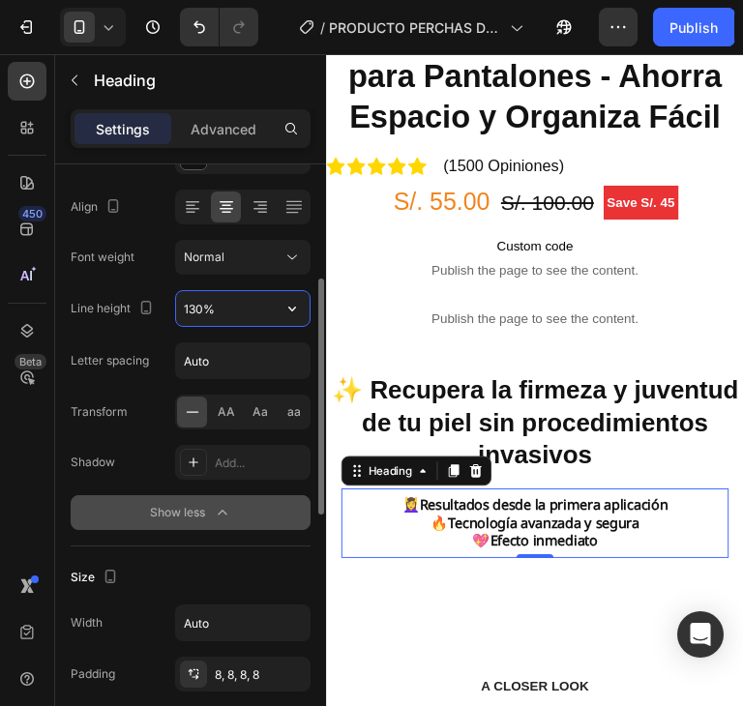
click at [231, 310] on input "130%" at bounding box center [242, 308] width 133 height 35
click at [302, 312] on icon "button" at bounding box center [291, 308] width 19 height 19
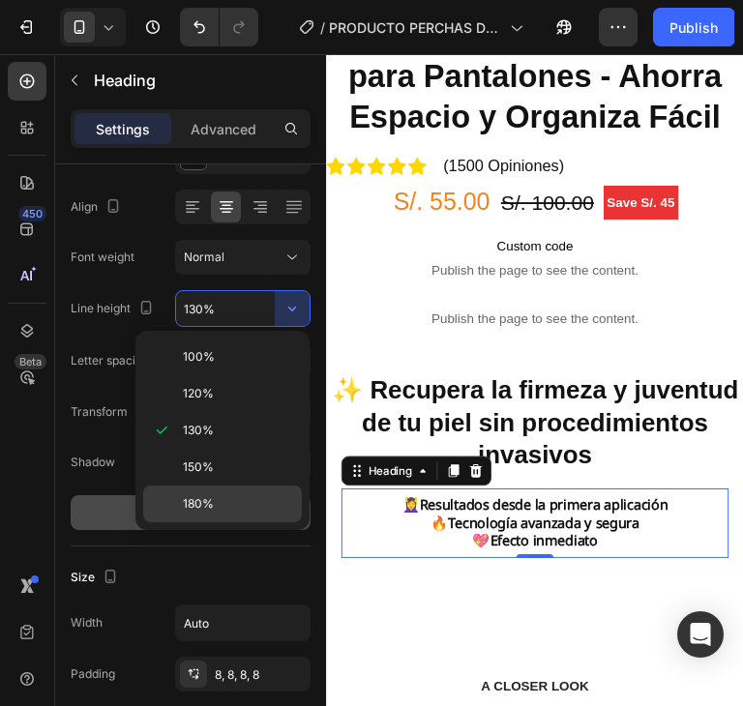
click at [232, 496] on p "180%" at bounding box center [238, 503] width 110 height 17
type input "180%"
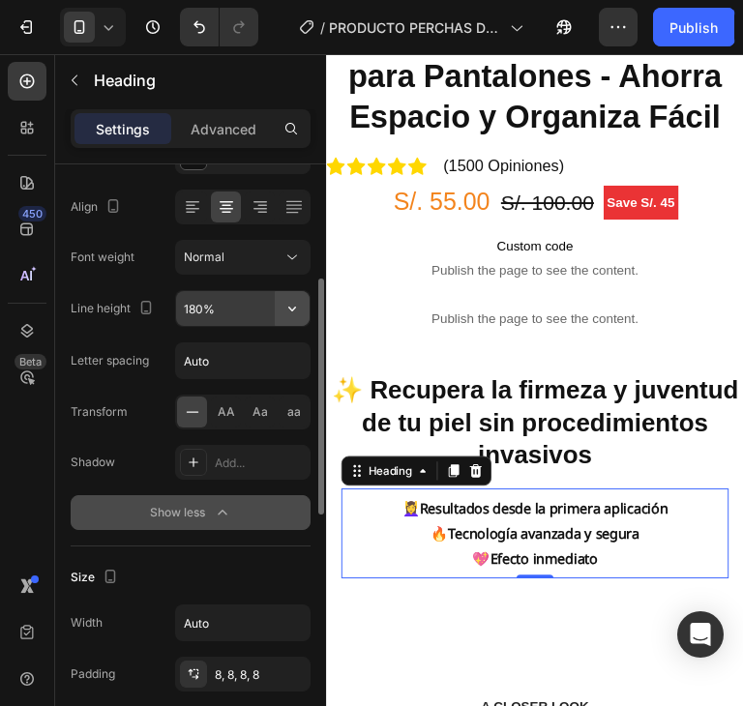
click at [297, 307] on icon "button" at bounding box center [291, 308] width 19 height 19
click at [190, 512] on div "Show less" at bounding box center [191, 512] width 82 height 19
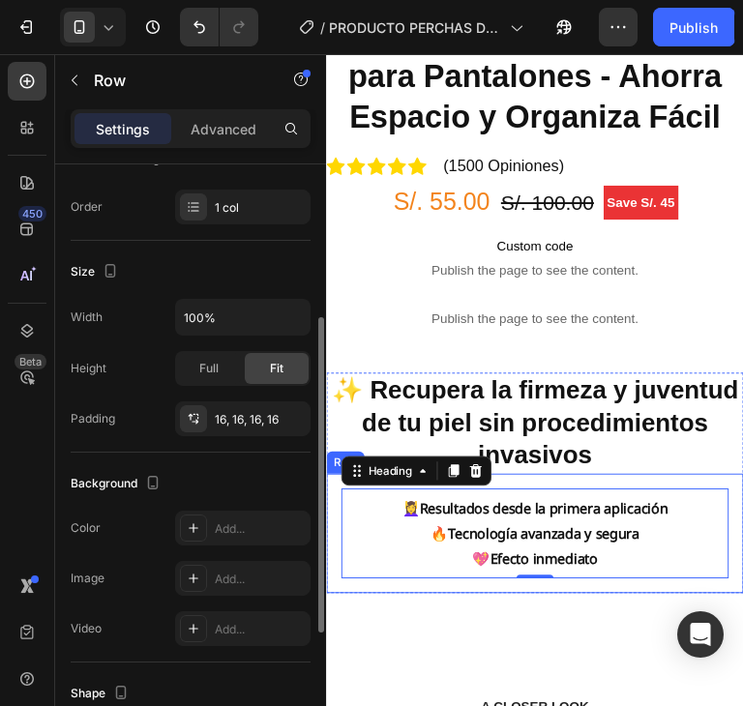
click at [710, 492] on div "⁠⁠⁠⁠⁠⁠⁠ 💆‍♀️ Resultados desde la primera aplicación 🔥 Tecnología avanzada y [PE…" at bounding box center [543, 554] width 435 height 125
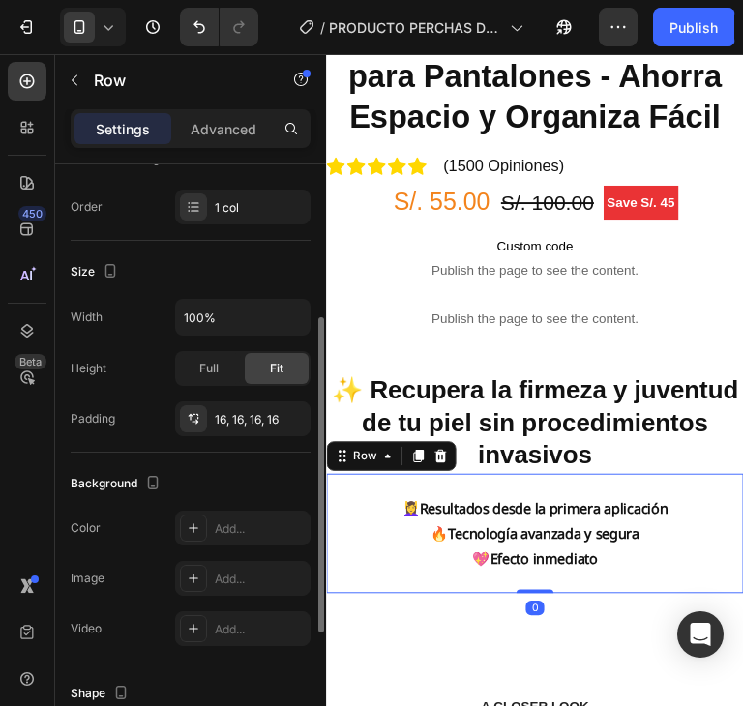
scroll to position [0, 0]
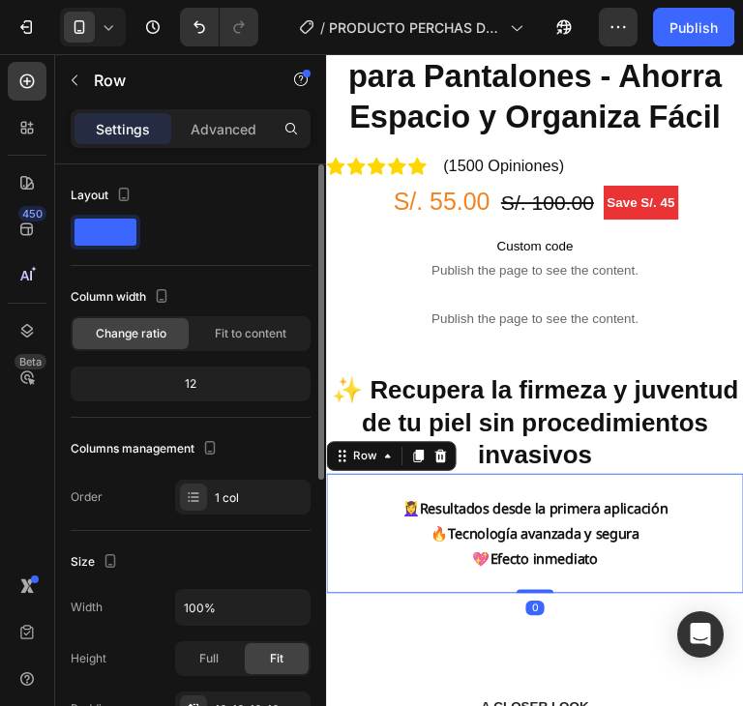
click at [718, 589] on div "⁠⁠⁠⁠⁠⁠⁠ 💆‍♀️ Resultados desde la primera aplicación 🔥 Tecnología avanzada y [PE…" at bounding box center [543, 554] width 435 height 125
click at [214, 120] on p "Advanced" at bounding box center [224, 129] width 66 height 20
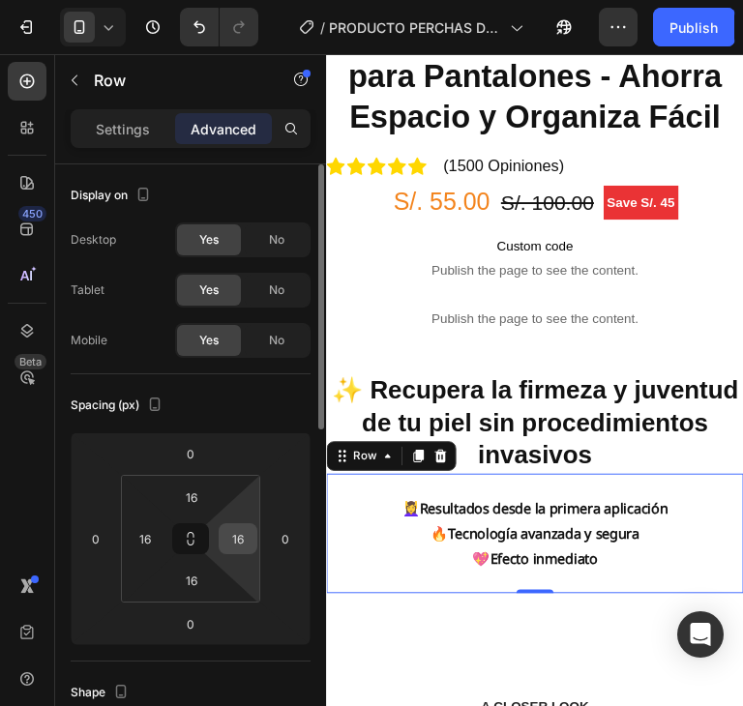
click at [239, 546] on input "16" at bounding box center [237, 538] width 29 height 29
type input "0"
click at [134, 545] on input "16" at bounding box center [145, 538] width 29 height 29
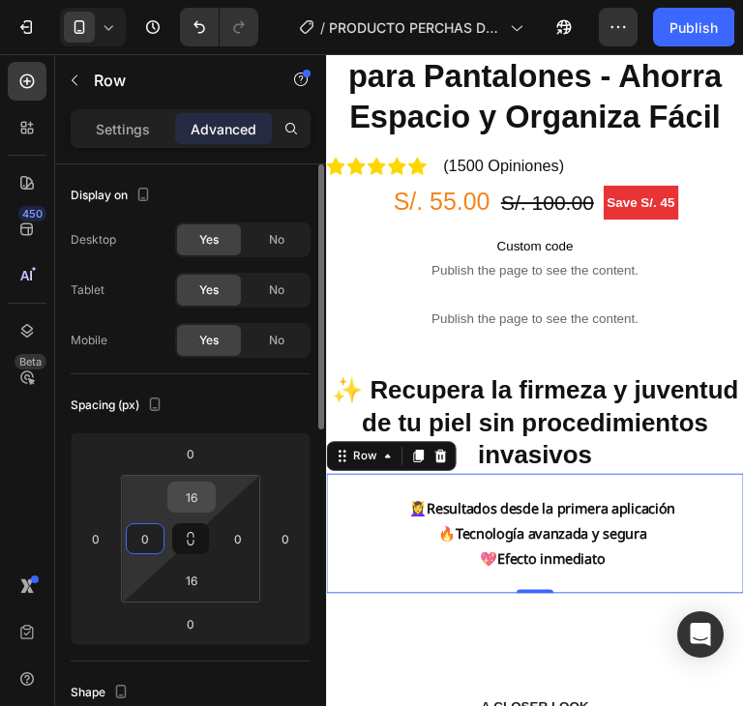
type input "0"
click at [187, 500] on input "16" at bounding box center [191, 497] width 39 height 29
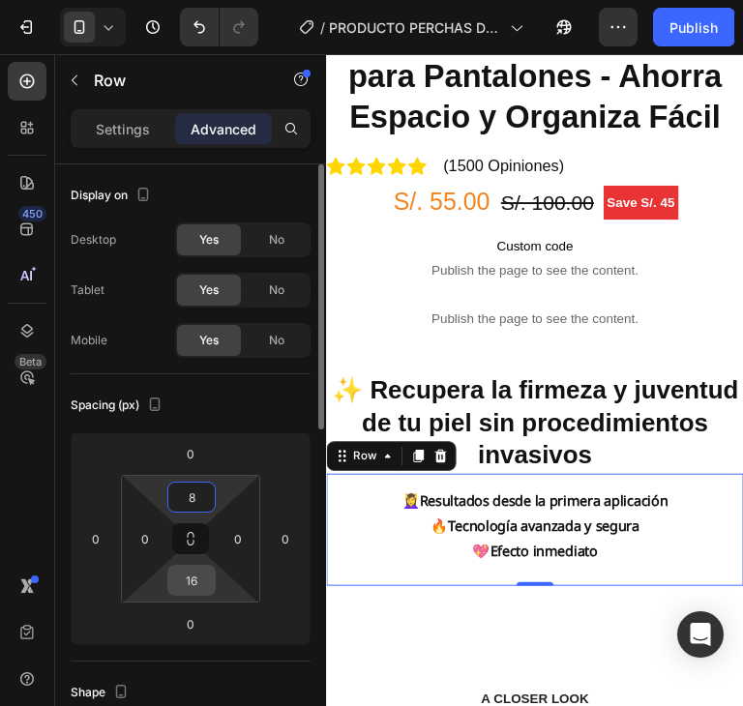
type input "8"
click at [185, 581] on input "16" at bounding box center [191, 580] width 39 height 29
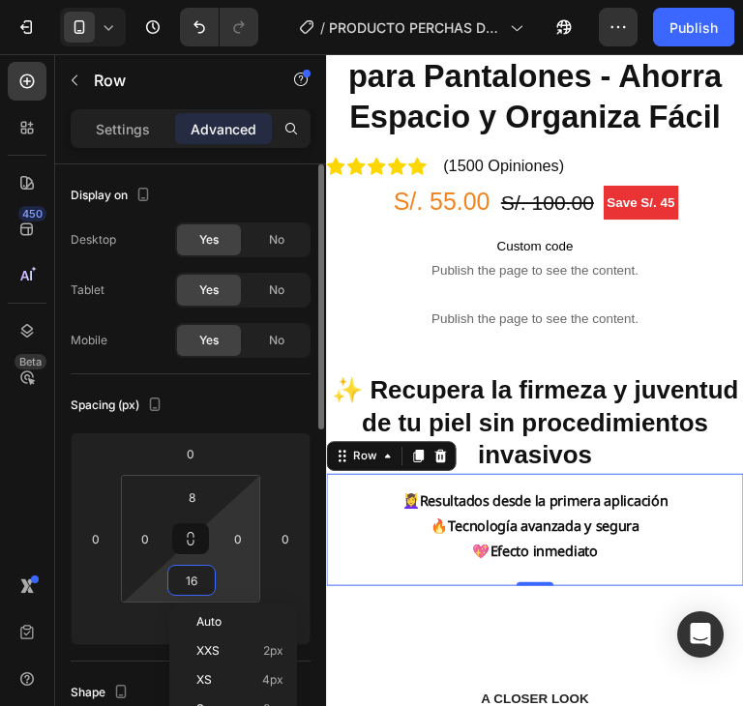
type input "8"
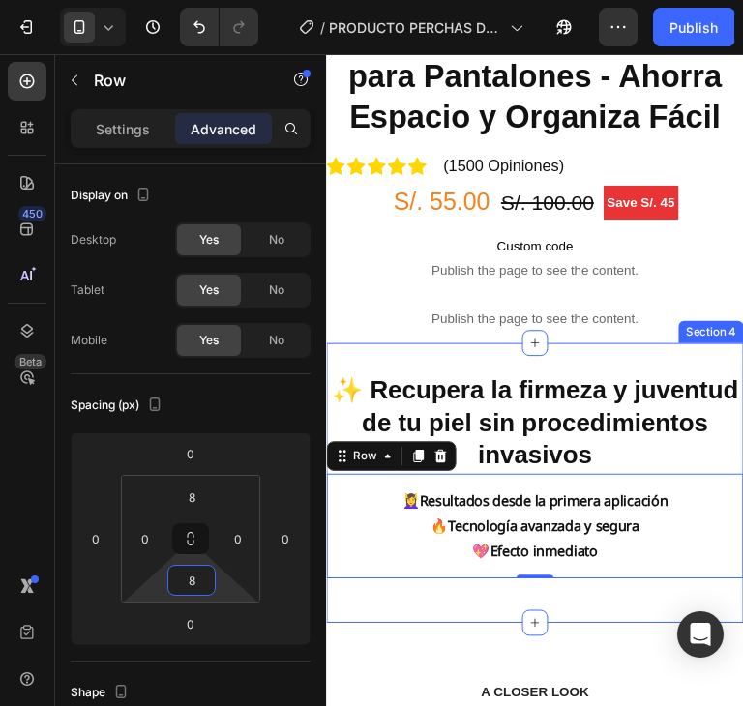
click at [723, 356] on div "✨ Recupera la firmeza y juventud de tu piel sin procedimientos invasivos Headin…" at bounding box center [543, 502] width 435 height 292
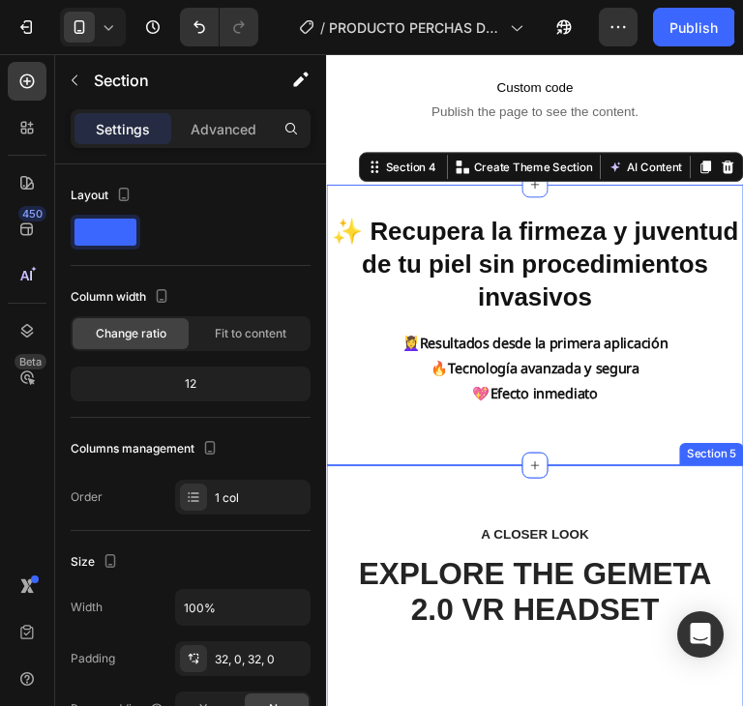
scroll to position [820, 0]
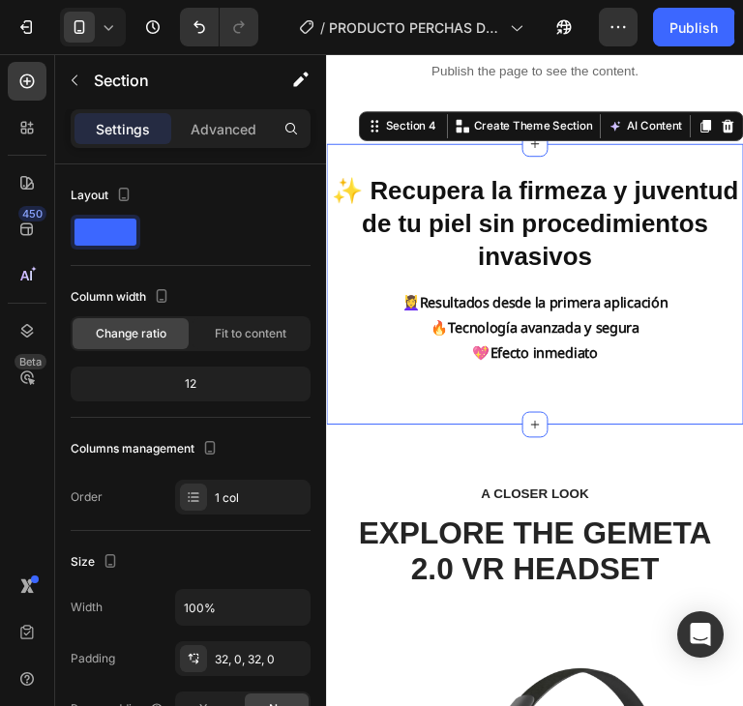
click at [633, 398] on div "✨ Recupera la firmeza y juventud de tu piel sin procedimientos invasivos Headin…" at bounding box center [543, 294] width 435 height 230
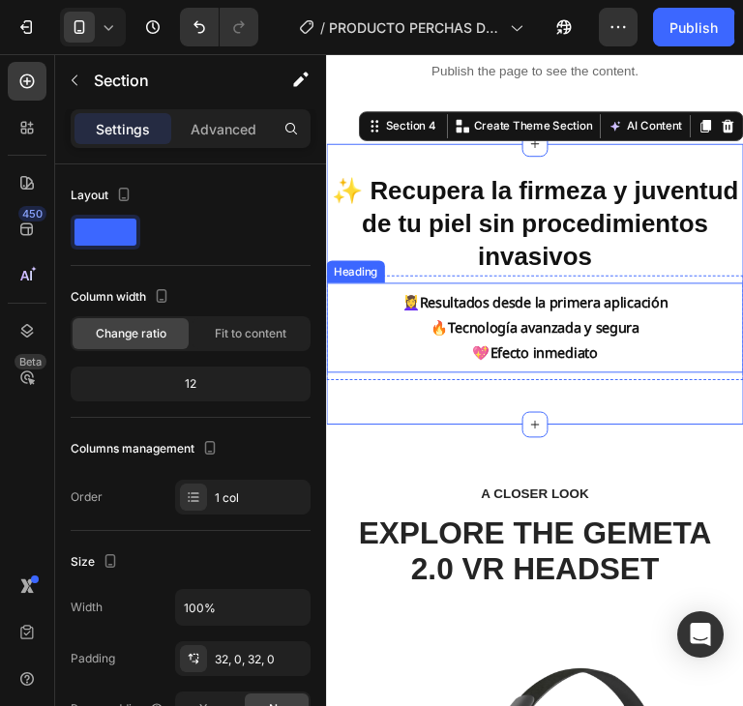
click at [636, 327] on p "⁠⁠⁠⁠⁠⁠⁠ 💆‍♀️ Resultados desde la primera aplicación 🔥 Tecnología avanzada y seg…" at bounding box center [544, 340] width 278 height 78
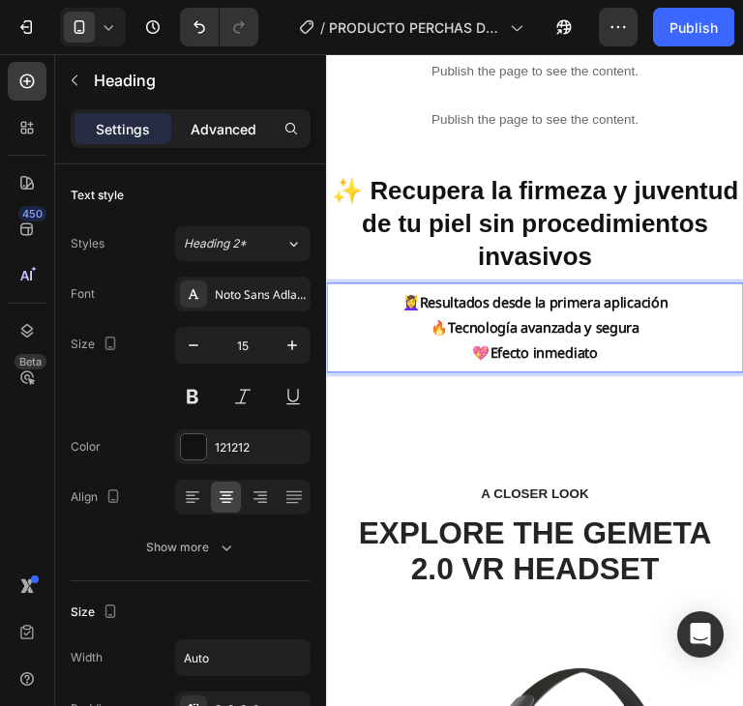
click at [207, 113] on div "Advanced" at bounding box center [223, 128] width 97 height 31
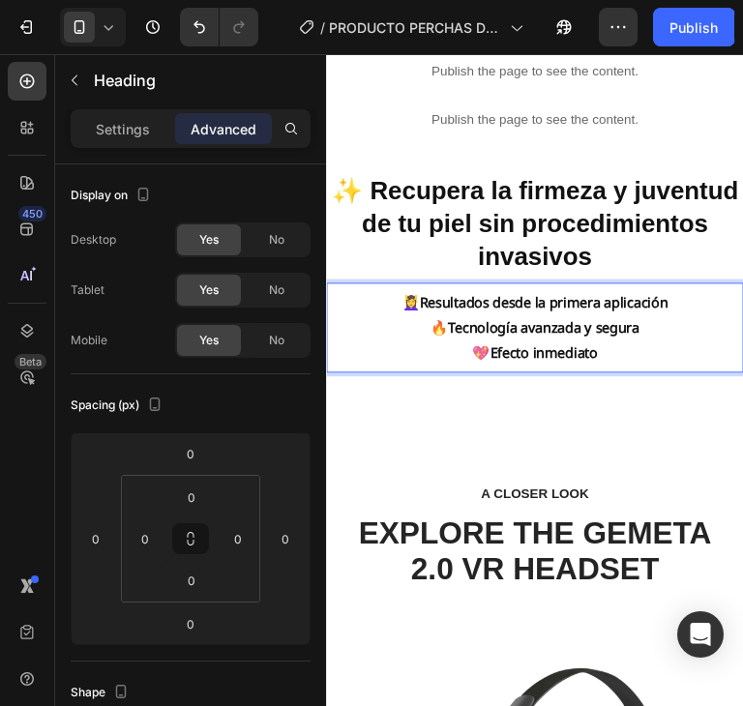
click at [556, 333] on strong "Tecnología avanzada y segura" at bounding box center [553, 339] width 199 height 19
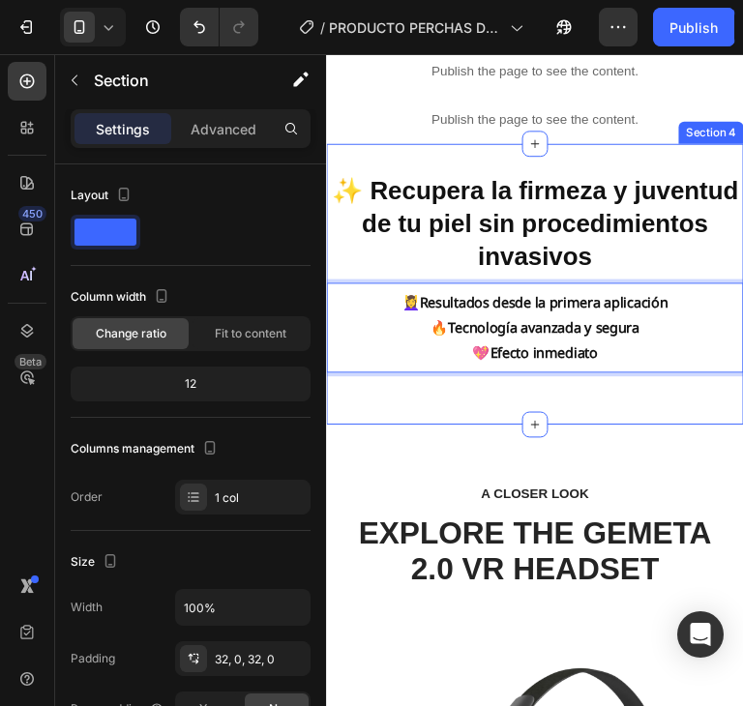
click at [624, 423] on div "✨ Recupera la firmeza y juventud de tu piel sin procedimientos invasivos Headin…" at bounding box center [543, 294] width 435 height 292
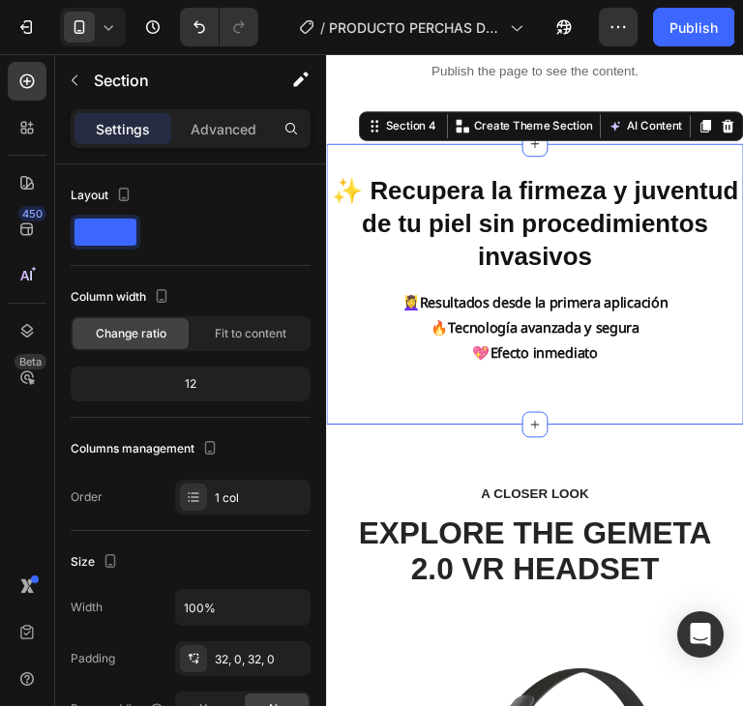
click at [594, 334] on strong "Tecnología avanzada y segura" at bounding box center [553, 339] width 199 height 19
click at [710, 394] on div "✨ Recupera la firmeza y juventud de tu piel sin procedimientos invasivos Headin…" at bounding box center [543, 294] width 435 height 230
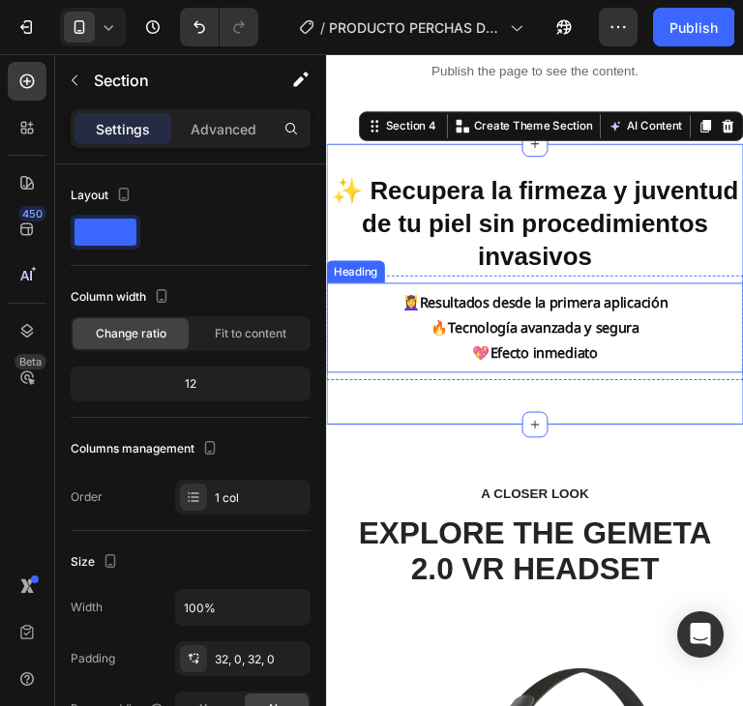
click at [692, 360] on div "⁠⁠⁠⁠⁠⁠⁠ 💆‍♀️ Resultados desde la primera aplicación 🔥 Tecnología avanzada y seg…" at bounding box center [543, 340] width 435 height 94
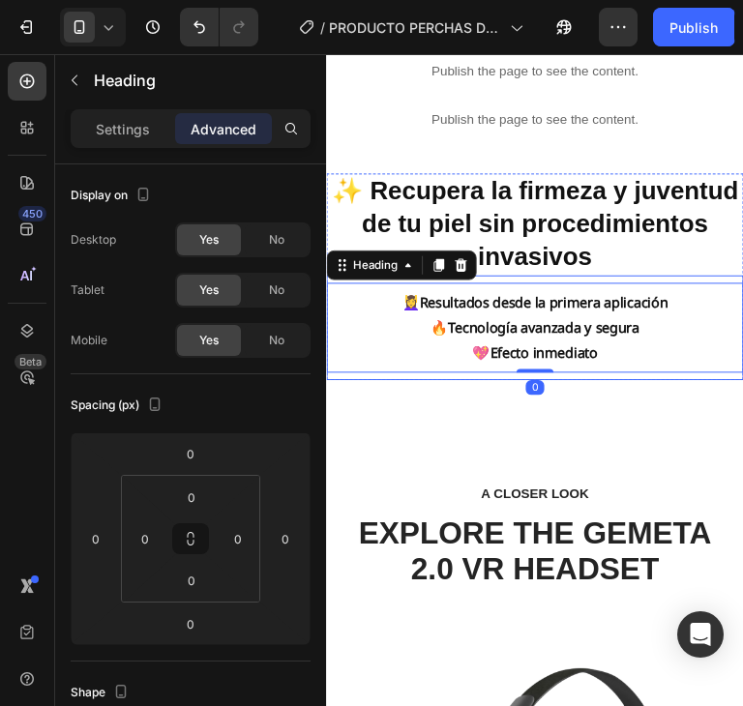
click at [703, 287] on div "⁠⁠⁠⁠⁠⁠⁠ 💆‍♀️ Resultados desde la primera aplicación 🔥 Tecnología avanzada y [PE…" at bounding box center [543, 339] width 435 height 109
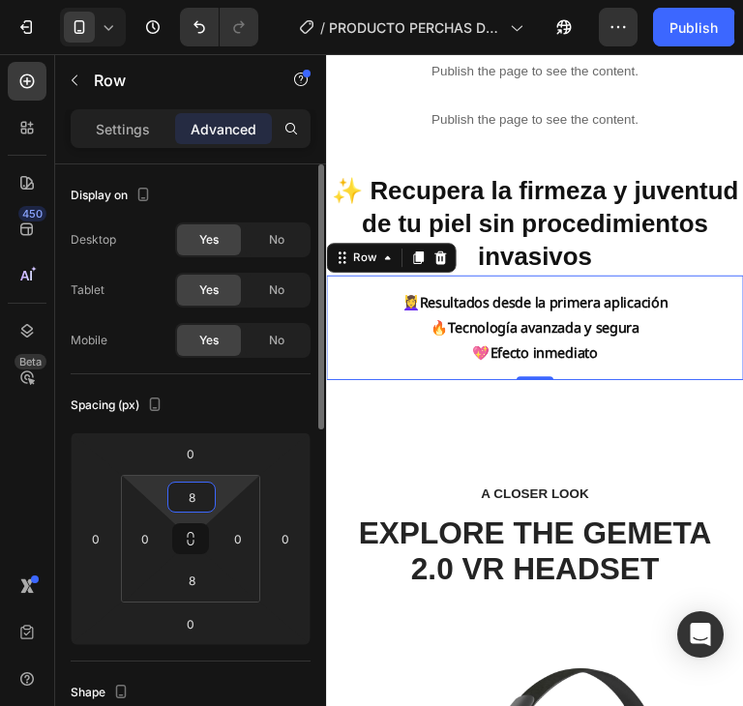
click at [192, 490] on input "8" at bounding box center [191, 497] width 39 height 29
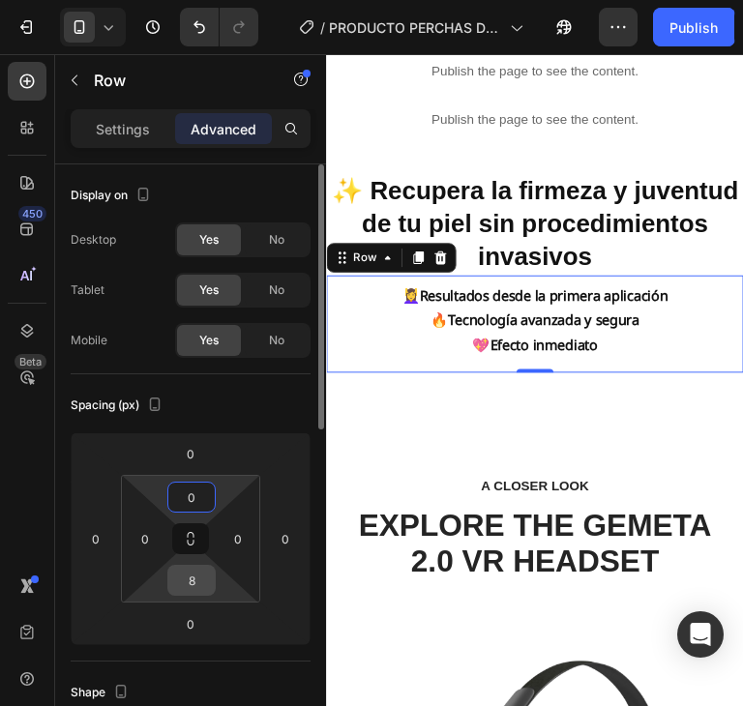
type input "0"
click at [191, 582] on input "8" at bounding box center [191, 580] width 39 height 29
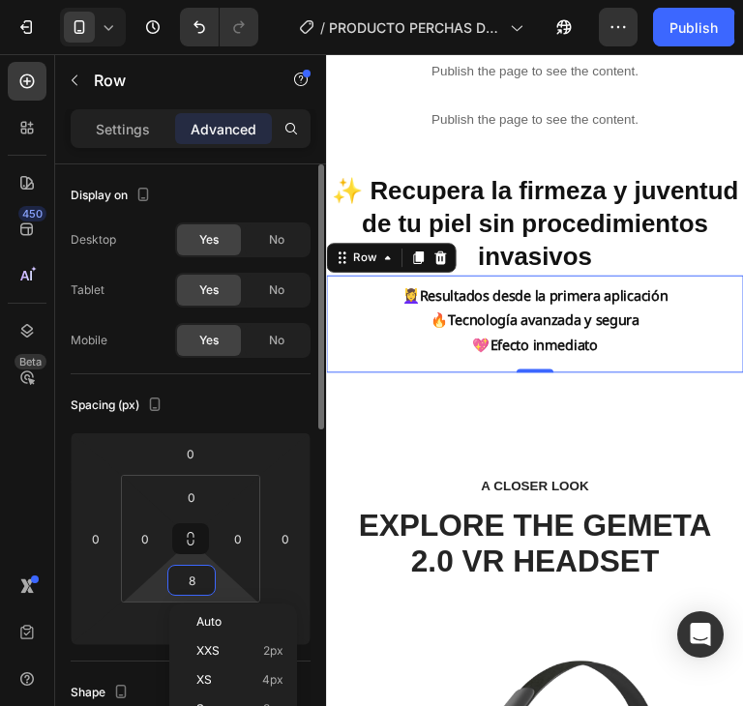
type input "0"
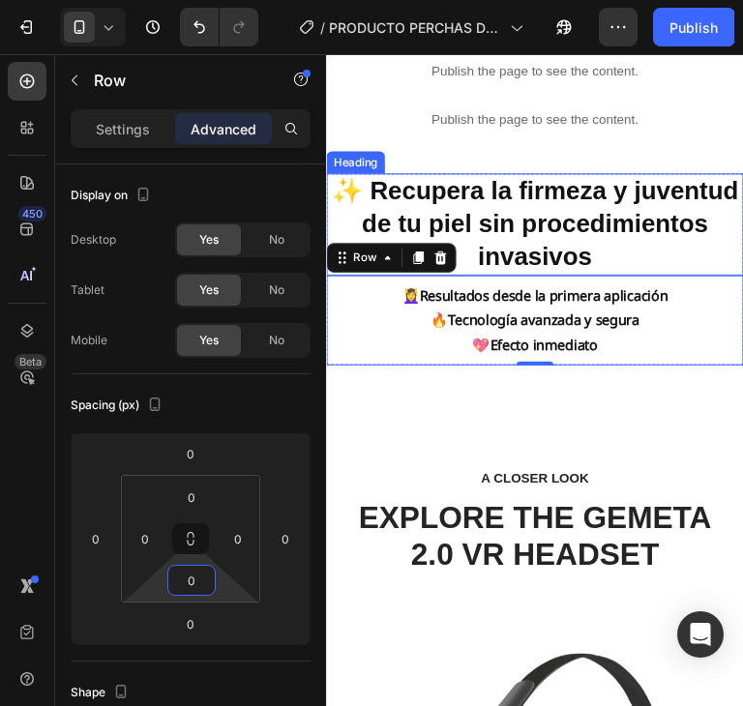
click at [707, 210] on h2 "✨ Recupera la firmeza y juventud de tu piel sin procedimientos invasivos" at bounding box center [543, 231] width 435 height 105
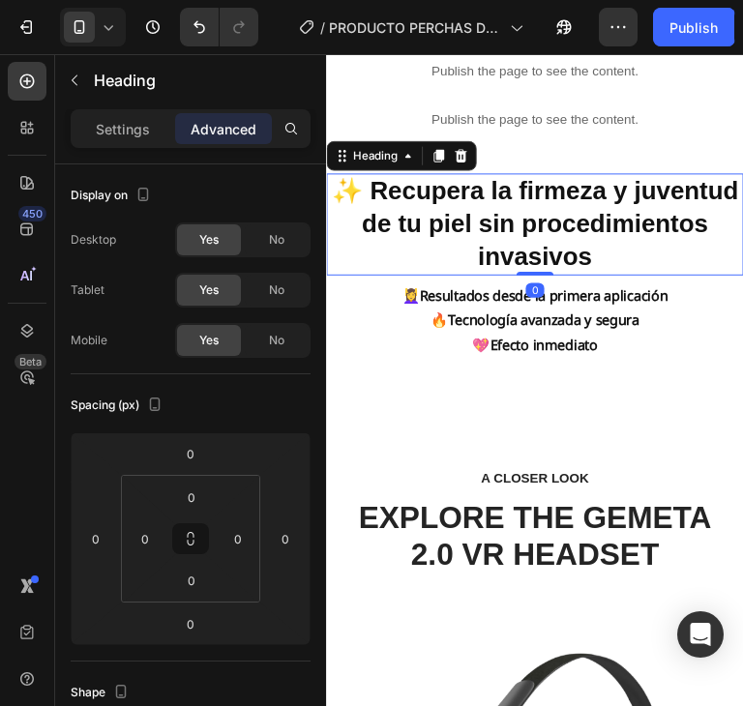
click at [717, 305] on div "⁠⁠⁠⁠⁠⁠⁠ 💆‍♀️ Resultados desde la primera aplicación 🔥 Tecnología avanzada y seg…" at bounding box center [543, 332] width 435 height 94
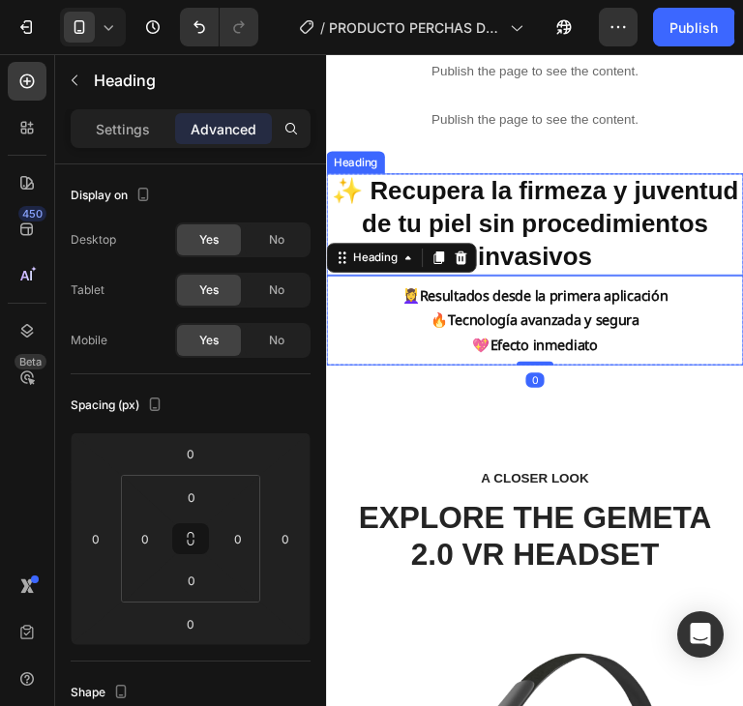
click at [730, 250] on h2 "✨ Recupera la firmeza y juventud de tu piel sin procedimientos invasivos" at bounding box center [543, 231] width 435 height 105
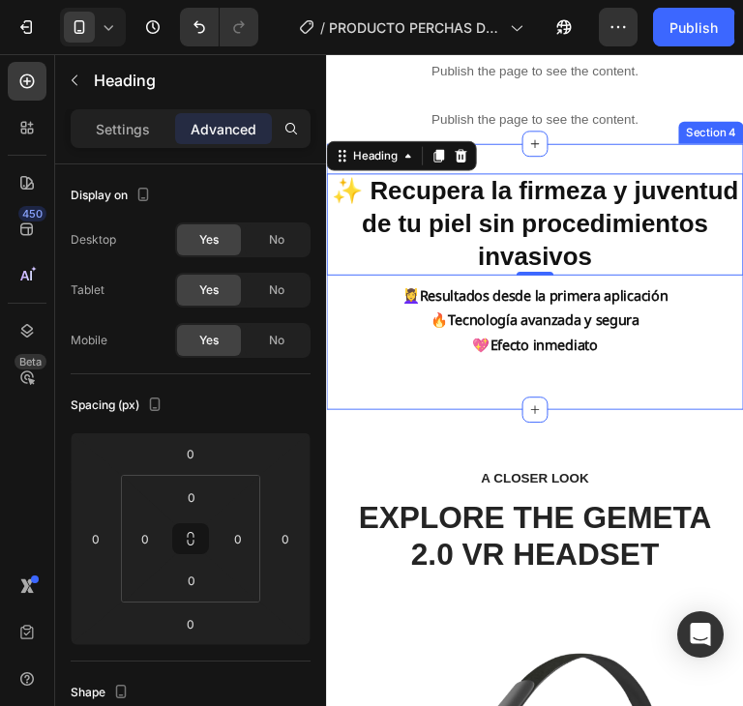
click at [589, 421] on div "✨ Recupera la firmeza y juventud de tu piel sin procedimientos invasivos Headin…" at bounding box center [543, 286] width 435 height 277
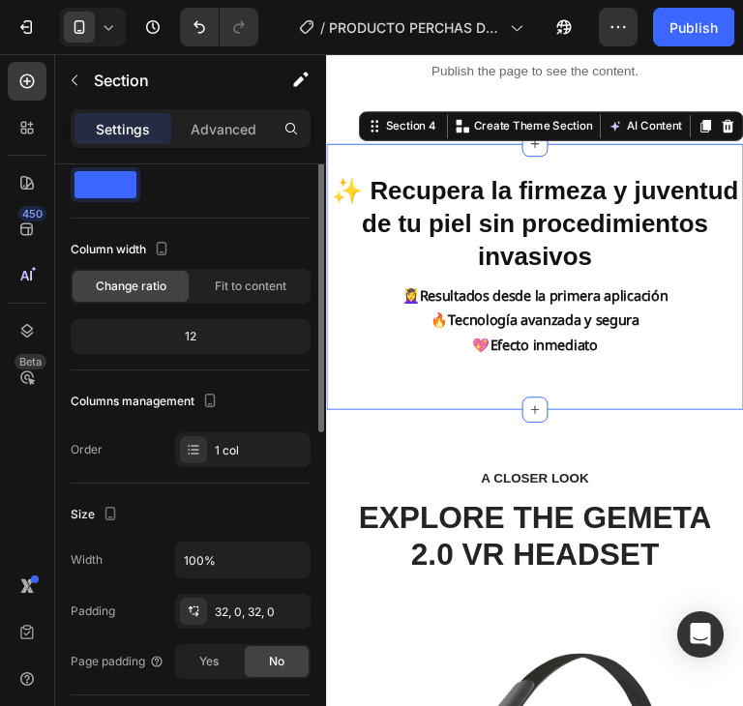
scroll to position [0, 0]
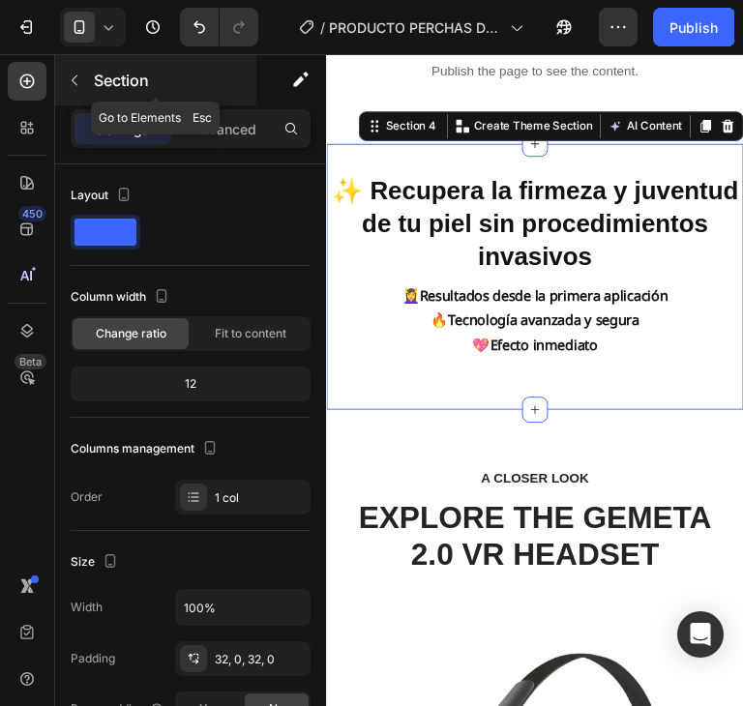
click at [79, 73] on icon "button" at bounding box center [74, 80] width 15 height 15
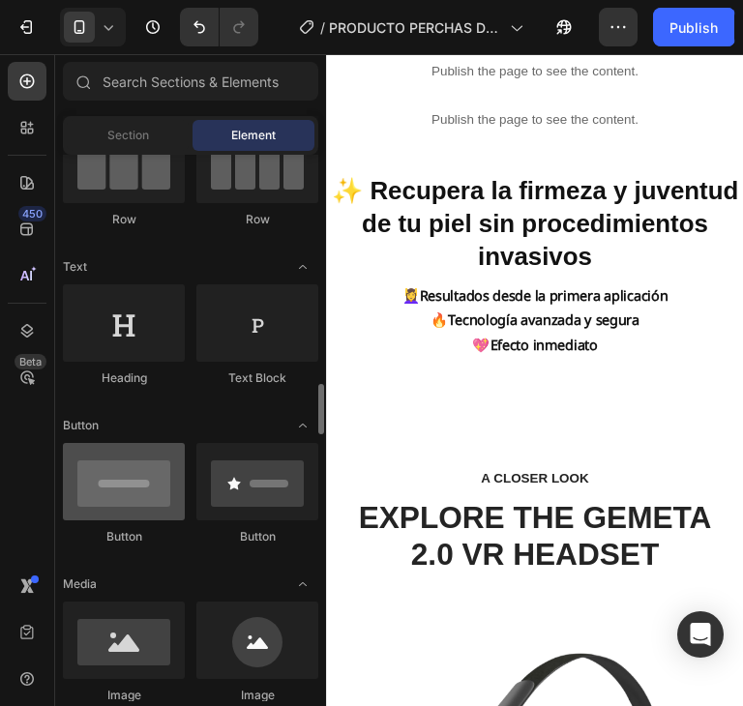
scroll to position [387, 0]
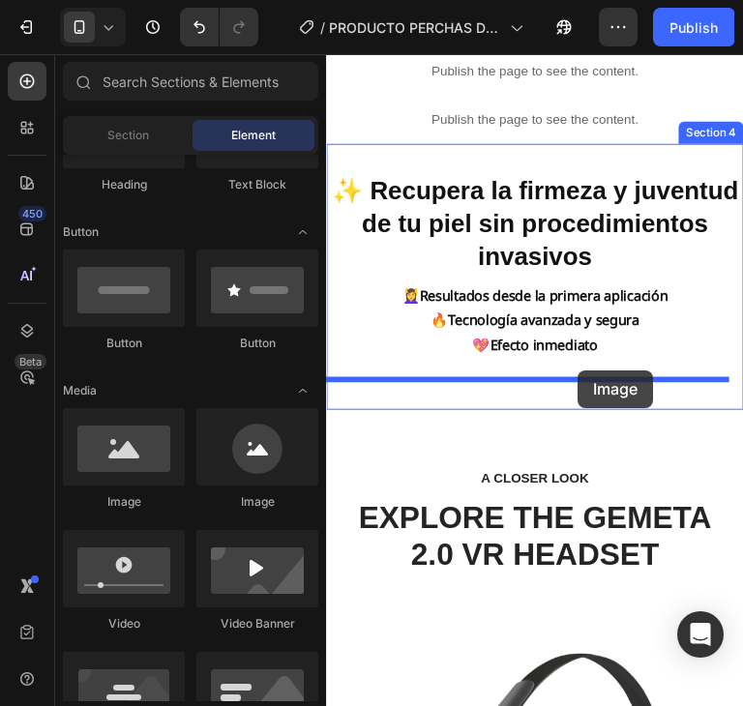
drag, startPoint x: 461, startPoint y: 515, endPoint x: 588, endPoint y: 384, distance: 182.6
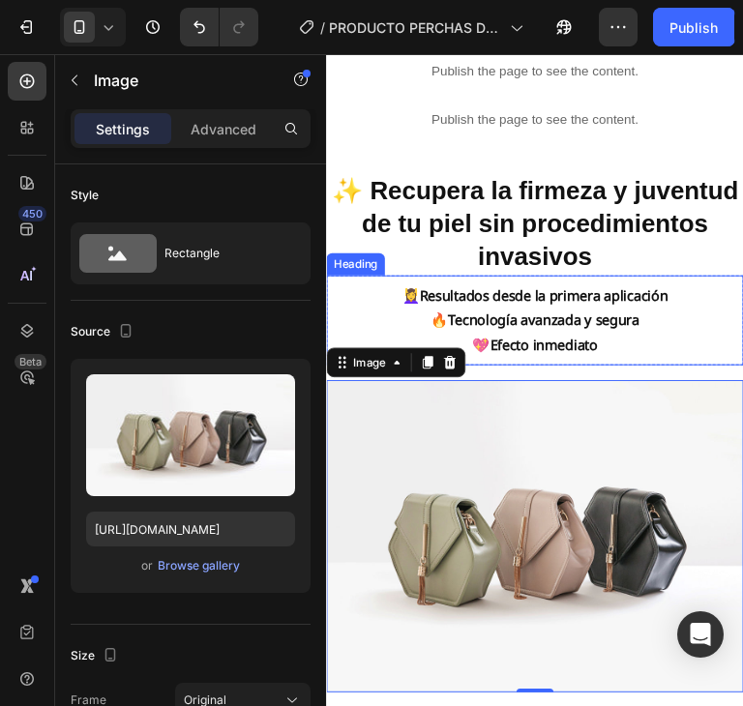
click at [677, 337] on p "⁠⁠⁠⁠⁠⁠⁠ 💆‍♀️ Resultados desde la primera aplicación 🔥 Tecnología avanzada y seg…" at bounding box center [544, 332] width 278 height 78
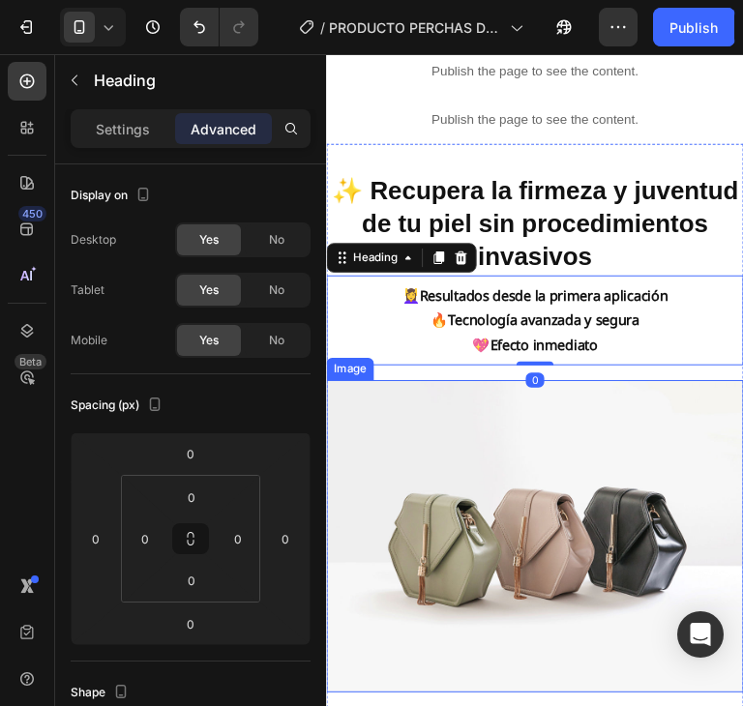
click at [654, 424] on img at bounding box center [543, 558] width 435 height 327
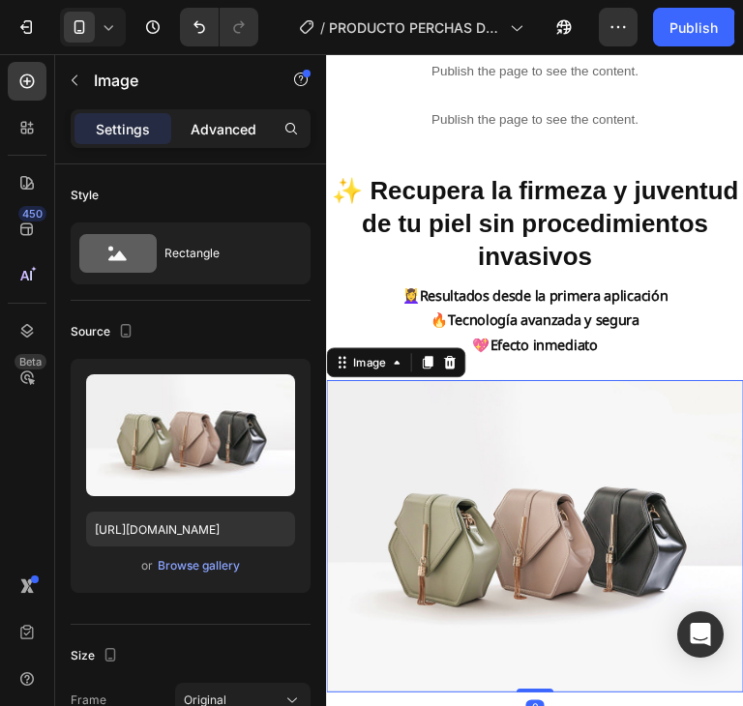
click at [224, 124] on p "Advanced" at bounding box center [224, 129] width 66 height 20
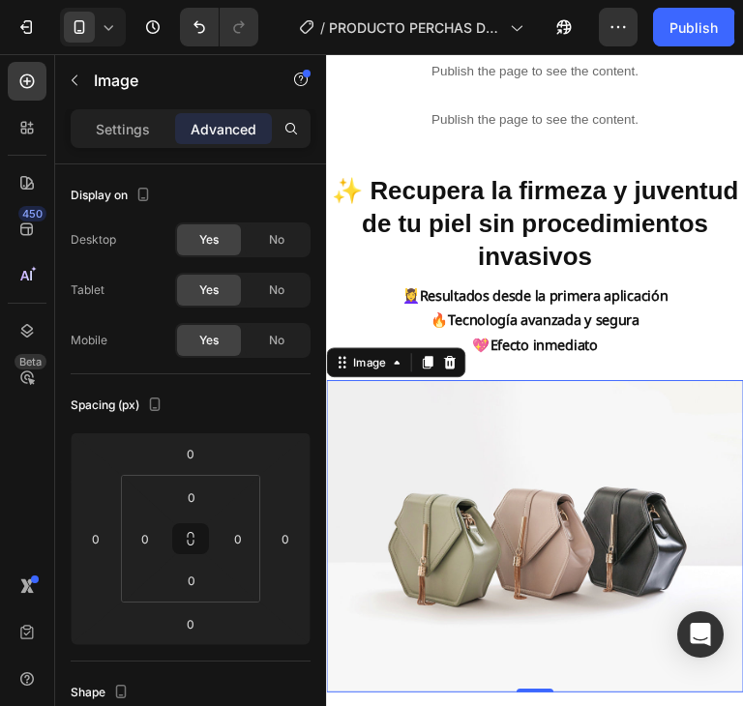
click at [576, 421] on img at bounding box center [543, 558] width 435 height 327
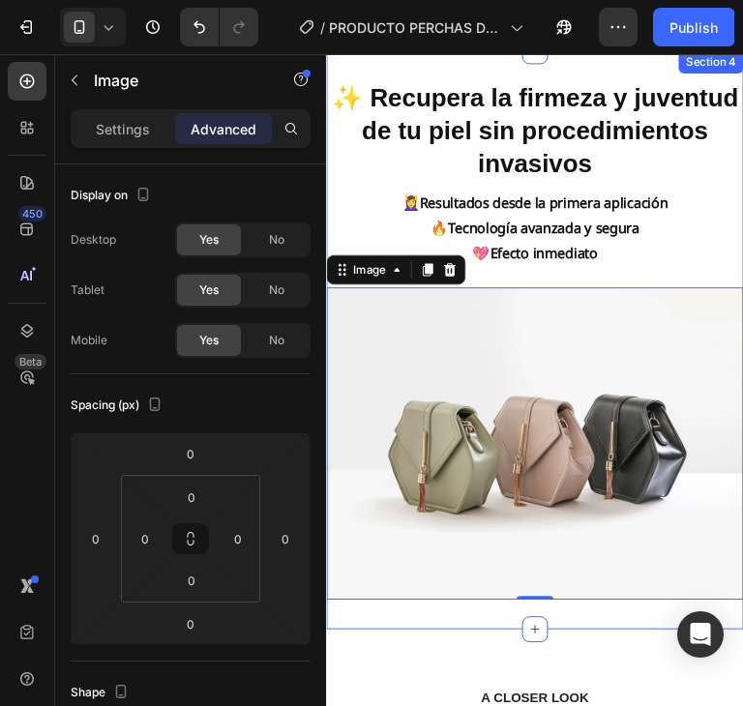
click at [558, 625] on div "✨ Recupera la firmeza y juventud de tu piel sin procedimientos invasivos Headin…" at bounding box center [543, 352] width 435 height 603
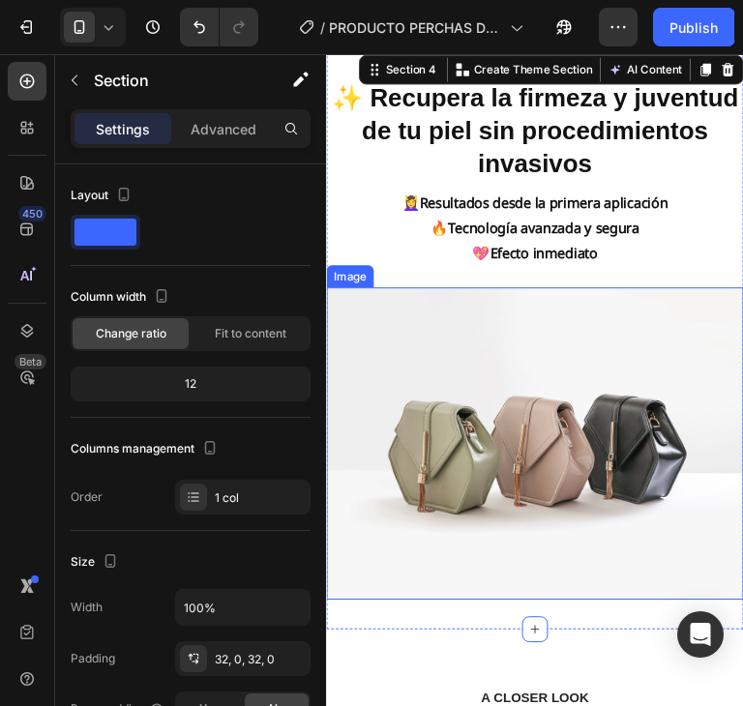
click at [690, 319] on img at bounding box center [543, 461] width 435 height 327
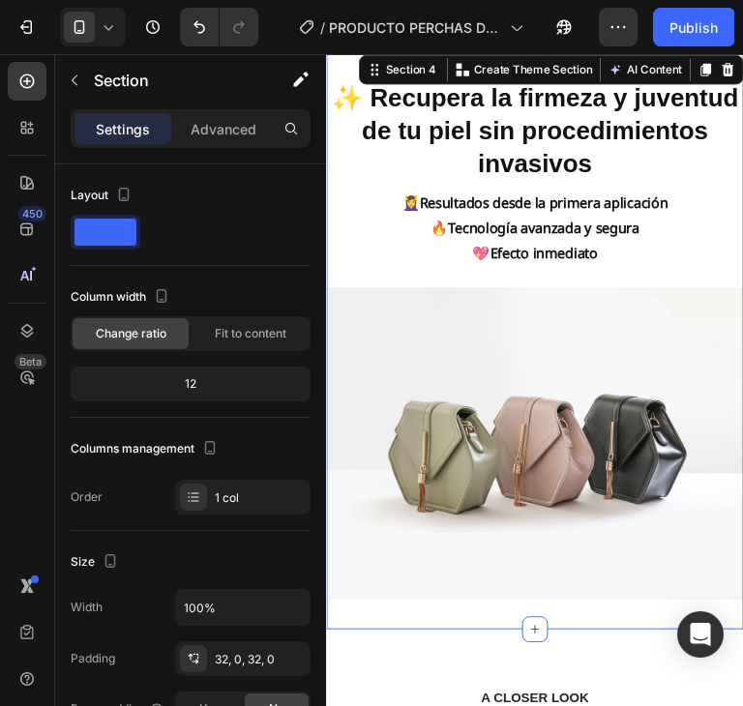
click at [669, 619] on div "✨ Recupera la firmeza y juventud de tu piel sin procedimientos invasivos Headin…" at bounding box center [543, 352] width 435 height 603
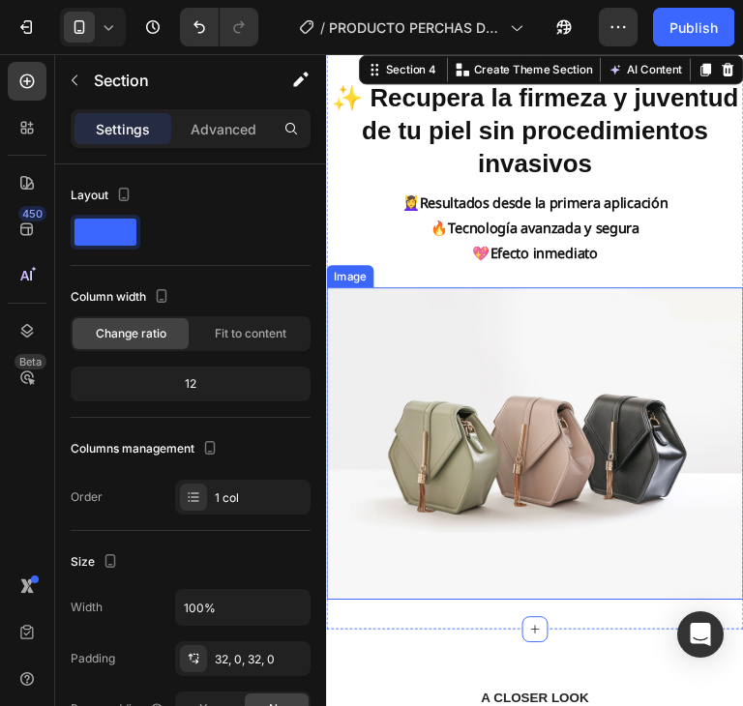
click at [616, 482] on img at bounding box center [543, 461] width 435 height 327
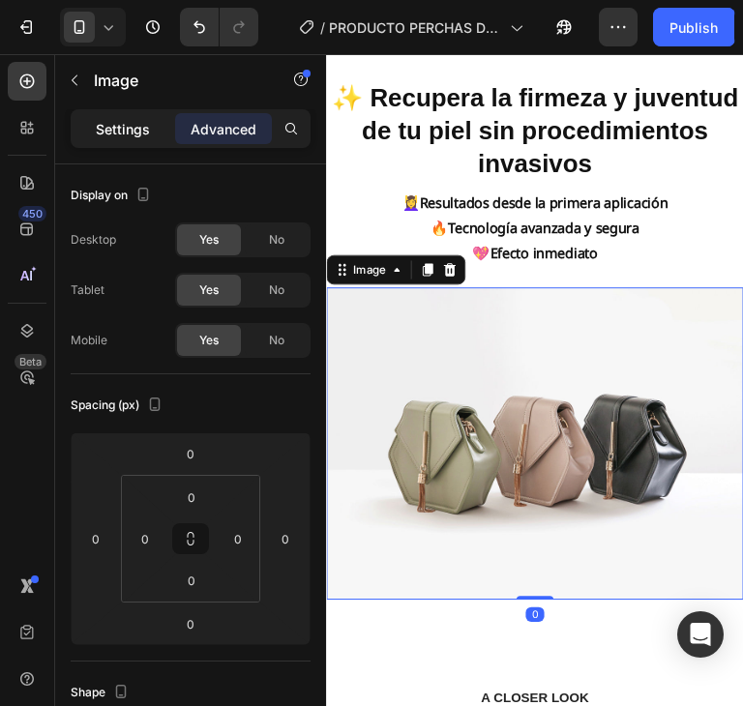
click at [128, 124] on p "Settings" at bounding box center [123, 129] width 54 height 20
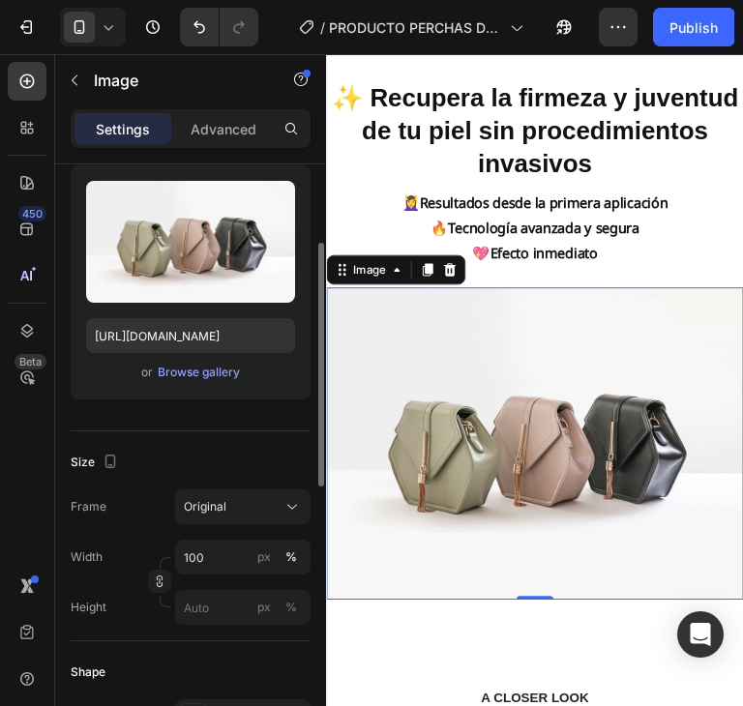
scroll to position [97, 0]
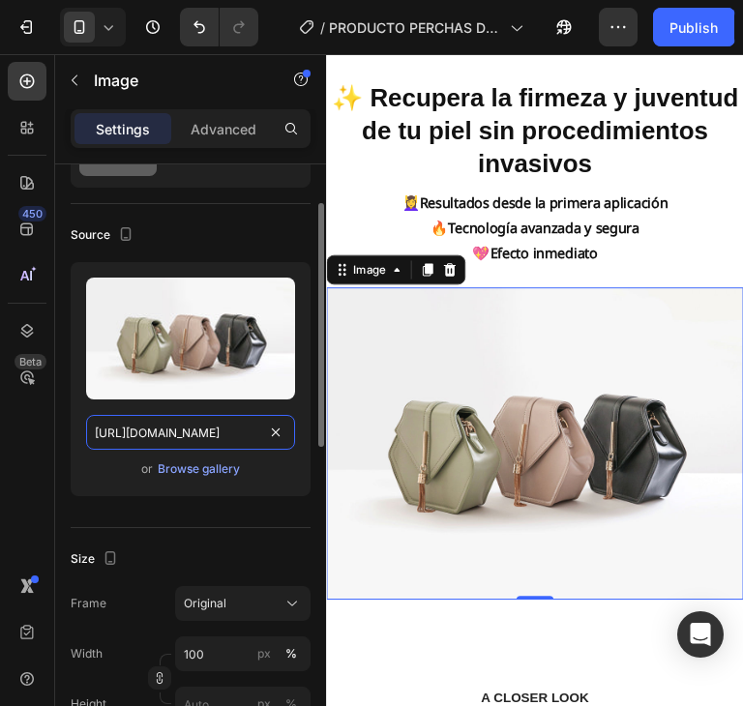
click at [211, 428] on input "[URL][DOMAIN_NAME]" at bounding box center [190, 432] width 209 height 35
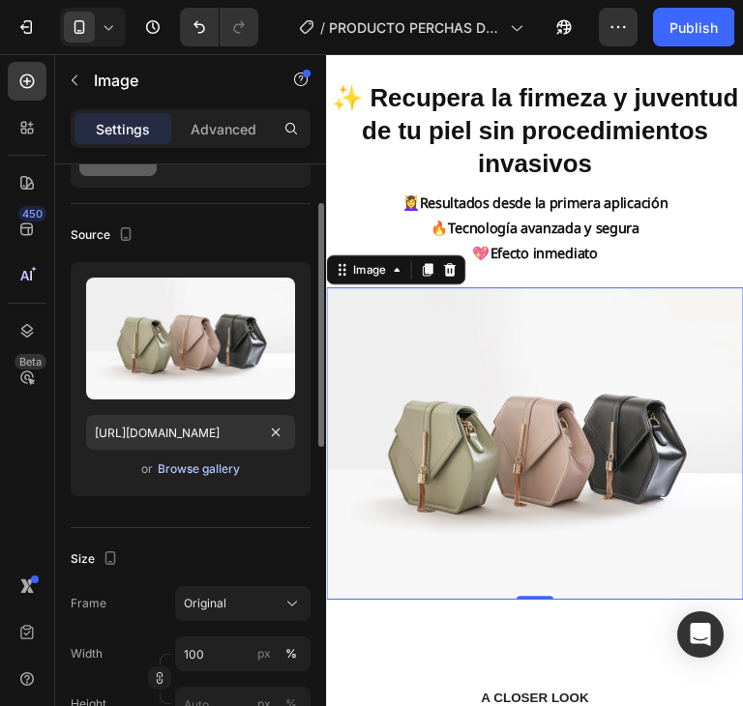
click at [190, 459] on button "Browse gallery" at bounding box center [199, 468] width 84 height 19
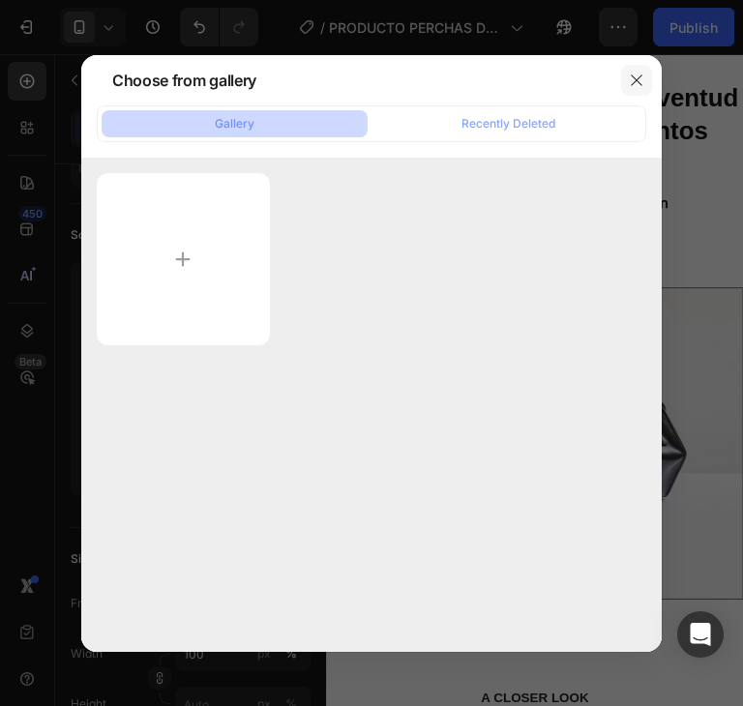
click at [649, 68] on button "button" at bounding box center [636, 80] width 31 height 31
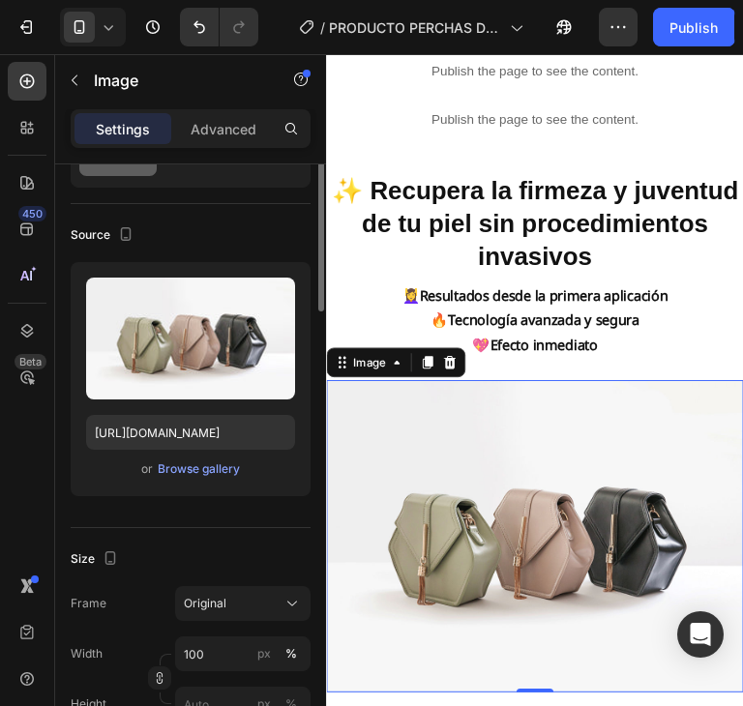
scroll to position [0, 0]
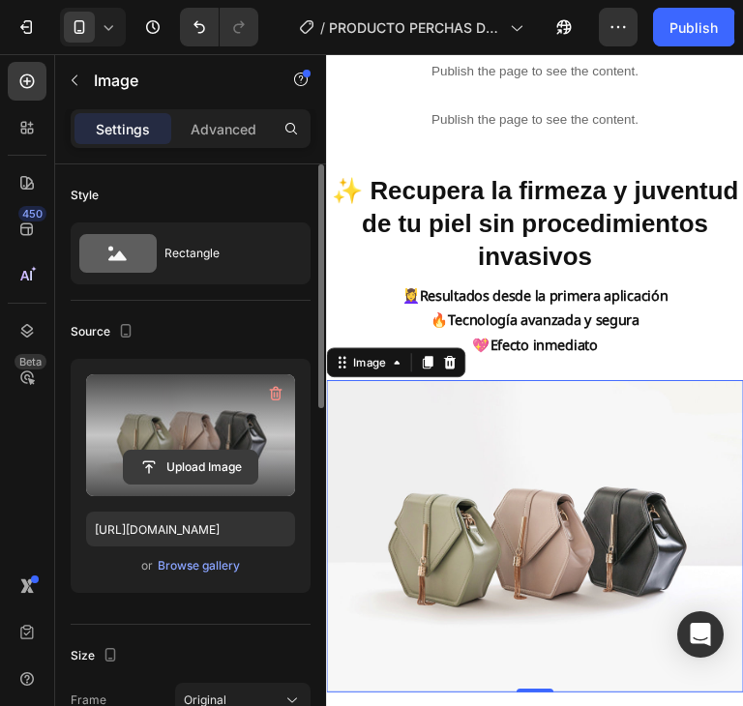
click at [220, 465] on input "file" at bounding box center [190, 467] width 133 height 33
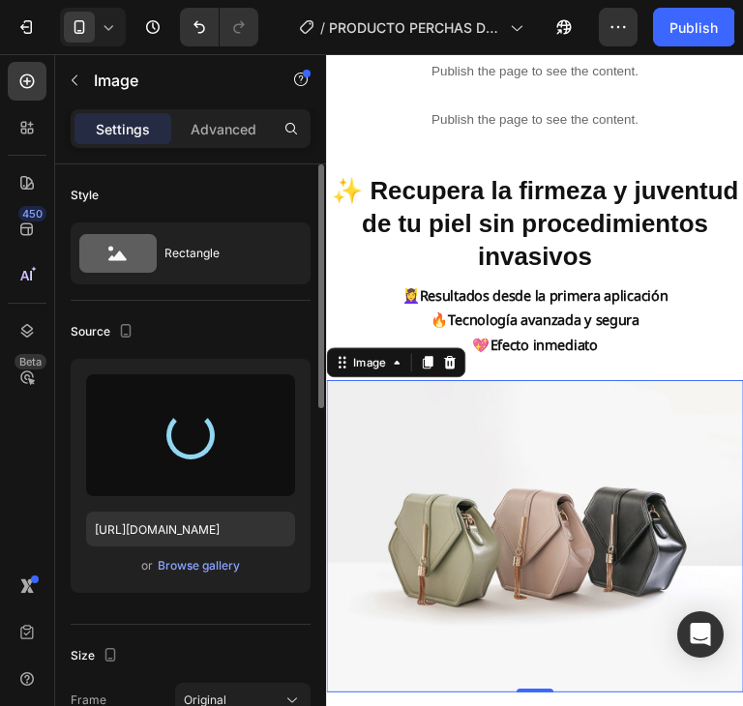
type input "[URL][DOMAIN_NAME]"
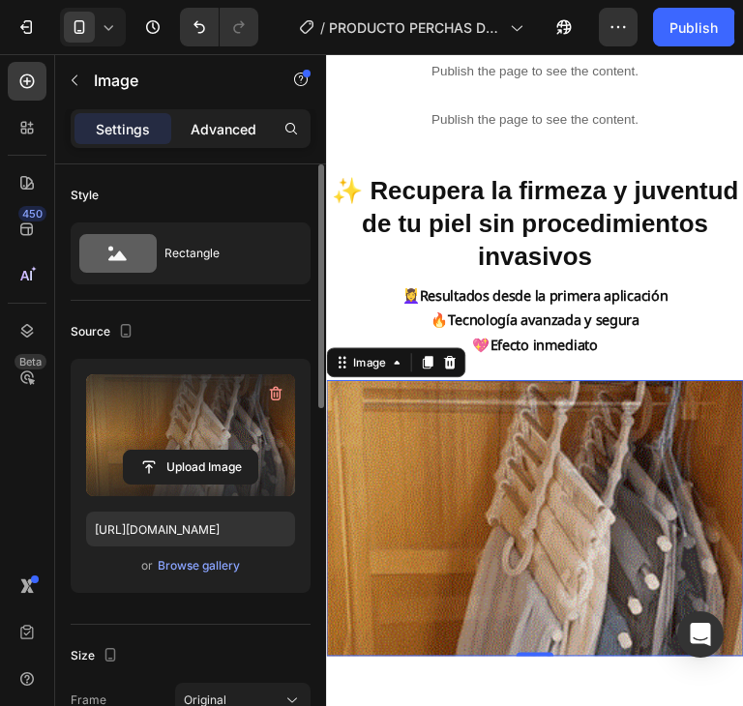
click at [201, 137] on p "Advanced" at bounding box center [224, 129] width 66 height 20
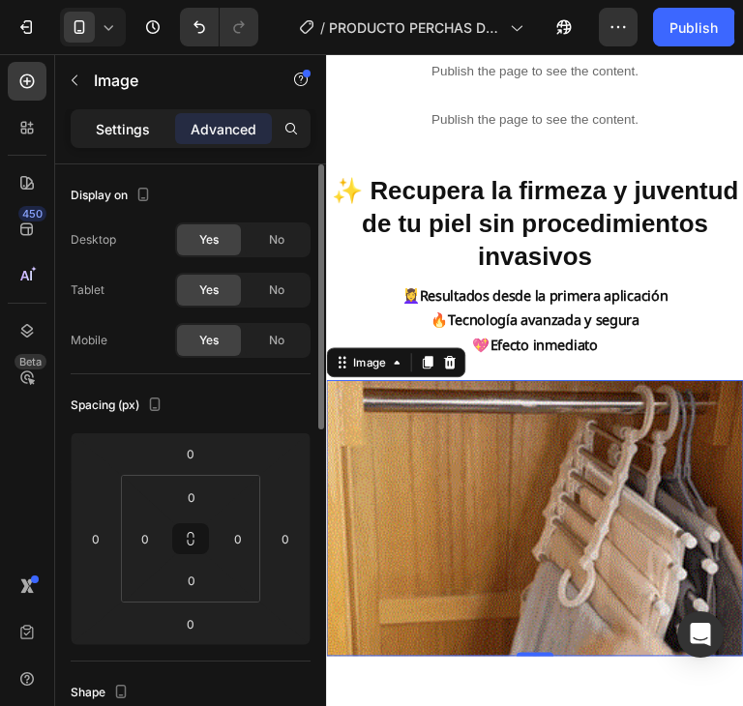
click at [137, 133] on p "Settings" at bounding box center [123, 129] width 54 height 20
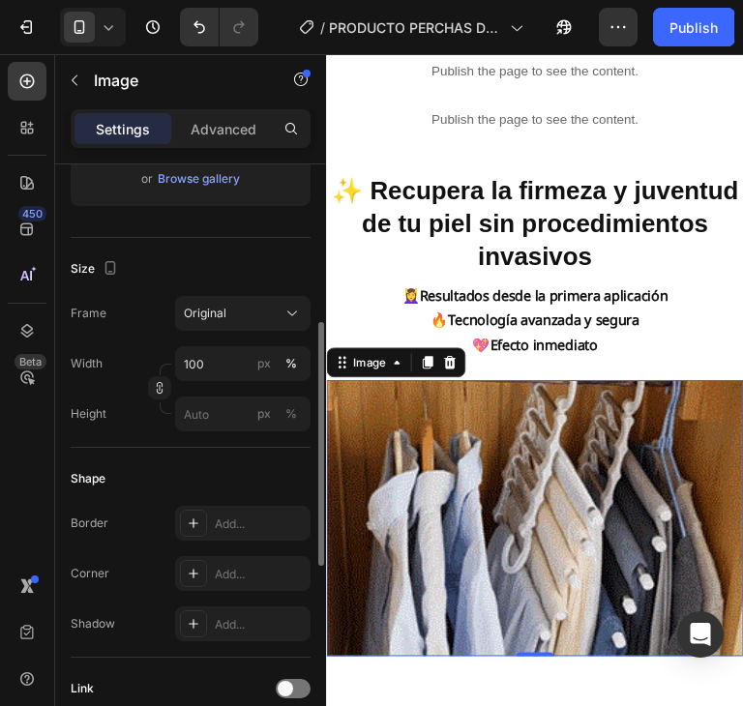
scroll to position [484, 0]
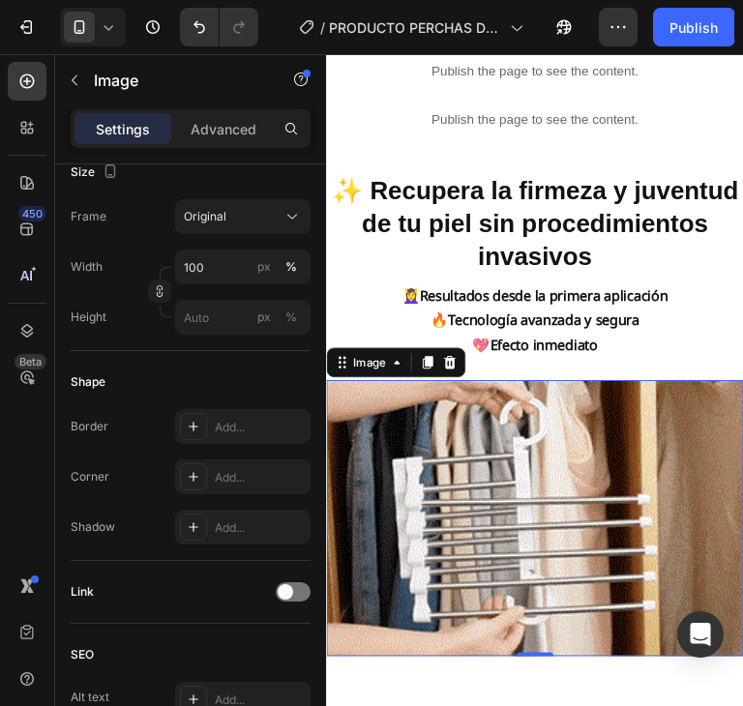
click at [707, 440] on img at bounding box center [543, 539] width 435 height 289
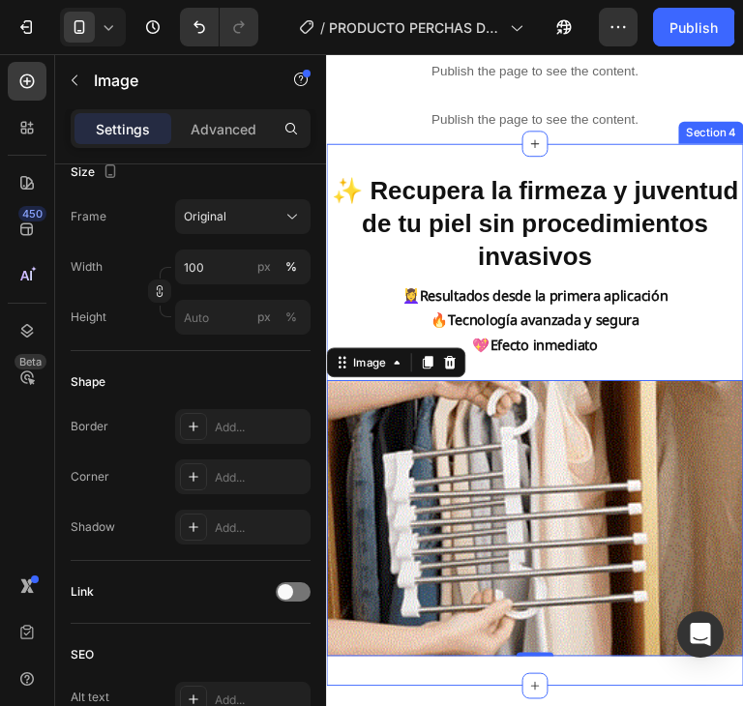
click at [643, 677] on div "✨ Recupera la firmeza y juventud de tu piel sin procedimientos invasivos Headin…" at bounding box center [543, 431] width 435 height 566
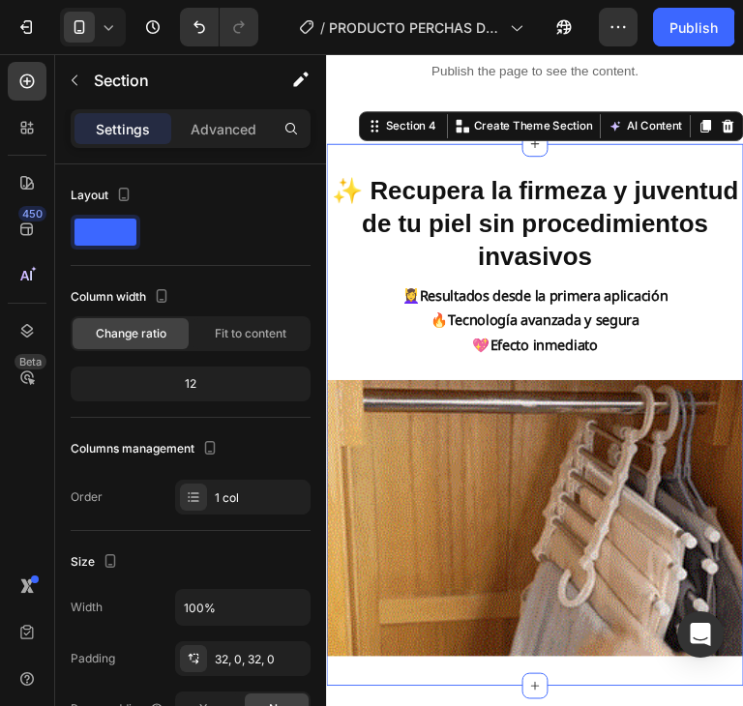
scroll to position [917, 0]
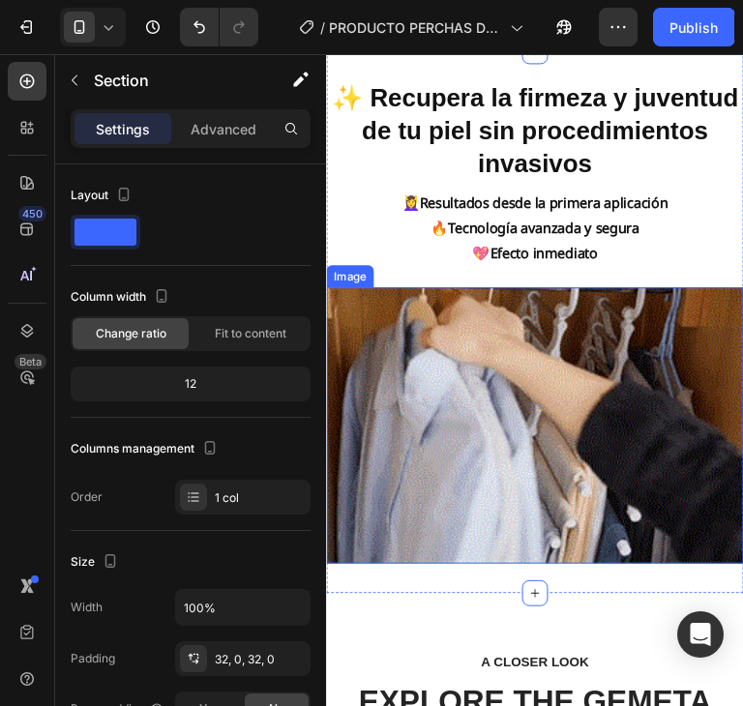
click at [692, 350] on img at bounding box center [543, 442] width 435 height 289
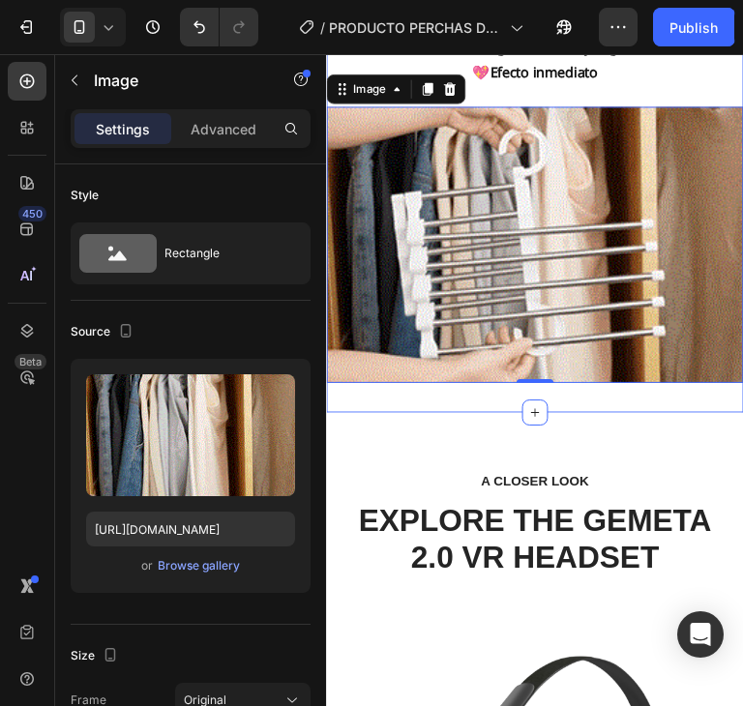
scroll to position [1110, 0]
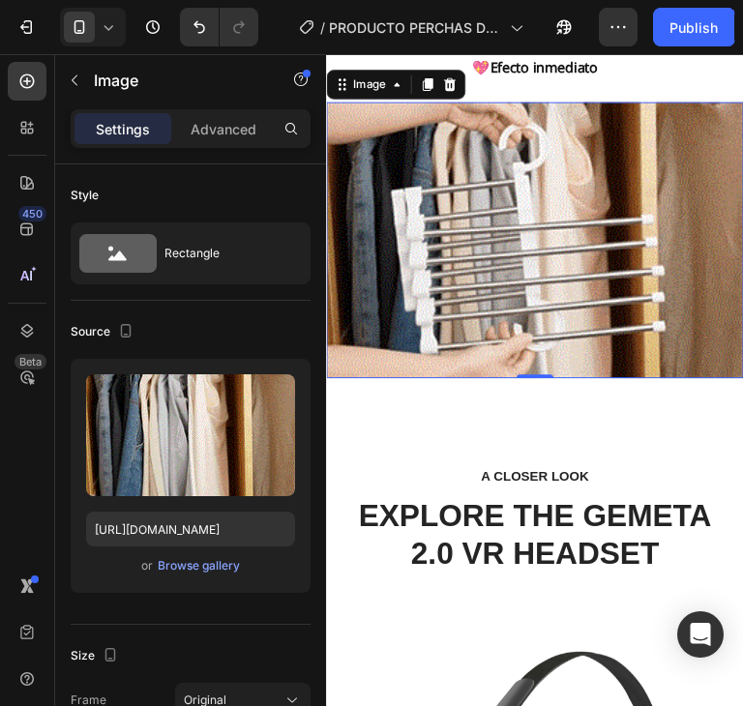
click at [589, 207] on img at bounding box center [543, 248] width 435 height 289
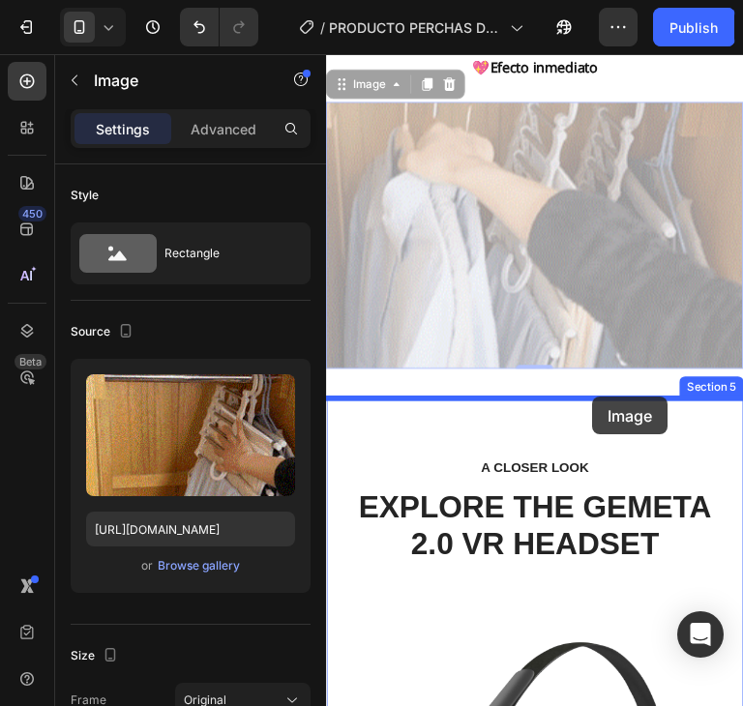
drag, startPoint x: 589, startPoint y: 207, endPoint x: 603, endPoint y: 412, distance: 205.5
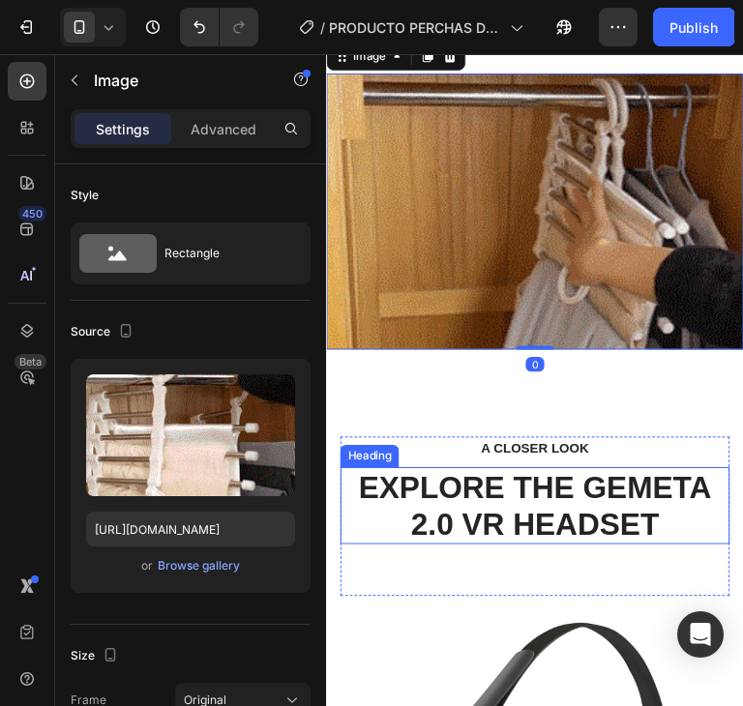
scroll to position [1014, 0]
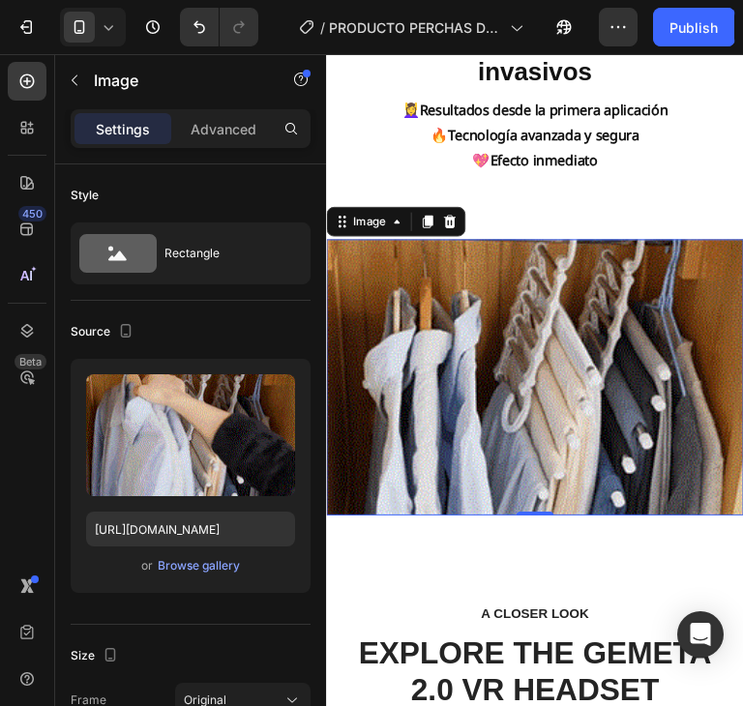
click at [633, 345] on img at bounding box center [543, 392] width 435 height 289
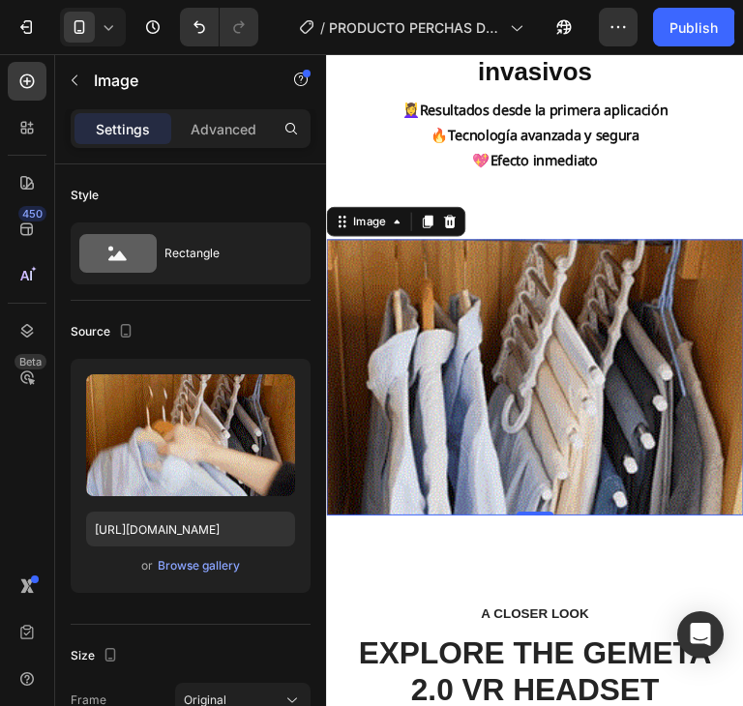
click at [655, 256] on img at bounding box center [543, 392] width 435 height 289
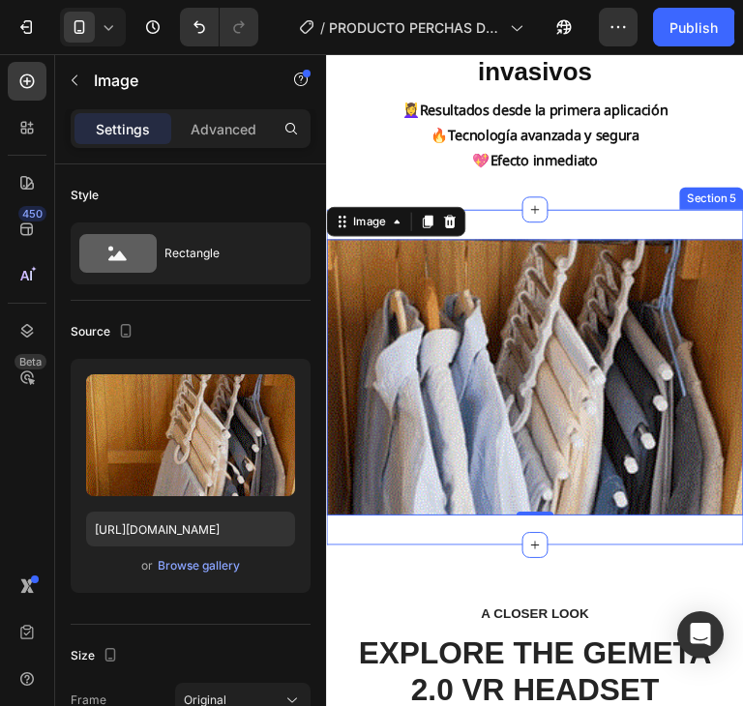
click at [637, 221] on div "Image 0 Section 5" at bounding box center [543, 392] width 435 height 351
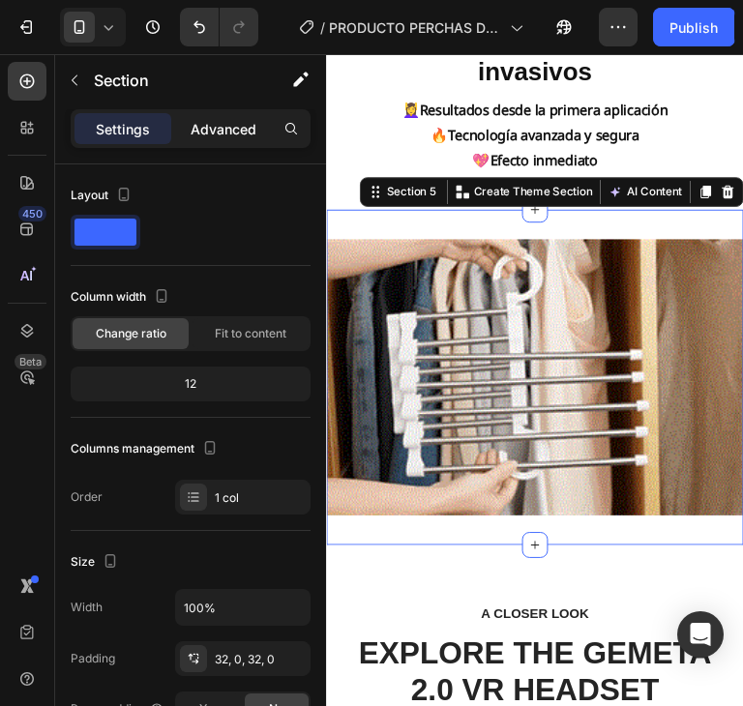
click at [217, 135] on p "Advanced" at bounding box center [224, 129] width 66 height 20
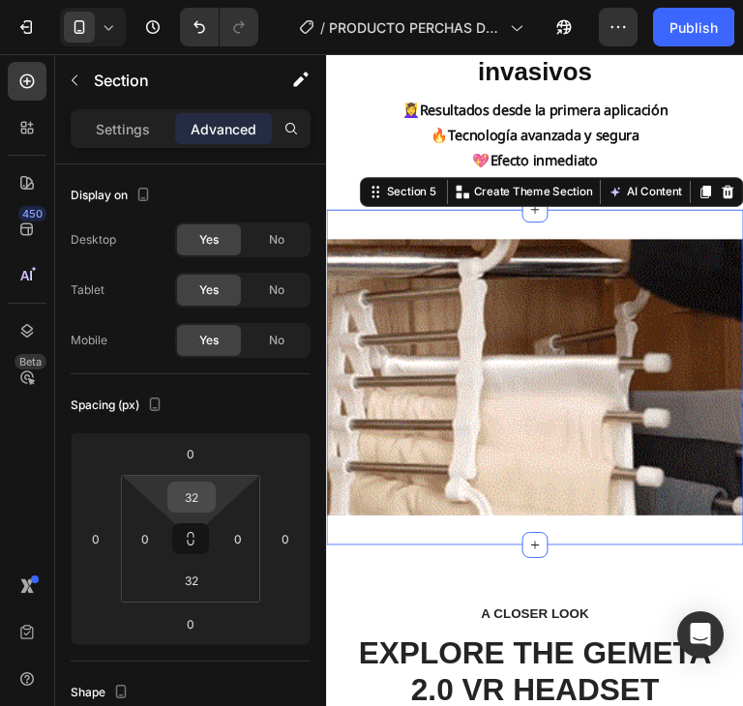
click at [188, 491] on input "32" at bounding box center [191, 497] width 39 height 29
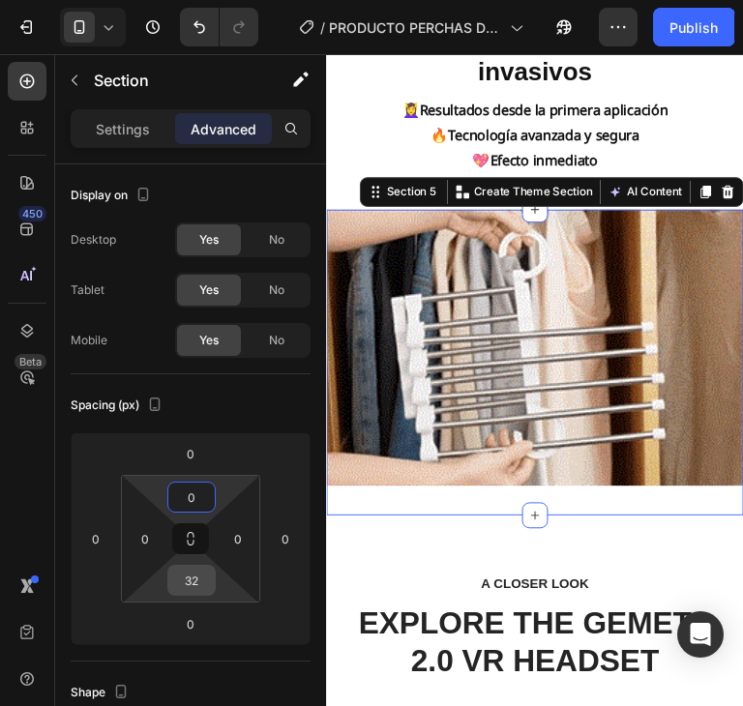
type input "0"
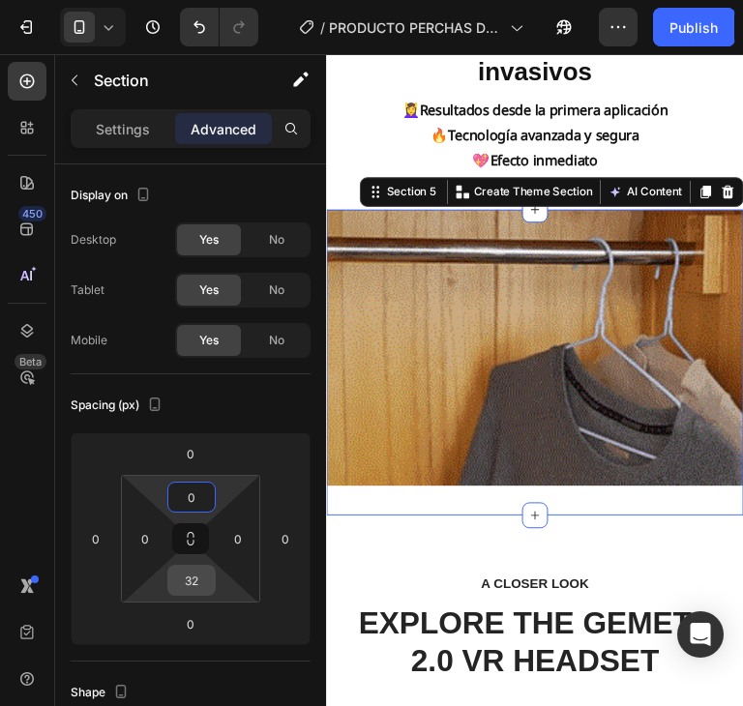
click at [189, 578] on input "32" at bounding box center [191, 580] width 39 height 29
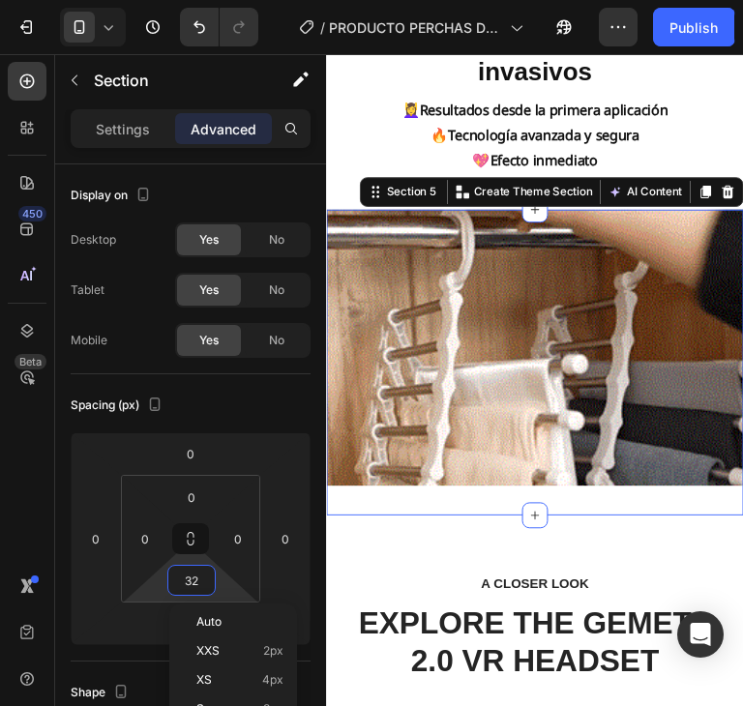
type input "0"
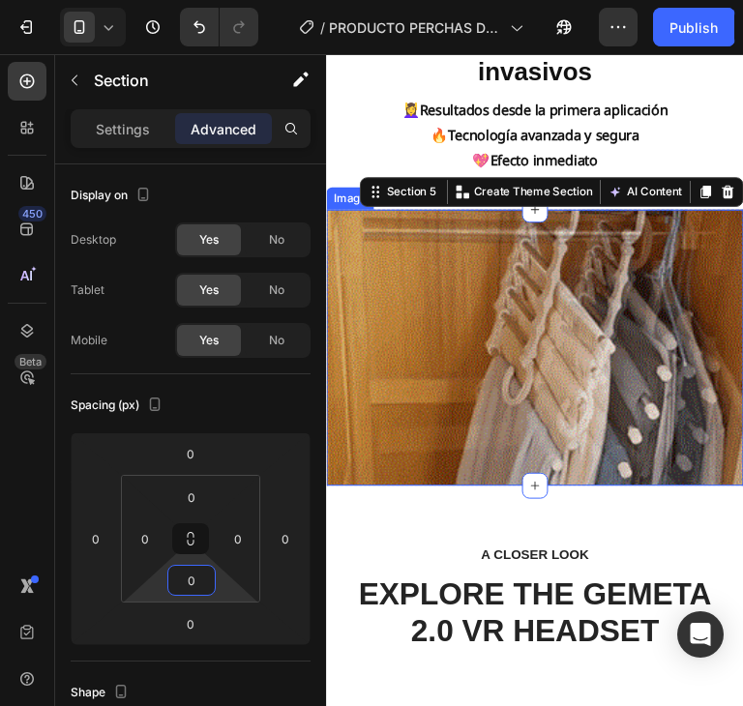
click at [584, 306] on img at bounding box center [543, 361] width 435 height 289
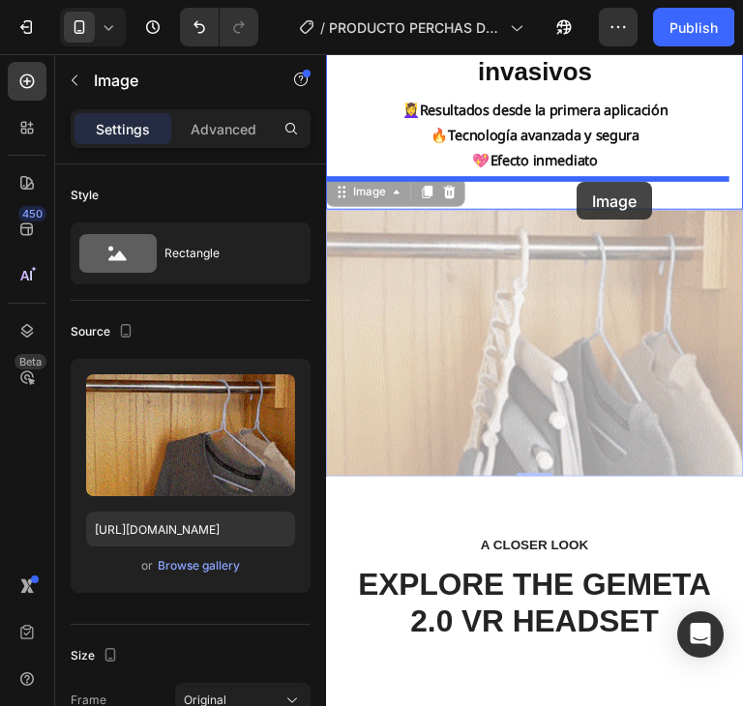
drag, startPoint x: 584, startPoint y: 306, endPoint x: 587, endPoint y: 188, distance: 118.0
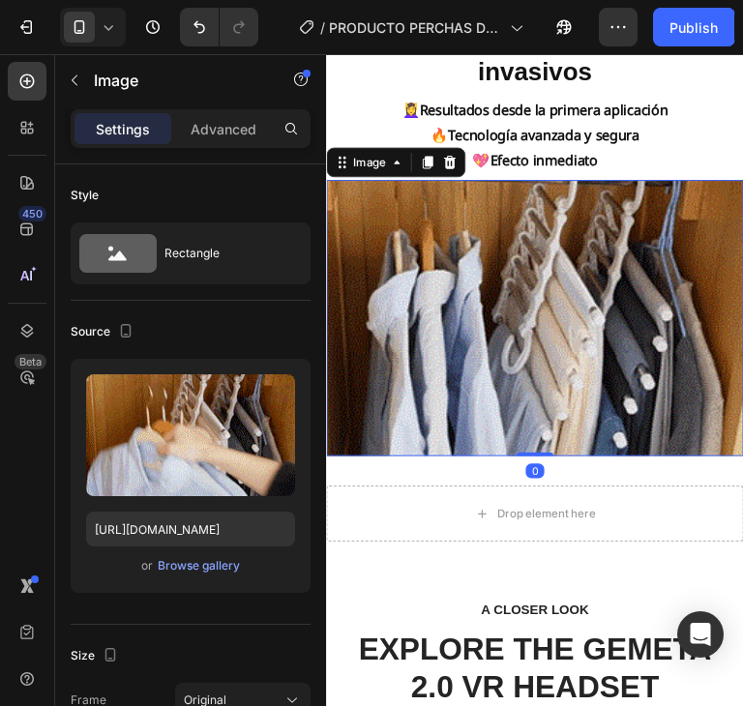
click at [594, 306] on img at bounding box center [543, 330] width 435 height 289
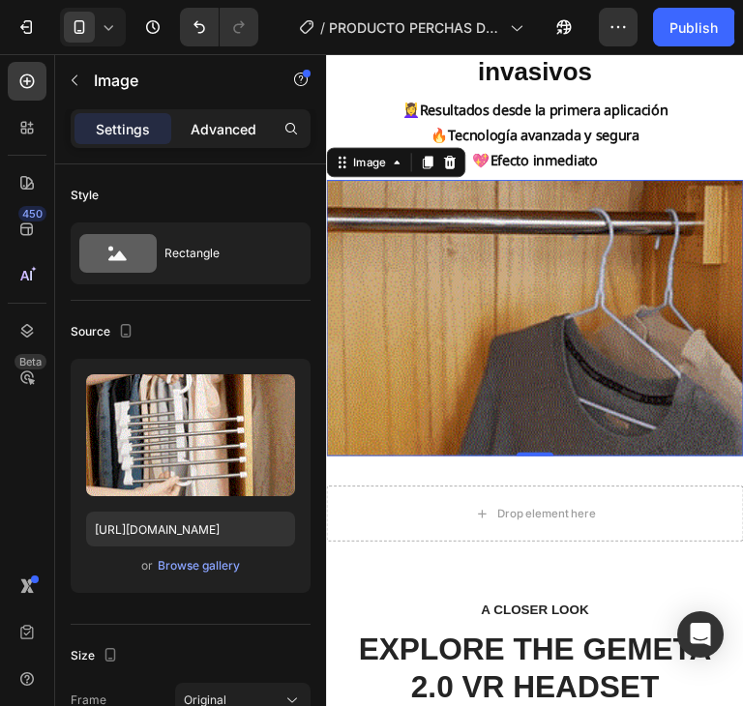
click at [203, 124] on p "Advanced" at bounding box center [224, 129] width 66 height 20
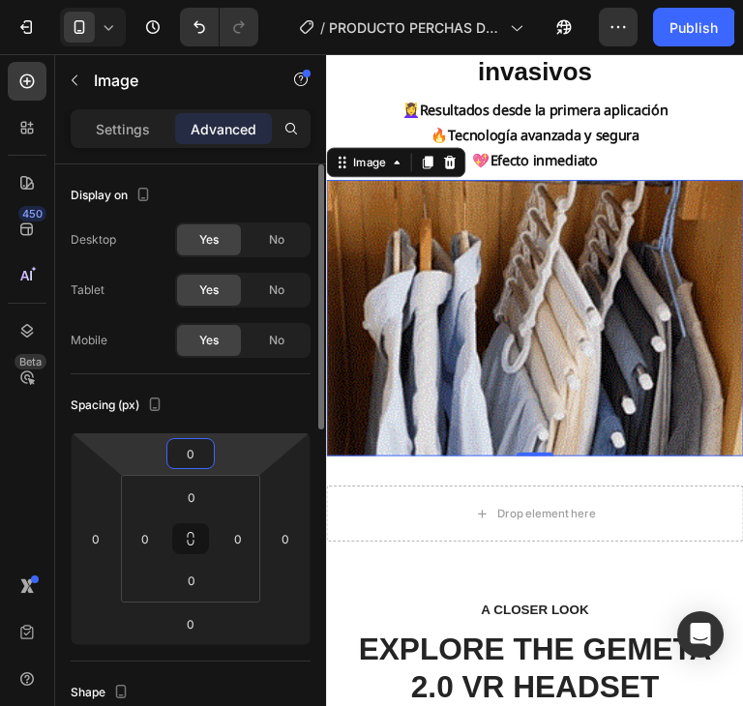
click at [191, 452] on input "0" at bounding box center [190, 453] width 39 height 29
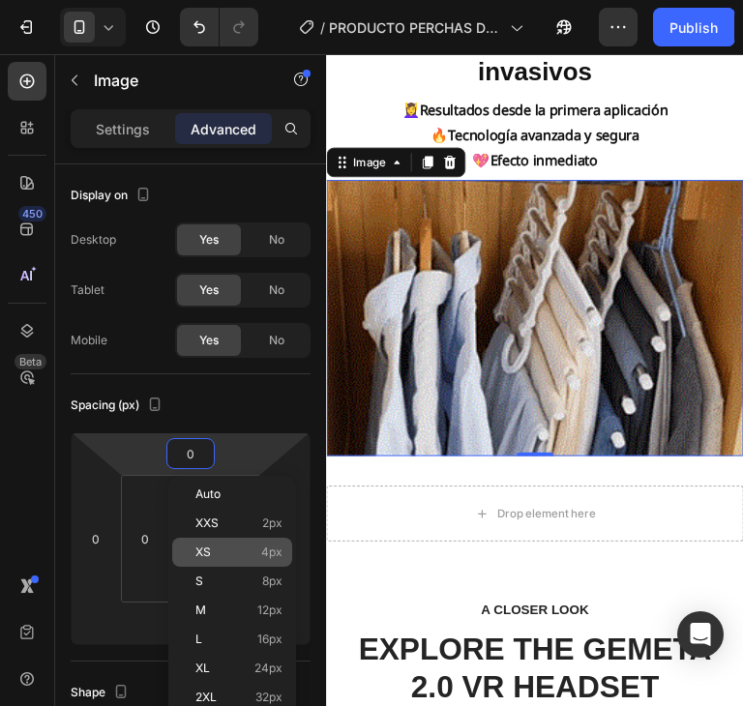
click at [251, 554] on p "XS 4px" at bounding box center [238, 552] width 87 height 14
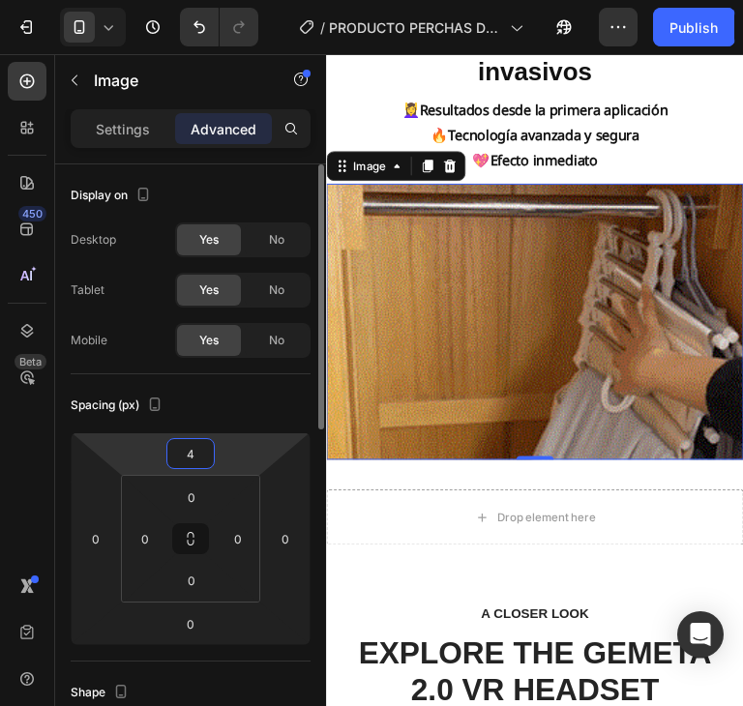
click at [190, 461] on input "4" at bounding box center [190, 453] width 39 height 29
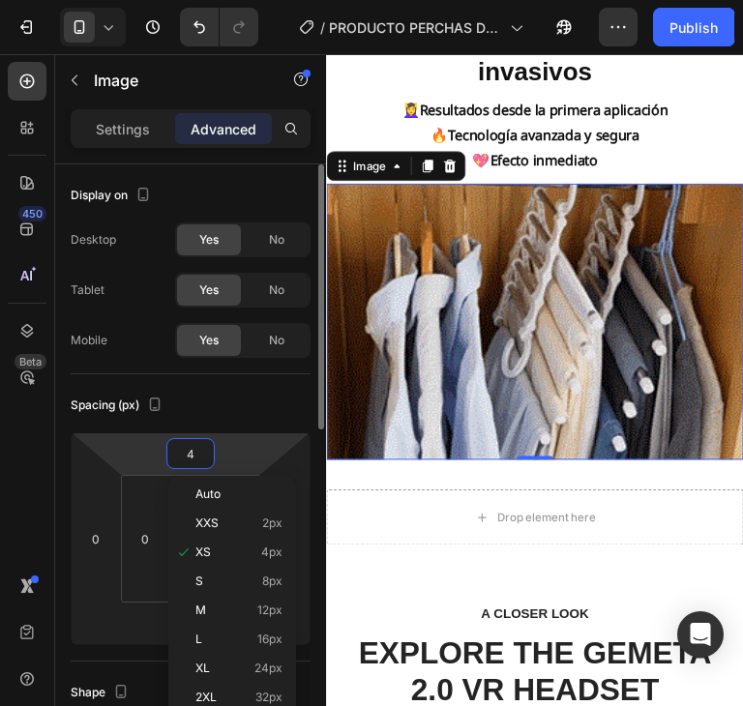
type input "3"
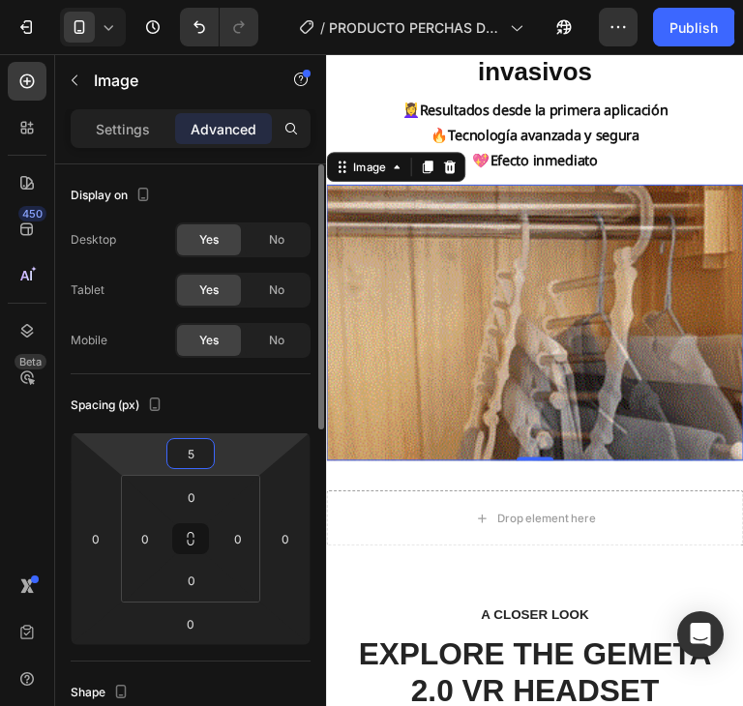
drag, startPoint x: 198, startPoint y: 458, endPoint x: 179, endPoint y: 459, distance: 19.4
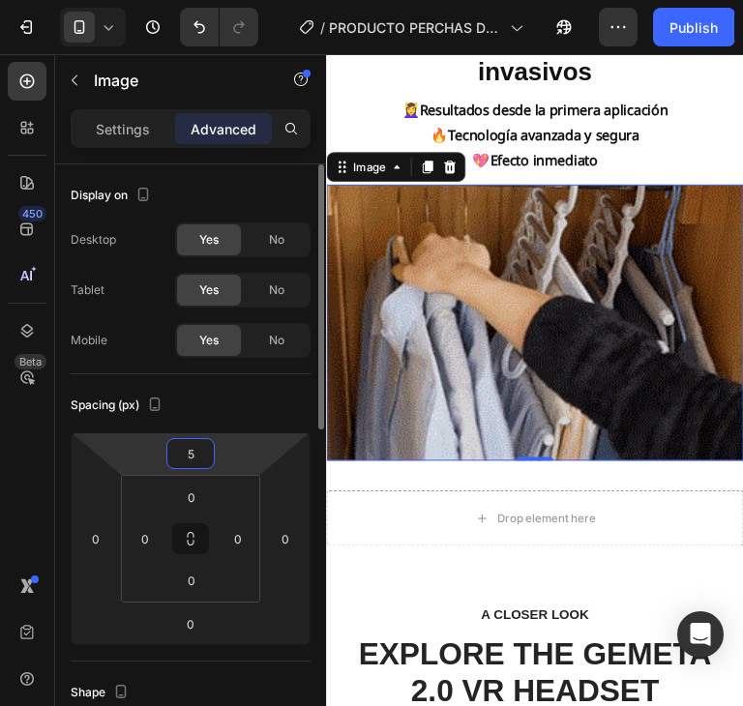
click at [179, 459] on input "5" at bounding box center [190, 453] width 39 height 29
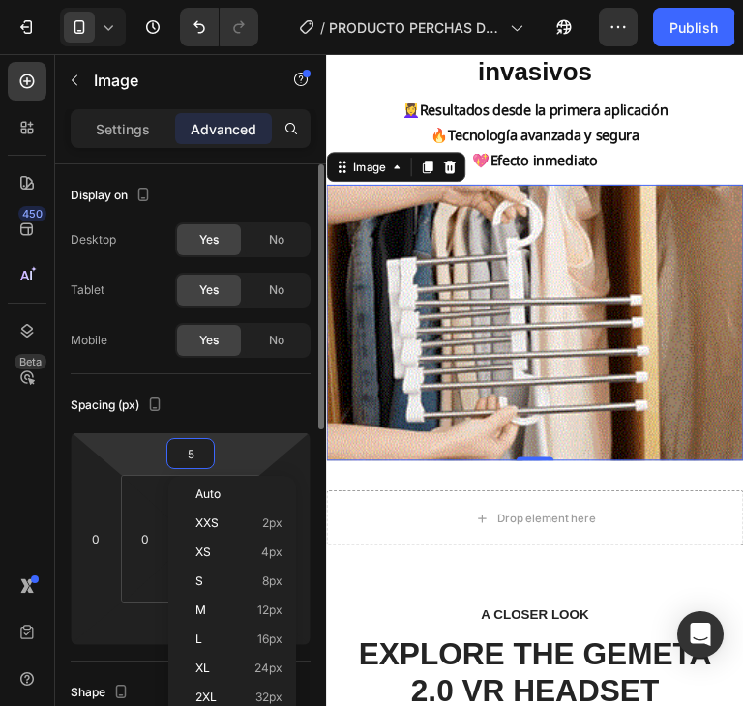
type input "7"
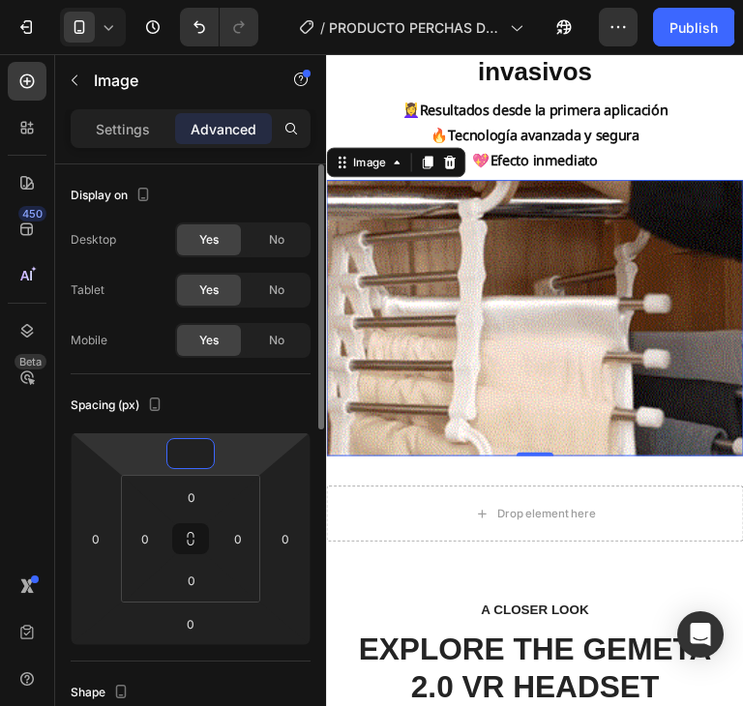
type input "8"
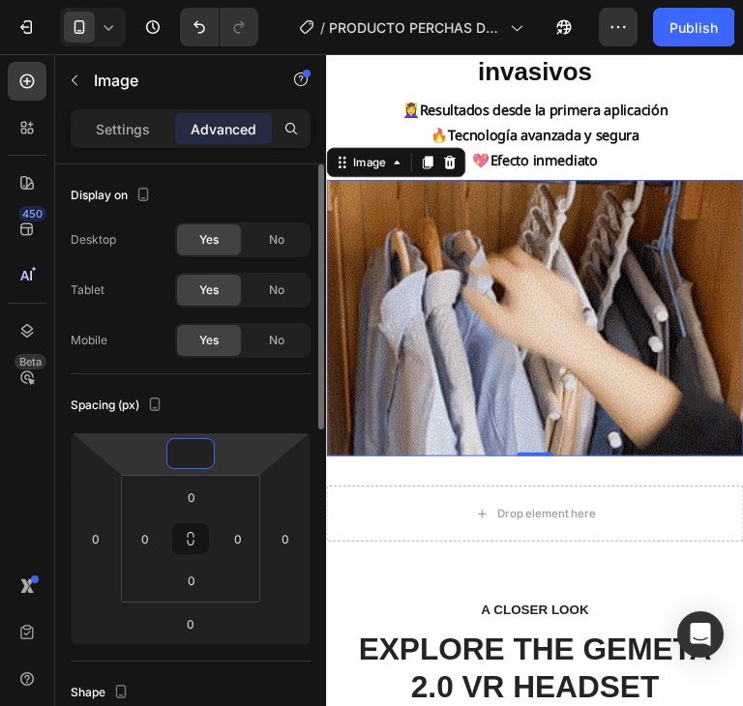
type input "9"
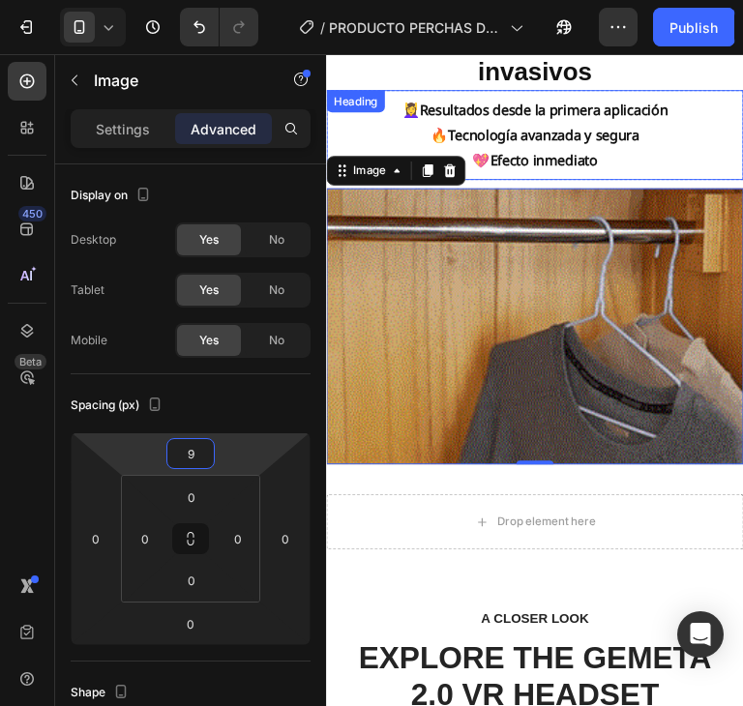
click at [619, 168] on h2 "💆‍♀️ Resultados desde la primera aplicación 🔥 Tecnología avanzada y segura 💖 Ef…" at bounding box center [543, 139] width 293 height 94
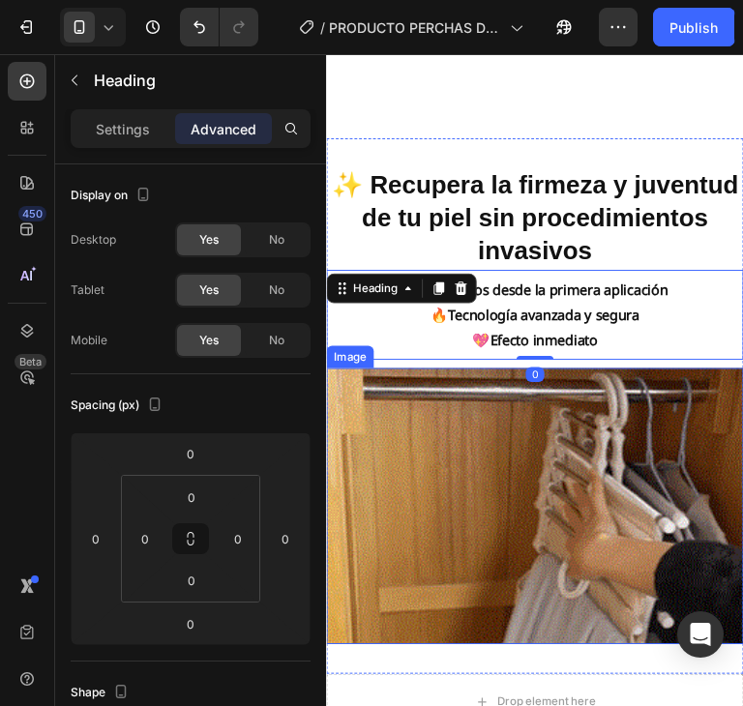
scroll to position [820, 0]
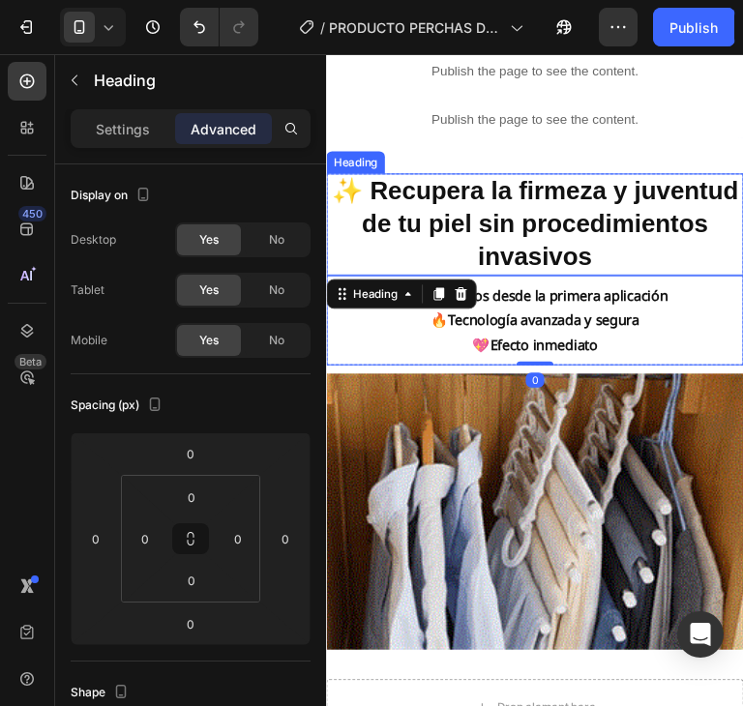
click at [674, 246] on strong "✨ Recupera la firmeza y juventud de tu piel sin procedimientos invasivos" at bounding box center [543, 231] width 425 height 97
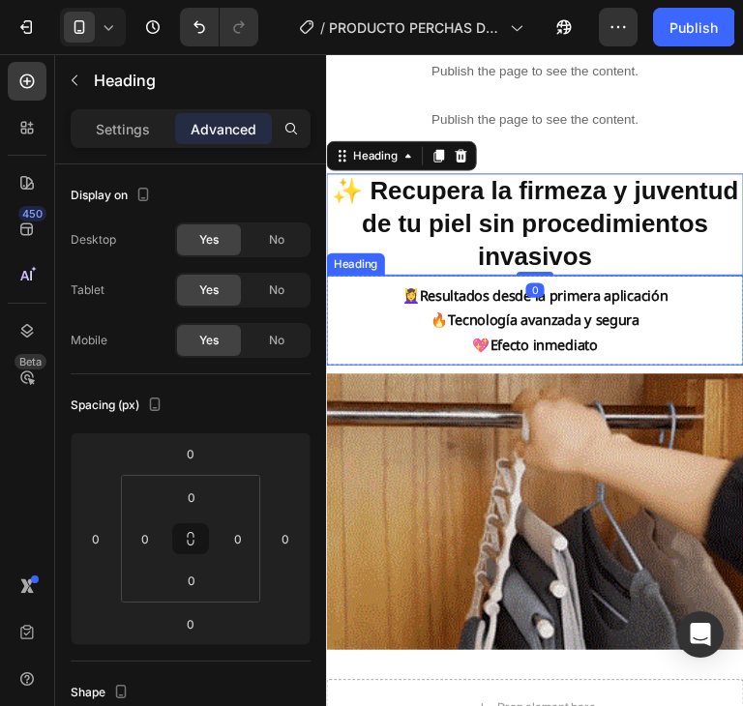
click at [637, 316] on h2 "💆‍♀️ Resultados desde la primera aplicación 🔥 Tecnología avanzada y segura 💖 Ef…" at bounding box center [543, 332] width 293 height 94
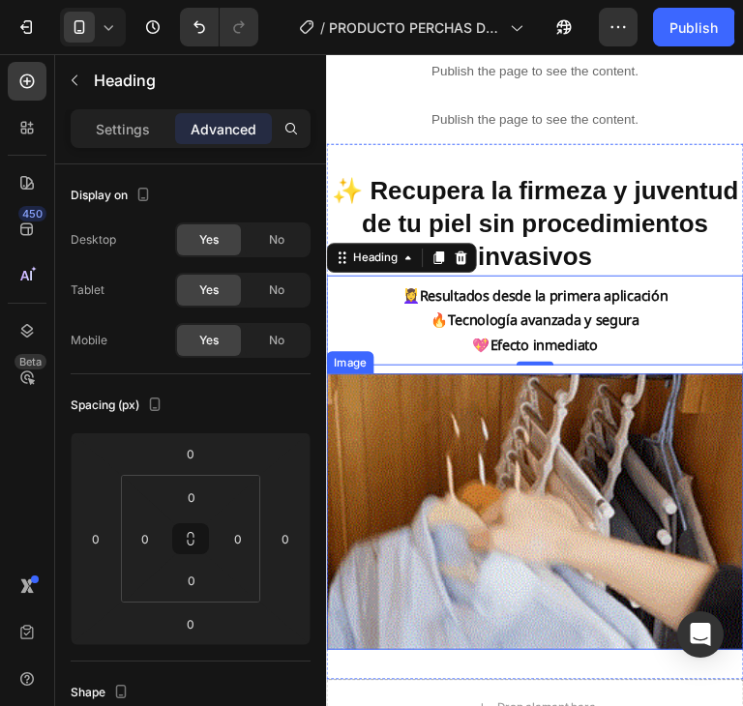
click at [695, 464] on img at bounding box center [543, 532] width 435 height 289
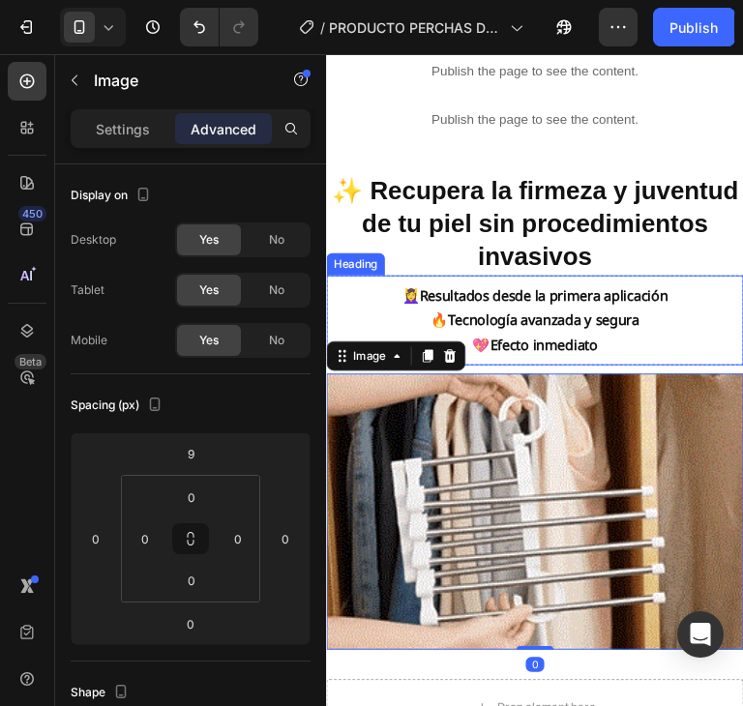
click at [710, 356] on div "💆‍♀️ Resultados desde la primera aplicación 🔥 Tecnología avanzada y segura 💖 Ef…" at bounding box center [543, 332] width 435 height 94
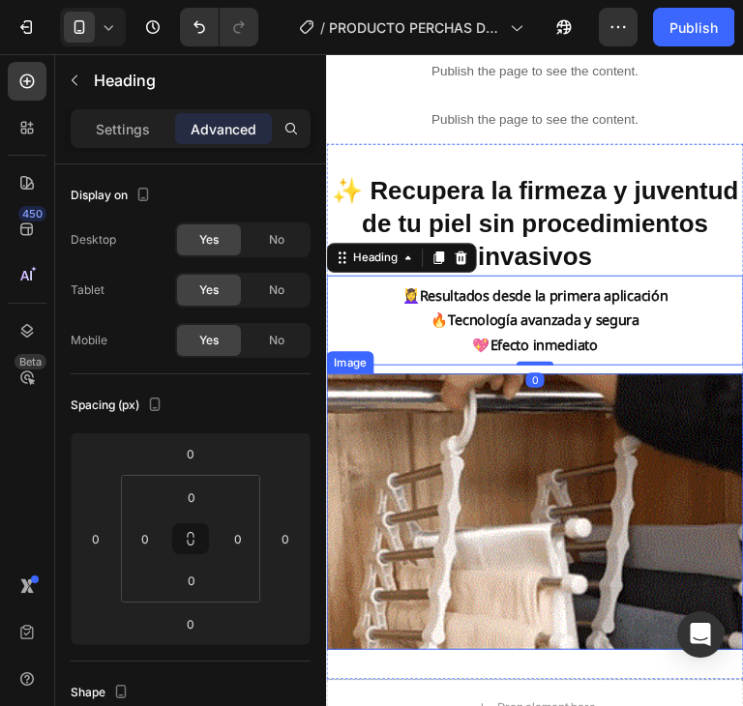
click at [686, 472] on img at bounding box center [543, 532] width 435 height 289
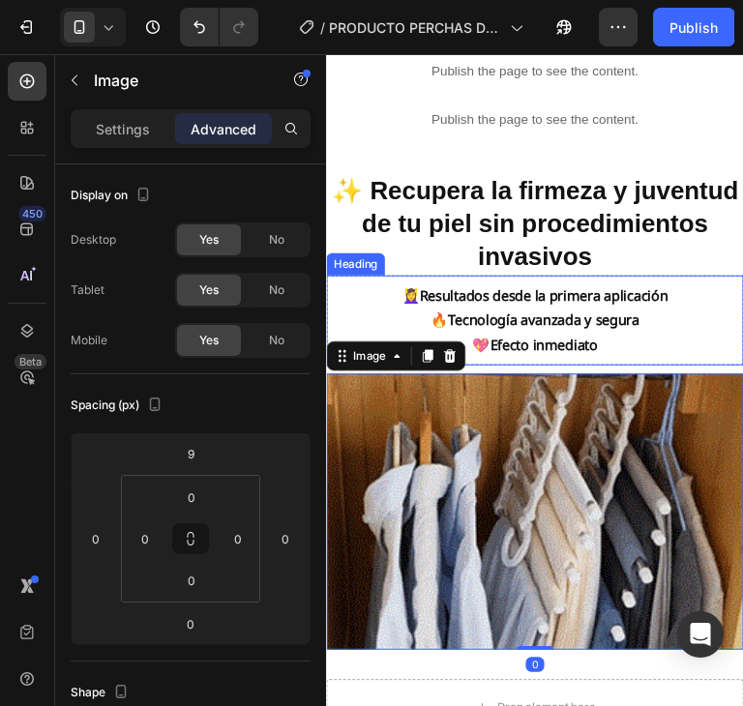
click at [661, 335] on h2 "💆‍♀️ Resultados desde la primera aplicación 🔥 Tecnología avanzada y segura 💖 Ef…" at bounding box center [543, 332] width 293 height 94
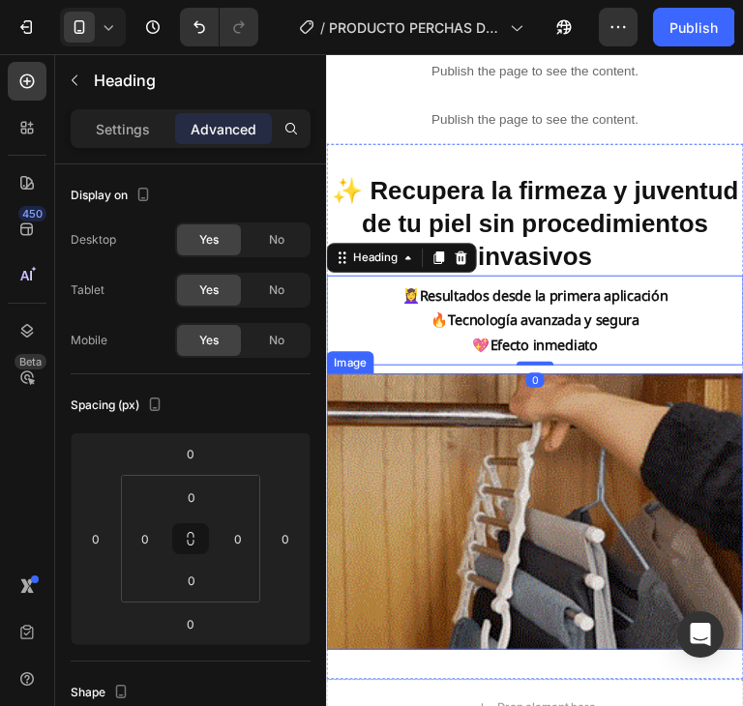
click at [660, 488] on img at bounding box center [543, 532] width 435 height 289
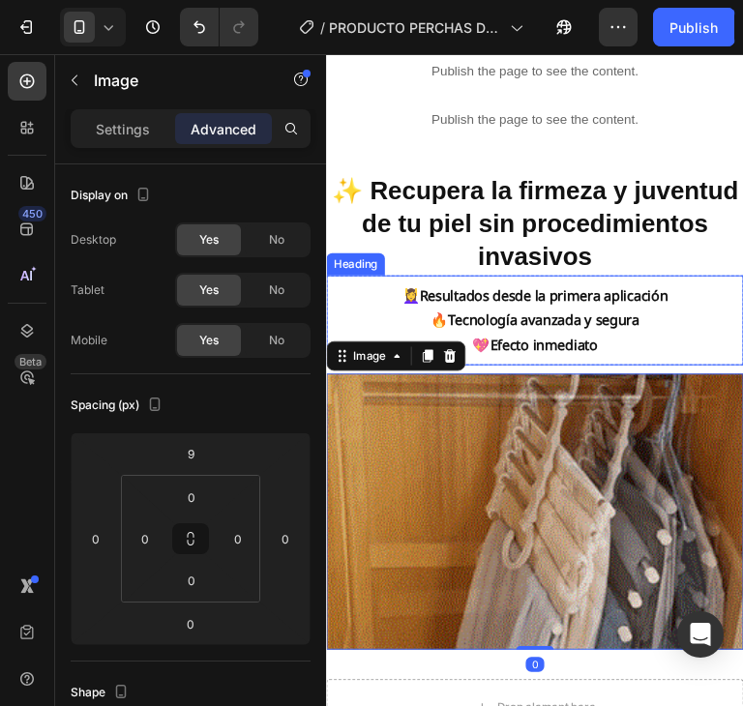
click at [663, 346] on h2 "💆‍♀️ Resultados desde la primera aplicación 🔥 Tecnología avanzada y segura 💖 Ef…" at bounding box center [543, 332] width 293 height 94
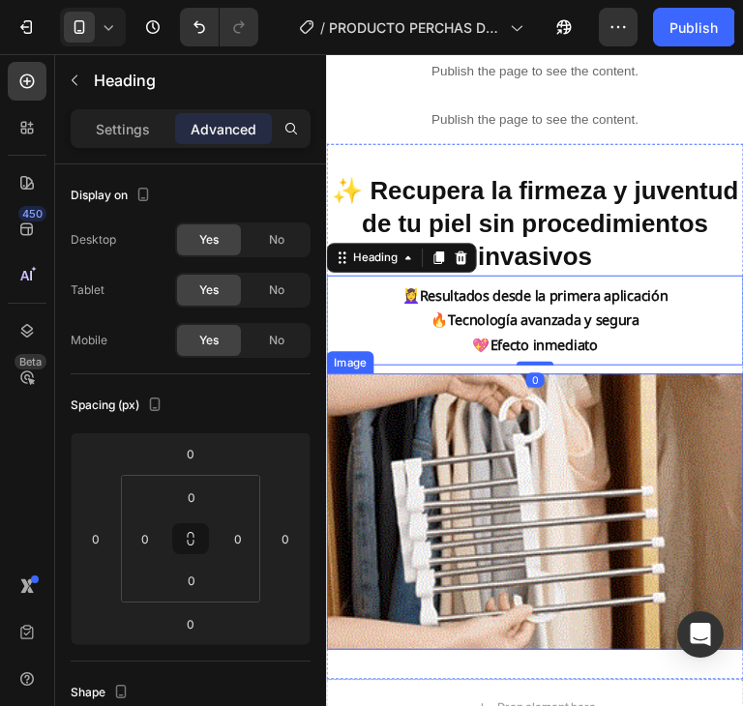
click at [645, 423] on img at bounding box center [543, 532] width 435 height 289
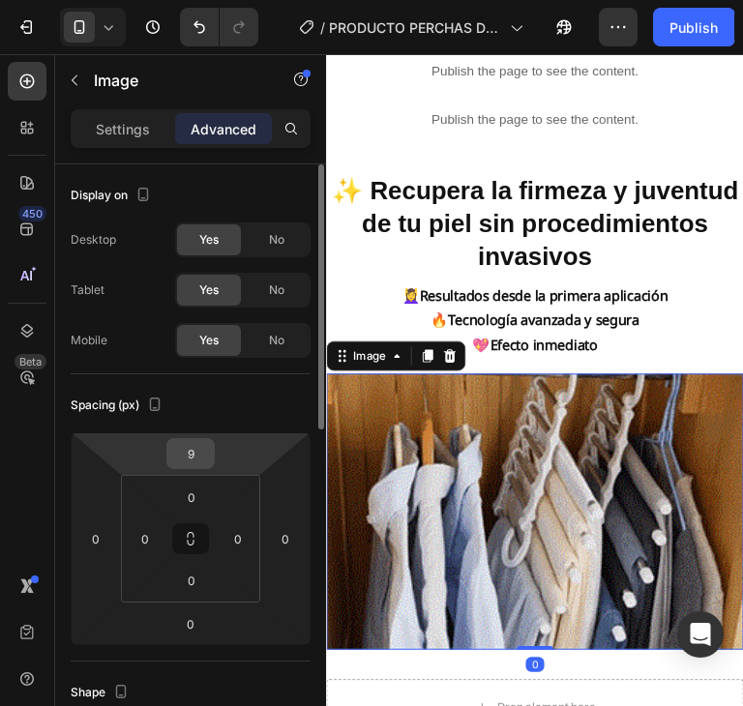
click at [187, 449] on input "9" at bounding box center [190, 453] width 39 height 29
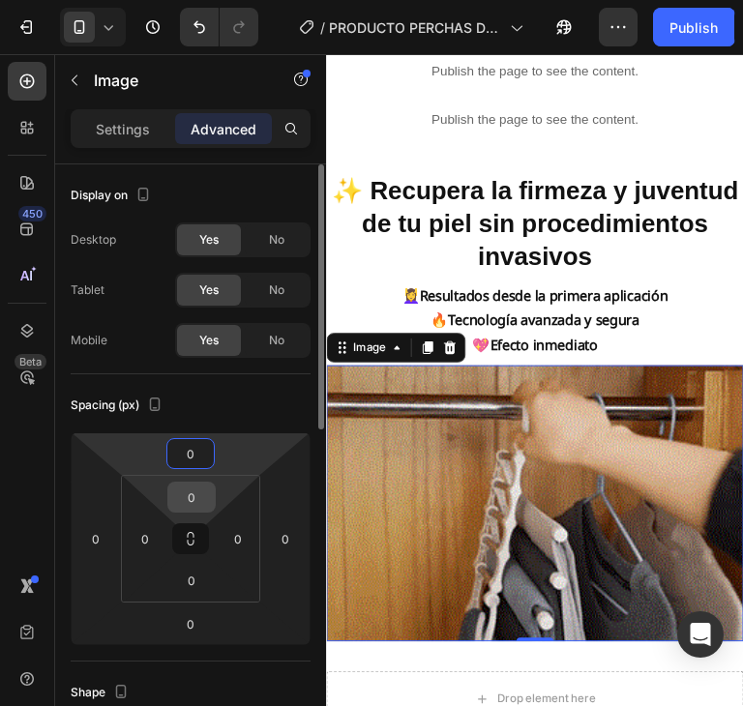
type input "0"
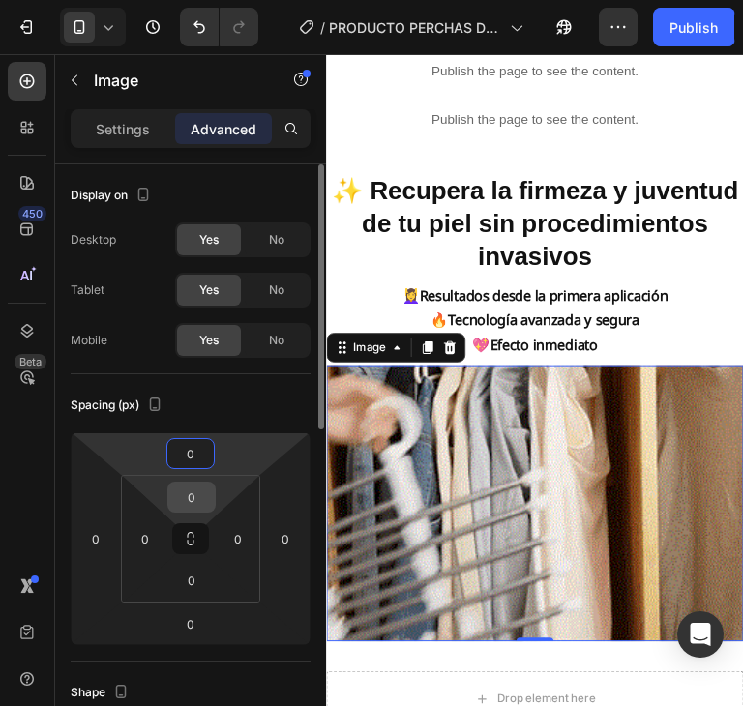
click at [197, 496] on input "0" at bounding box center [191, 497] width 39 height 29
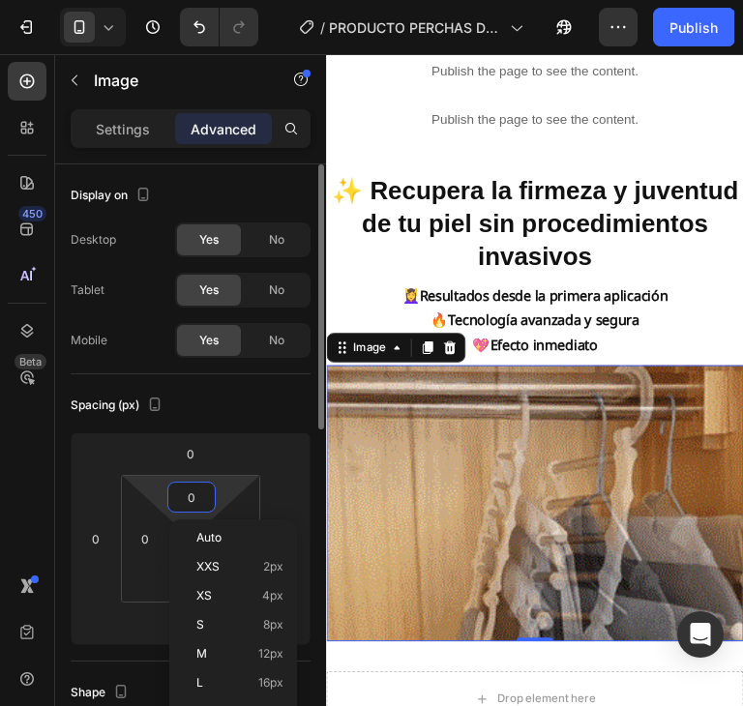
type input "9"
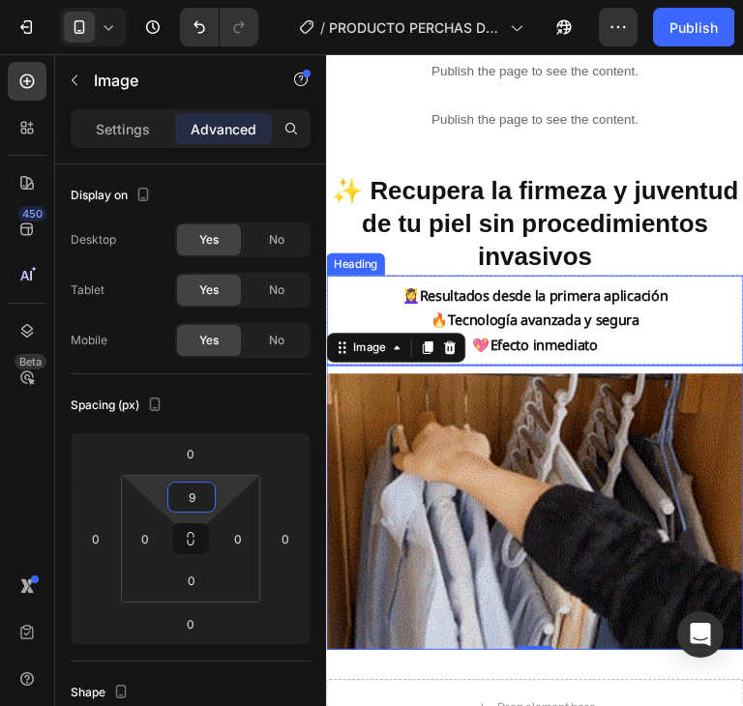
click at [624, 318] on h2 "💆‍♀️ Resultados desde la primera aplicación 🔥 Tecnología avanzada y segura 💖 Ef…" at bounding box center [543, 332] width 293 height 94
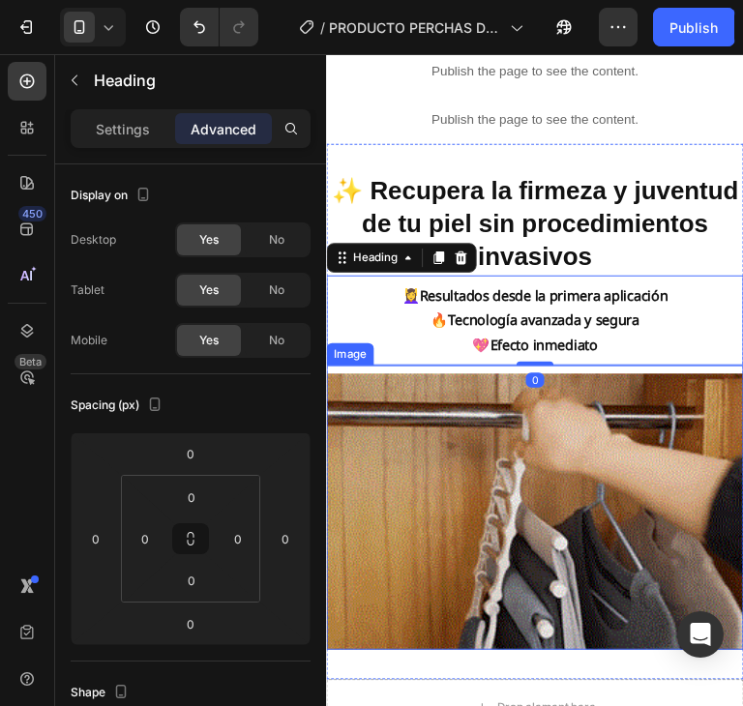
click at [640, 437] on img at bounding box center [543, 532] width 435 height 289
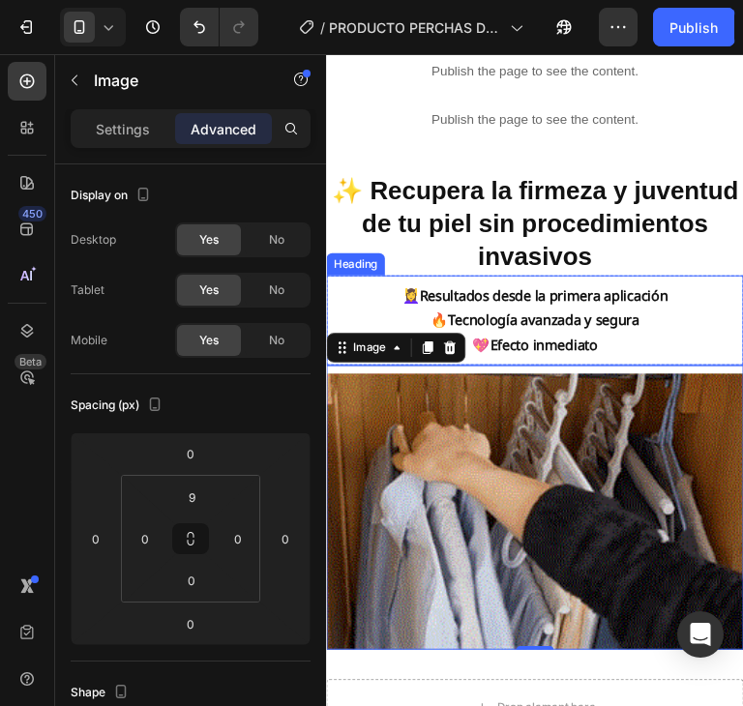
click at [612, 319] on h2 "💆‍♀️ Resultados desde la primera aplicación 🔥 Tecnología avanzada y segura 💖 Ef…" at bounding box center [543, 332] width 293 height 94
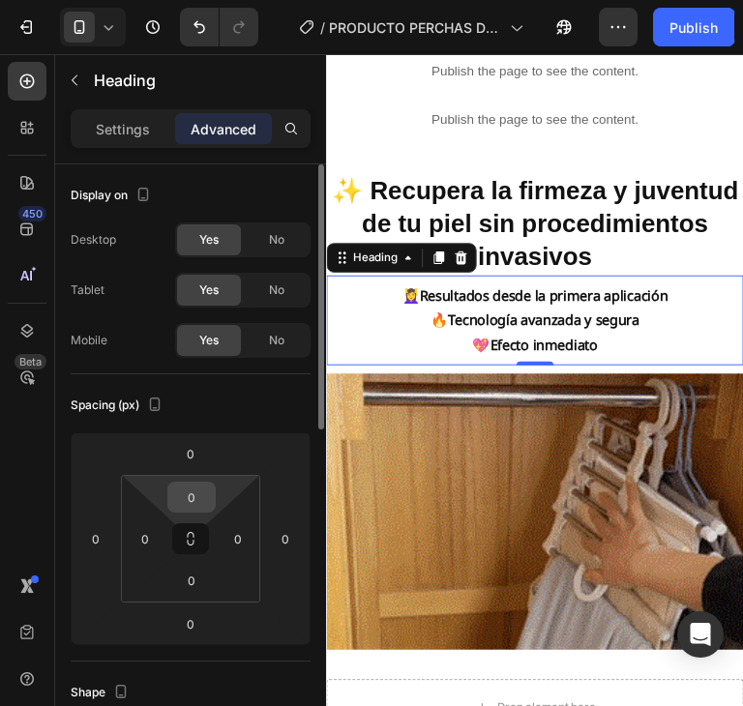
click at [197, 504] on input "0" at bounding box center [191, 497] width 39 height 29
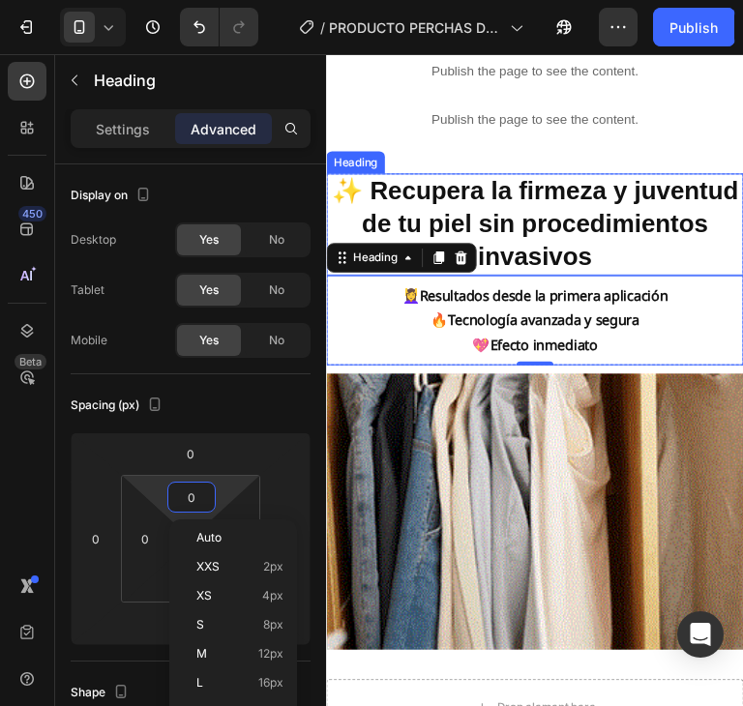
click at [570, 192] on strong "✨ Recupera la firmeza y juventud de tu piel sin procedimientos invasivos" at bounding box center [543, 231] width 425 height 97
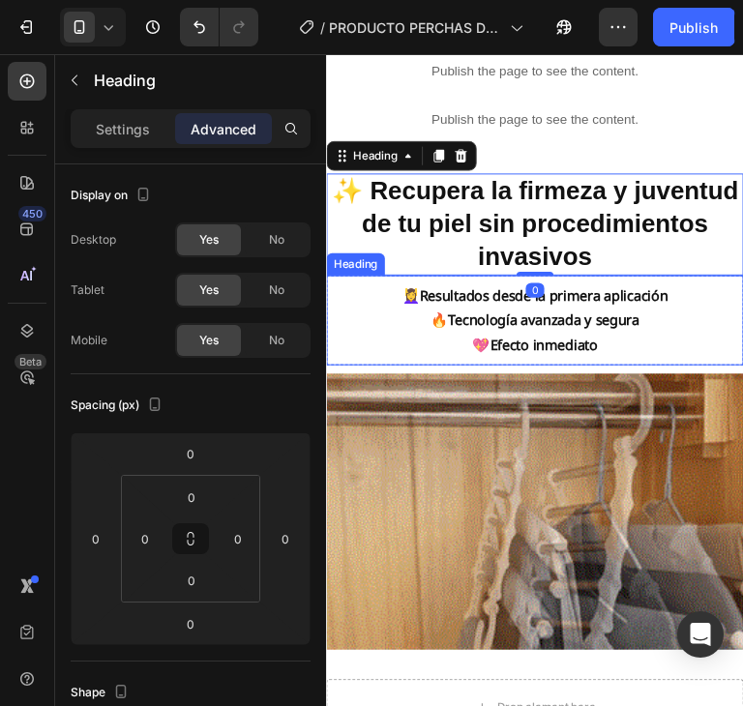
click at [621, 353] on h2 "💆‍♀️ Resultados desde la primera aplicación 🔥 Tecnología avanzada y segura 💖 Ef…" at bounding box center [543, 332] width 293 height 94
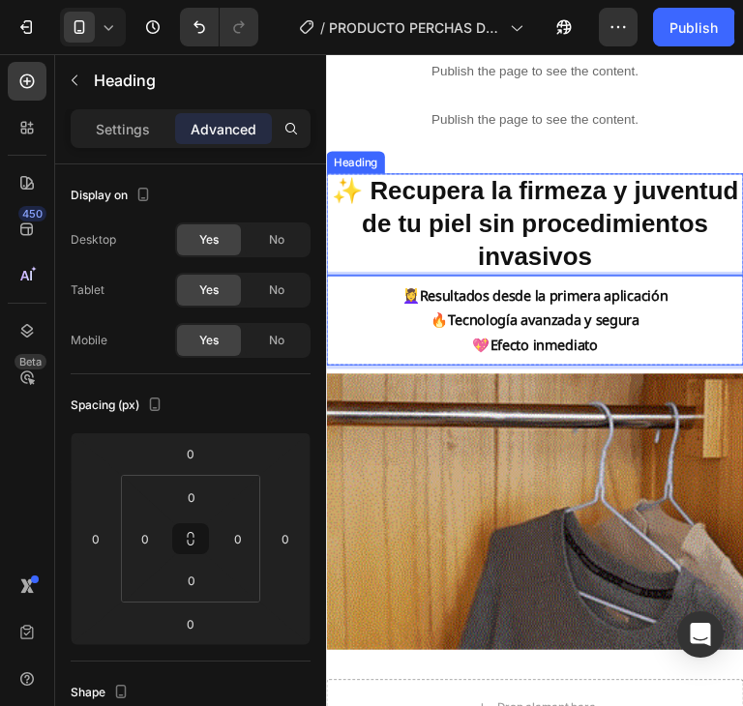
click at [623, 209] on strong "✨ Recupera la firmeza y juventud de tu piel sin procedimientos invasivos" at bounding box center [543, 231] width 425 height 97
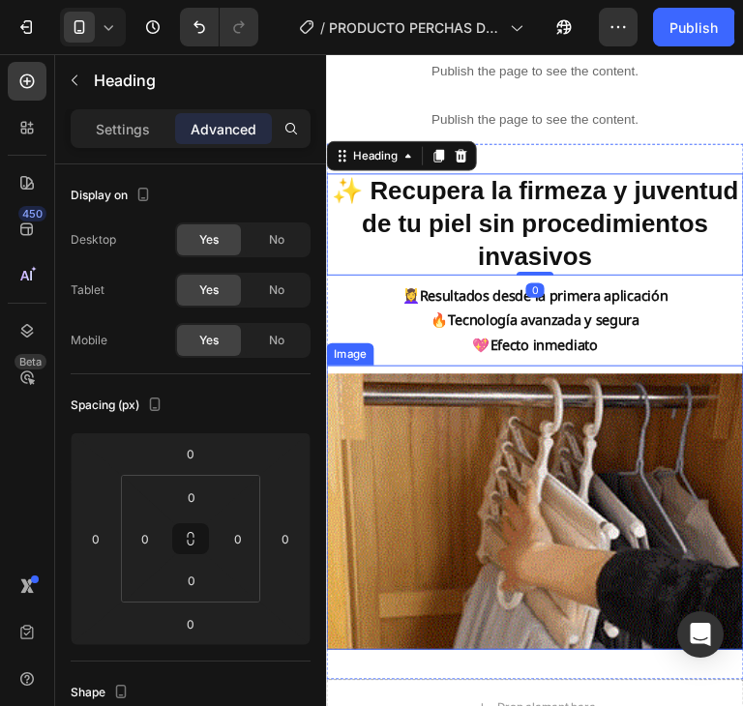
click at [624, 499] on img at bounding box center [543, 532] width 435 height 289
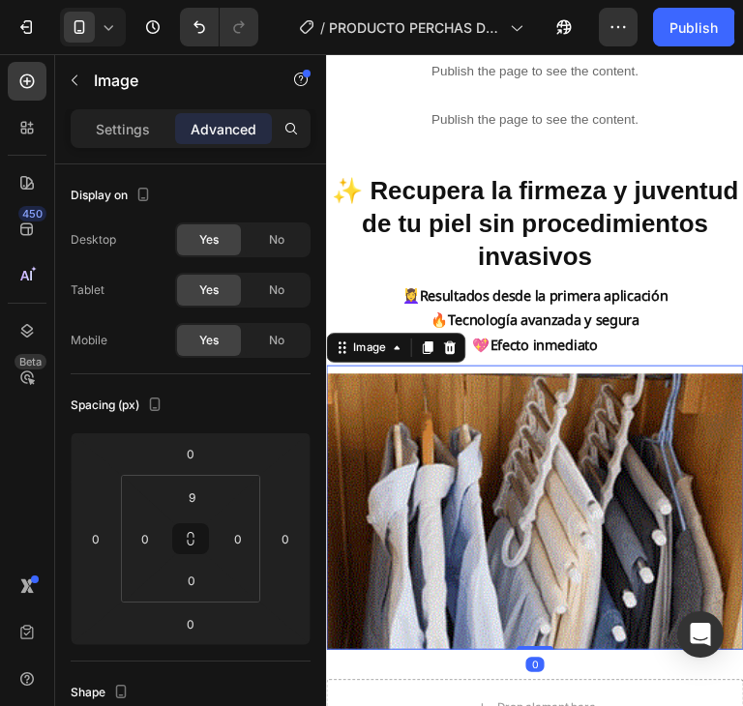
click at [558, 537] on img at bounding box center [543, 532] width 435 height 289
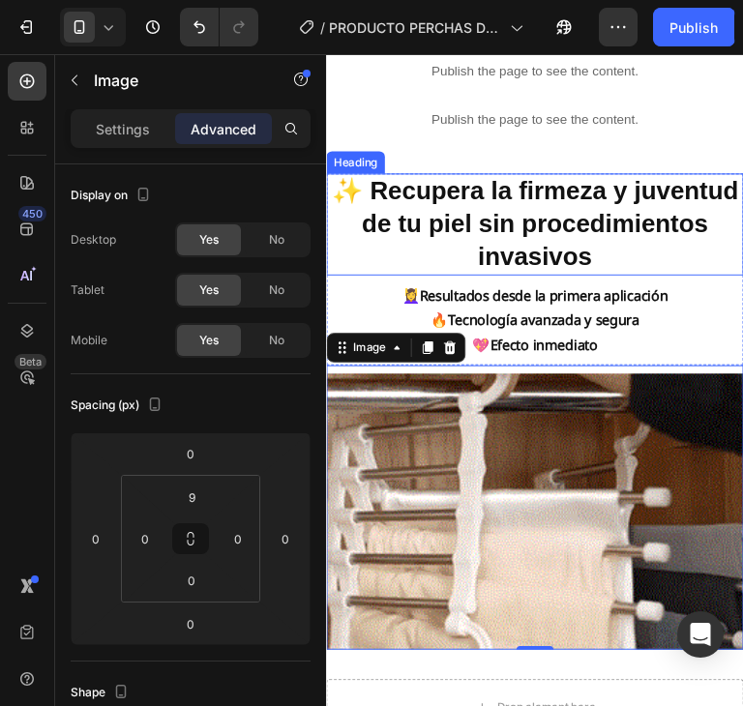
click at [569, 279] on strong "✨ Recupera la firmeza y juventud de tu piel sin procedimientos invasivos" at bounding box center [543, 231] width 425 height 97
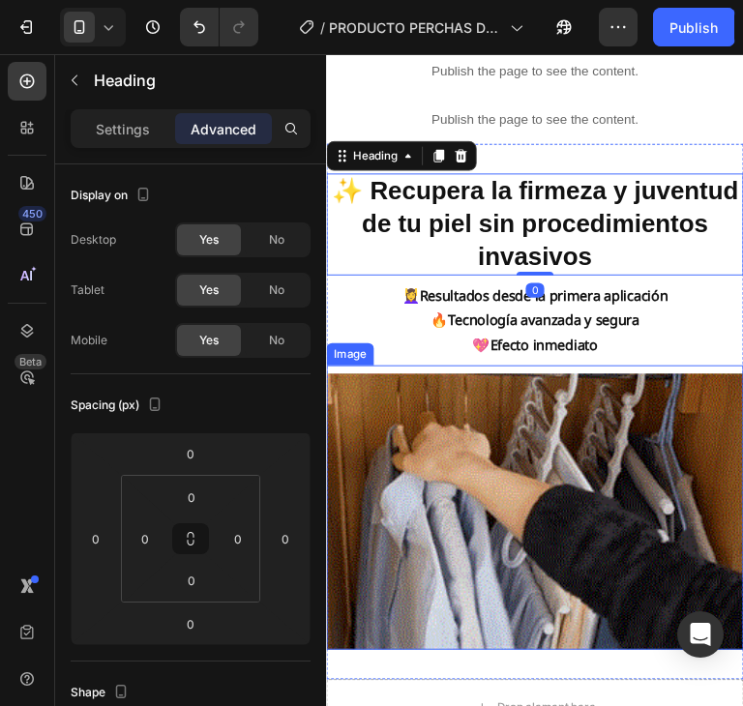
click at [584, 455] on img at bounding box center [543, 532] width 435 height 289
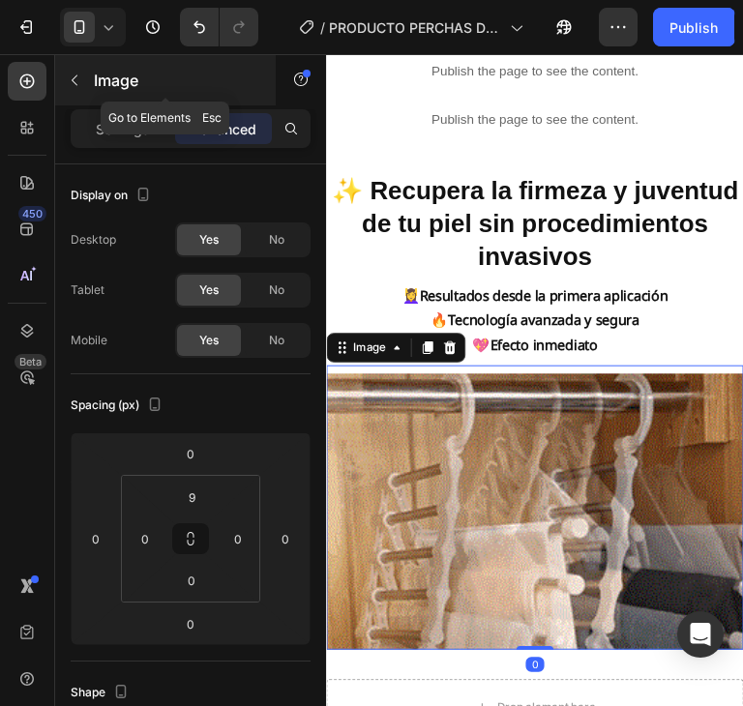
click at [63, 82] on button "button" at bounding box center [74, 80] width 31 height 31
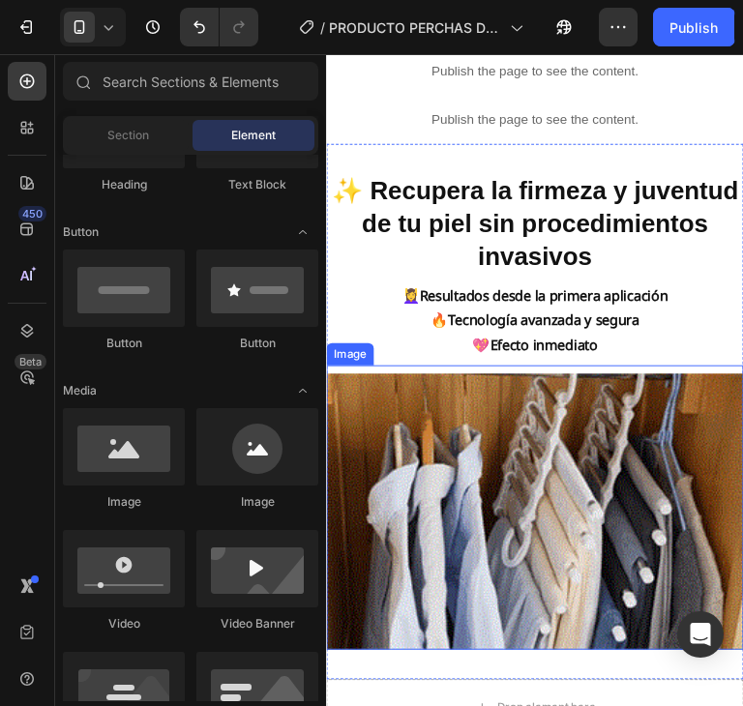
click at [511, 559] on img at bounding box center [543, 532] width 435 height 289
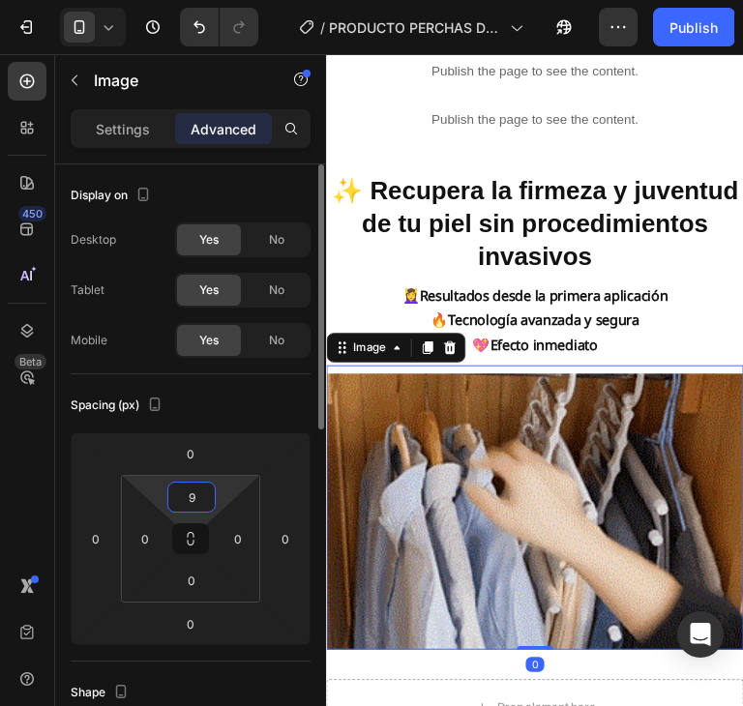
click at [187, 497] on input "9" at bounding box center [191, 497] width 39 height 29
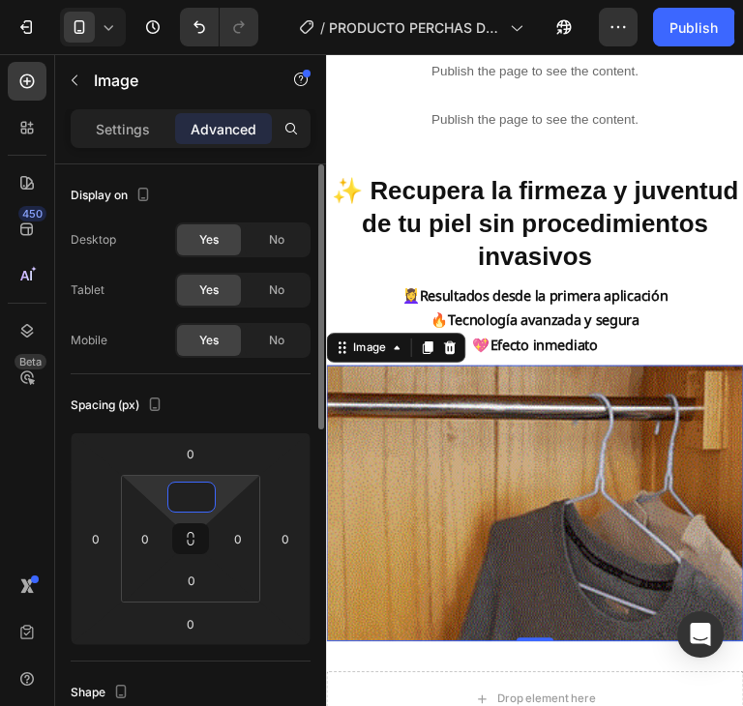
type input "7"
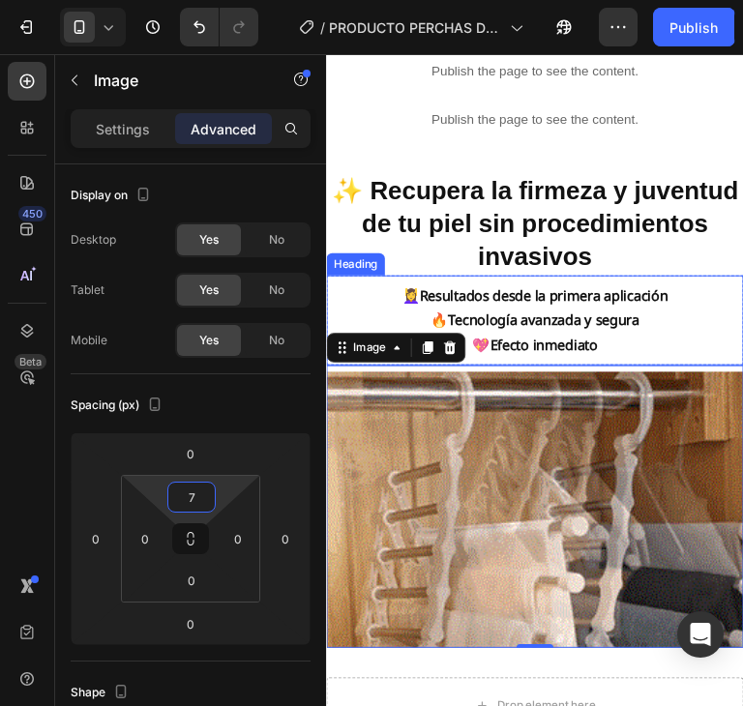
click at [676, 296] on strong "Resultados desde la primera aplicación" at bounding box center [553, 305] width 259 height 19
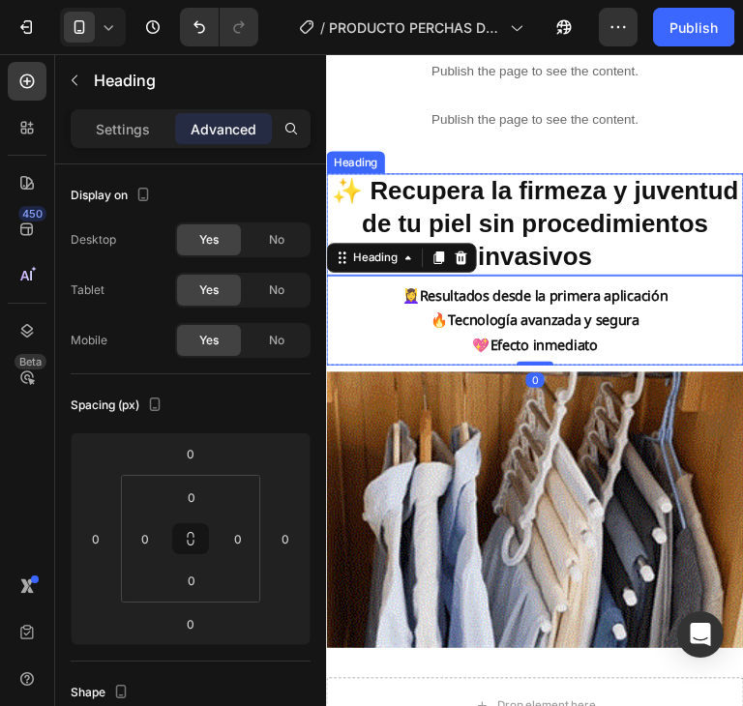
click at [552, 205] on strong "✨ Recupera la firmeza y juventud de tu piel sin procedimientos invasivos" at bounding box center [543, 231] width 425 height 97
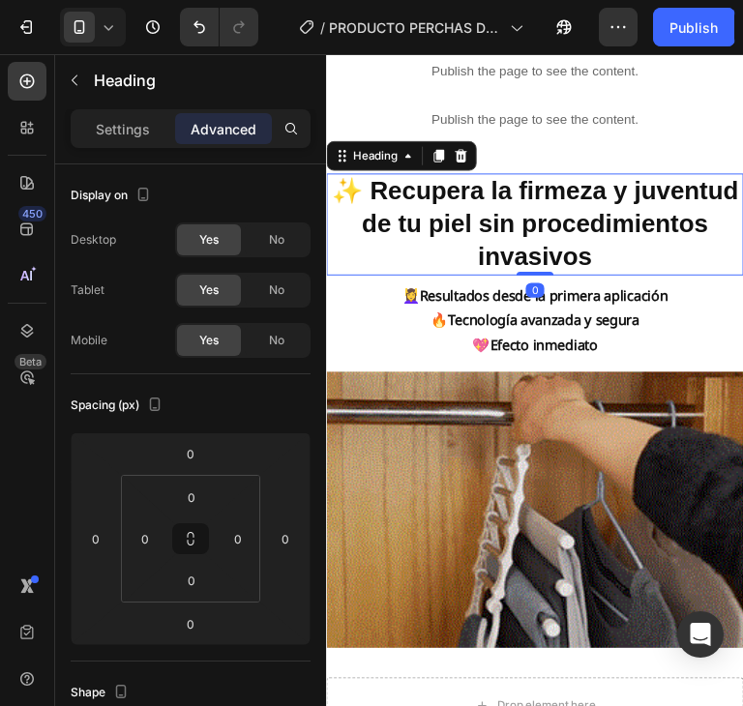
scroll to position [1110, 0]
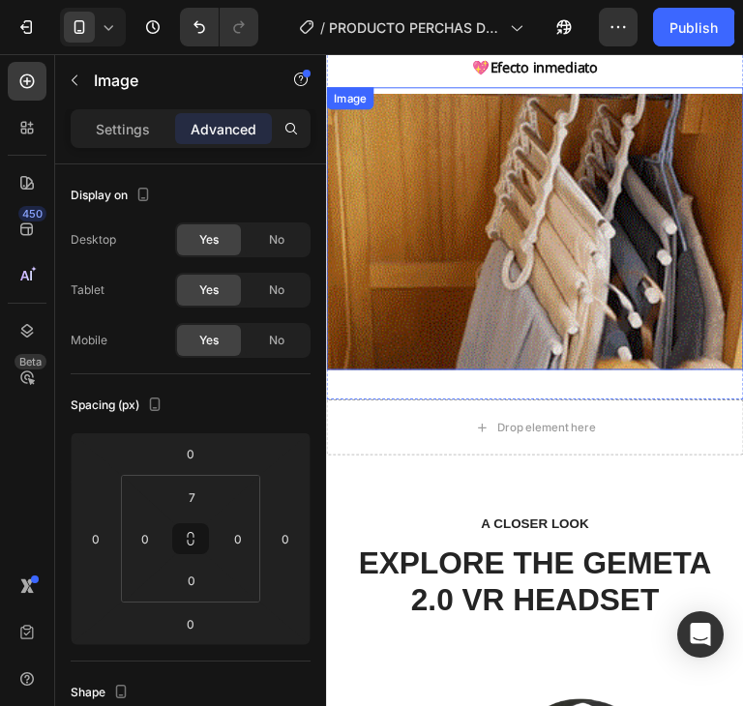
click at [571, 270] on img at bounding box center [543, 240] width 435 height 289
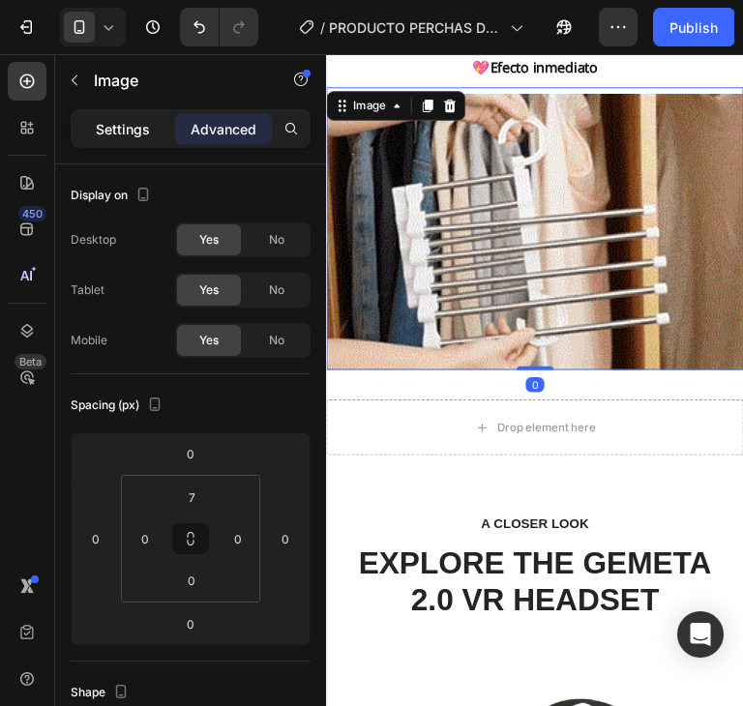
click at [105, 121] on p "Settings" at bounding box center [123, 129] width 54 height 20
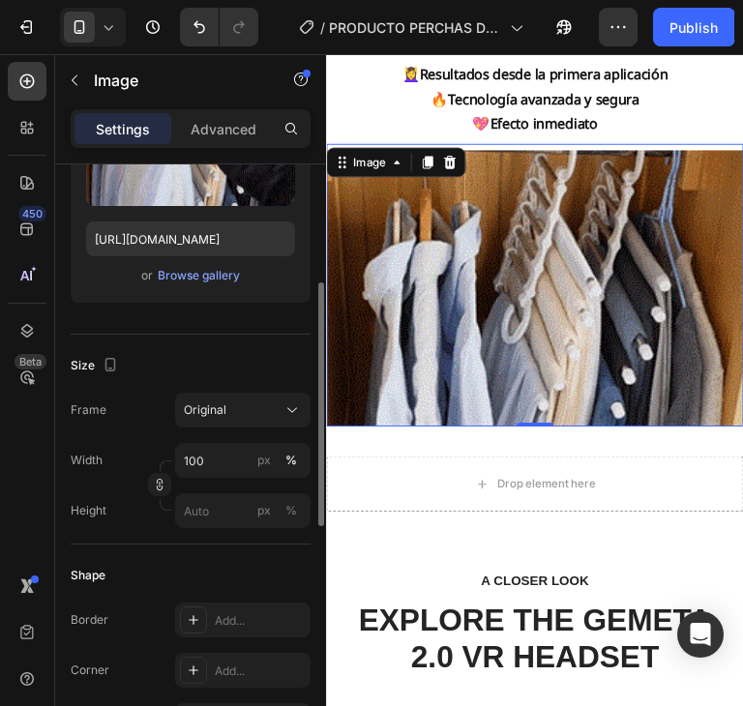
scroll to position [1014, 0]
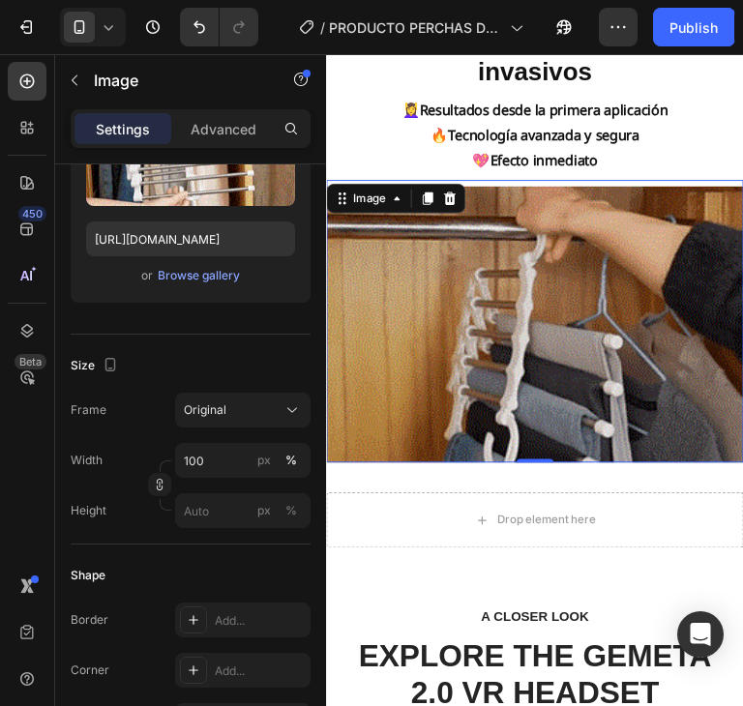
click at [101, 125] on p "Settings" at bounding box center [123, 129] width 54 height 20
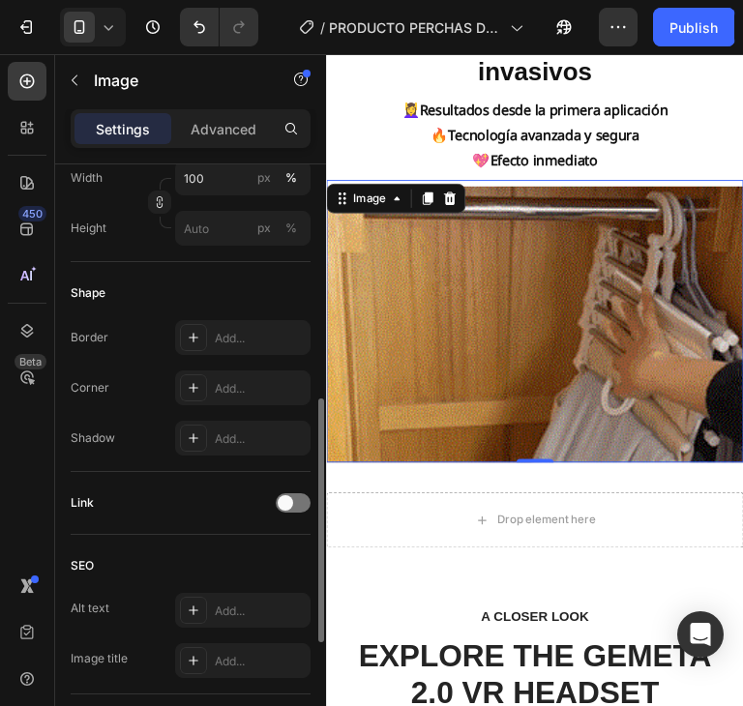
scroll to position [379, 0]
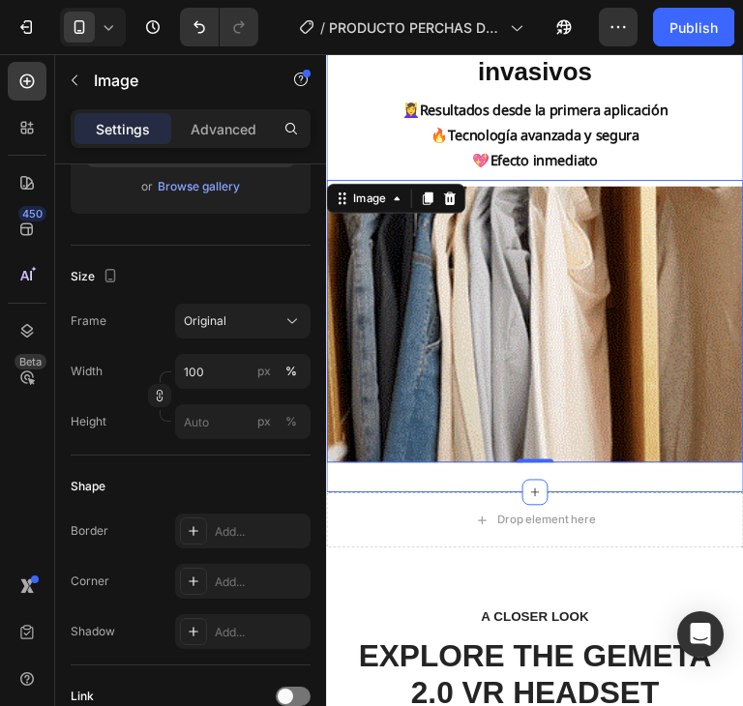
click at [364, 486] on div "✨ Recupera la firmeza y juventud de tu piel sin procedimientos invasivos Headin…" at bounding box center [543, 233] width 435 height 557
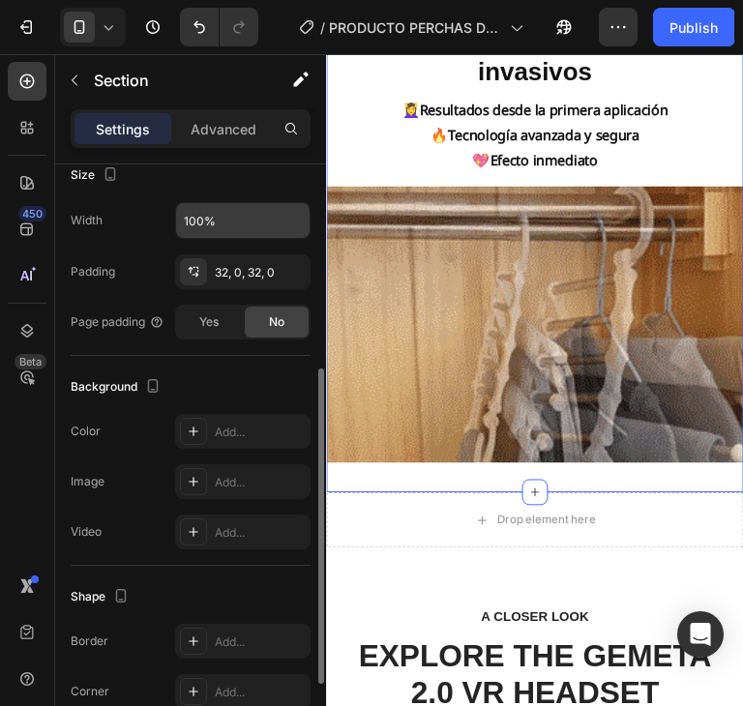
scroll to position [0, 0]
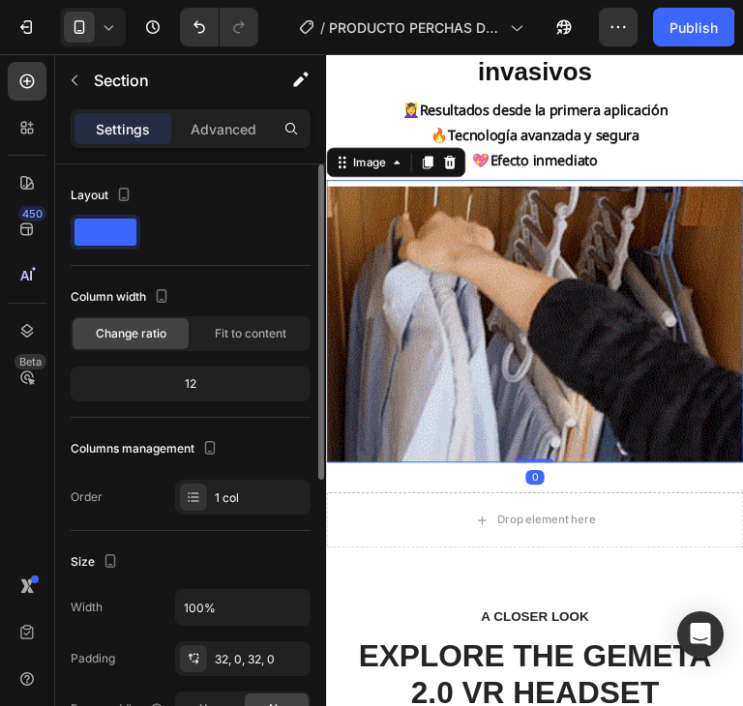
click at [560, 330] on img at bounding box center [543, 336] width 435 height 289
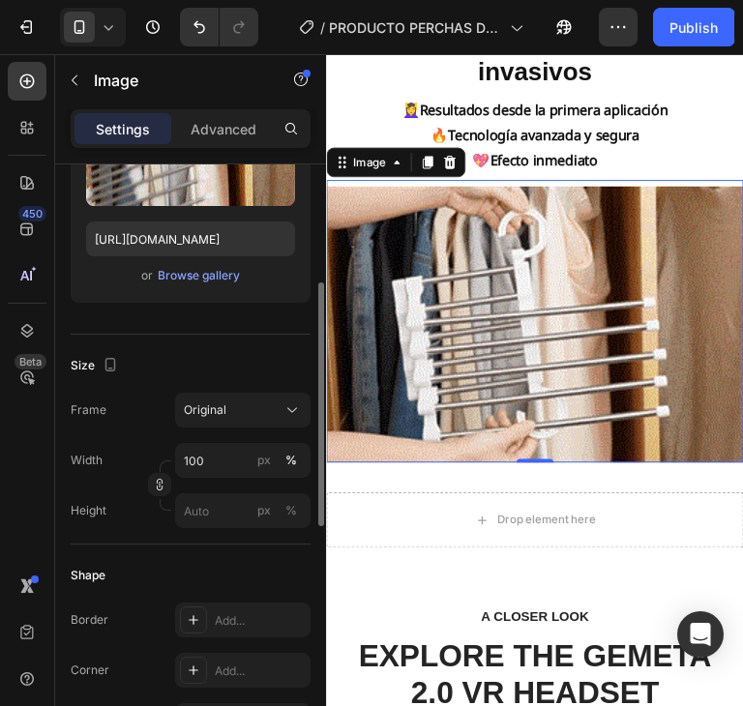
scroll to position [484, 0]
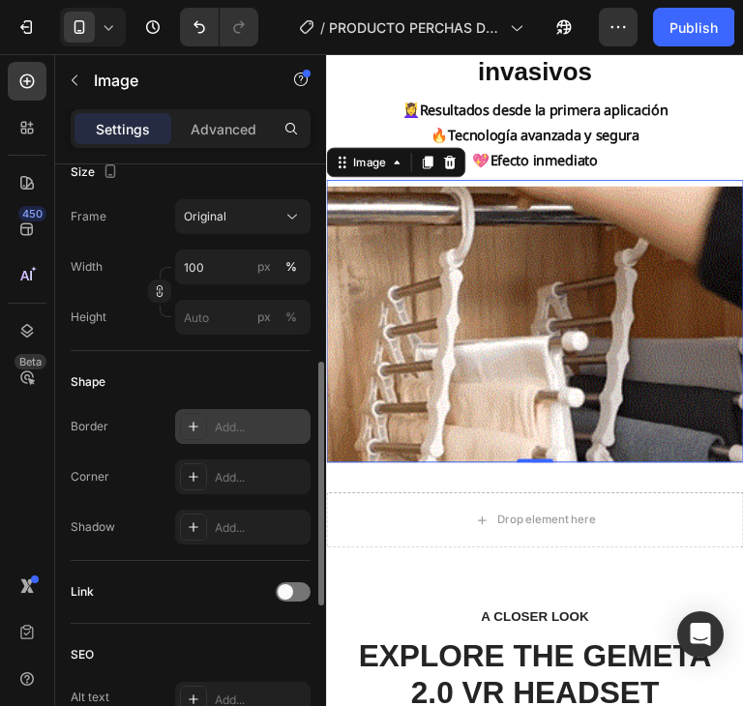
click at [227, 431] on div "Add..." at bounding box center [260, 427] width 91 height 17
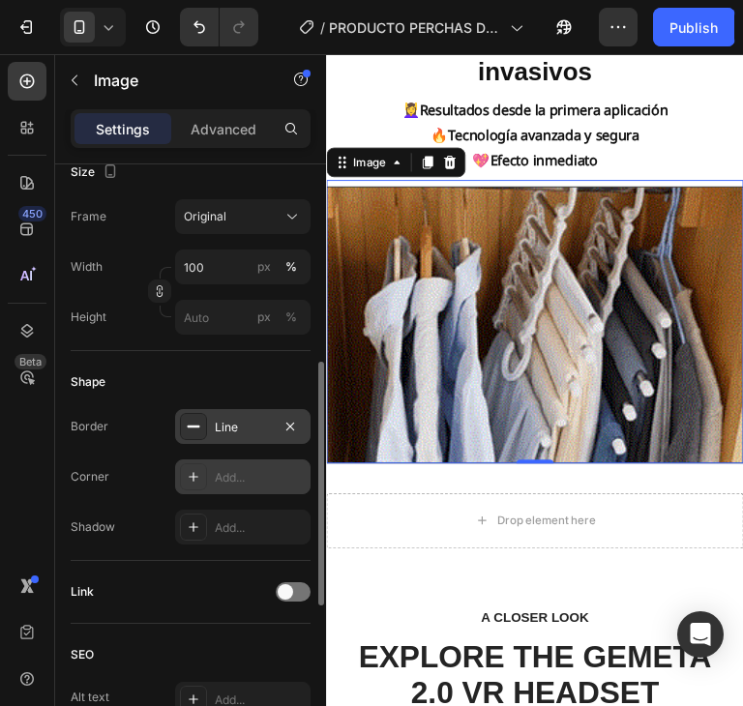
click at [260, 473] on div "Add..." at bounding box center [260, 477] width 91 height 17
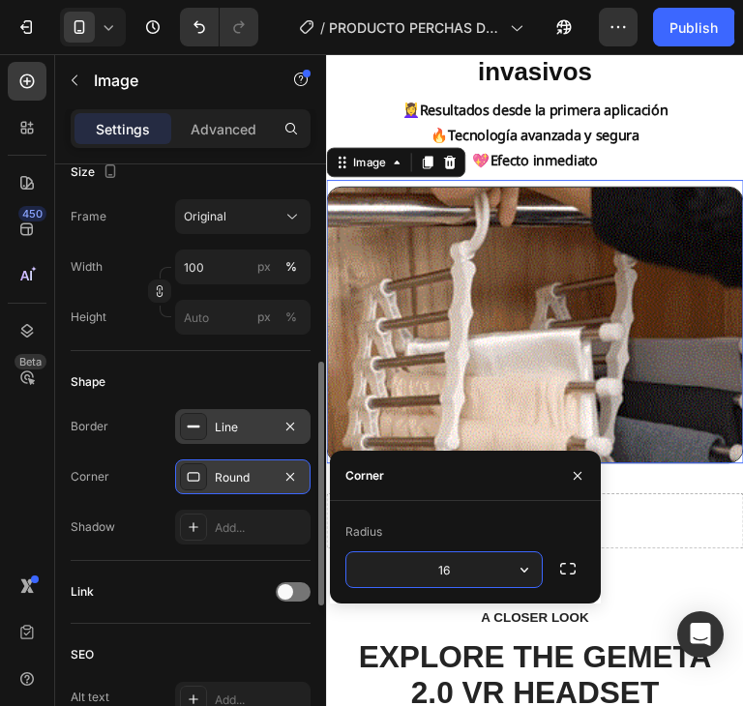
type input "16"
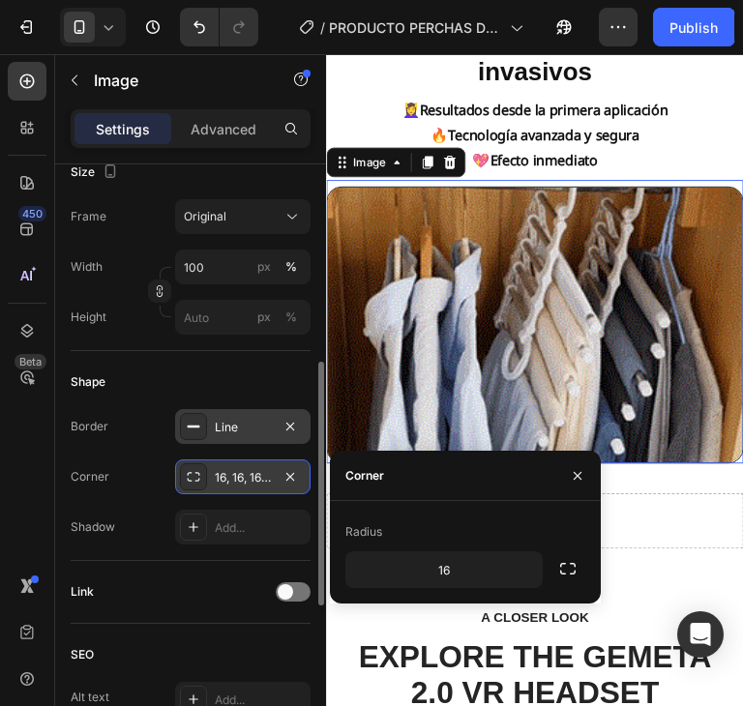
click at [514, 518] on div "Radius" at bounding box center [465, 531] width 240 height 31
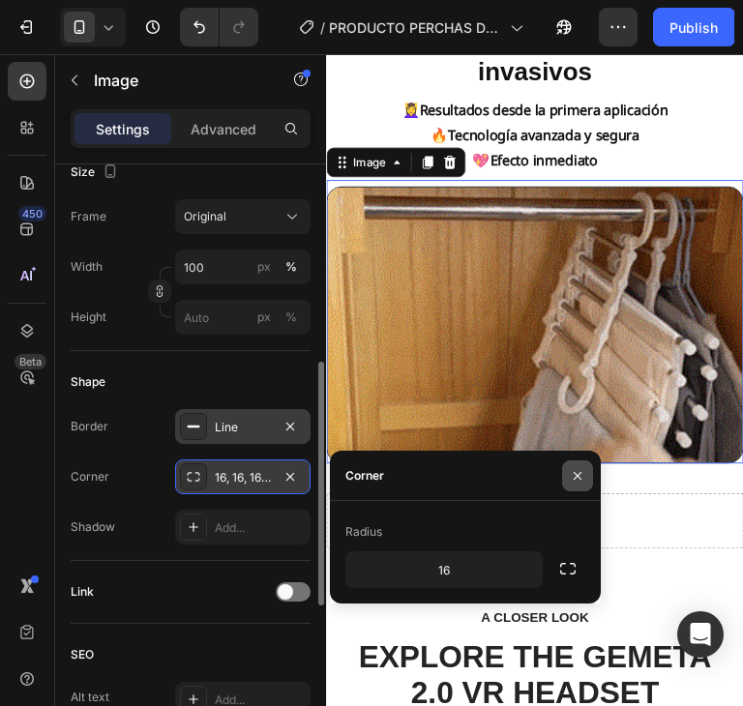
click at [571, 477] on icon "button" at bounding box center [577, 475] width 15 height 15
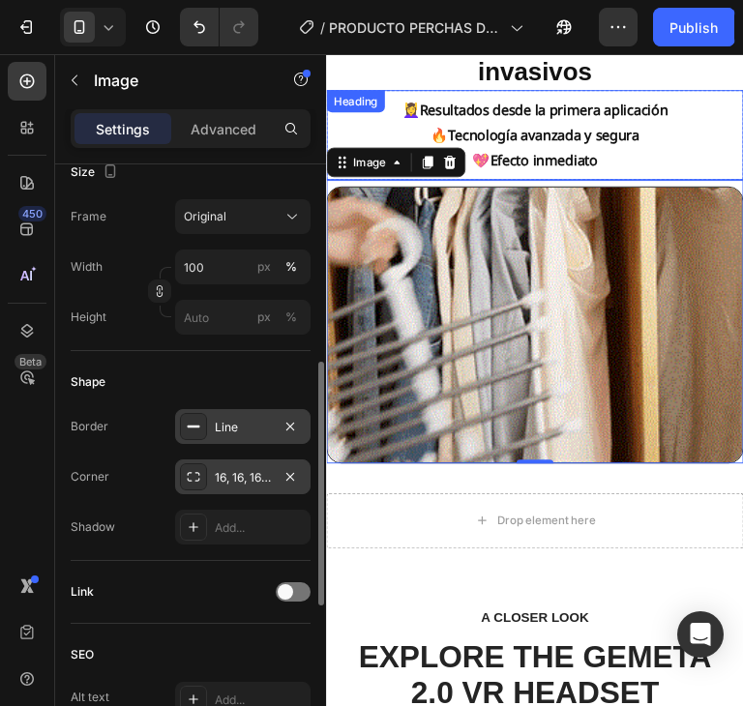
click at [709, 148] on div "⁠⁠⁠⁠⁠⁠⁠ 💆‍♀️ Resultados desde la primera aplicación 🔥 Tecnología avanzada y seg…" at bounding box center [543, 139] width 435 height 94
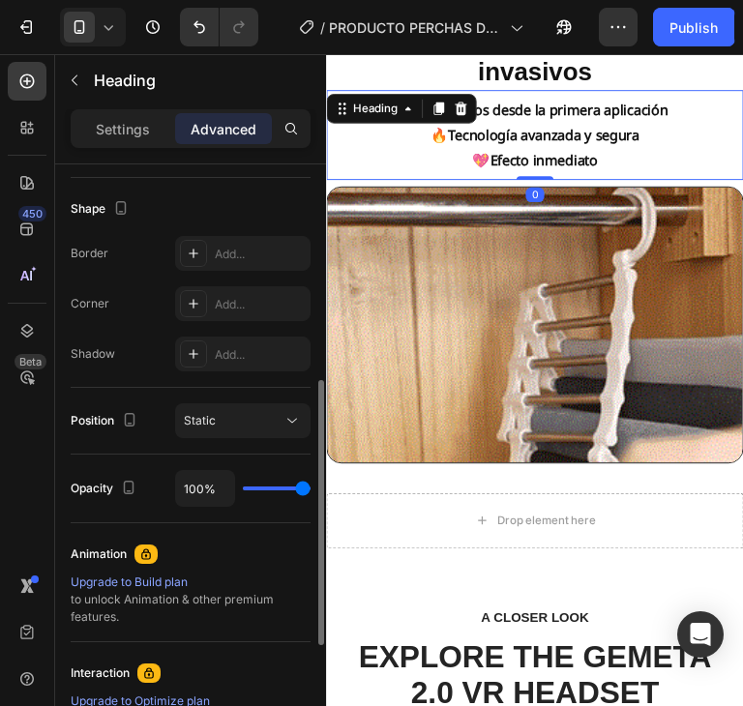
scroll to position [0, 0]
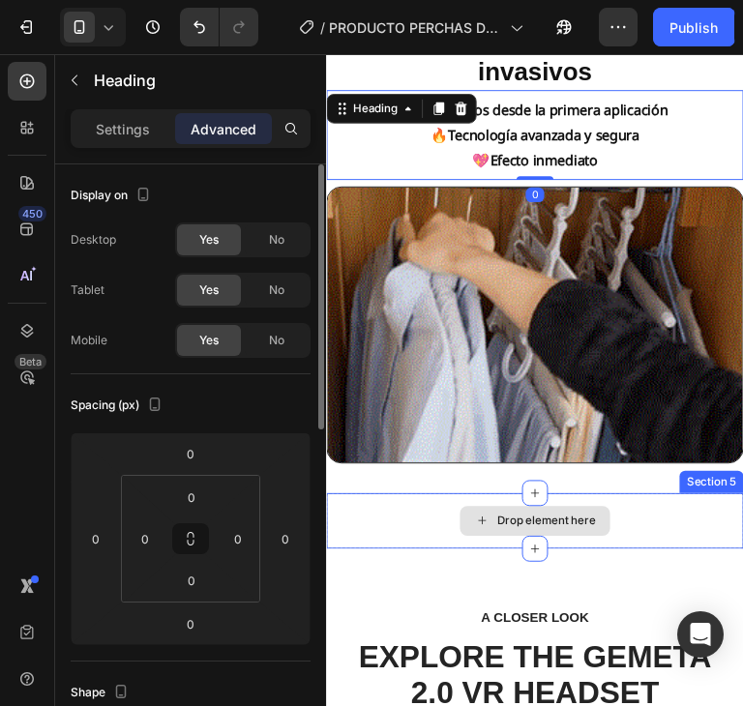
click at [633, 538] on div "Drop element here" at bounding box center [543, 542] width 435 height 58
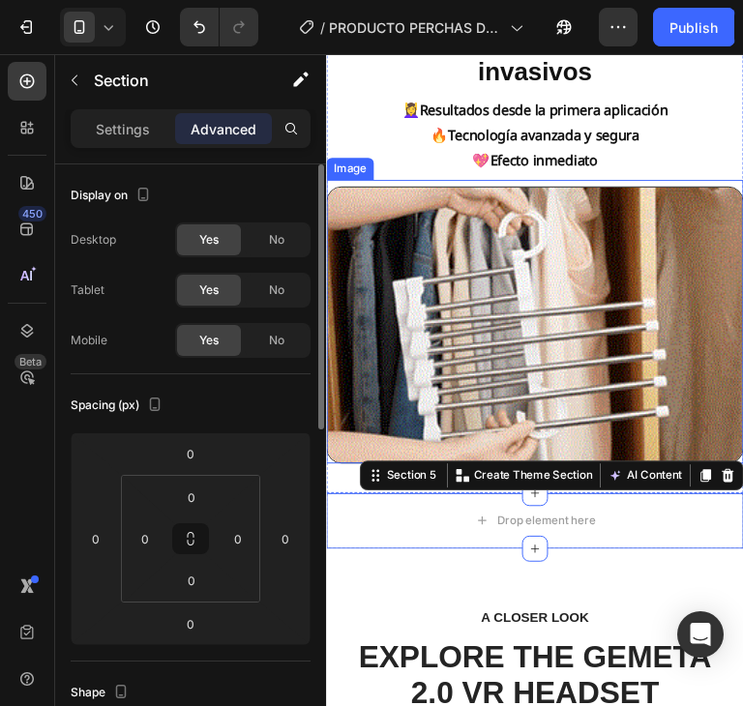
click at [614, 349] on img at bounding box center [543, 336] width 435 height 289
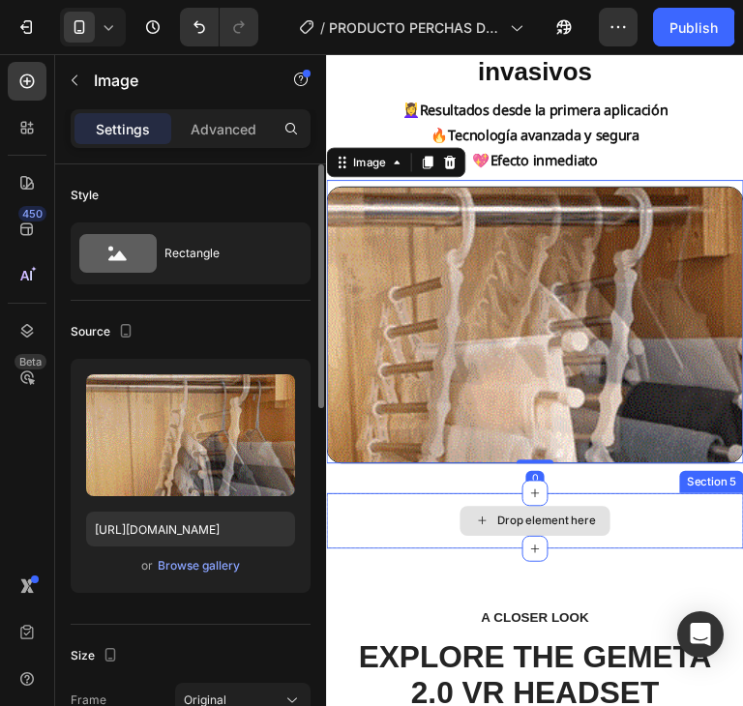
click at [674, 531] on div "Drop element here" at bounding box center [543, 542] width 435 height 58
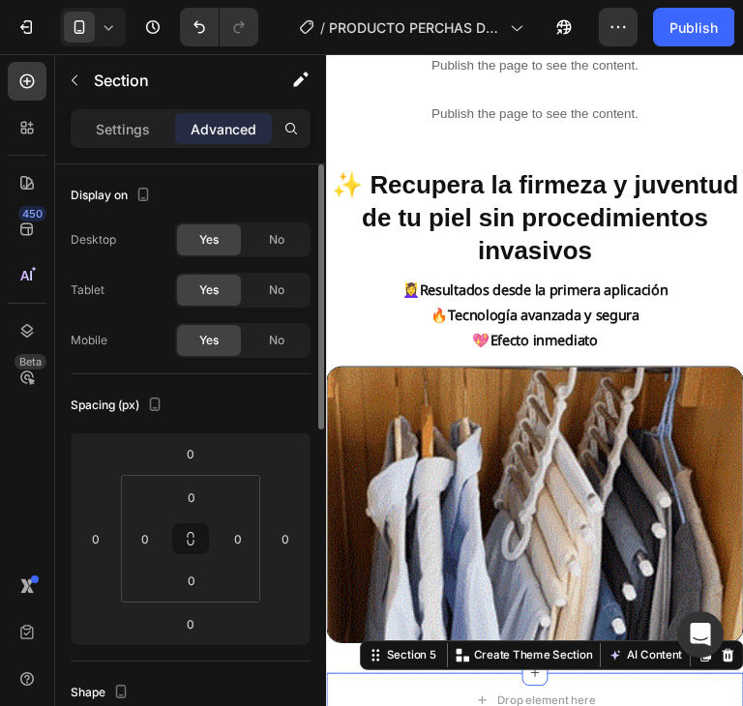
scroll to position [820, 0]
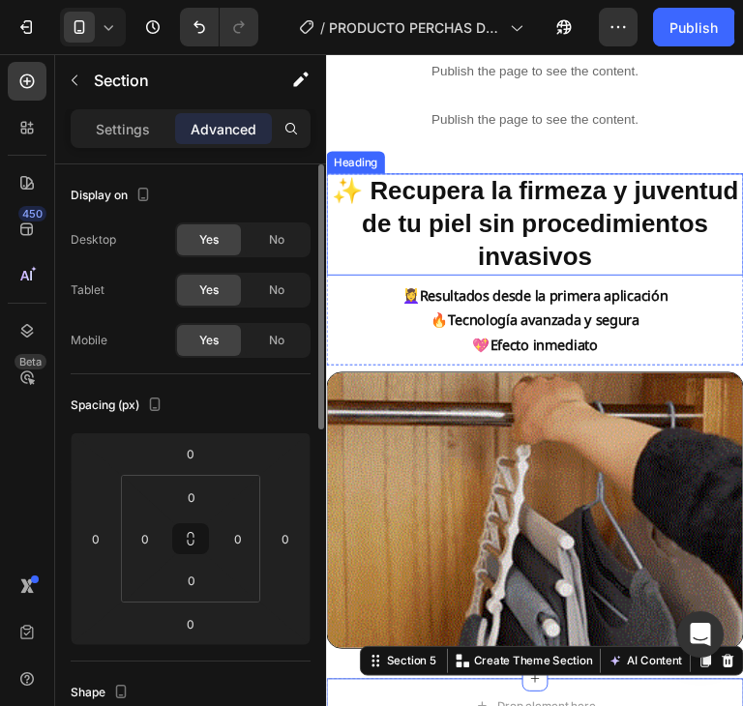
click at [613, 256] on strong "✨ Recupera la firmeza y juventud de tu piel sin procedimientos invasivos" at bounding box center [543, 231] width 425 height 97
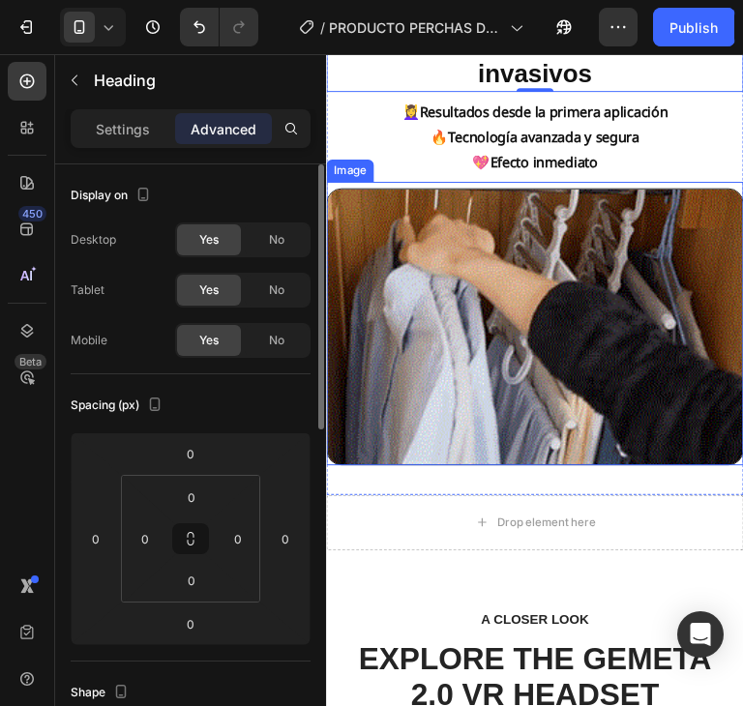
scroll to position [1014, 0]
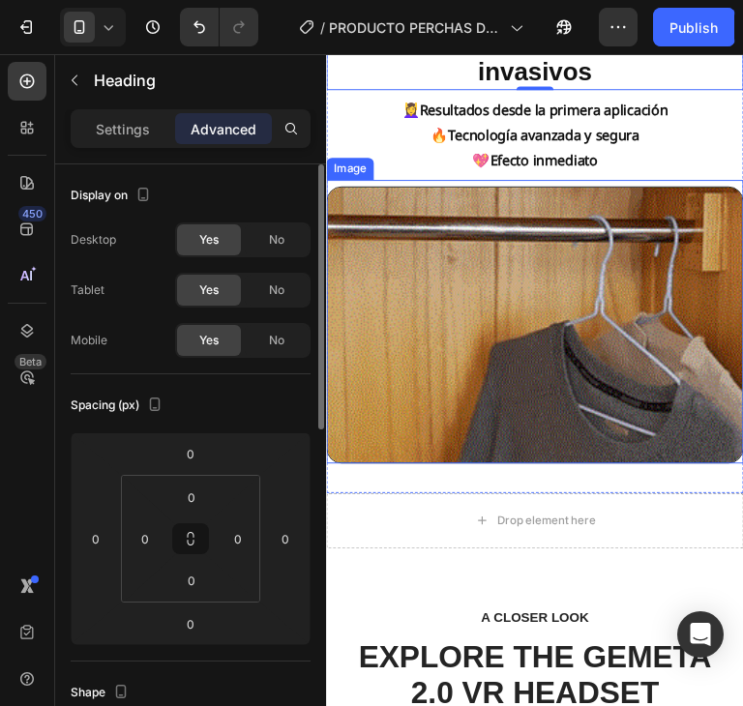
click at [625, 363] on img at bounding box center [543, 336] width 435 height 289
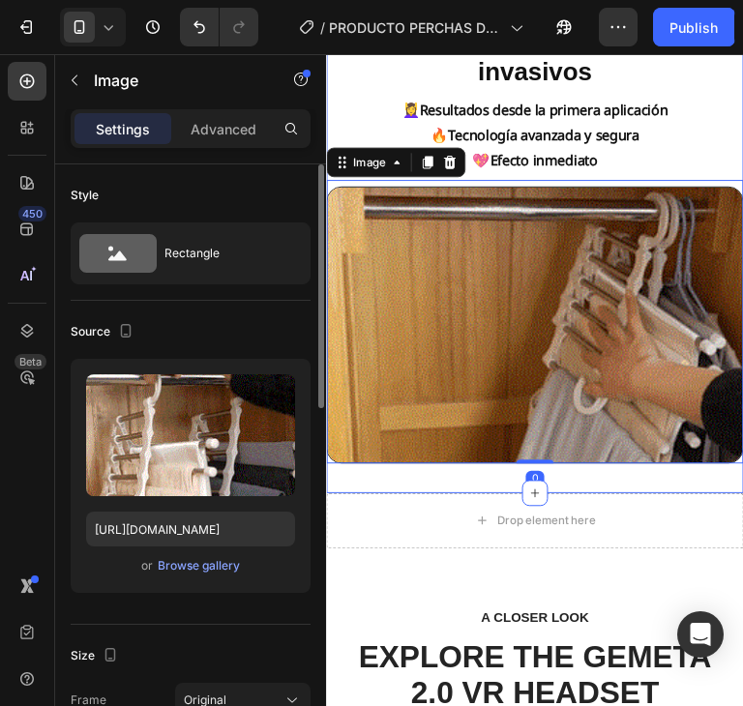
click at [632, 493] on div "✨ Recupera la firmeza y juventud de tu piel sin procedimientos invasivos Headin…" at bounding box center [543, 233] width 435 height 557
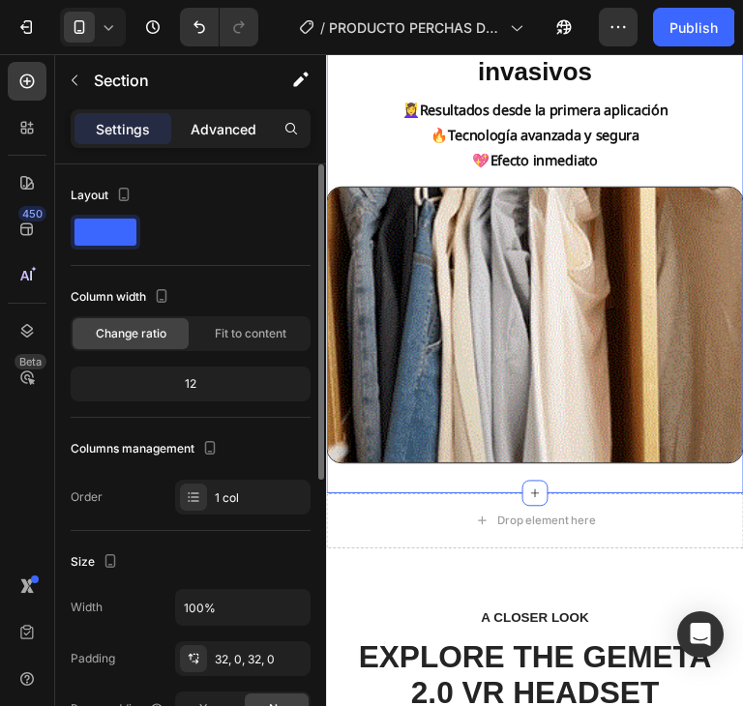
click at [206, 131] on p "Advanced" at bounding box center [224, 129] width 66 height 20
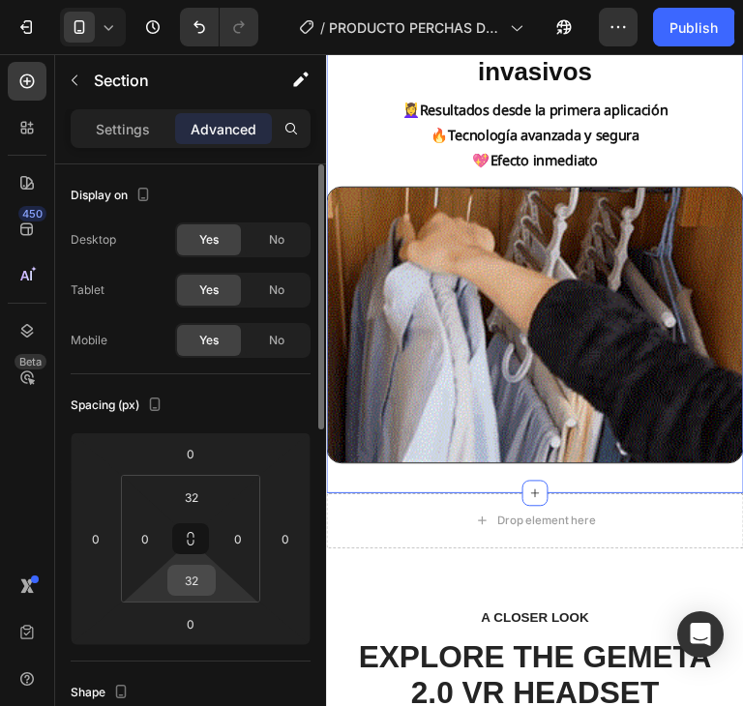
click at [196, 591] on input "32" at bounding box center [191, 580] width 39 height 29
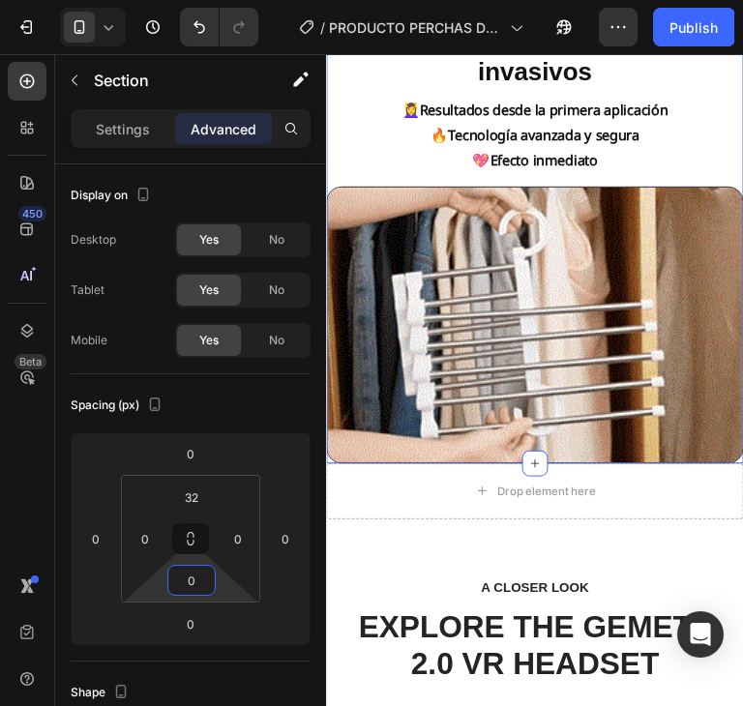
type input "0"
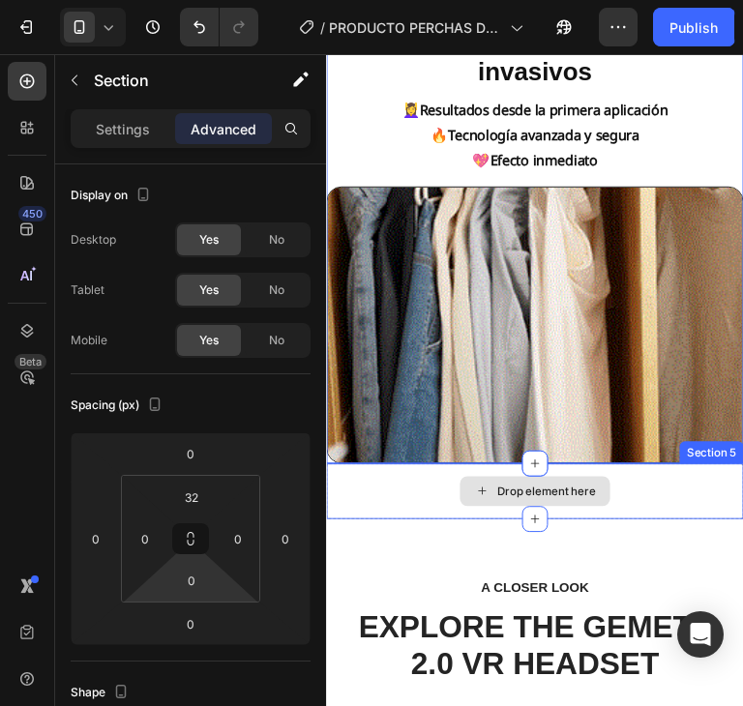
click at [676, 505] on div "Drop element here" at bounding box center [543, 511] width 435 height 58
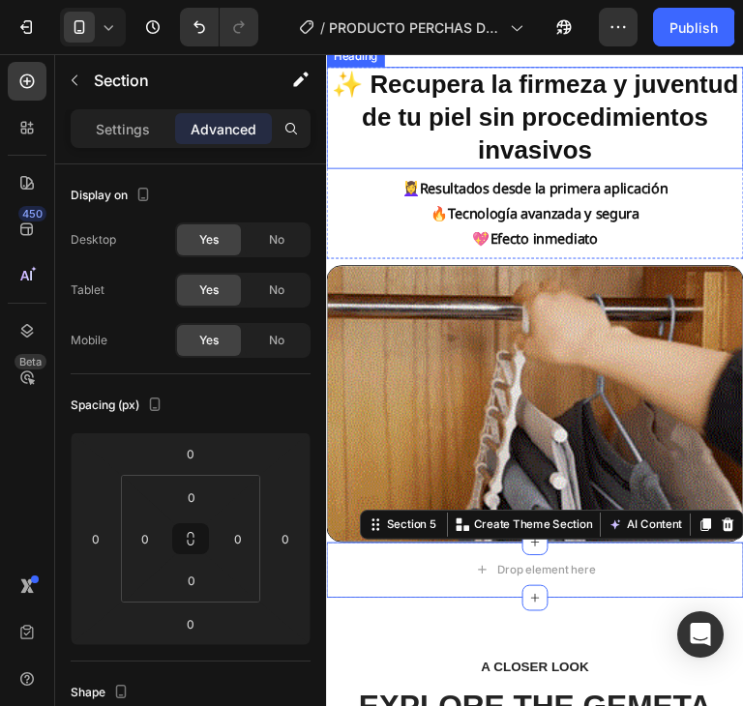
scroll to position [820, 0]
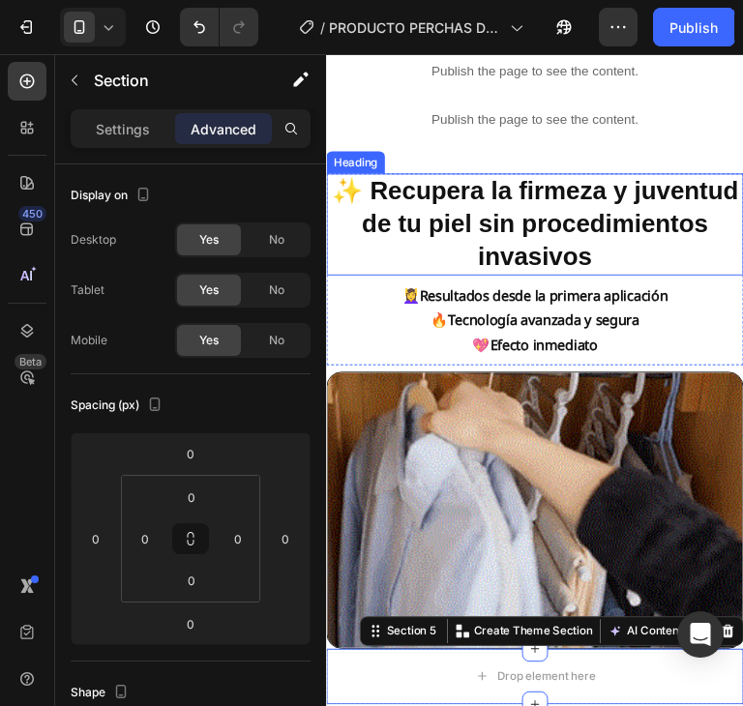
click at [560, 236] on strong "✨ Recupera la firmeza y juventud de tu piel sin procedimientos invasivos" at bounding box center [543, 231] width 425 height 97
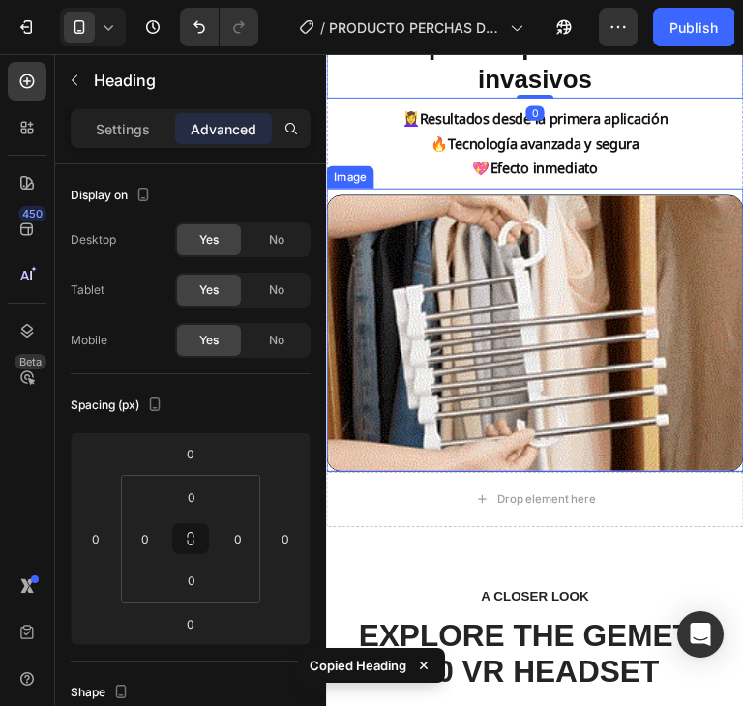
scroll to position [1014, 0]
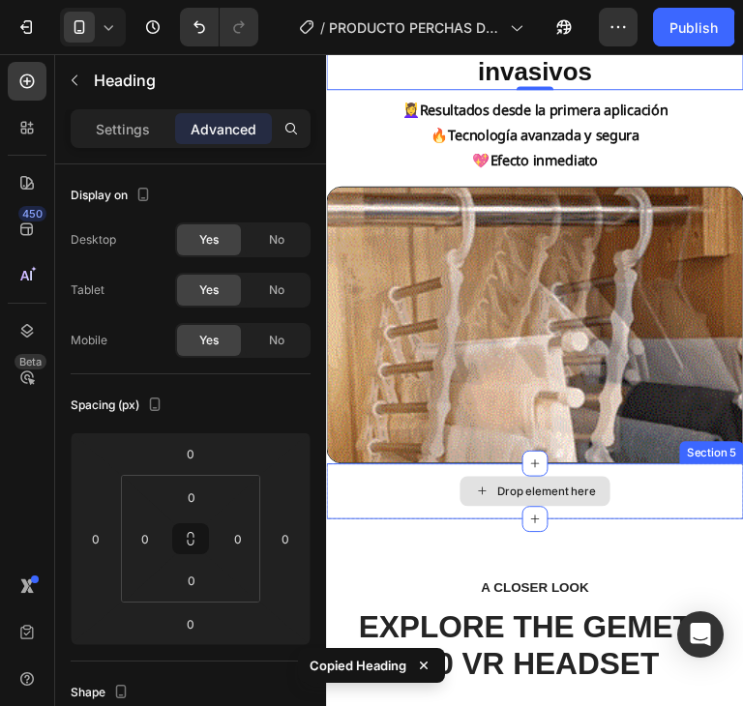
click at [632, 488] on div "Drop element here" at bounding box center [543, 511] width 435 height 58
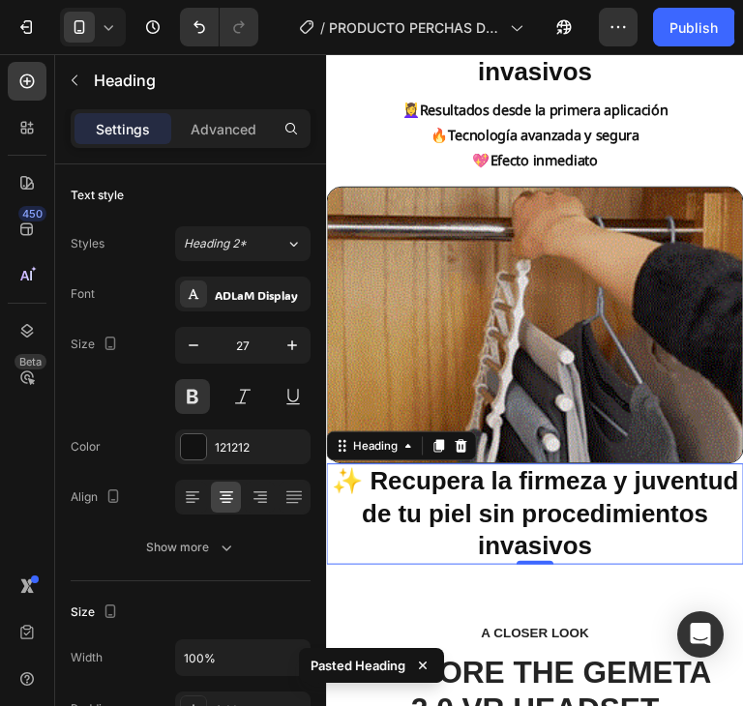
click at [692, 539] on h2 "✨ Recupera la firmeza y juventud de tu piel sin procedimientos invasivos" at bounding box center [543, 534] width 435 height 105
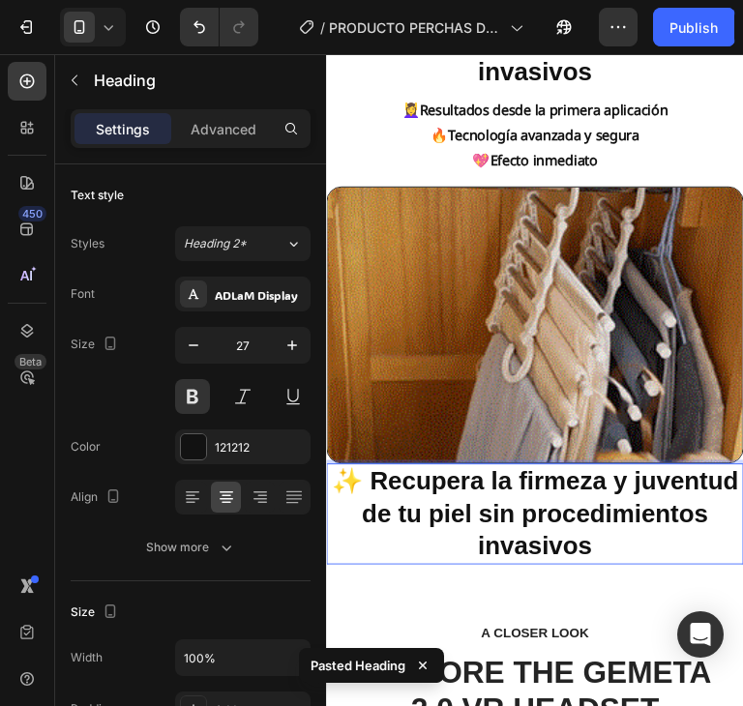
click at [641, 531] on strong "✨ Recupera la firmeza y juventud de tu piel sin procedimientos invasivos" at bounding box center [543, 533] width 425 height 97
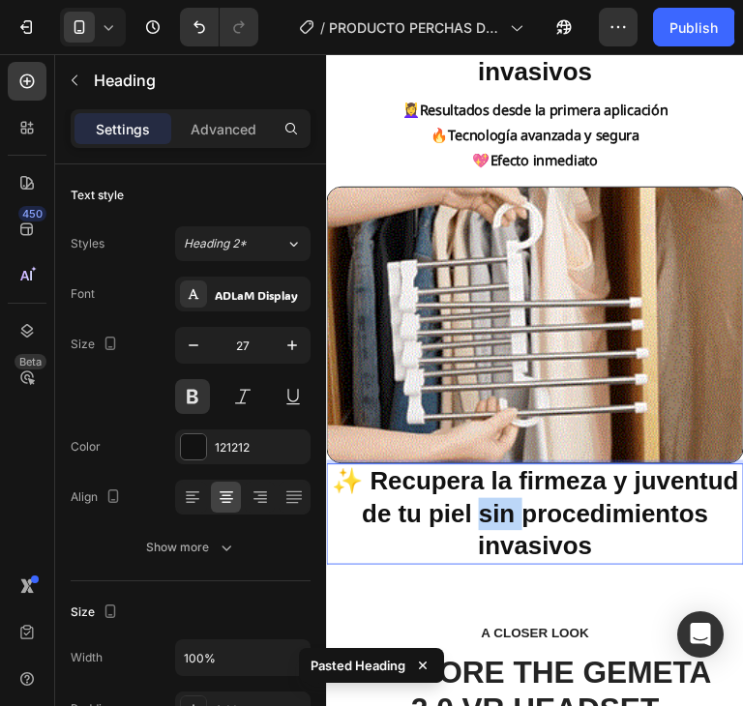
click at [641, 530] on strong "✨ Recupera la firmeza y juventud de tu piel sin procedimientos invasivos" at bounding box center [543, 533] width 425 height 97
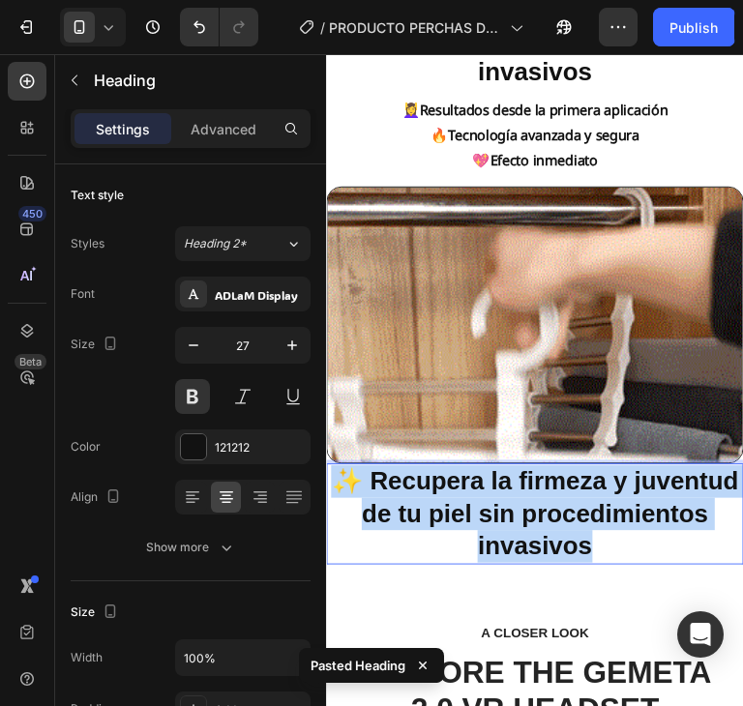
click at [641, 530] on strong "✨ Recupera la firmeza y juventud de tu piel sin procedimientos invasivos" at bounding box center [543, 533] width 425 height 97
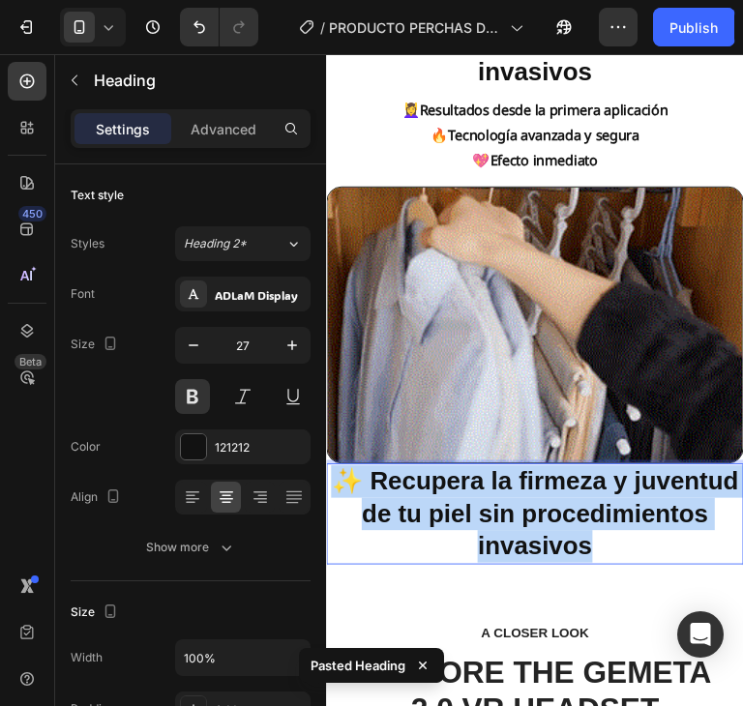
click at [641, 530] on strong "✨ Recupera la firmeza y juventud de tu piel sin procedimientos invasivos" at bounding box center [543, 533] width 425 height 97
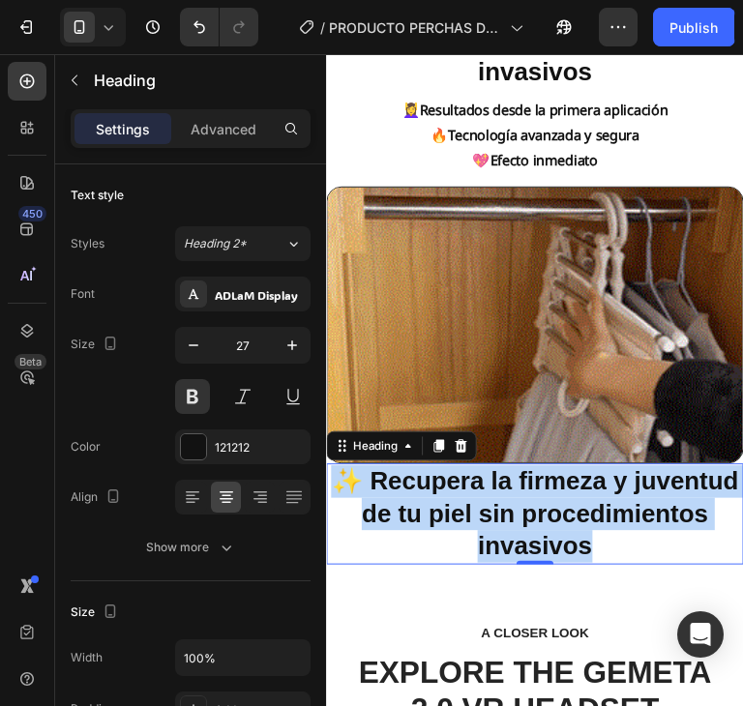
click at [580, 541] on strong "✨ Recupera la firmeza y juventud de tu piel sin procedimientos invasivos" at bounding box center [543, 533] width 425 height 97
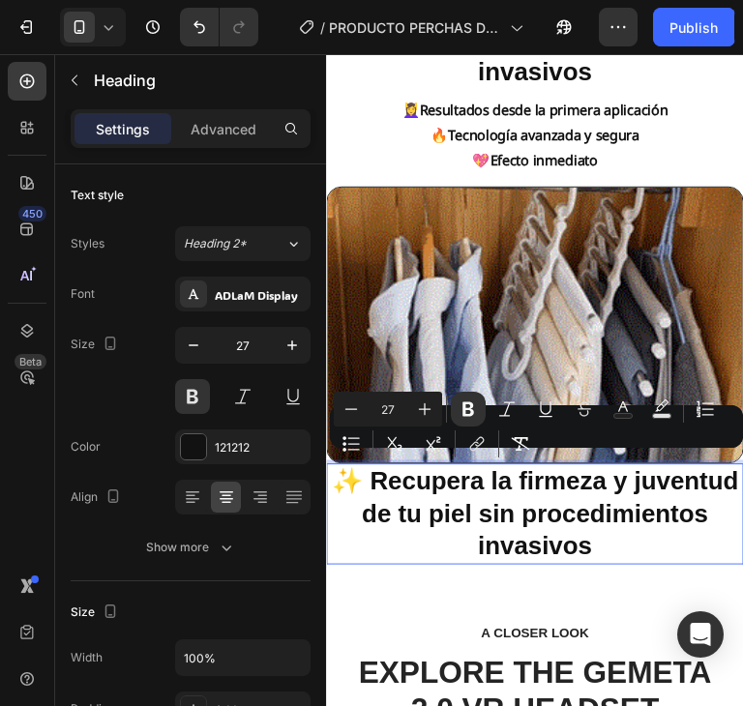
click at [580, 541] on strong "✨ Recupera la firmeza y juventud de tu piel sin procedimientos invasivos" at bounding box center [543, 533] width 425 height 97
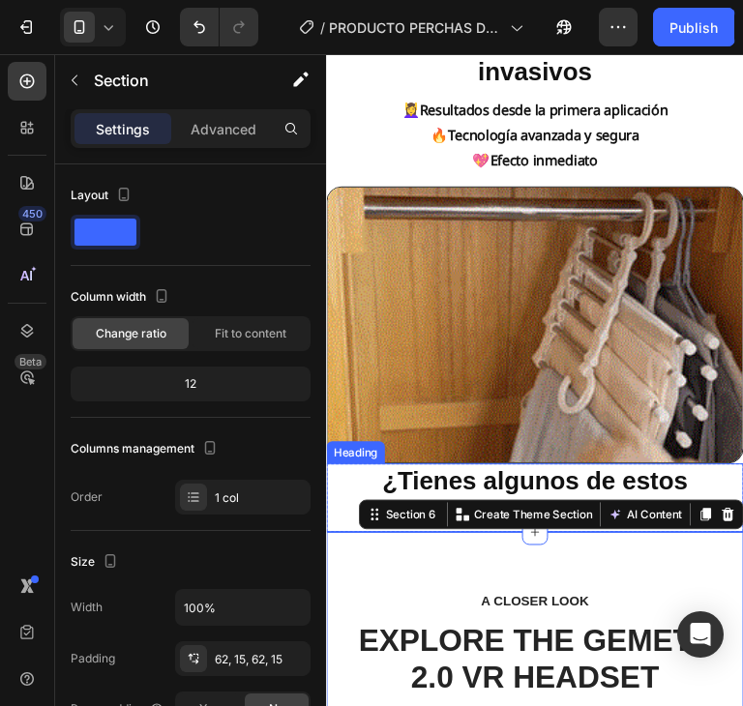
click at [334, 486] on p "⁠⁠⁠⁠⁠⁠⁠ ¿Tienes algunos de estos problemas?" at bounding box center [543, 518] width 431 height 68
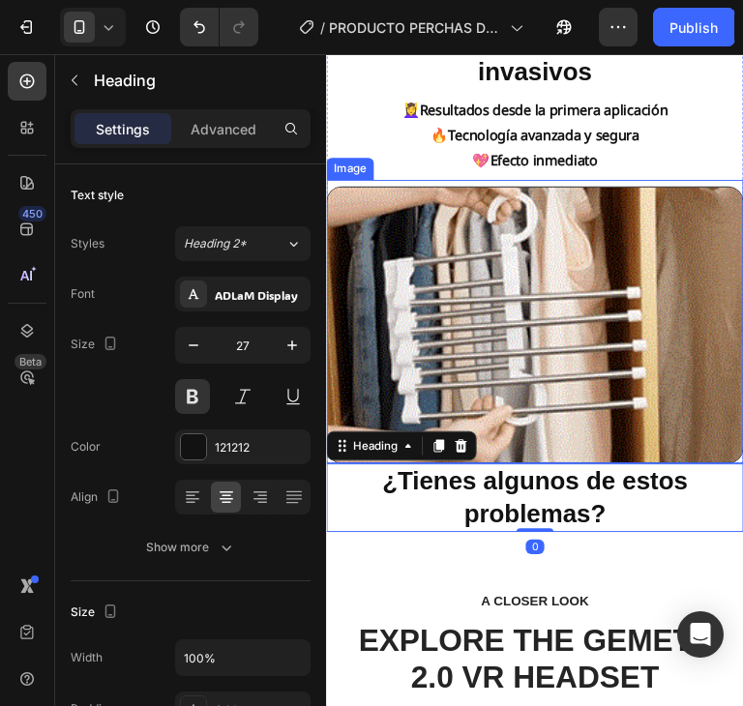
click at [610, 364] on img at bounding box center [543, 336] width 435 height 289
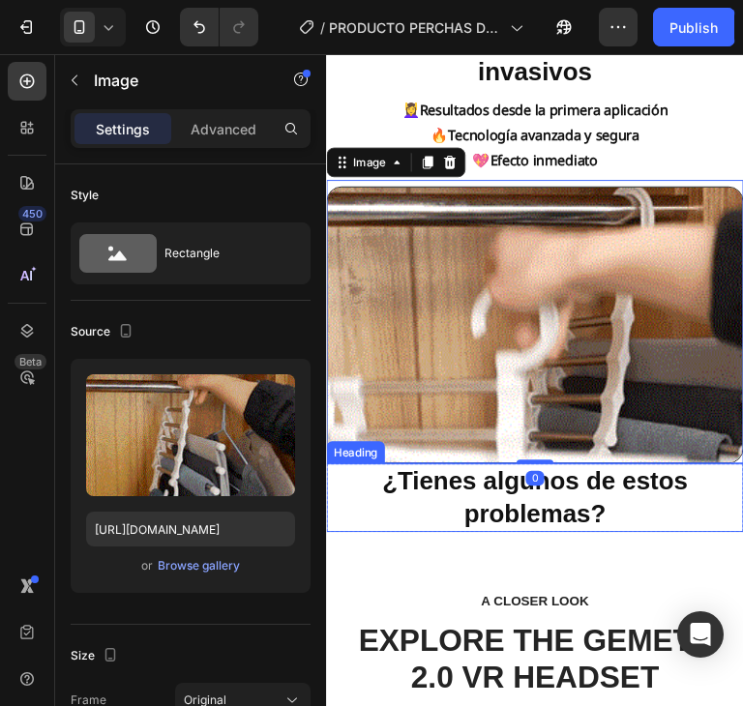
click at [629, 490] on strong "¿Tienes algunos de estos problemas?" at bounding box center [543, 516] width 319 height 63
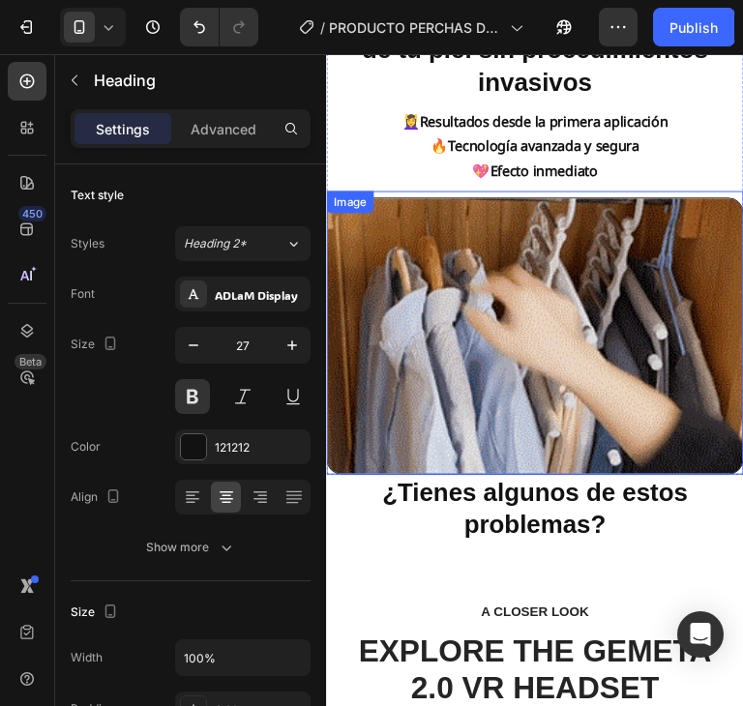
scroll to position [870, 0]
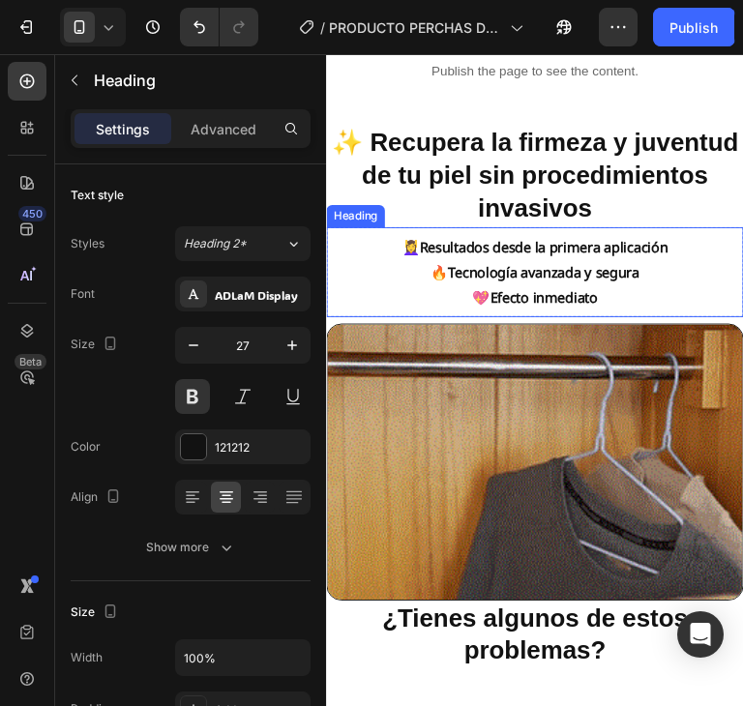
click at [606, 264] on strong "Resultados desde la primera aplicación" at bounding box center [553, 255] width 259 height 19
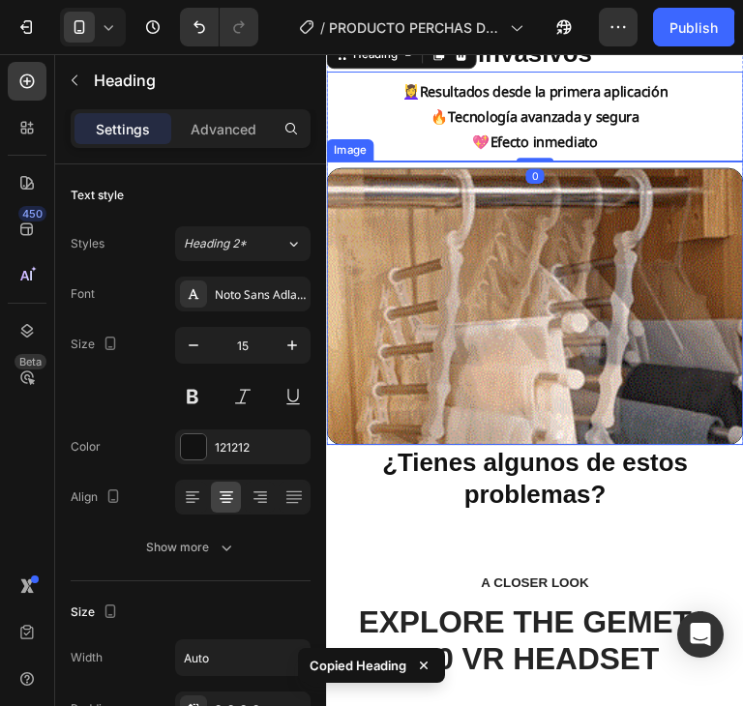
scroll to position [1064, 0]
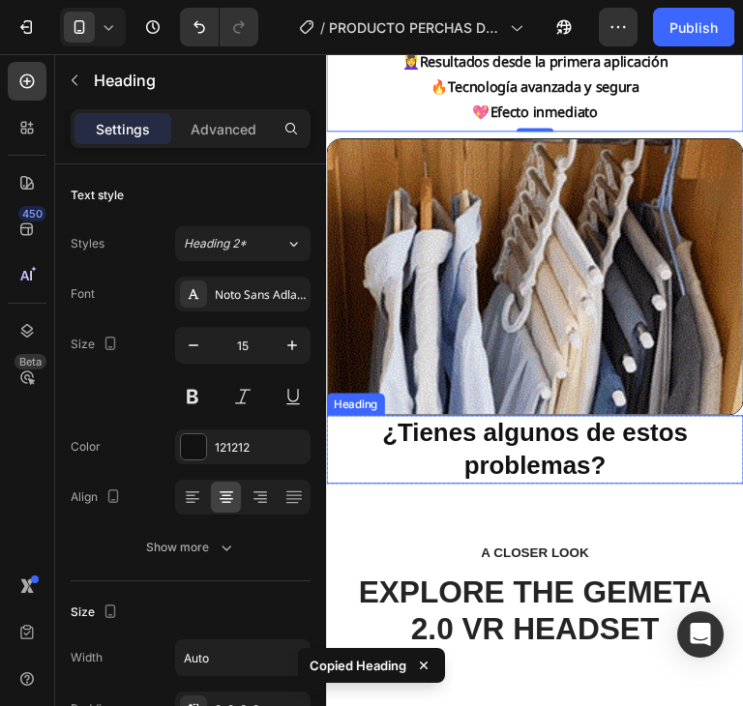
click at [634, 477] on h2 "¿Tienes algunos de estos problemas?" at bounding box center [543, 467] width 435 height 72
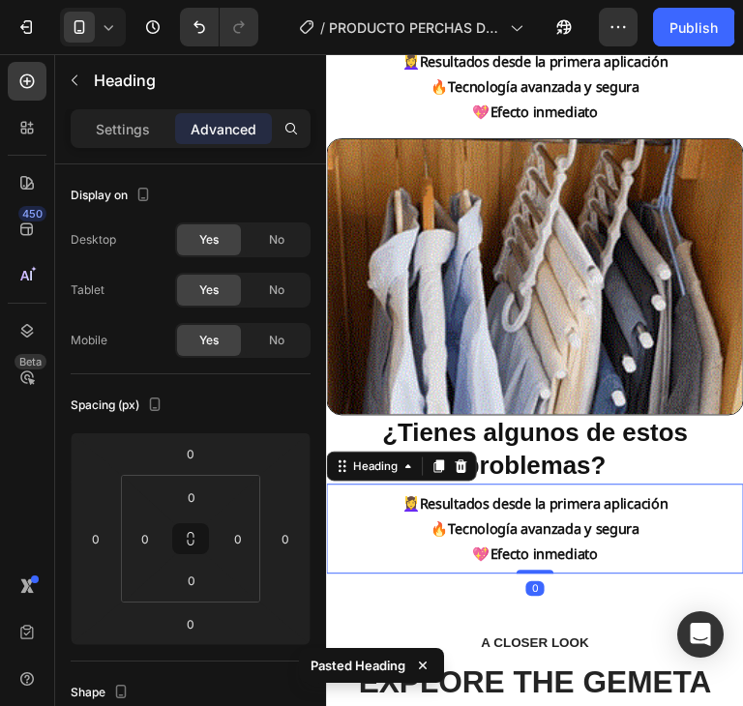
click at [624, 524] on h2 "💆‍♀️ Resultados desde la primera aplicación 🔥 Tecnología avanzada y segura 💖 Ef…" at bounding box center [543, 550] width 293 height 94
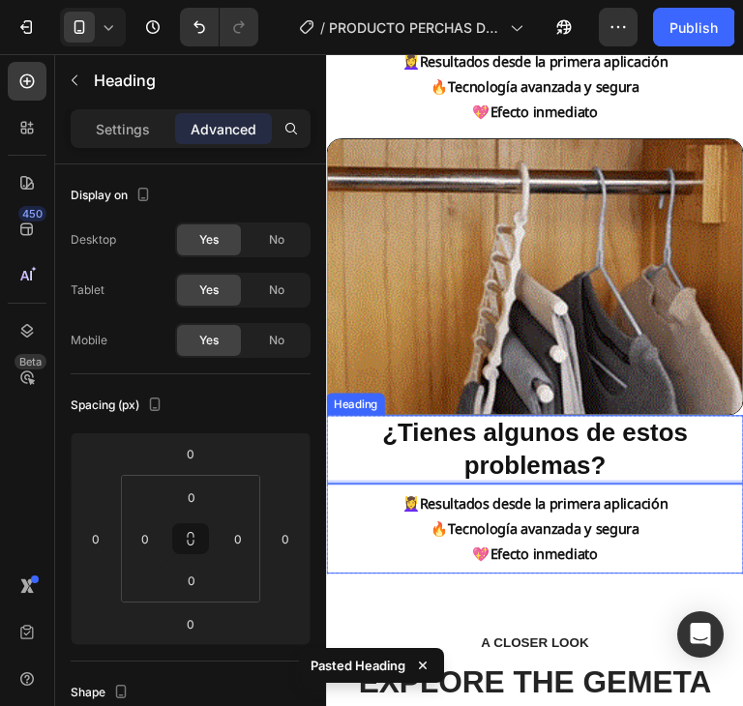
click at [650, 473] on h2 "¿Tienes algunos de estos problemas?" at bounding box center [543, 467] width 435 height 72
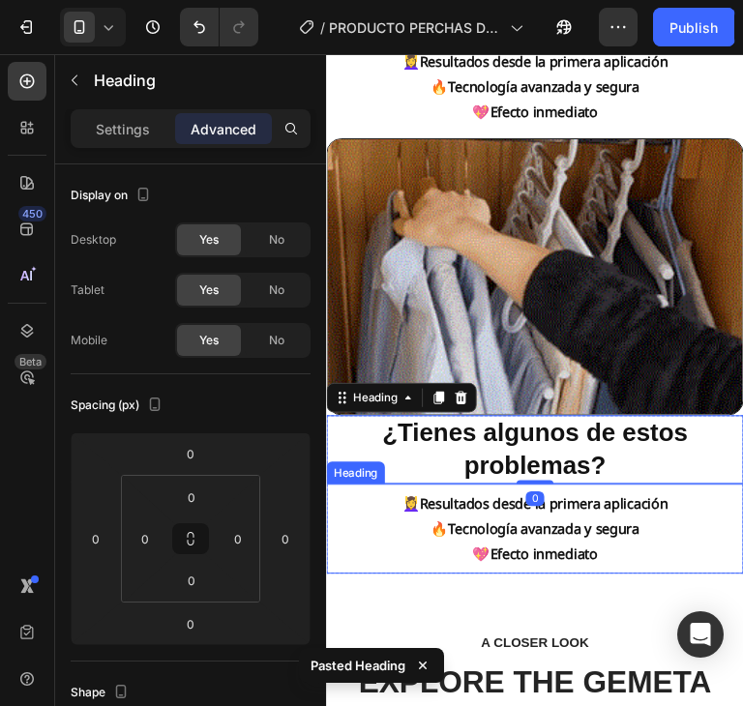
click at [648, 520] on strong "Resultados desde la primera aplicación" at bounding box center [553, 523] width 259 height 19
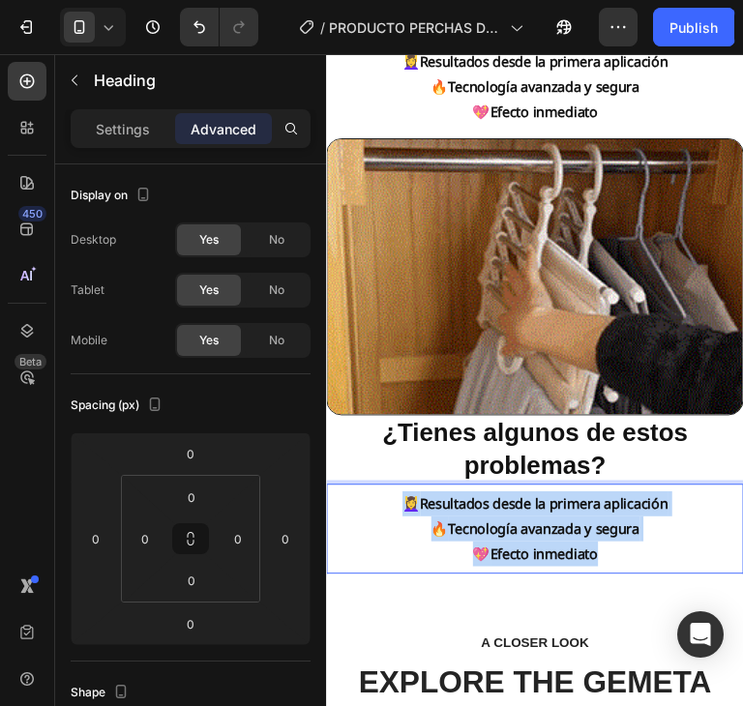
drag, startPoint x: 603, startPoint y: 566, endPoint x: 384, endPoint y: 505, distance: 227.8
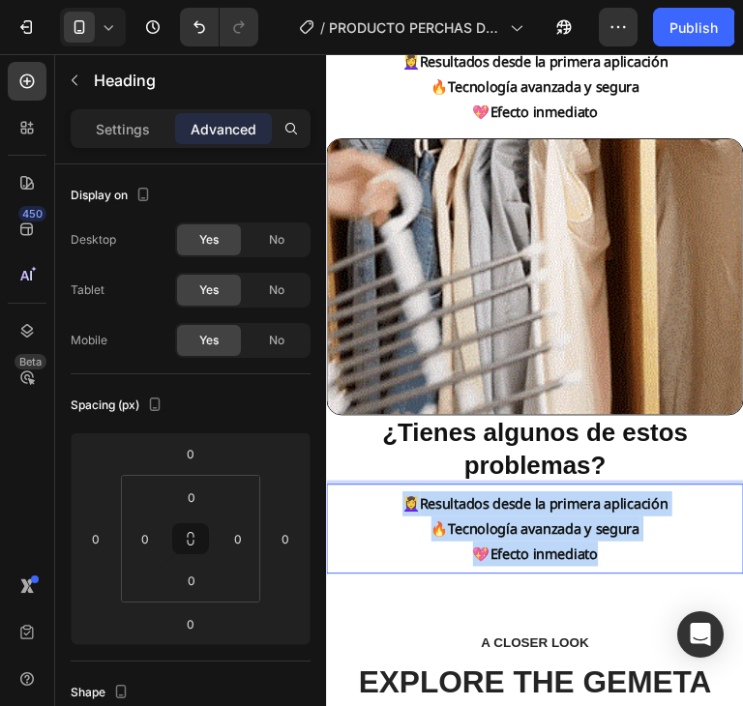
click at [397, 505] on h2 "💆‍♀️ Resultados desde la primera aplicación 🔥 Tecnología avanzada y segura 💖 Ef…" at bounding box center [543, 550] width 293 height 94
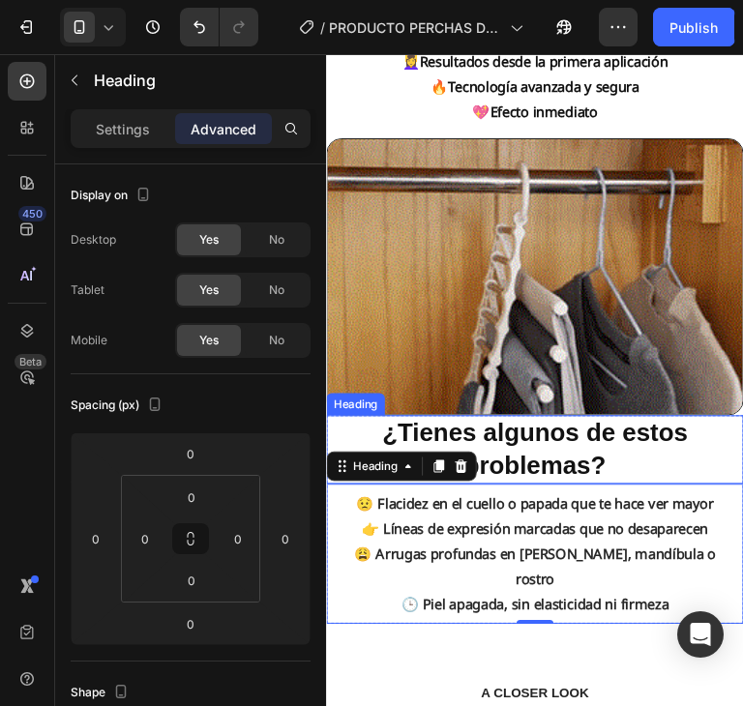
scroll to position [1354, 0]
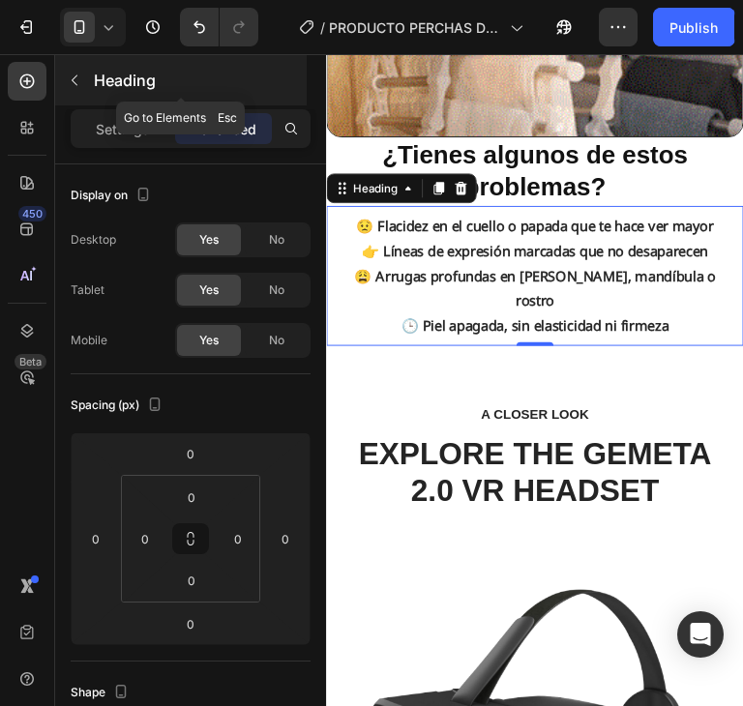
click at [87, 88] on button "button" at bounding box center [74, 80] width 31 height 31
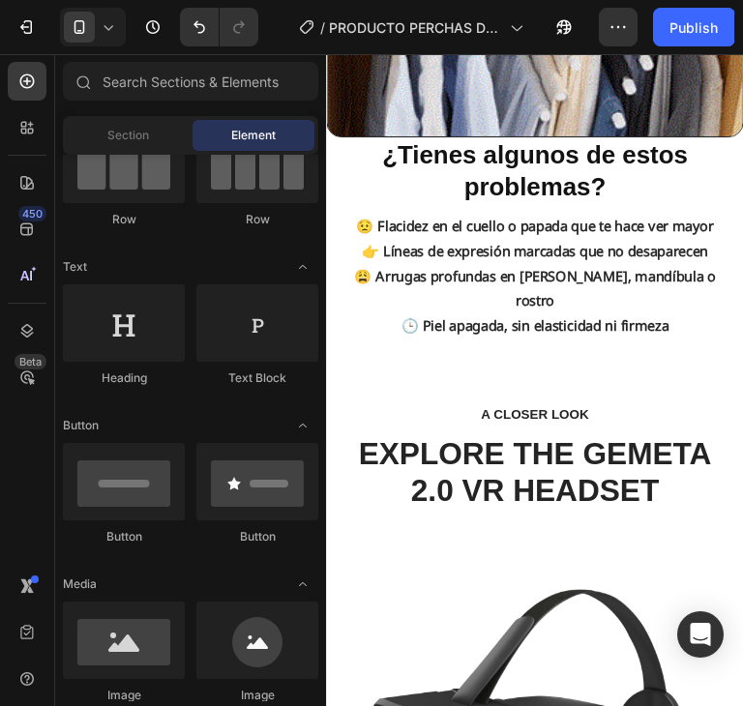
scroll to position [0, 0]
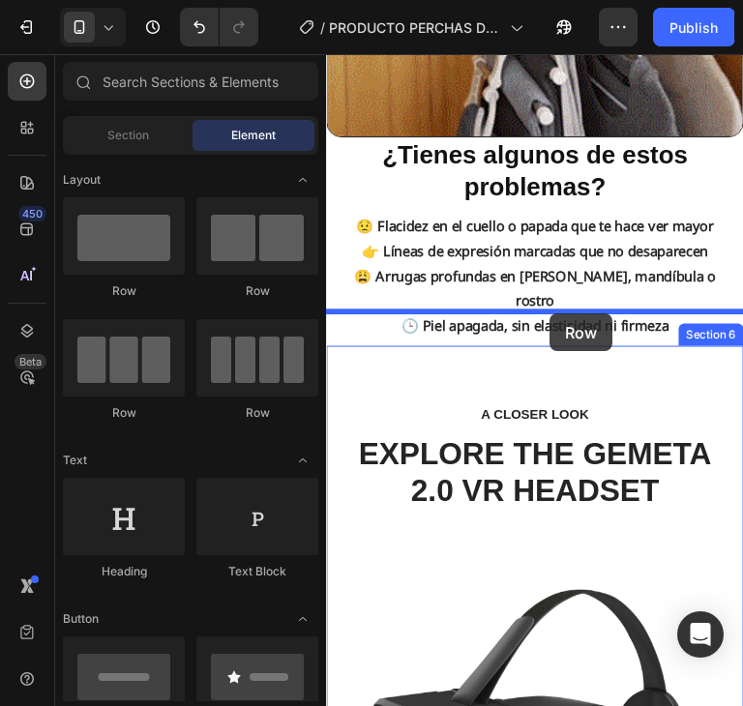
drag, startPoint x: 644, startPoint y: 337, endPoint x: 559, endPoint y: 325, distance: 85.9
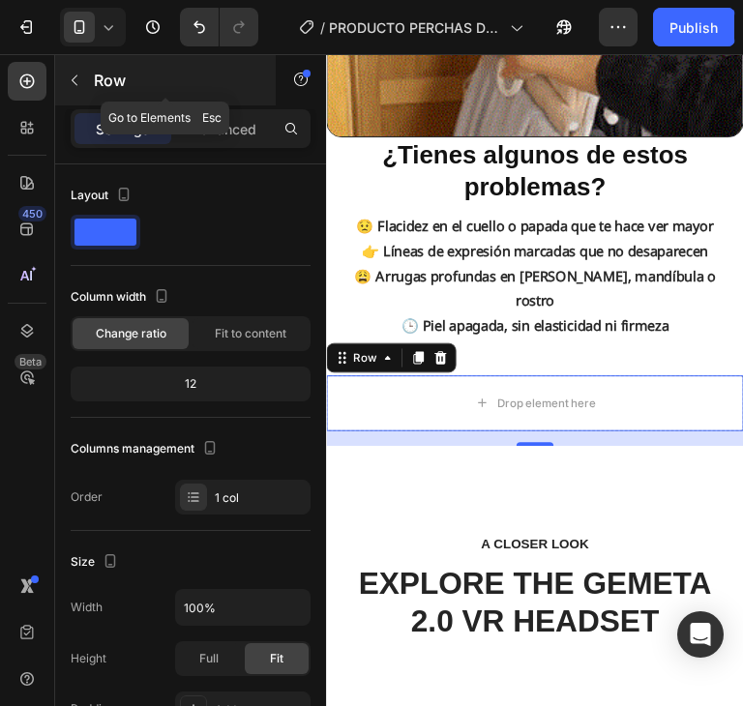
click at [81, 80] on icon "button" at bounding box center [74, 80] width 15 height 15
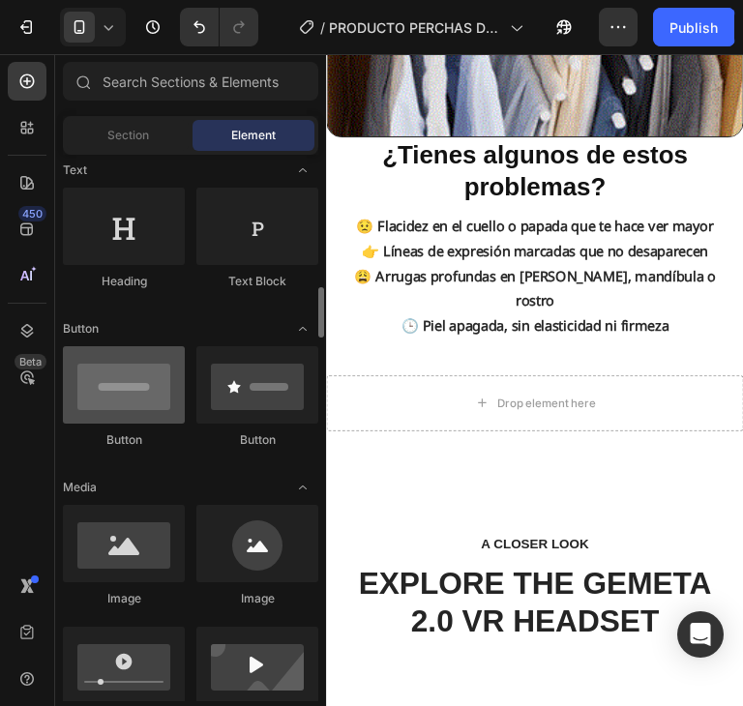
scroll to position [387, 0]
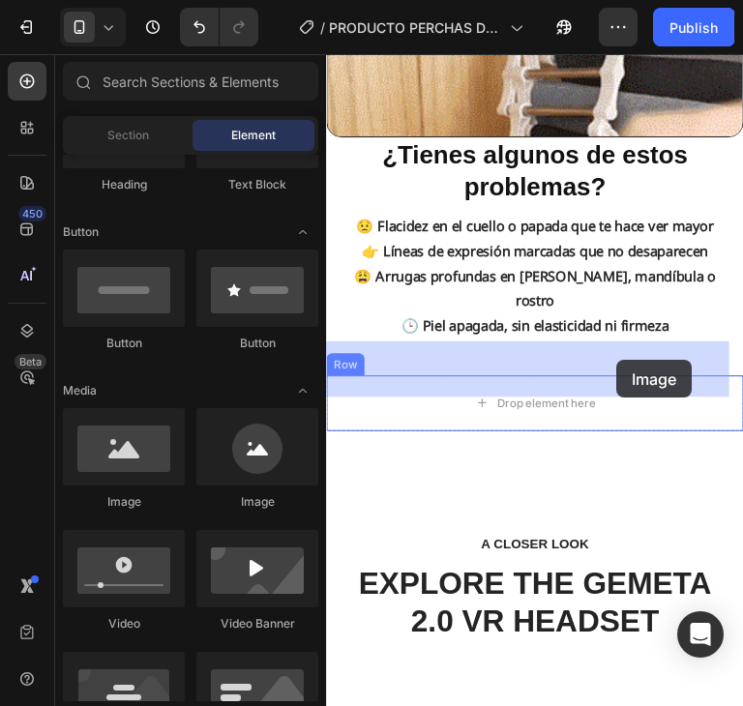
drag, startPoint x: 651, startPoint y: 500, endPoint x: 629, endPoint y: 373, distance: 128.6
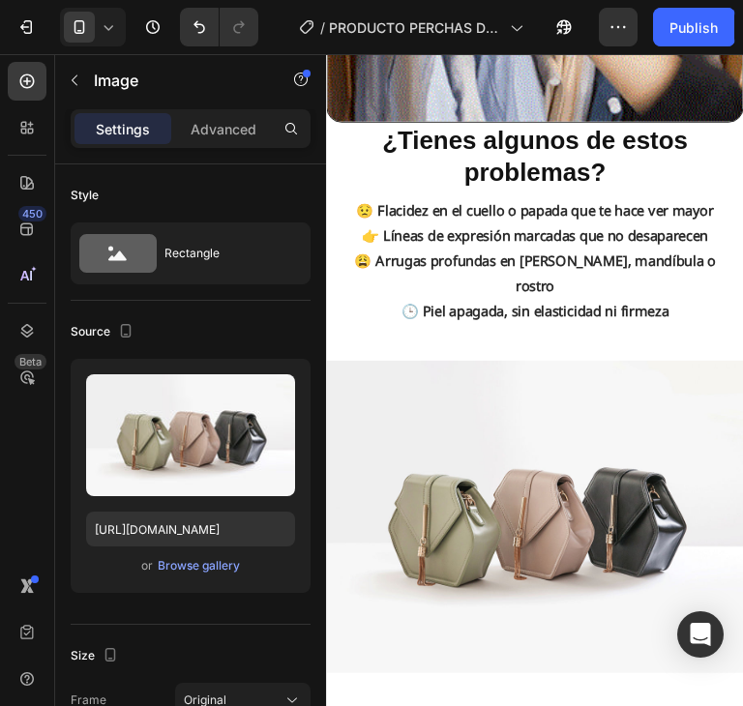
scroll to position [1354, 0]
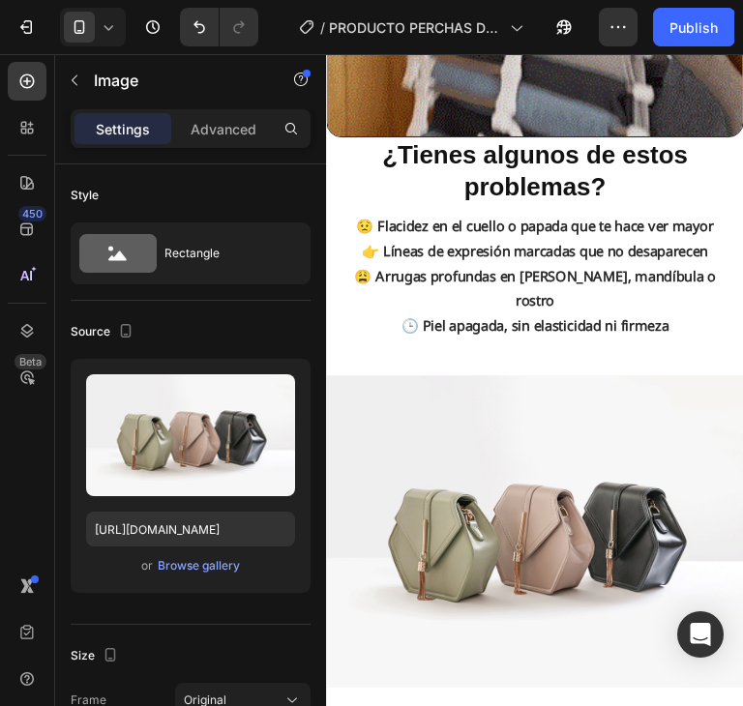
click at [672, 460] on img at bounding box center [543, 553] width 435 height 327
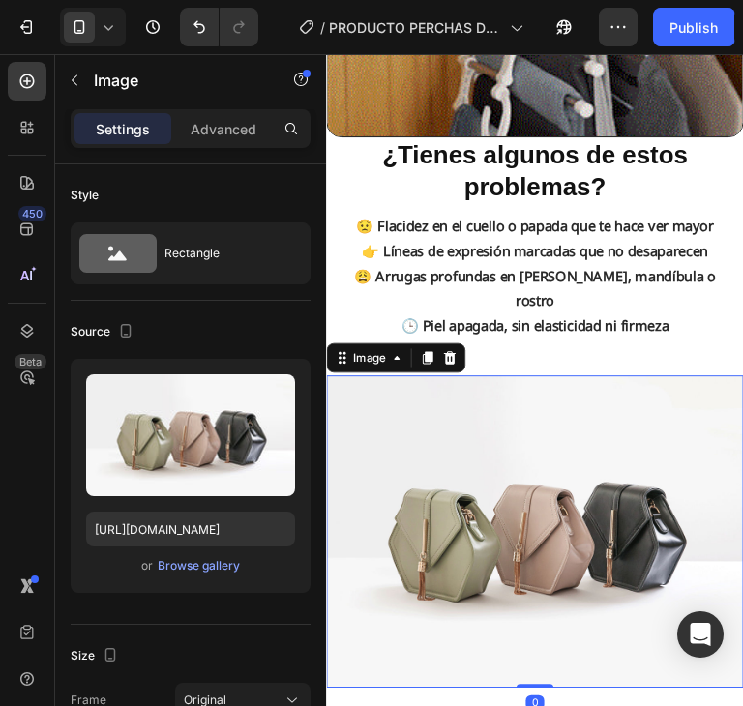
click at [702, 423] on img at bounding box center [543, 553] width 435 height 327
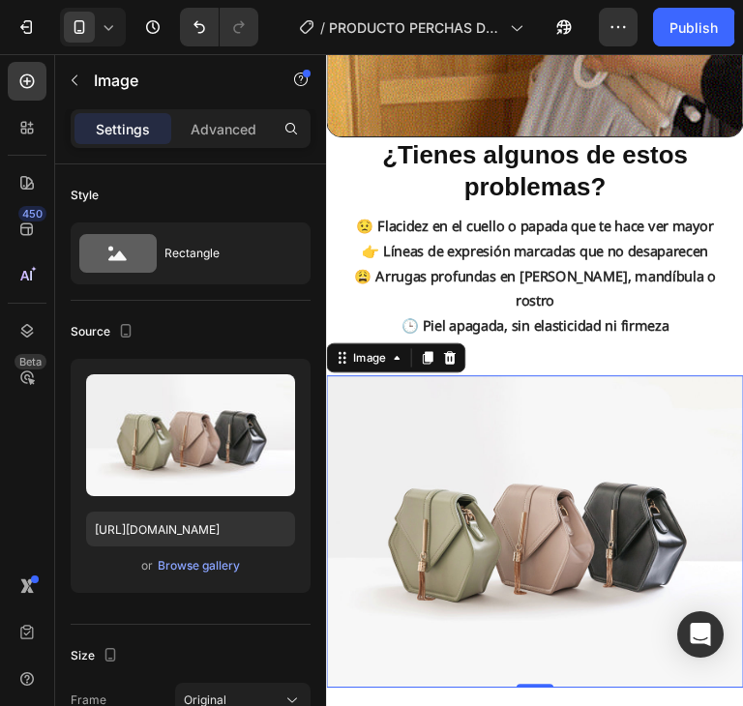
scroll to position [1451, 0]
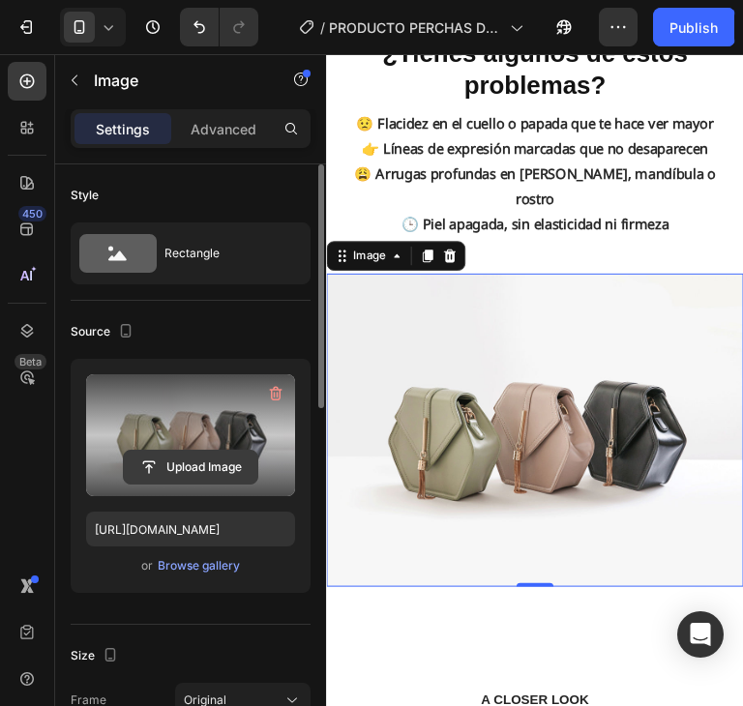
click at [208, 452] on input "file" at bounding box center [190, 467] width 133 height 33
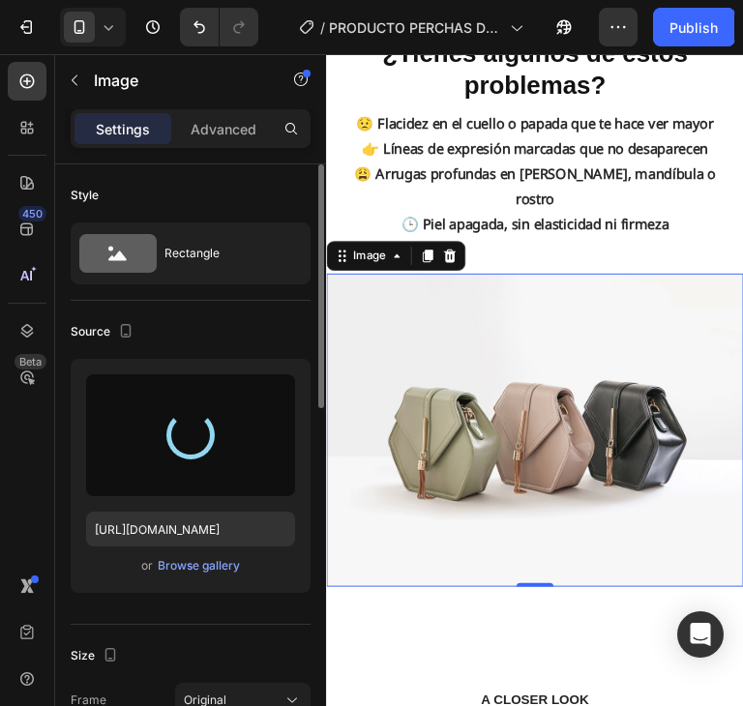
type input "[URL][DOMAIN_NAME]"
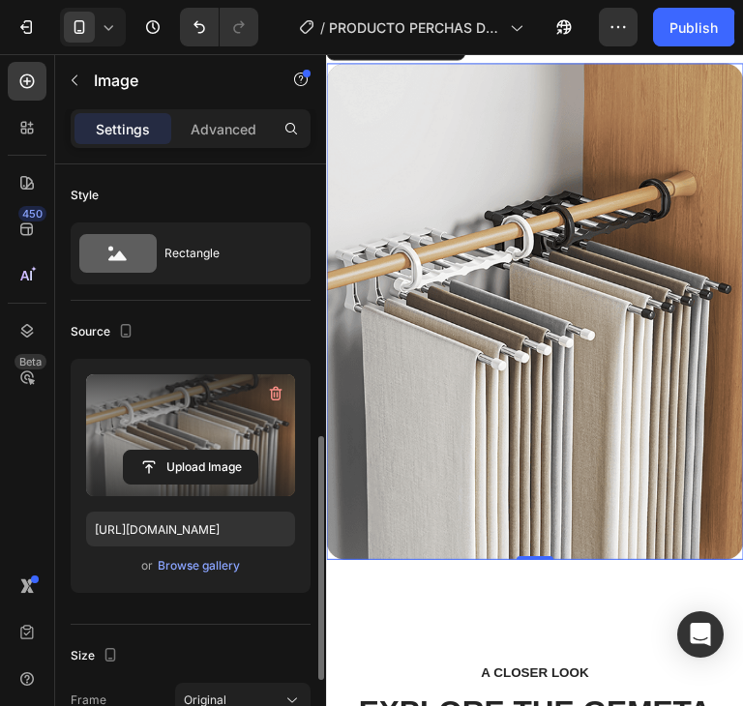
scroll to position [290, 0]
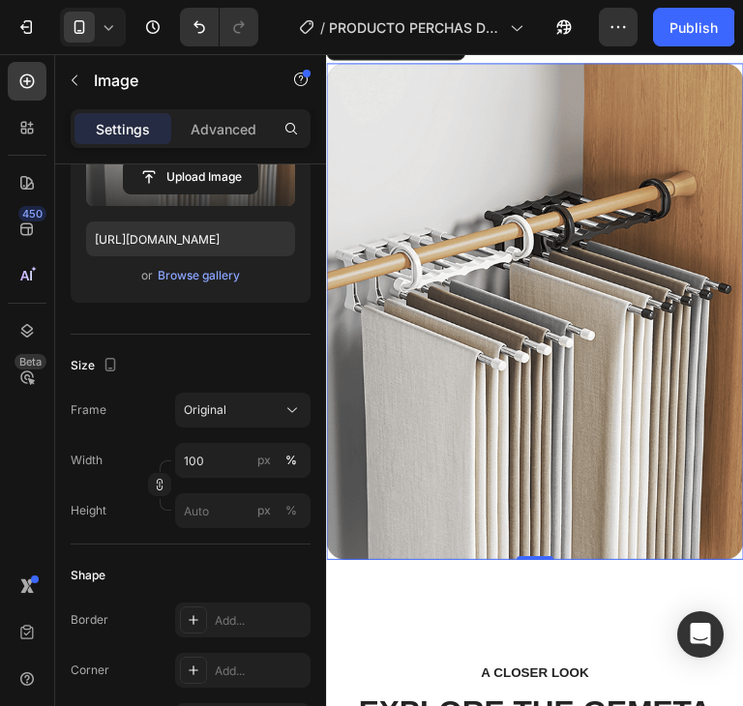
click at [495, 410] on img at bounding box center [543, 323] width 435 height 518
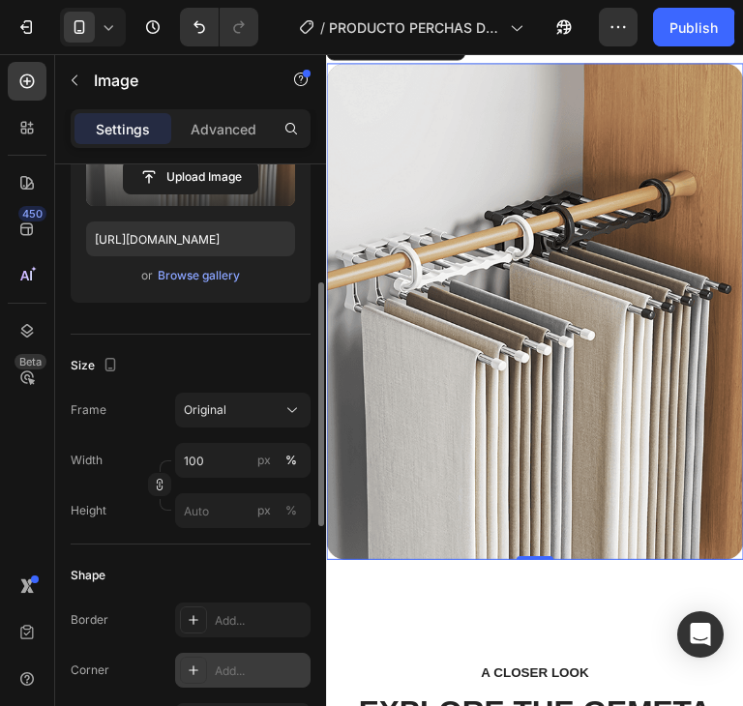
scroll to position [484, 0]
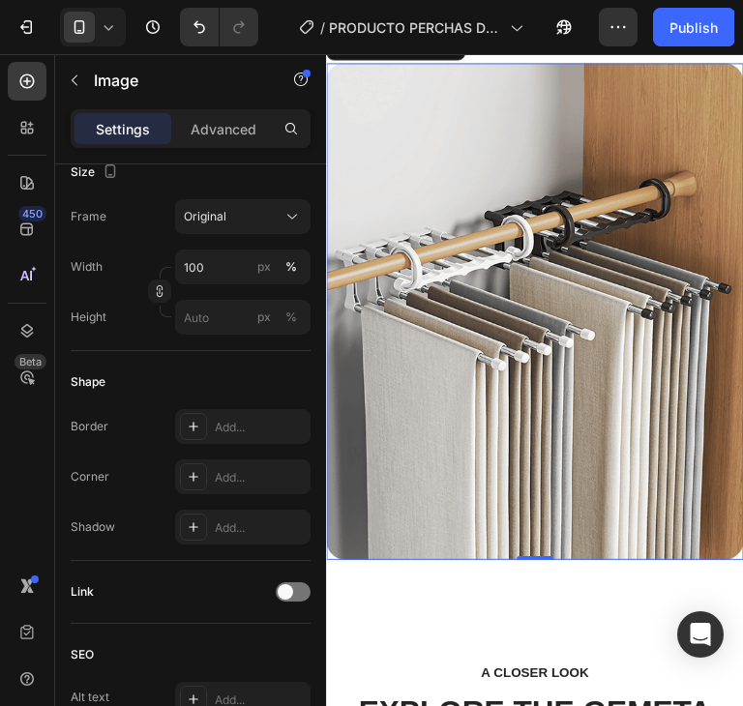
click at [710, 350] on img at bounding box center [543, 323] width 435 height 518
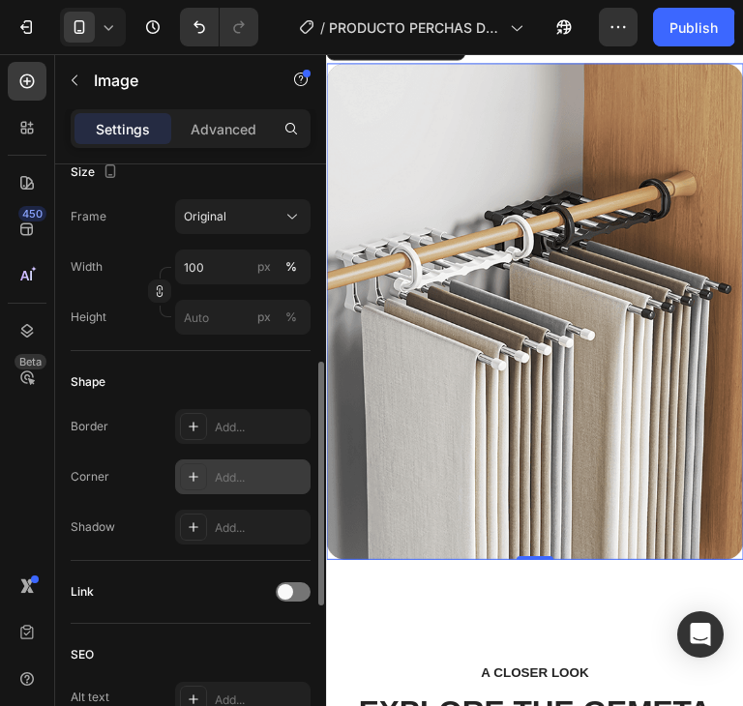
click at [241, 489] on div "Add..." at bounding box center [242, 476] width 135 height 35
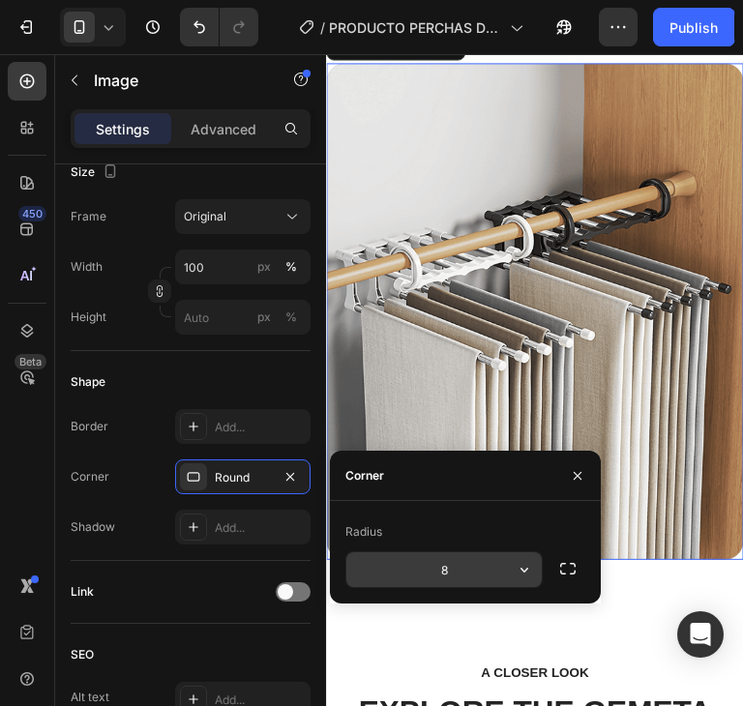
click at [444, 566] on input "8" at bounding box center [443, 569] width 195 height 35
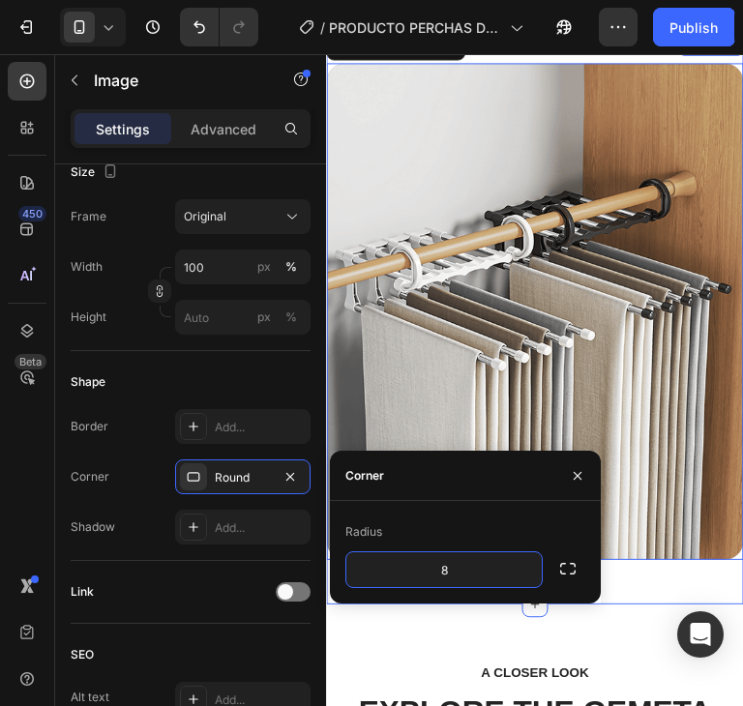
click at [659, 600] on div "Image 0 Row Section 6" at bounding box center [543, 331] width 435 height 596
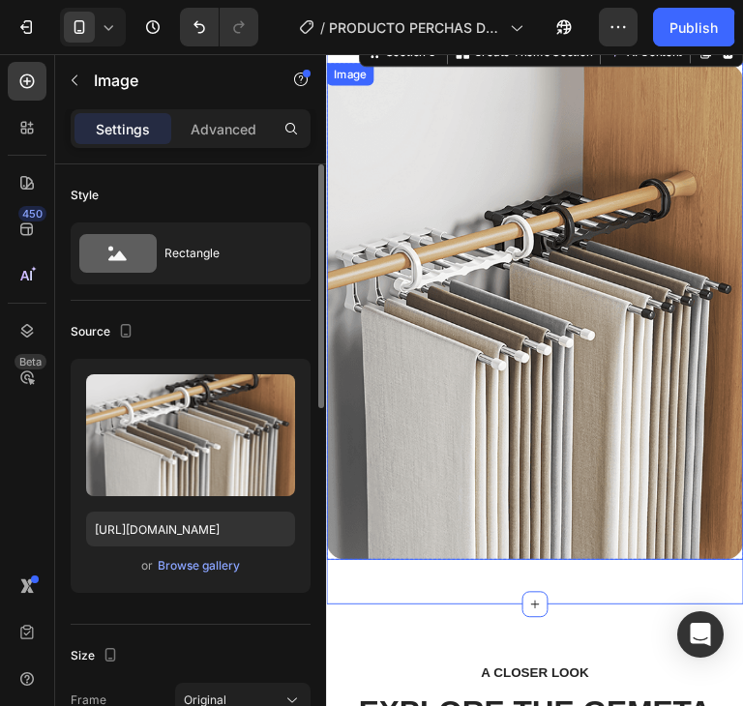
click at [559, 418] on img at bounding box center [543, 323] width 435 height 518
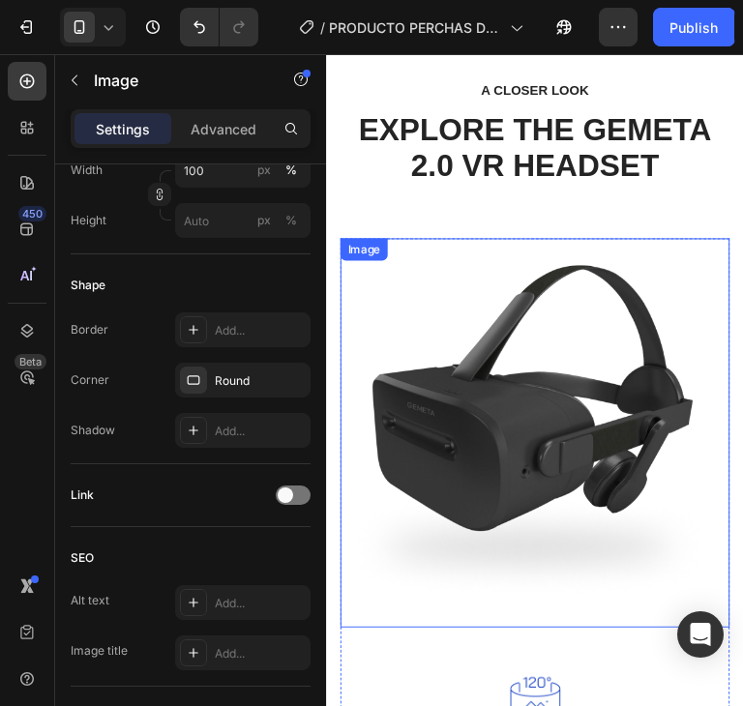
scroll to position [2224, 0]
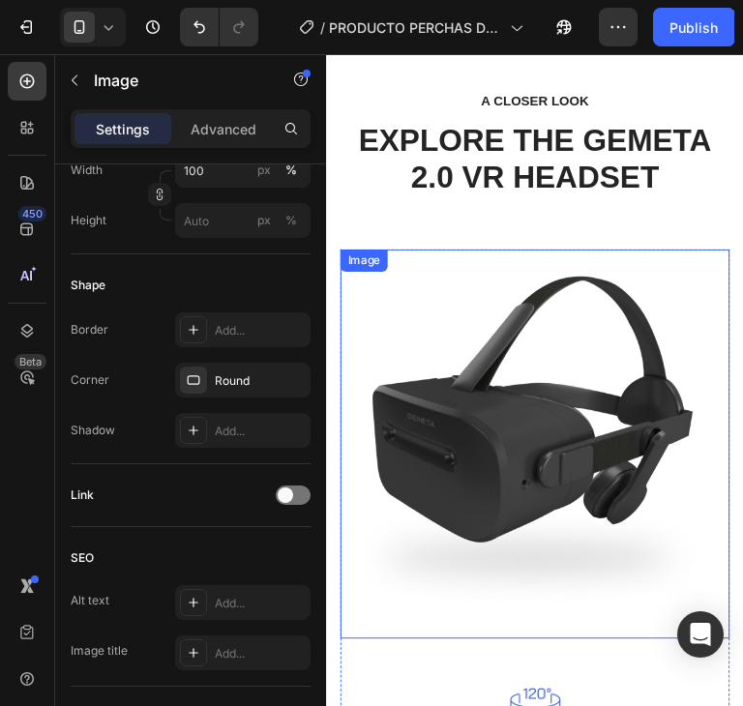
click at [629, 406] on img at bounding box center [543, 461] width 406 height 406
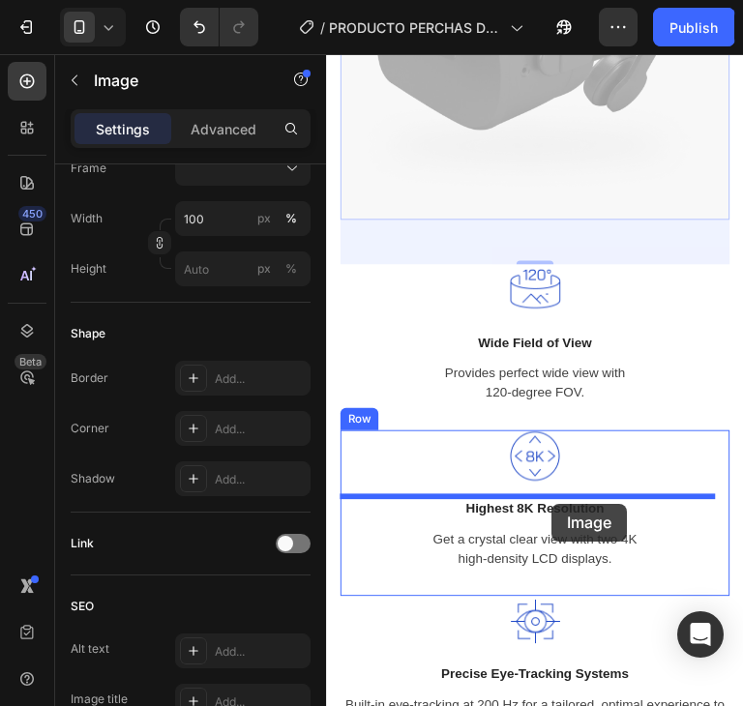
scroll to position [2708, 0]
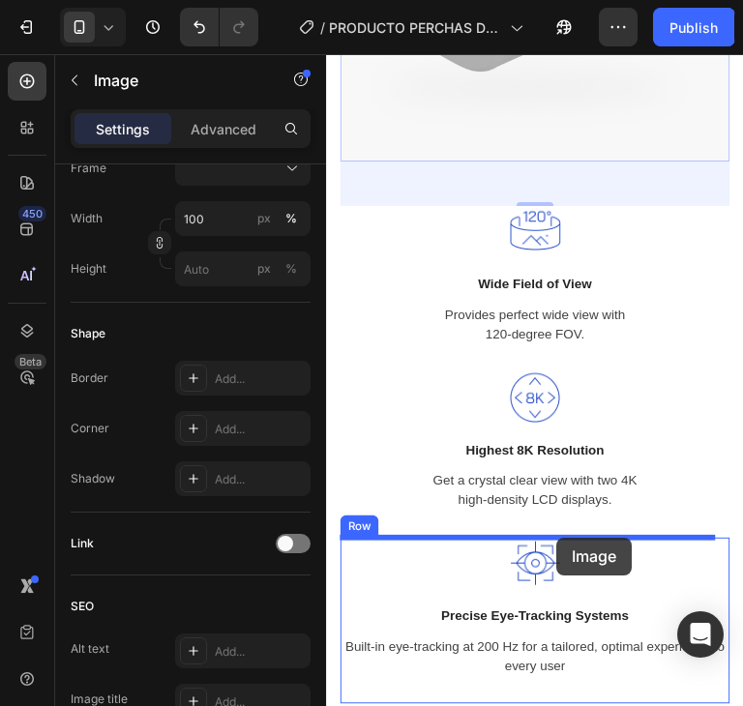
drag, startPoint x: 574, startPoint y: 275, endPoint x: 567, endPoint y: 560, distance: 285.4
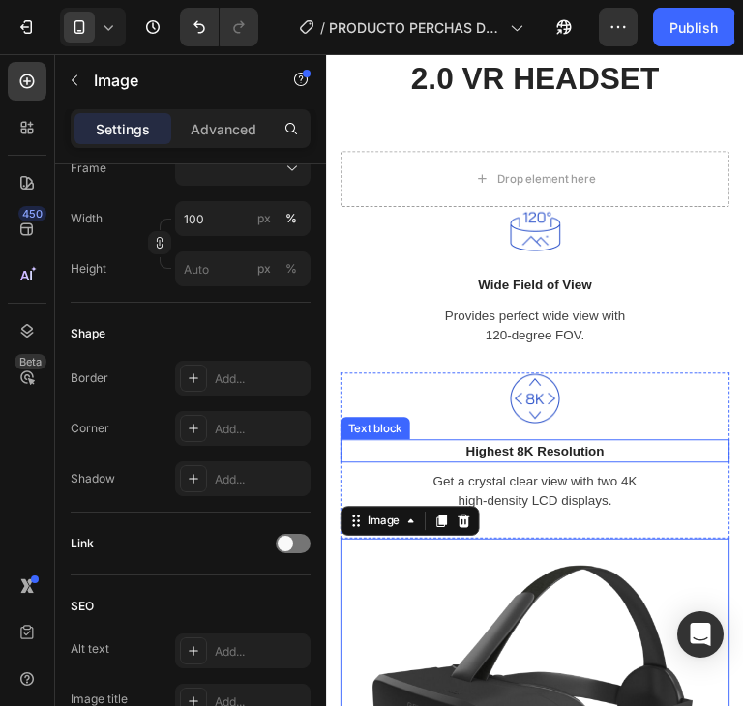
scroll to position [2810, 0]
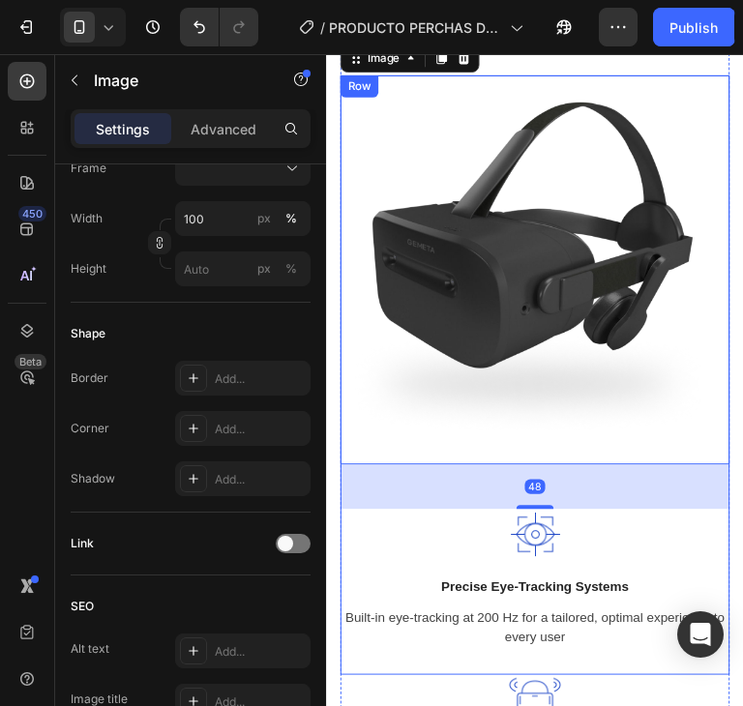
click at [667, 569] on div "Image 48 Image Precise Eye-Tracking Systems Text block Built-in eye-tracking at…" at bounding box center [543, 375] width 406 height 599
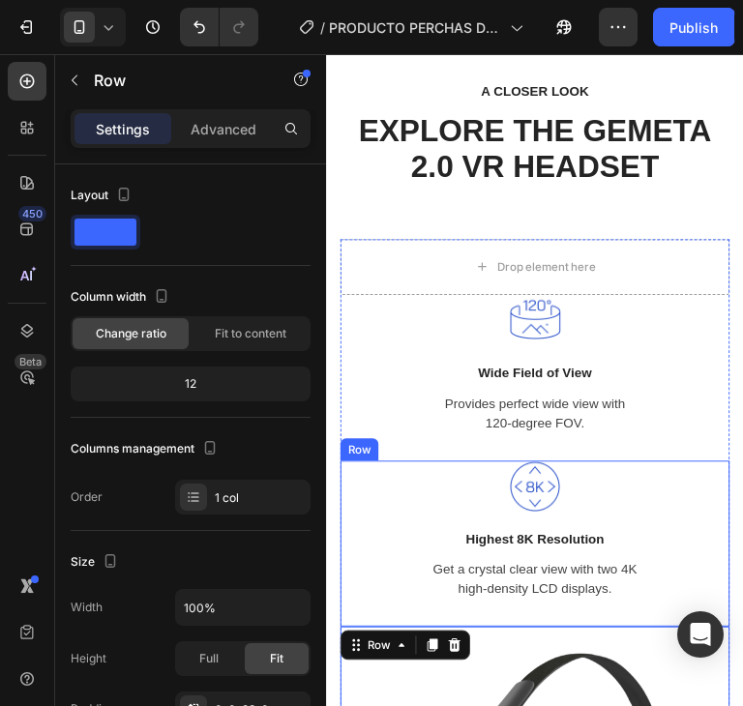
scroll to position [2230, 0]
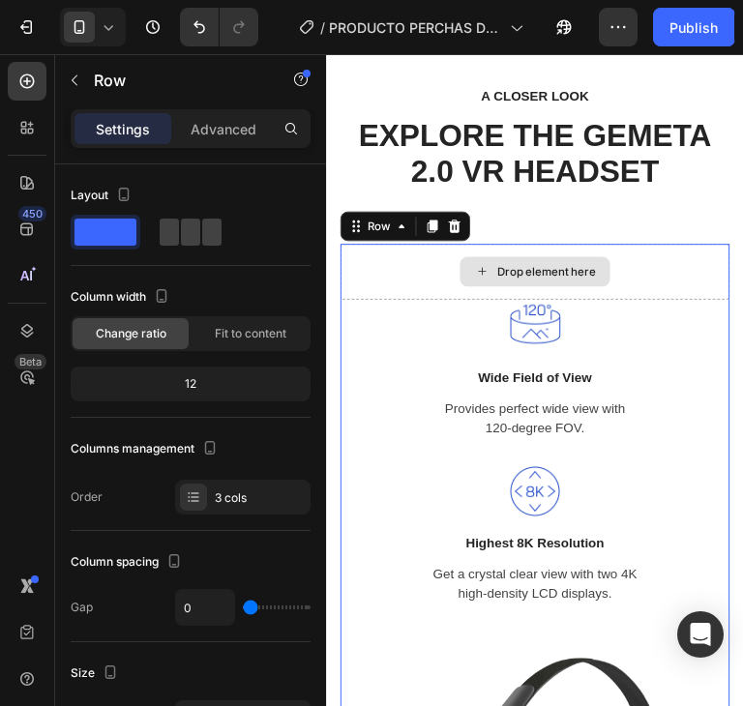
click at [685, 284] on div "Drop element here" at bounding box center [543, 281] width 406 height 58
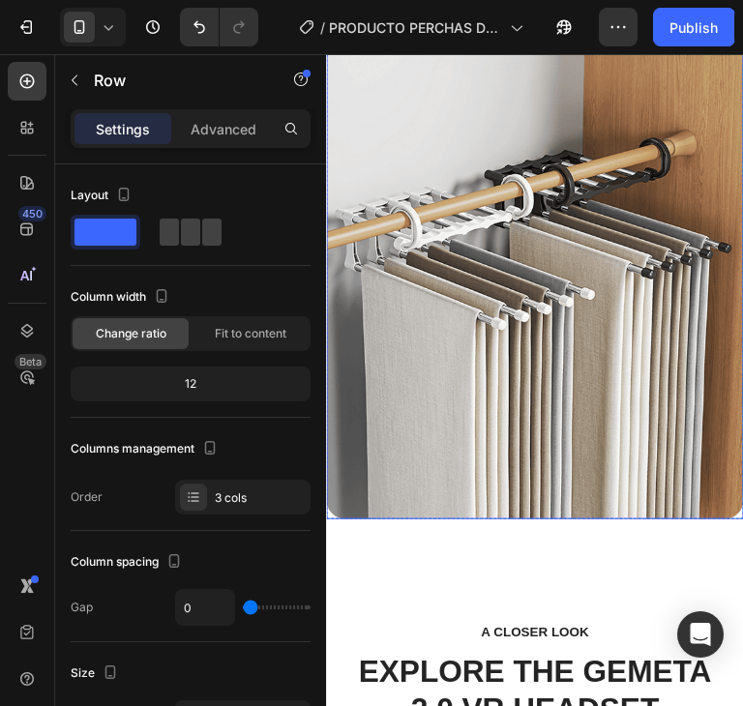
scroll to position [1843, 0]
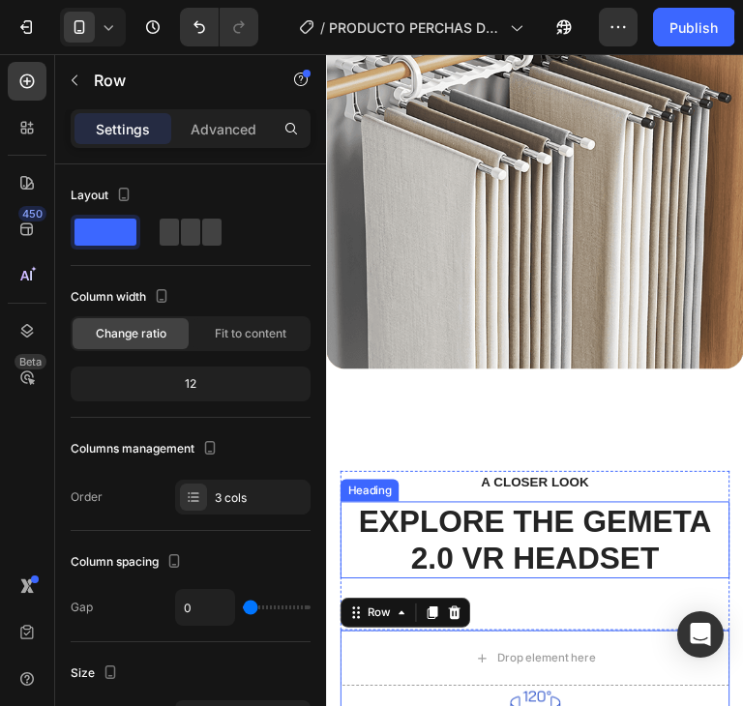
click at [606, 523] on p "EXPLORE THE GEMETA 2.0 VR HEADSET" at bounding box center [543, 561] width 402 height 76
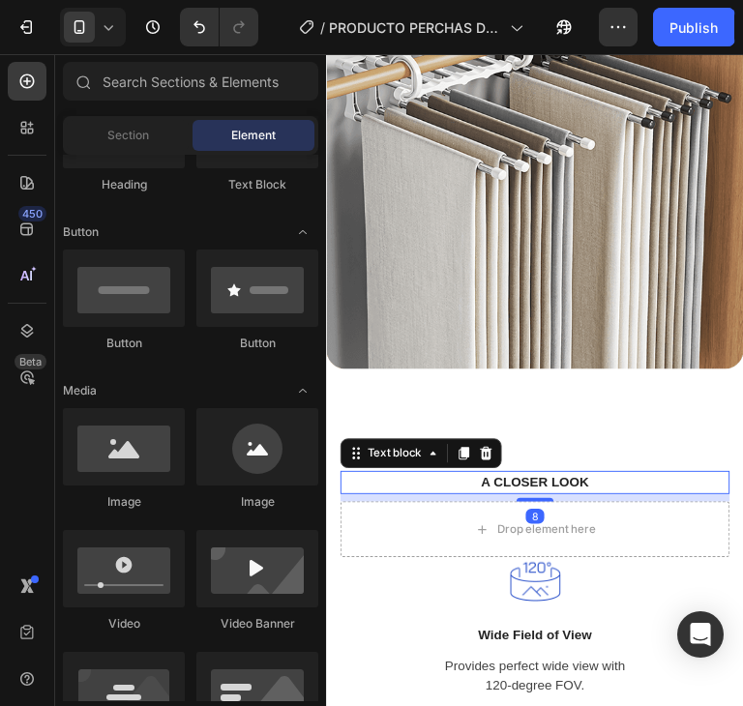
click at [583, 491] on p "A CLOSER LOOK" at bounding box center [543, 501] width 371 height 20
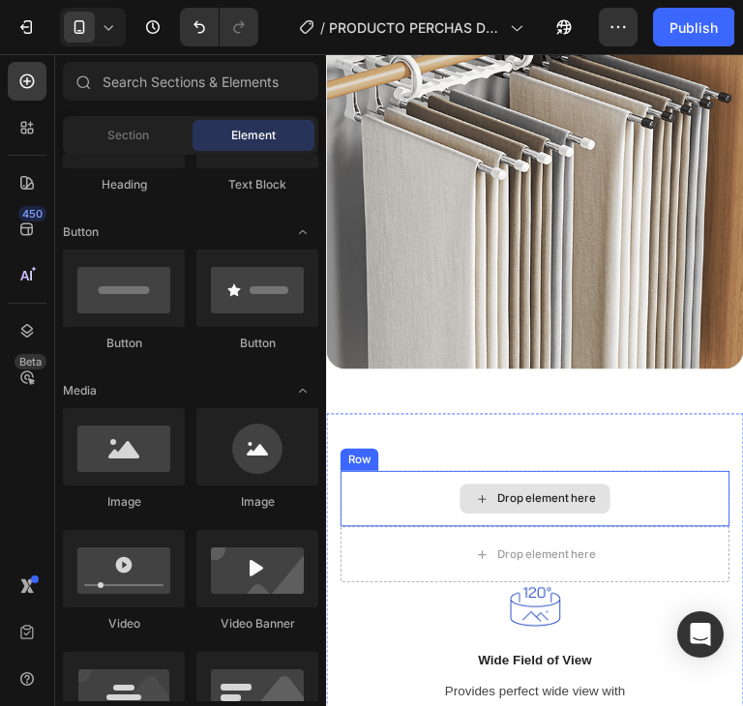
click at [670, 489] on div "Drop element here" at bounding box center [543, 518] width 406 height 58
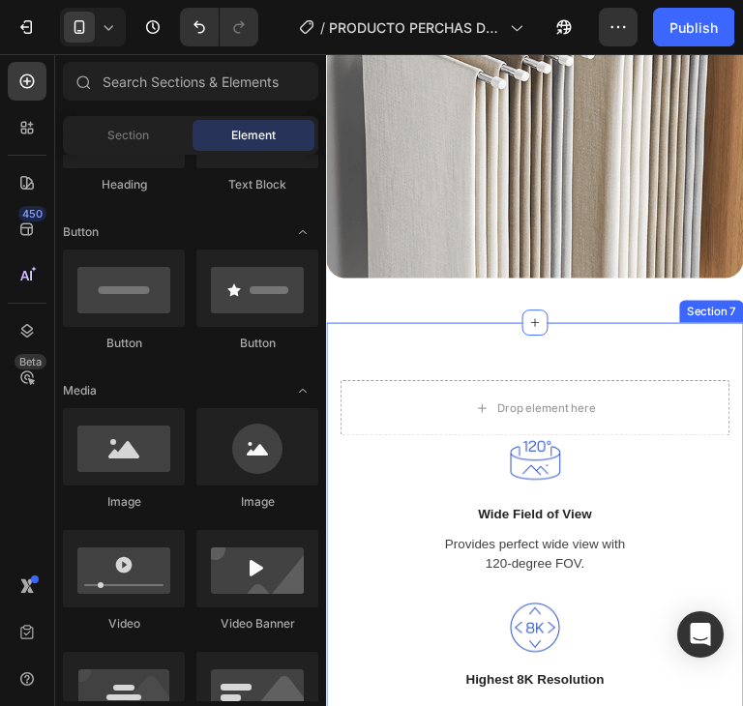
scroll to position [1940, 0]
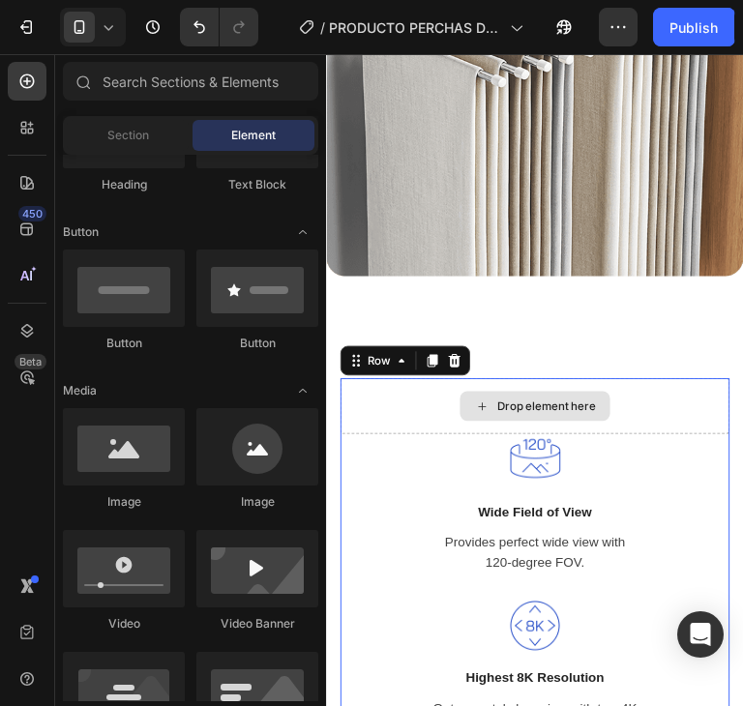
click at [675, 405] on div "Drop element here" at bounding box center [543, 422] width 406 height 58
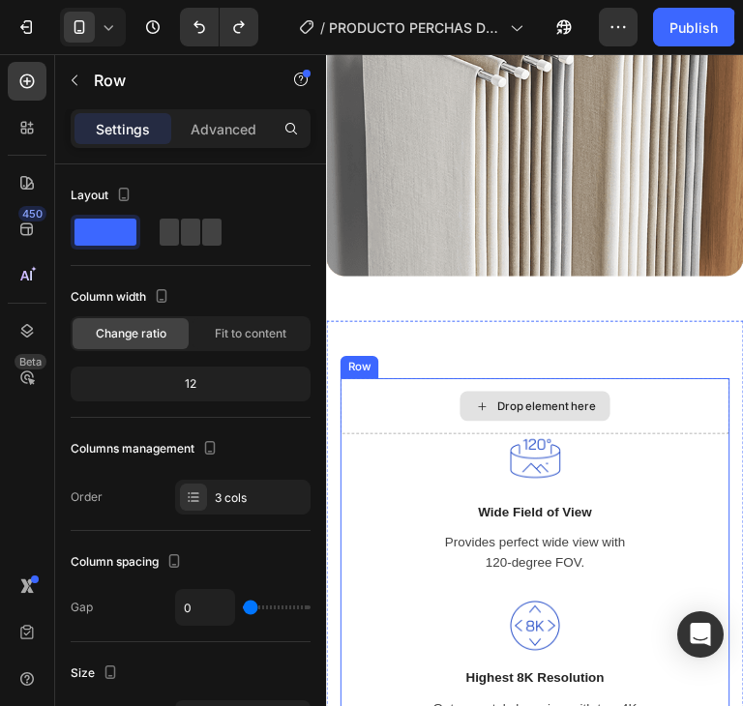
click at [672, 415] on div "Drop element here" at bounding box center [543, 422] width 406 height 58
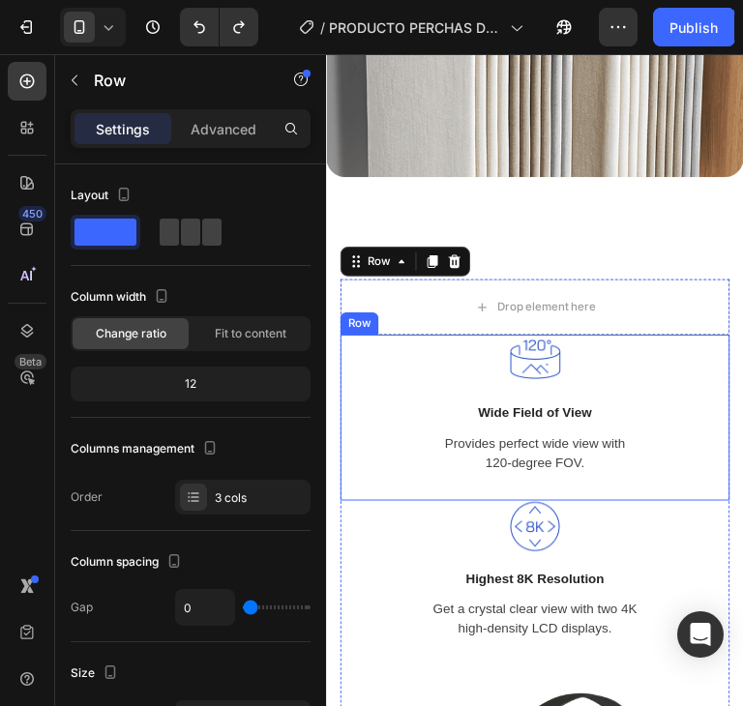
scroll to position [2037, 0]
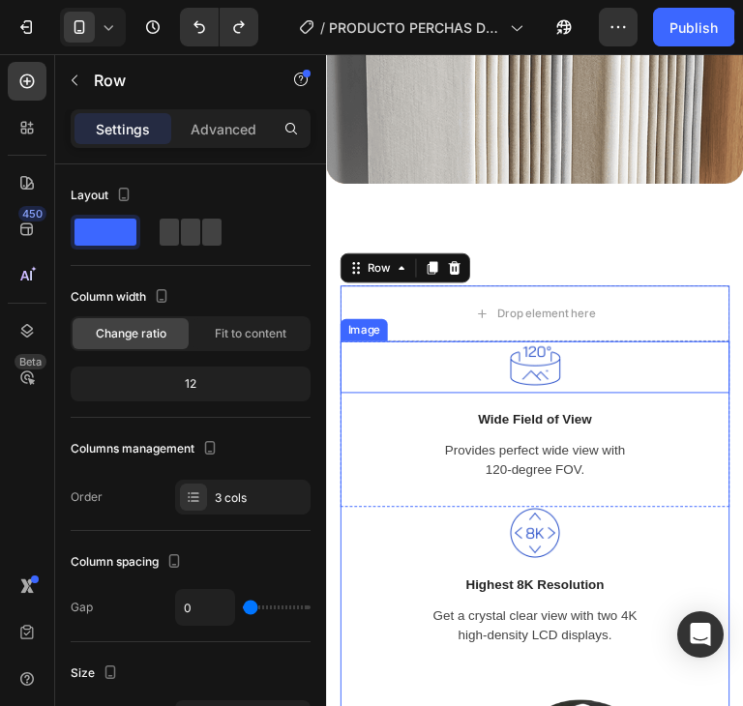
click at [588, 371] on div at bounding box center [543, 381] width 406 height 54
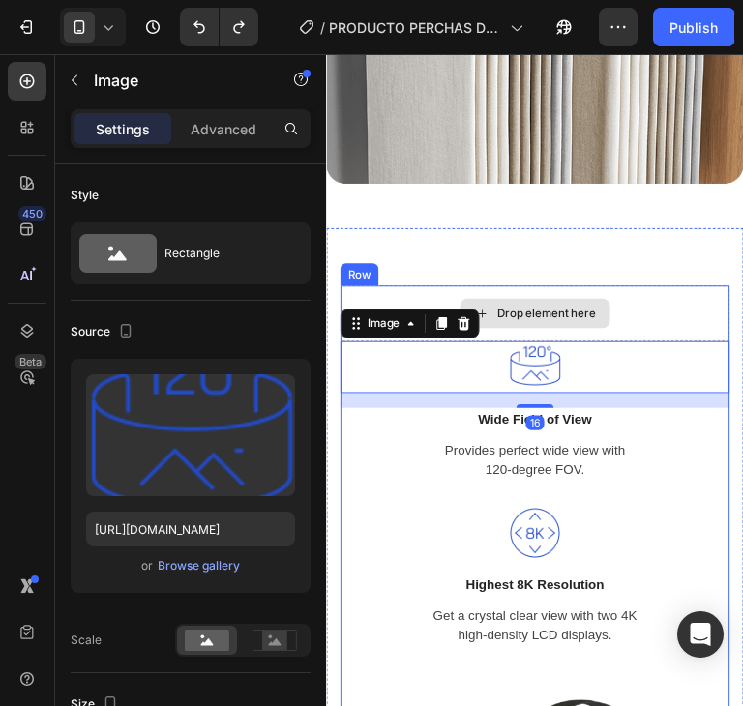
click at [650, 313] on div "Drop element here" at bounding box center [543, 325] width 406 height 58
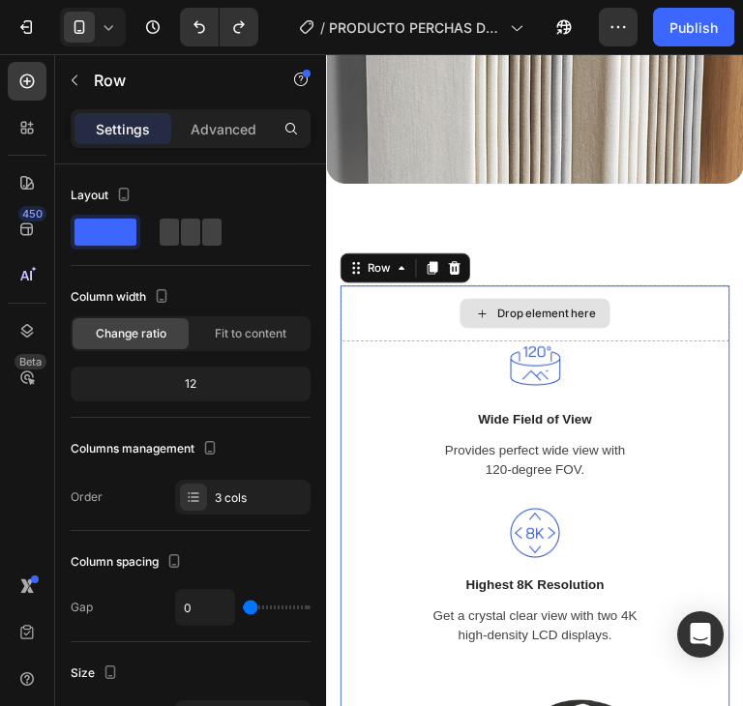
click at [415, 305] on div "Drop element here" at bounding box center [543, 325] width 406 height 58
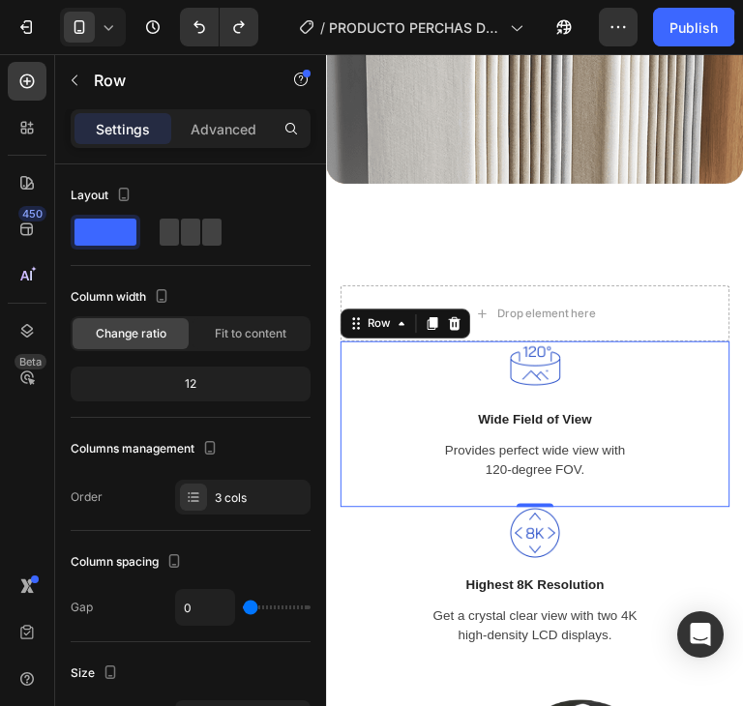
click at [620, 403] on div "Image Wide Field of View Text block Provides perfect wide view with 120-degree …" at bounding box center [543, 427] width 406 height 146
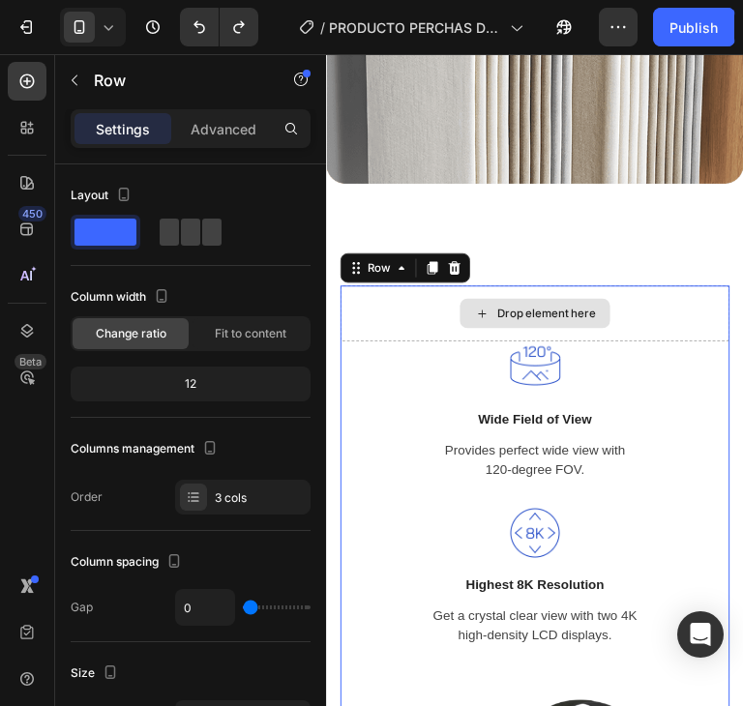
click at [633, 326] on div "Drop element here" at bounding box center [543, 325] width 406 height 58
click at [466, 270] on icon at bounding box center [459, 277] width 15 height 15
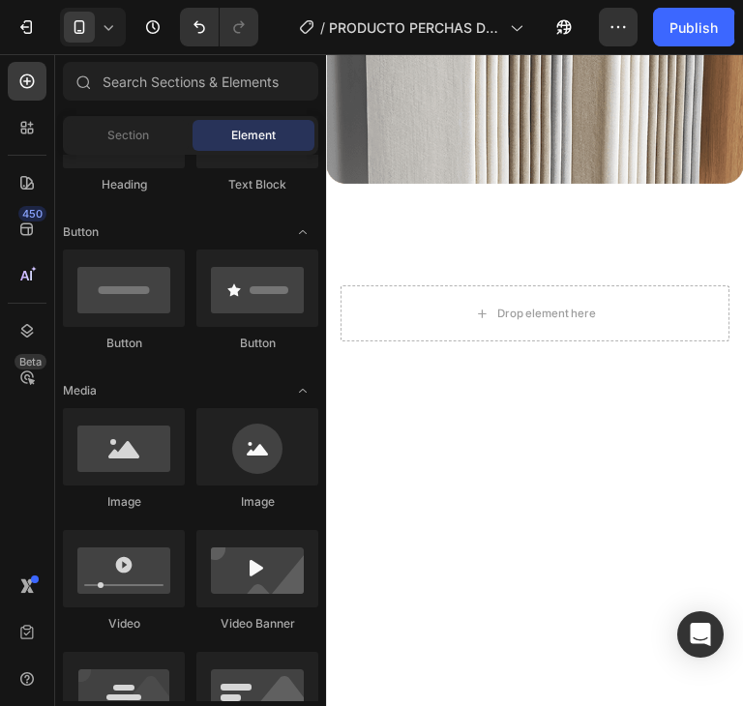
click at [662, 367] on div "Drop element here Section 7" at bounding box center [543, 325] width 435 height 178
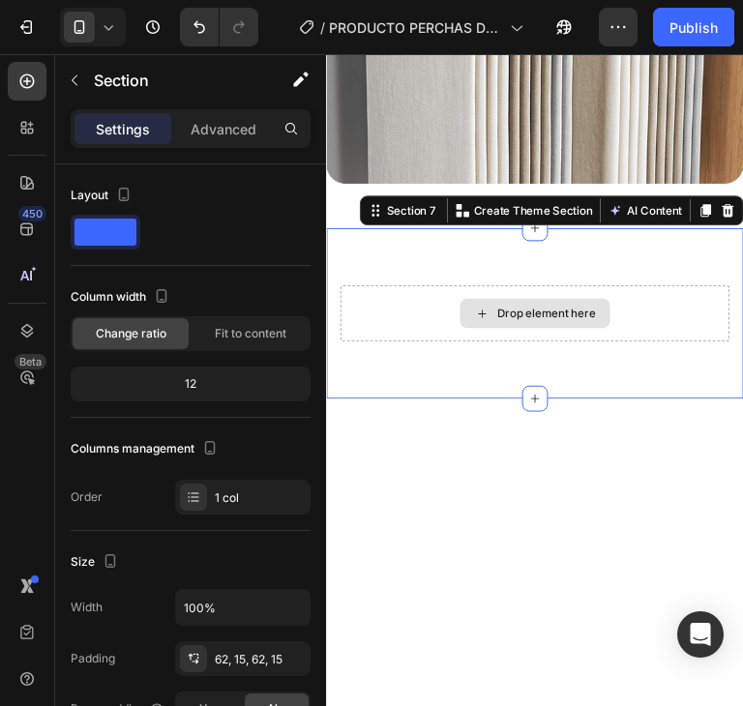
click at [661, 331] on div "Drop element here" at bounding box center [543, 325] width 406 height 58
click at [661, 321] on div "Drop element here" at bounding box center [543, 325] width 406 height 58
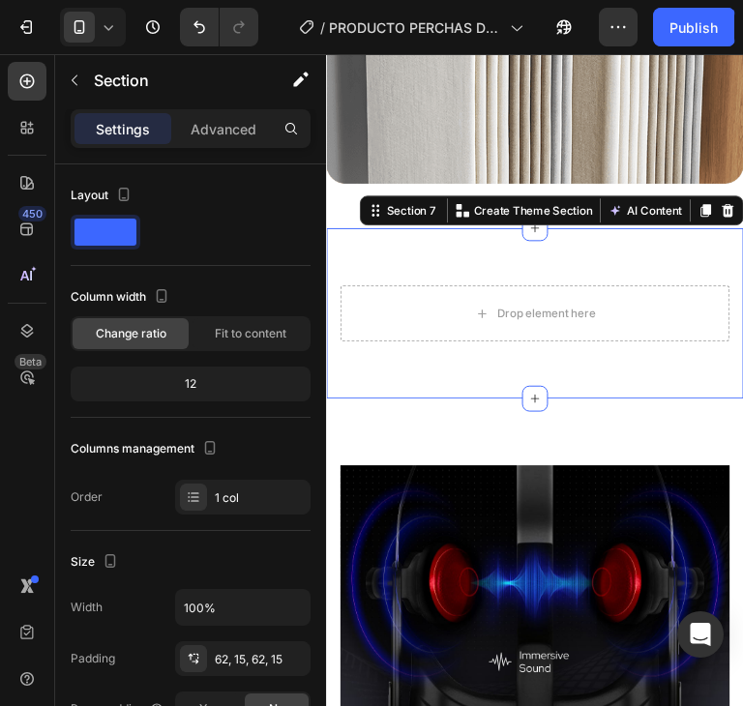
scroll to position [2133, 0]
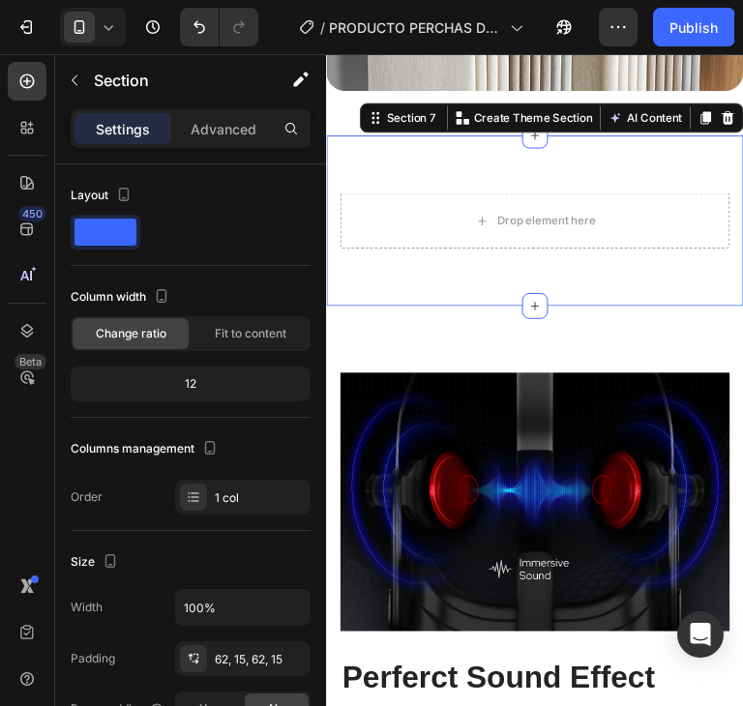
click at [675, 289] on div "Drop element here Section 7 You can create reusable sections Create Theme Secti…" at bounding box center [543, 228] width 435 height 178
click at [662, 207] on div "Drop element here" at bounding box center [543, 228] width 406 height 58
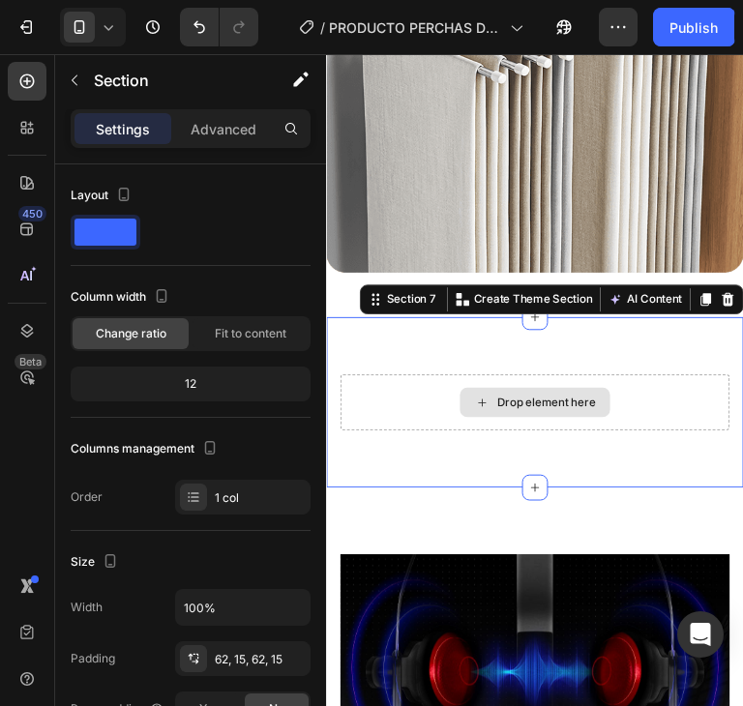
scroll to position [1940, 0]
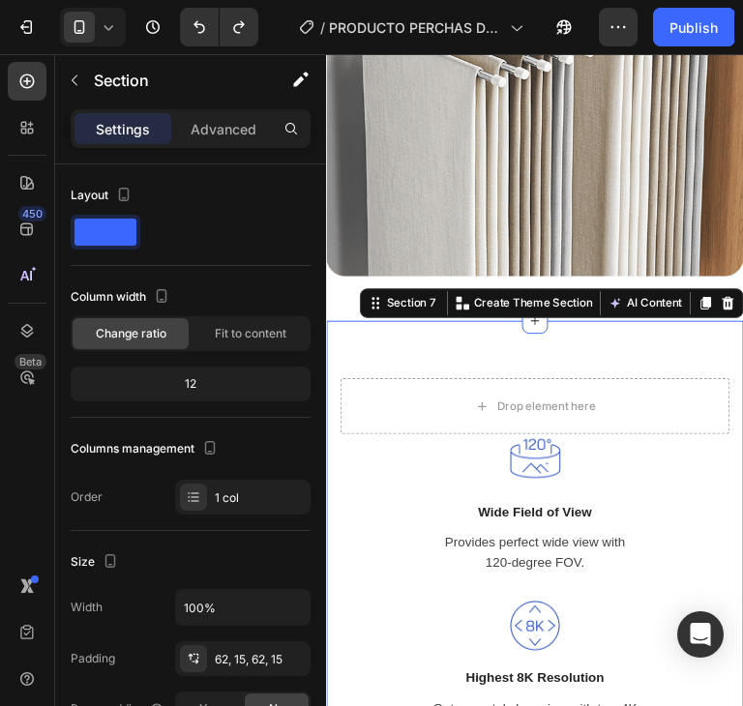
click at [739, 308] on icon at bounding box center [745, 315] width 13 height 14
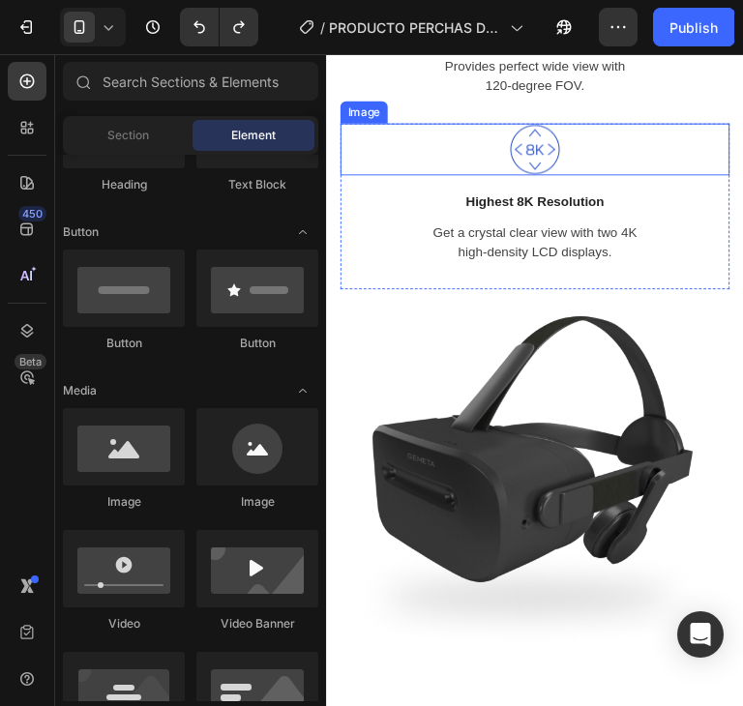
scroll to position [2424, 0]
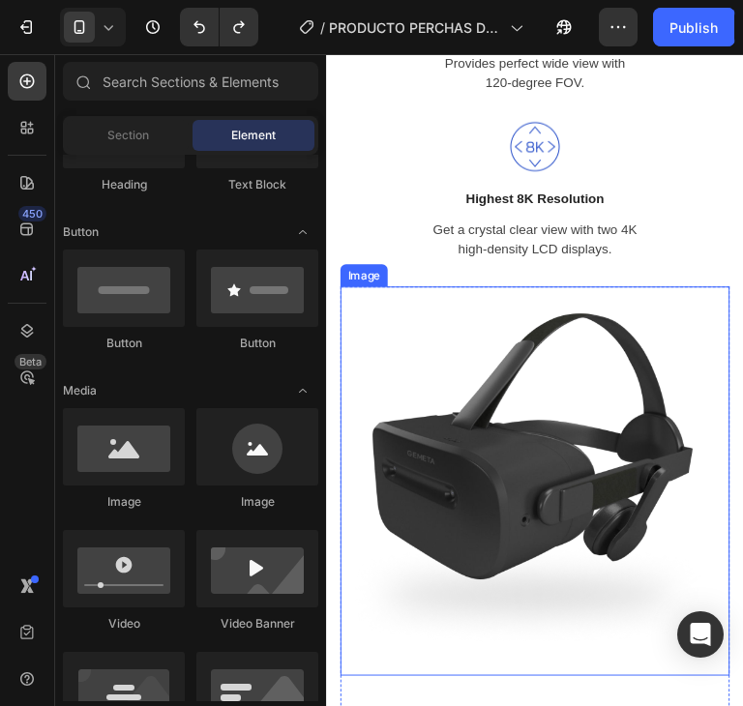
click at [610, 459] on img at bounding box center [543, 500] width 406 height 406
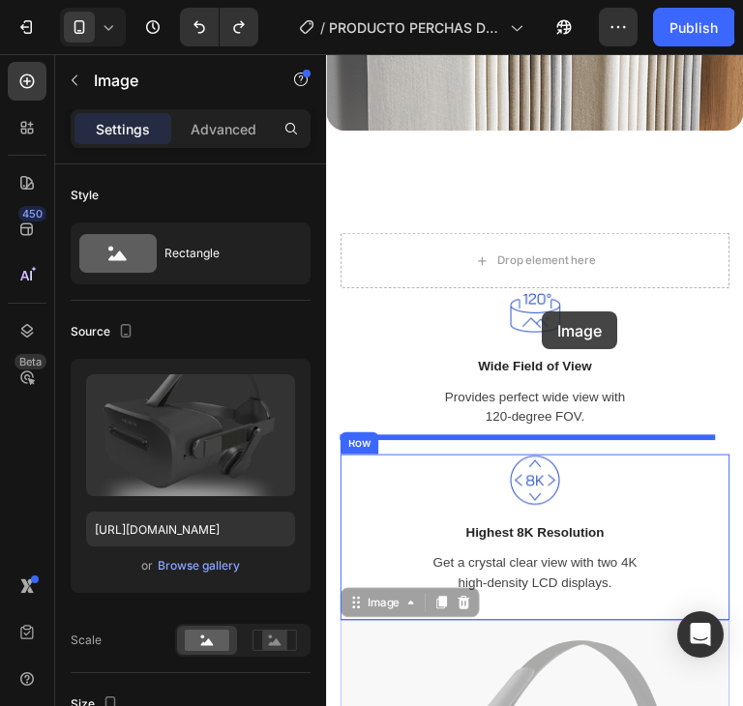
scroll to position [1957, 0]
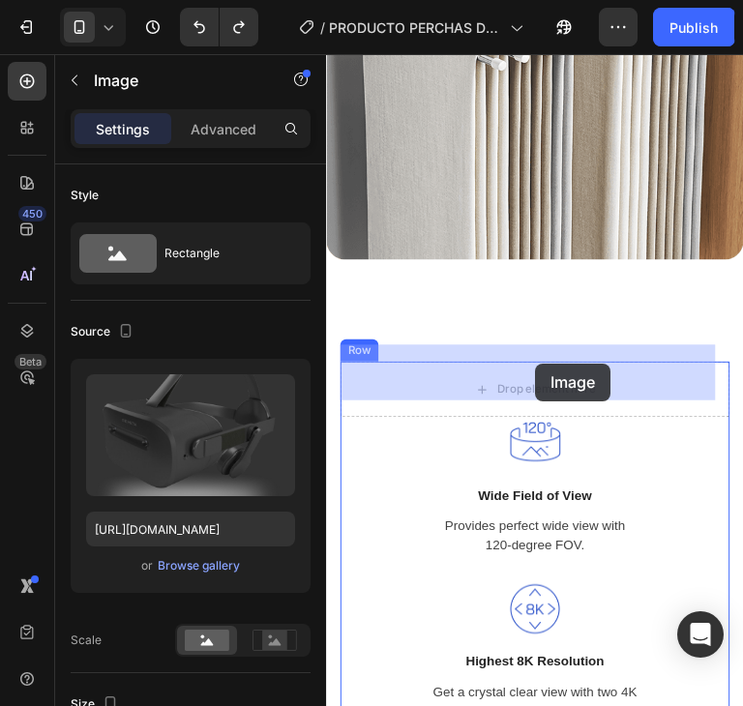
drag, startPoint x: 577, startPoint y: 461, endPoint x: 544, endPoint y: 377, distance: 90.7
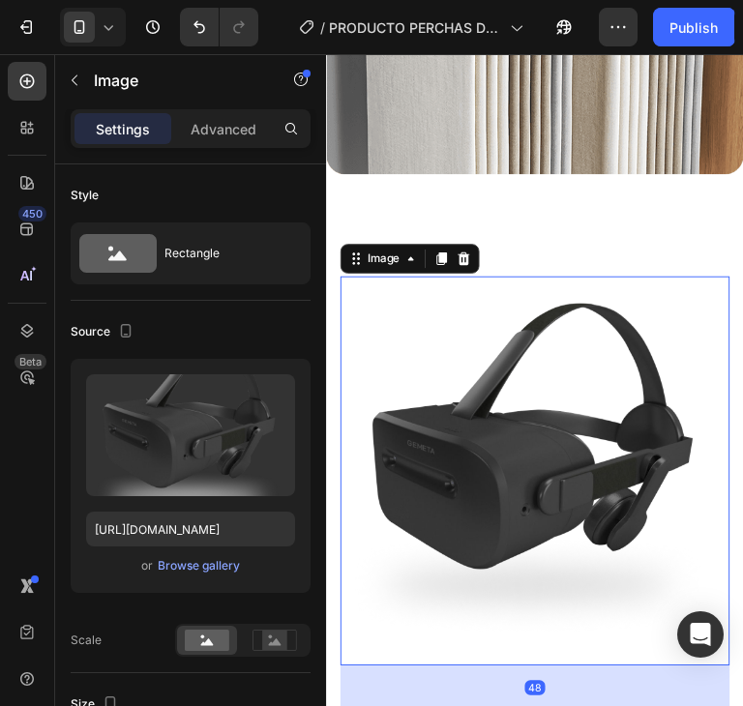
scroll to position [2344, 0]
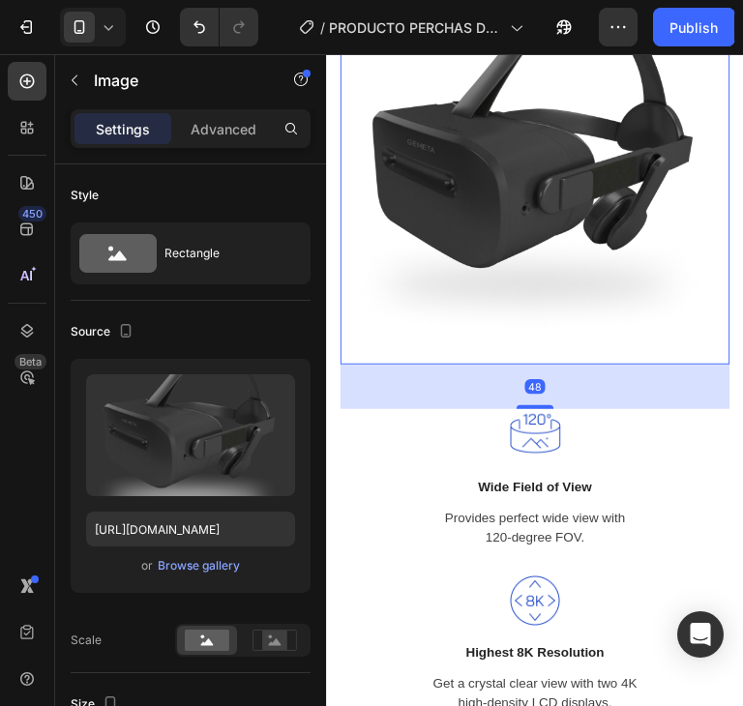
click at [594, 271] on img at bounding box center [543, 175] width 406 height 406
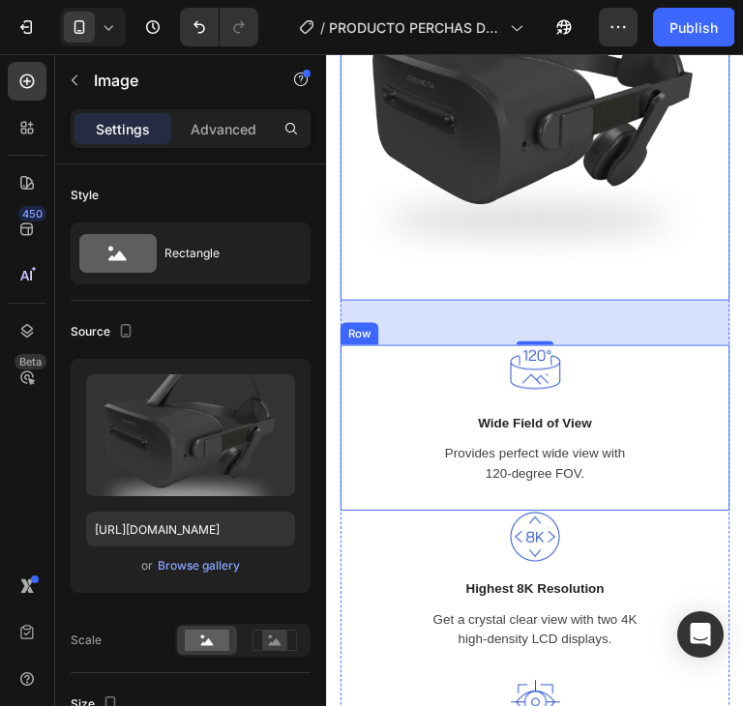
scroll to position [2538, 0]
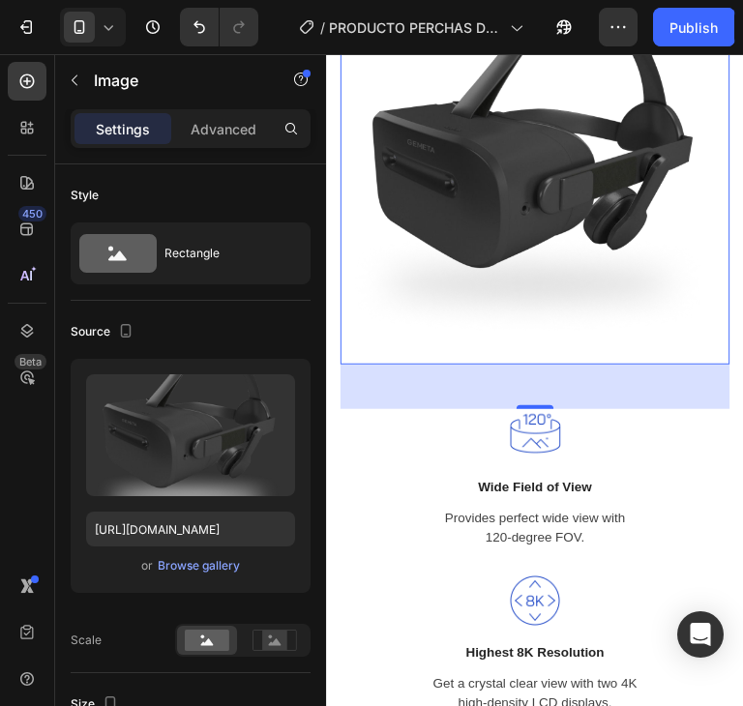
click at [603, 280] on img at bounding box center [543, 175] width 406 height 406
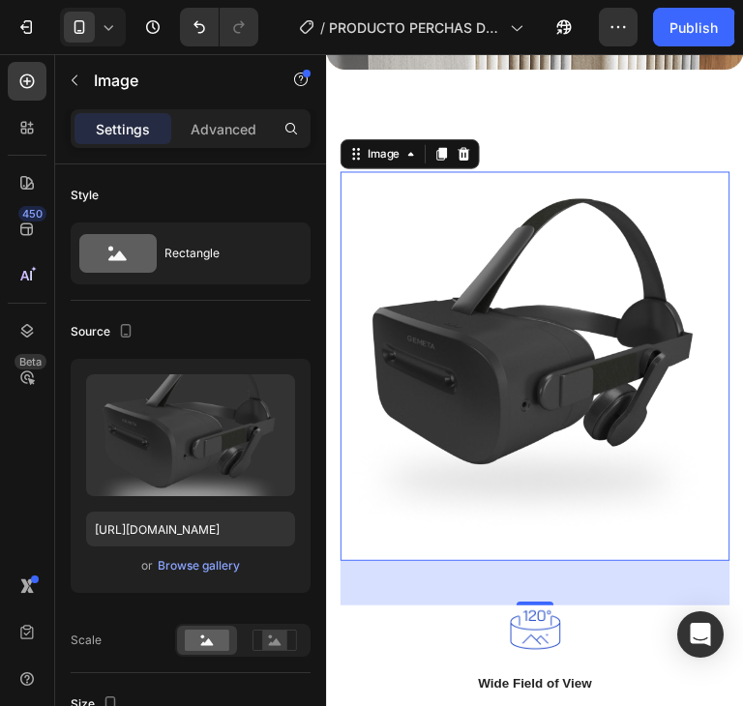
scroll to position [2248, 0]
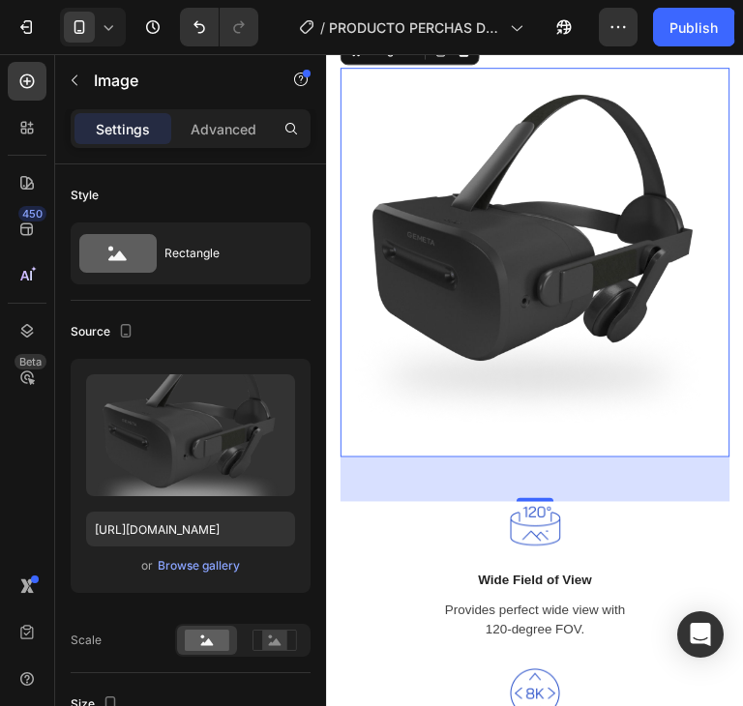
click at [622, 296] on img at bounding box center [543, 272] width 406 height 406
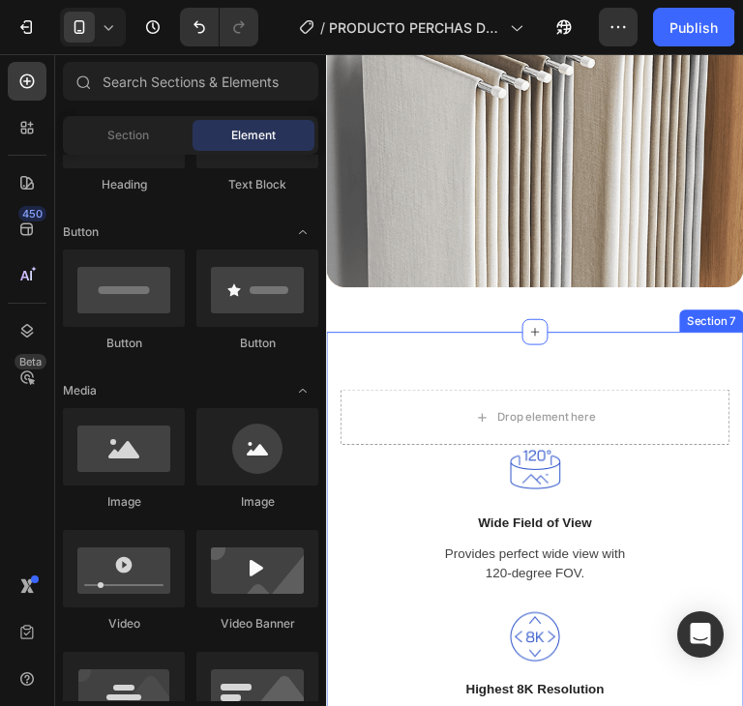
scroll to position [2061, 0]
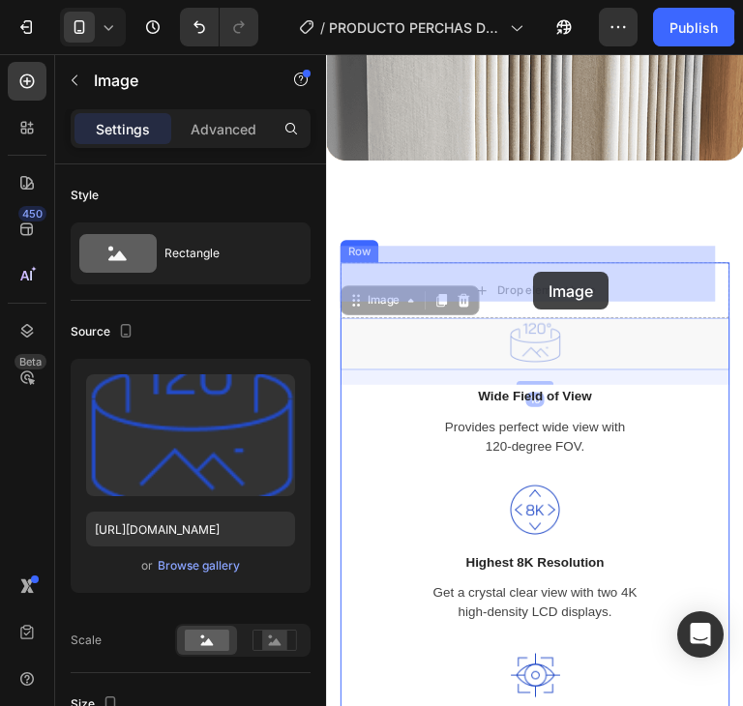
drag, startPoint x: 540, startPoint y: 339, endPoint x: 542, endPoint y: 281, distance: 58.1
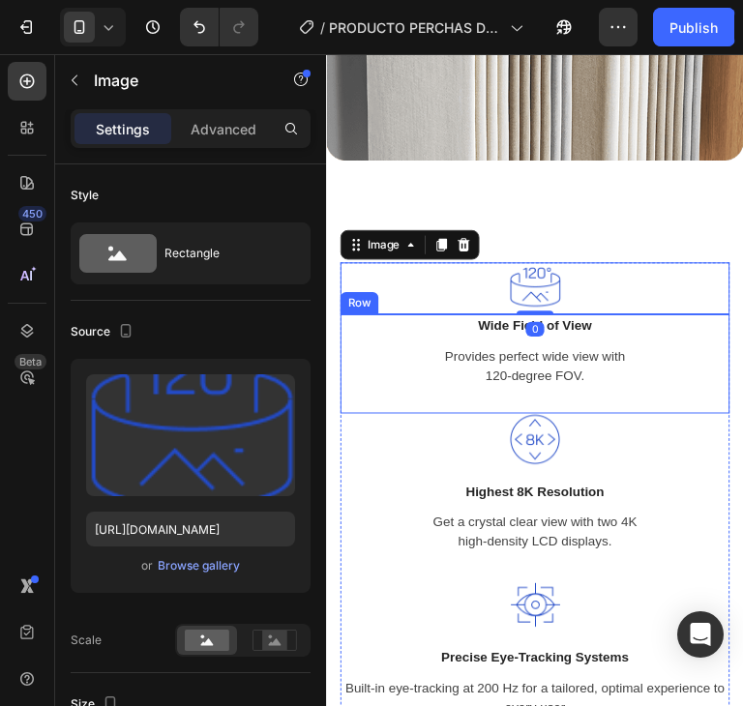
click at [611, 402] on div "Wide Field of View Text block Provides perfect wide view with 120-degree FOV. T…" at bounding box center [543, 377] width 406 height 103
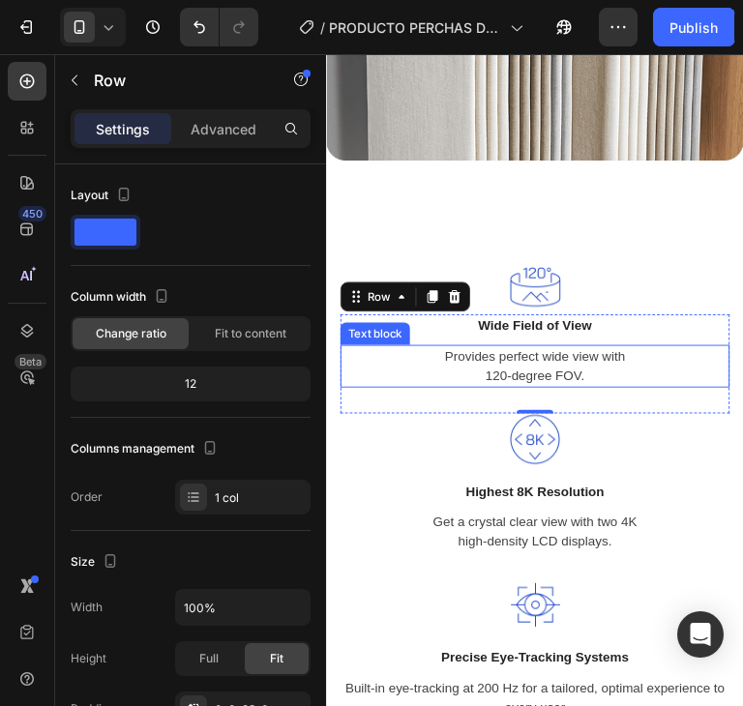
click at [636, 452] on div at bounding box center [543, 456] width 406 height 54
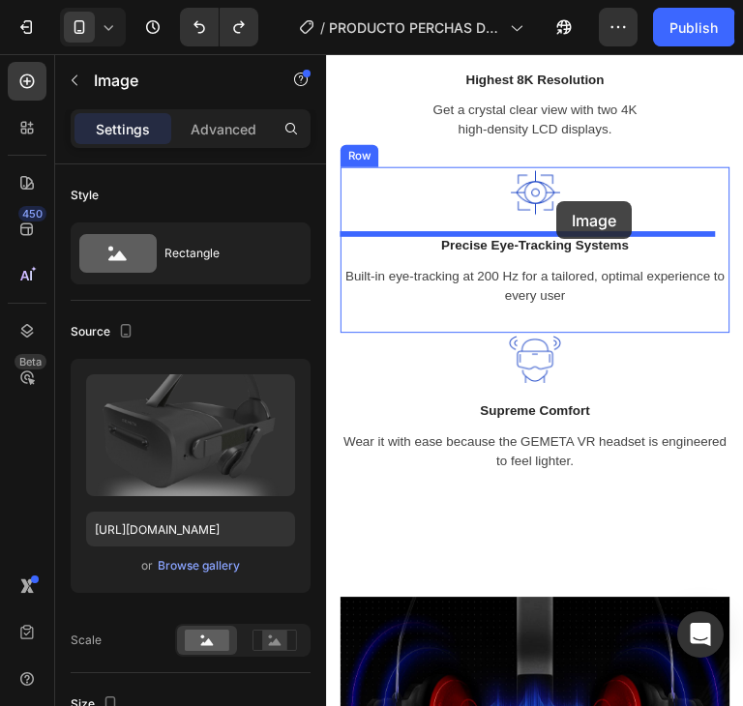
scroll to position [2835, 0]
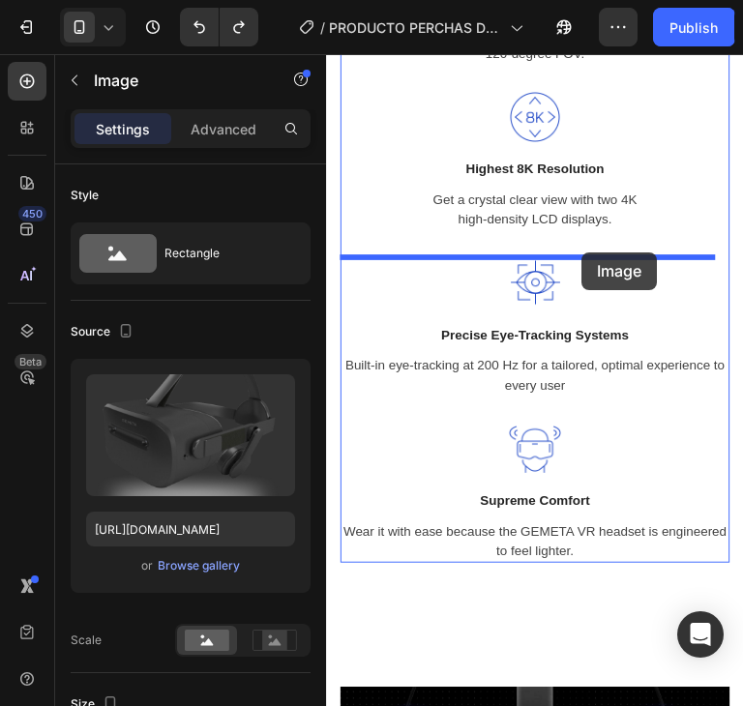
drag, startPoint x: 546, startPoint y: 300, endPoint x: 593, endPoint y: 261, distance: 60.4
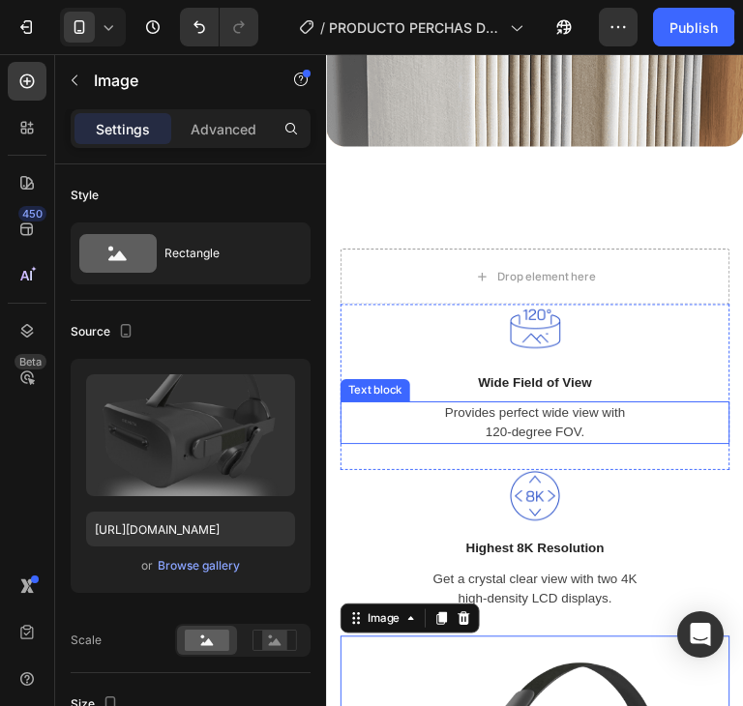
scroll to position [2067, 0]
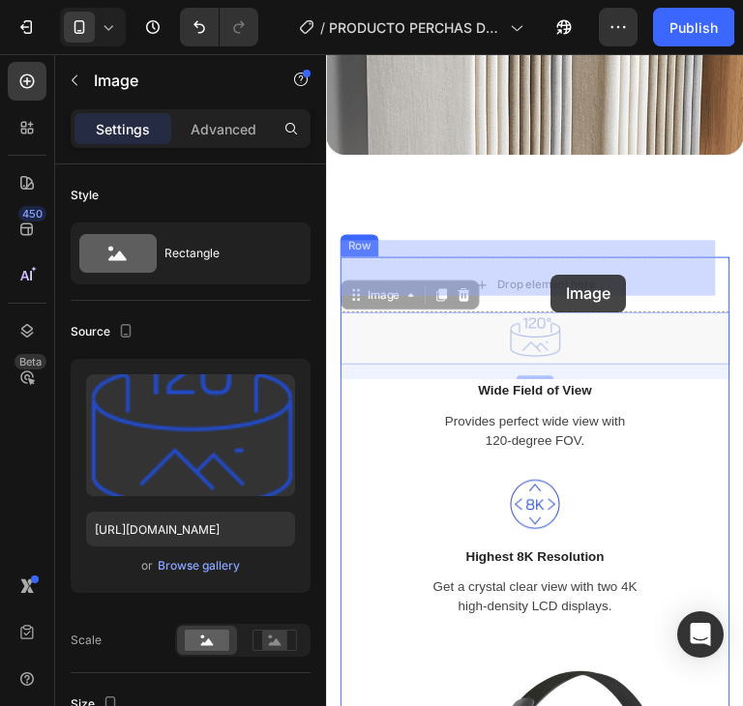
drag, startPoint x: 557, startPoint y: 325, endPoint x: 560, endPoint y: 284, distance: 40.7
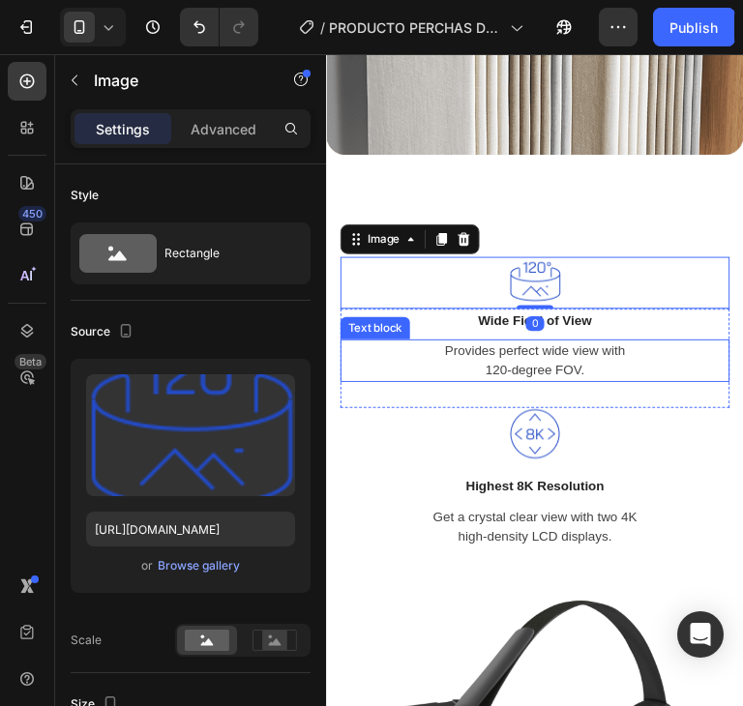
click at [605, 373] on p "Provides perfect wide view with 120-degree FOV." at bounding box center [543, 374] width 402 height 41
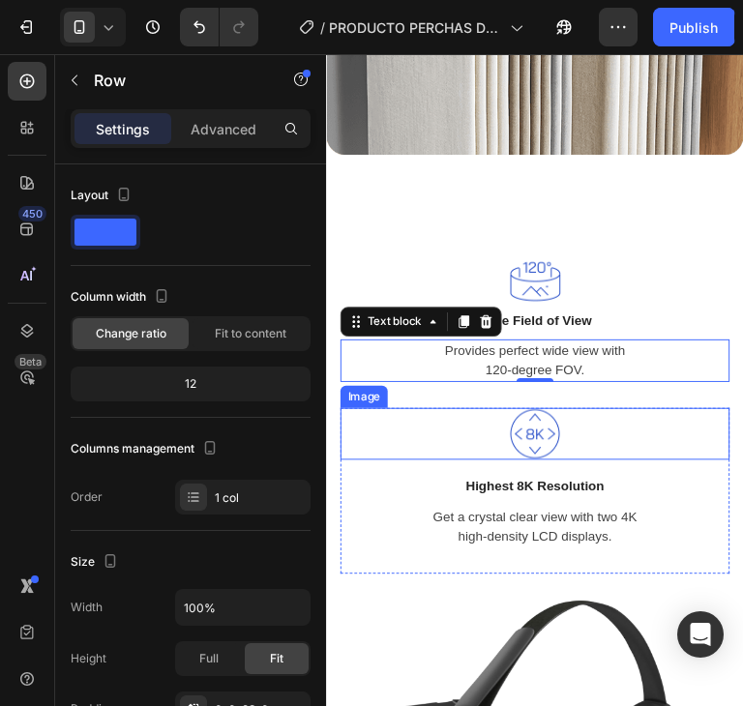
click at [646, 469] on div "Image Highest 8K Resolution Text block Get a crystal clear view with two 4K hig…" at bounding box center [543, 497] width 406 height 146
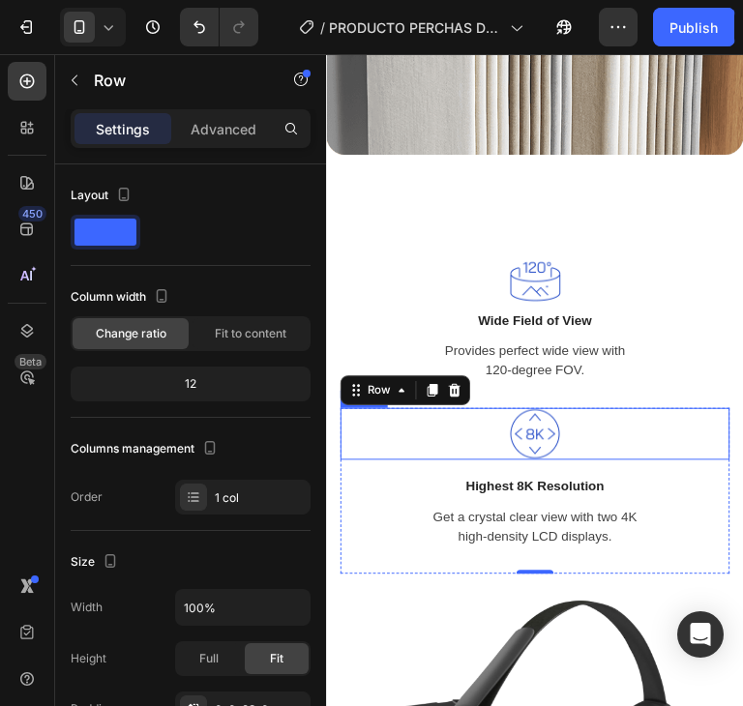
scroll to position [2357, 0]
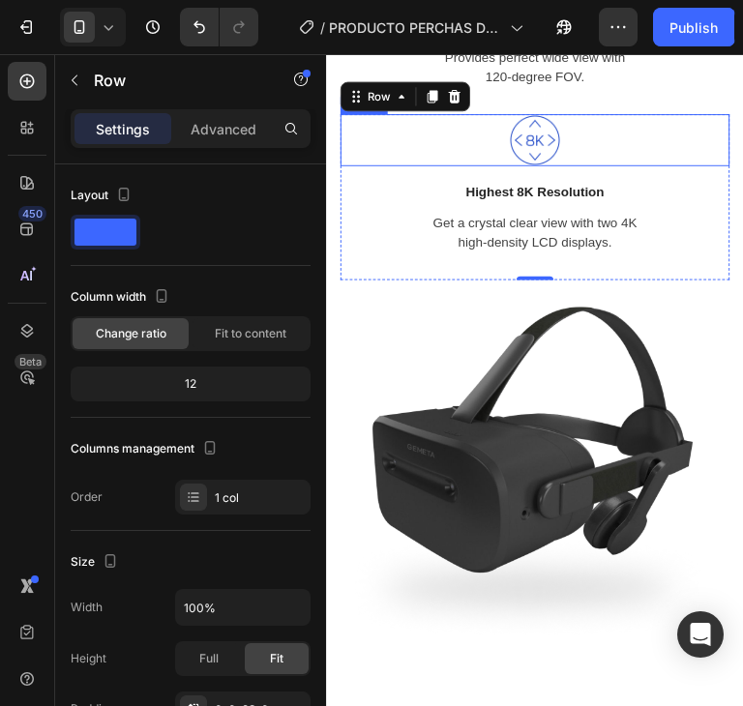
click at [601, 154] on div at bounding box center [543, 144] width 406 height 54
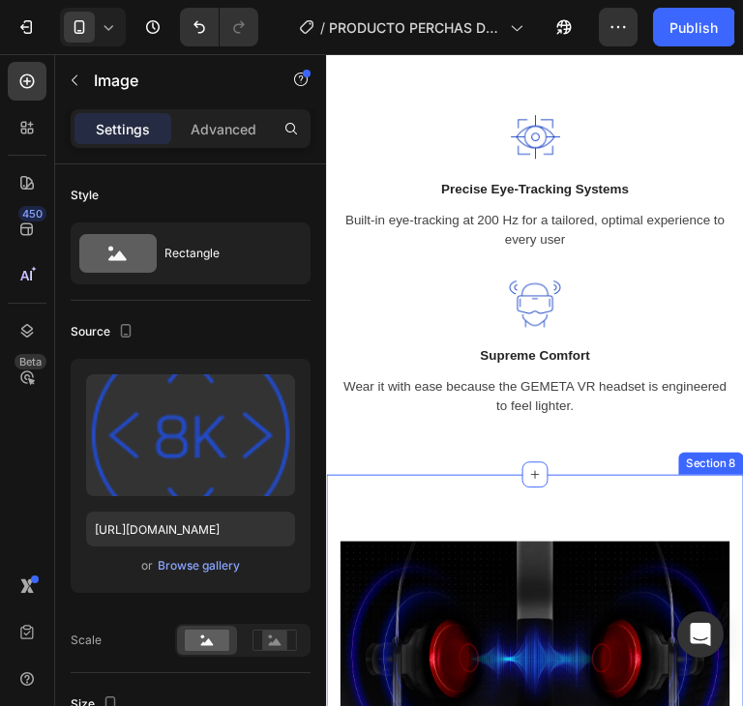
scroll to position [3130, 0]
